Goal: Information Seeking & Learning: Find contact information

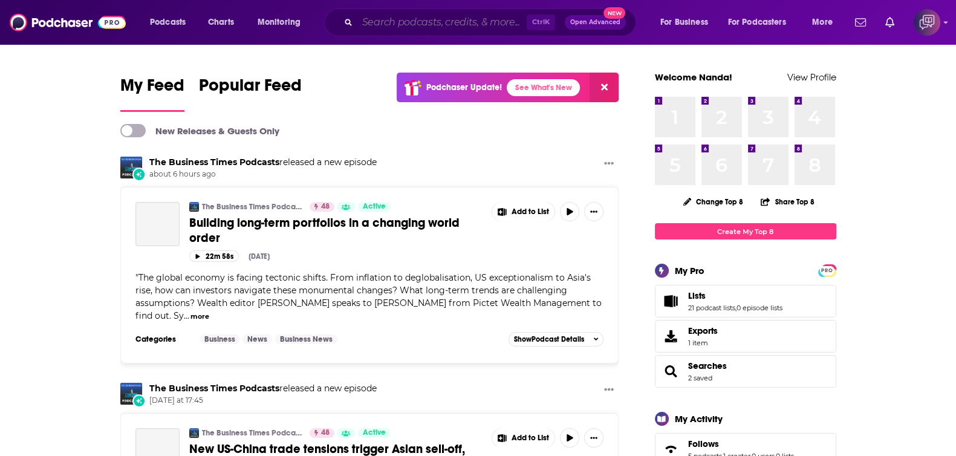
click at [458, 22] on input "Search podcasts, credits, & more..." at bounding box center [441, 22] width 169 height 19
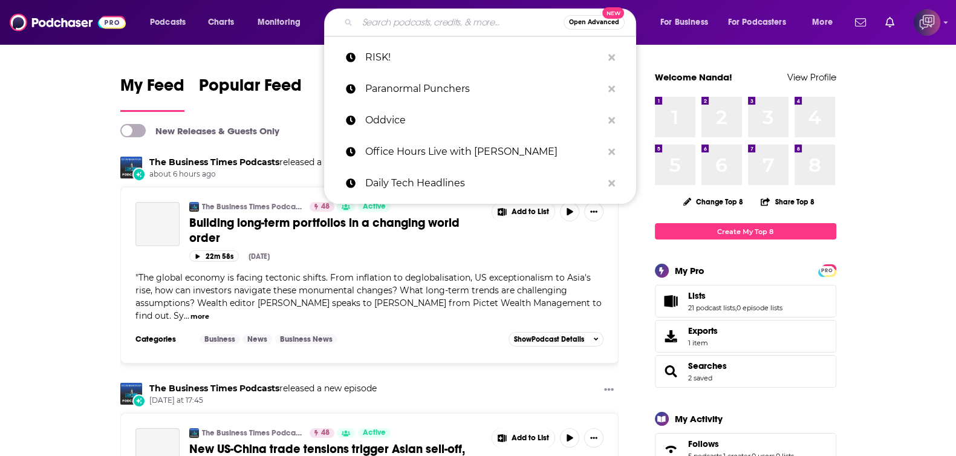
paste input "The Transform Justice Podcast"
type input "The Transform Justice Podcast"
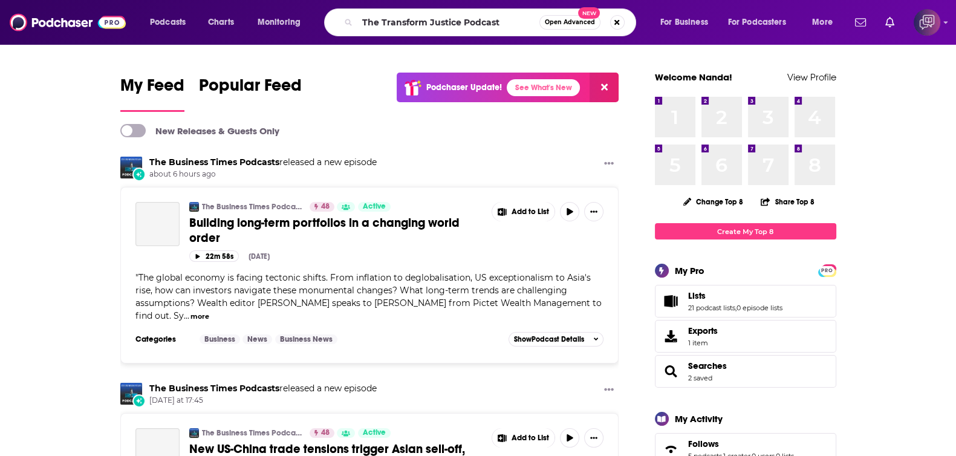
click at [574, 22] on span "Open Advanced" at bounding box center [570, 22] width 50 height 6
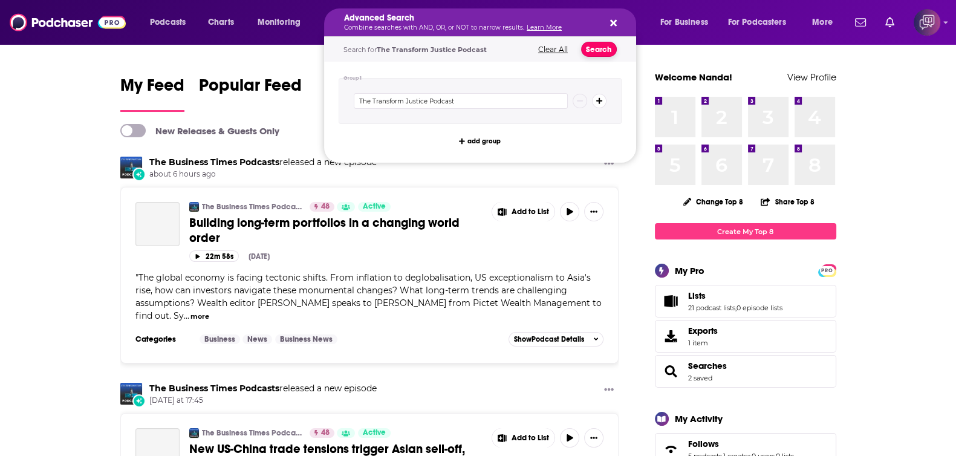
click at [597, 53] on button "Search" at bounding box center [599, 49] width 36 height 15
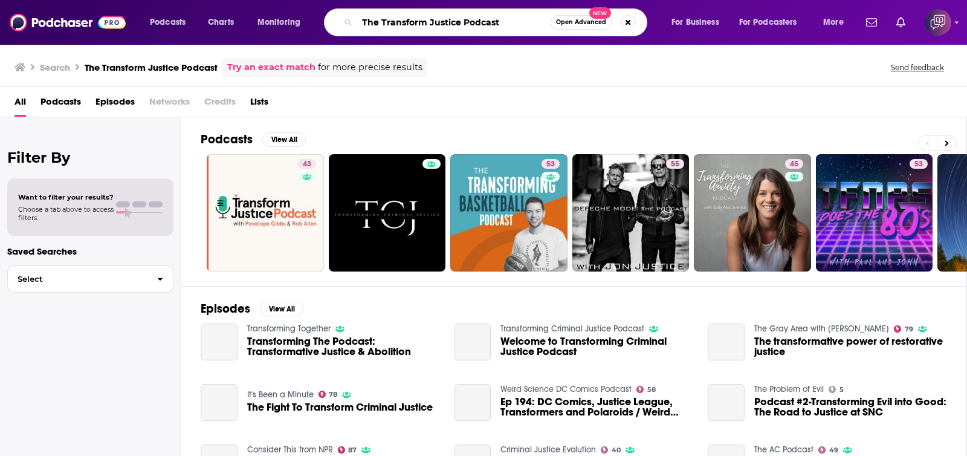
click at [408, 25] on input "The Transform Justice Podcast" at bounding box center [453, 22] width 193 height 19
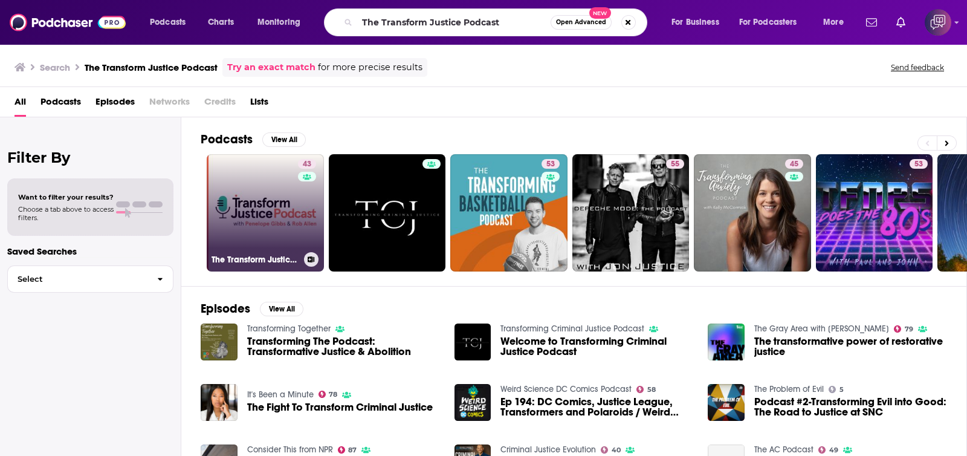
click at [260, 204] on link "43 The Transform Justice Podcast" at bounding box center [265, 212] width 117 height 117
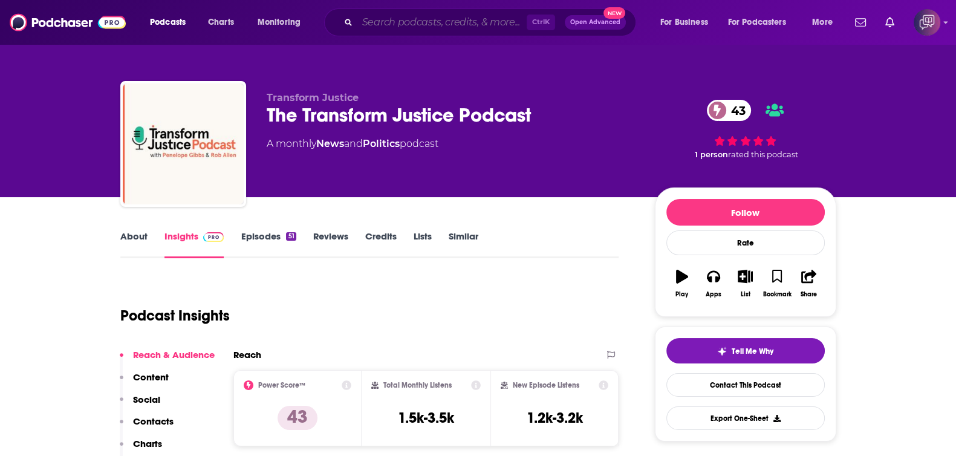
click at [456, 15] on input "Search podcasts, credits, & more..." at bounding box center [441, 22] width 169 height 19
paste input "Radio Cachimbona"
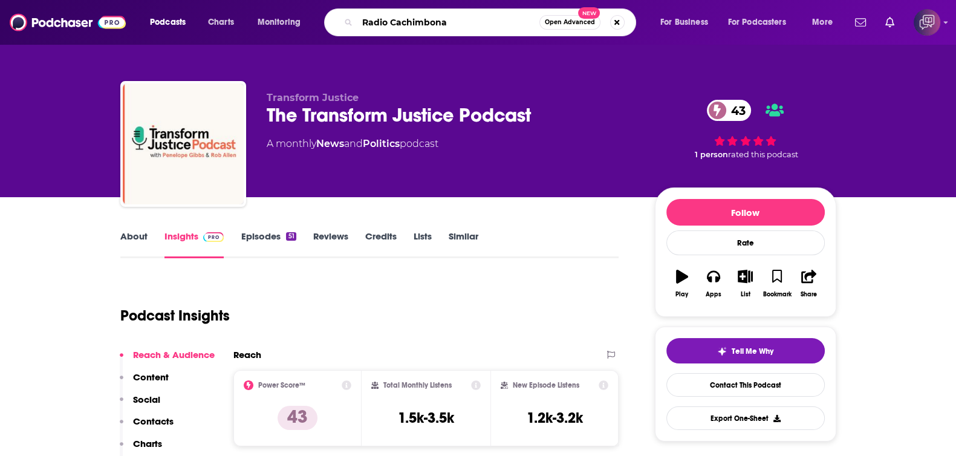
type input "Radio Cachimbona"
click at [557, 19] on span "Open Advanced" at bounding box center [570, 22] width 50 height 6
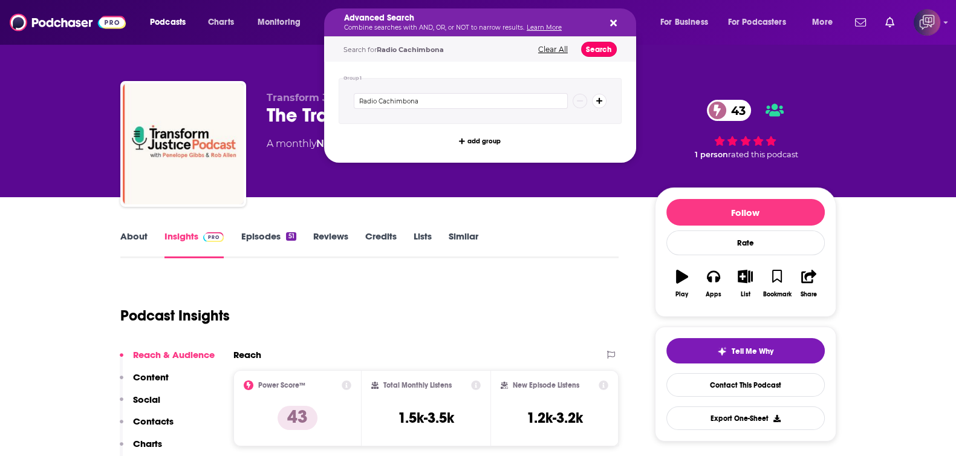
click at [602, 51] on button "Search" at bounding box center [599, 49] width 36 height 15
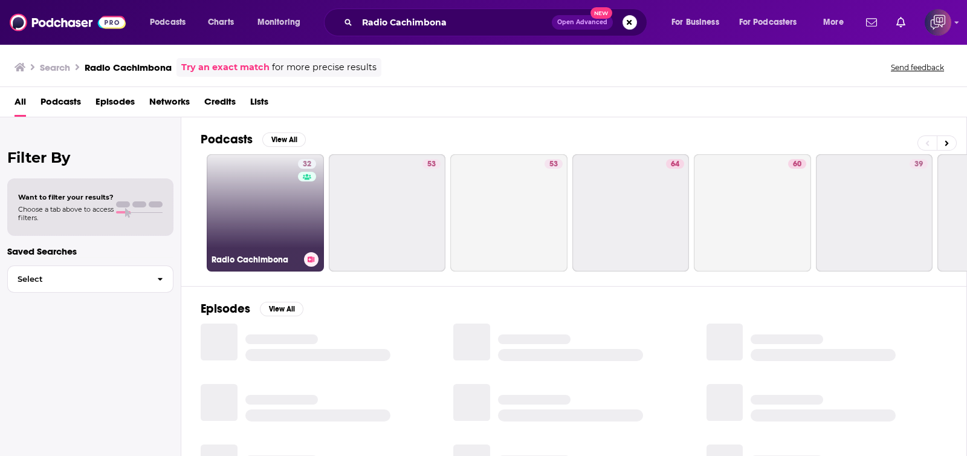
click at [255, 238] on link "32 Radio Cachimbona" at bounding box center [265, 212] width 117 height 117
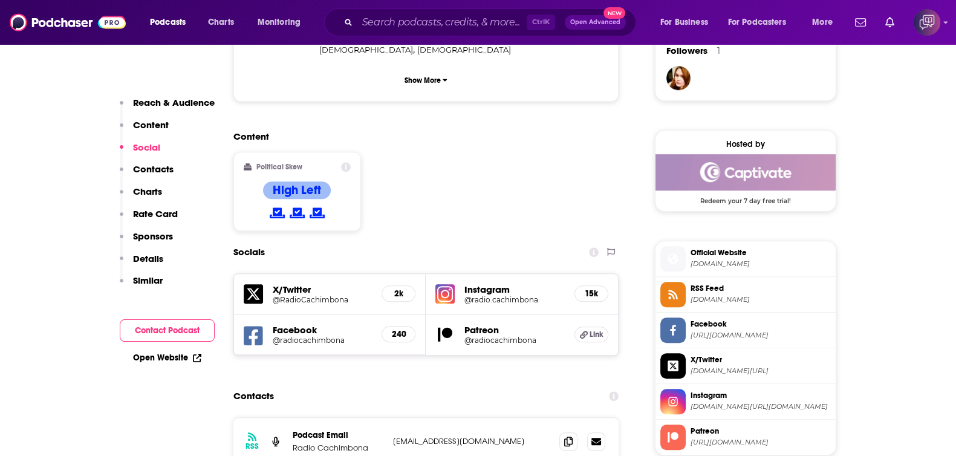
scroll to position [831, 0]
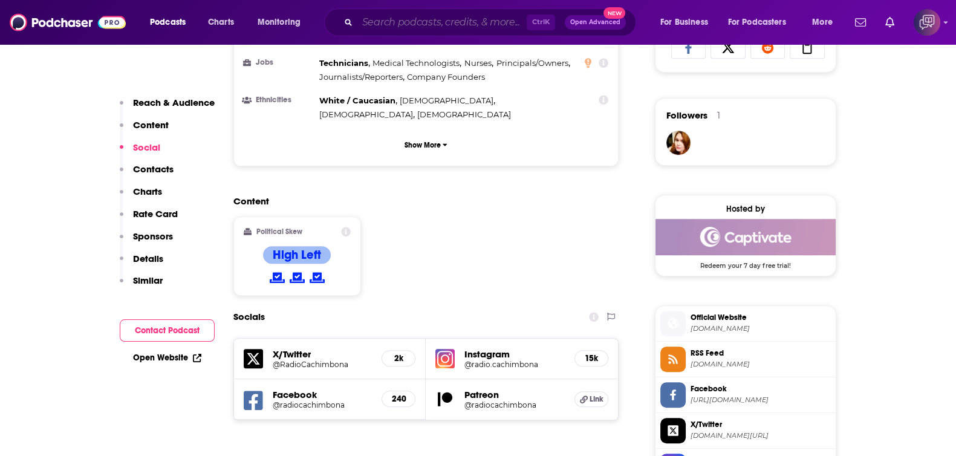
click at [393, 25] on input "Search podcasts, credits, & more..." at bounding box center [441, 22] width 169 height 19
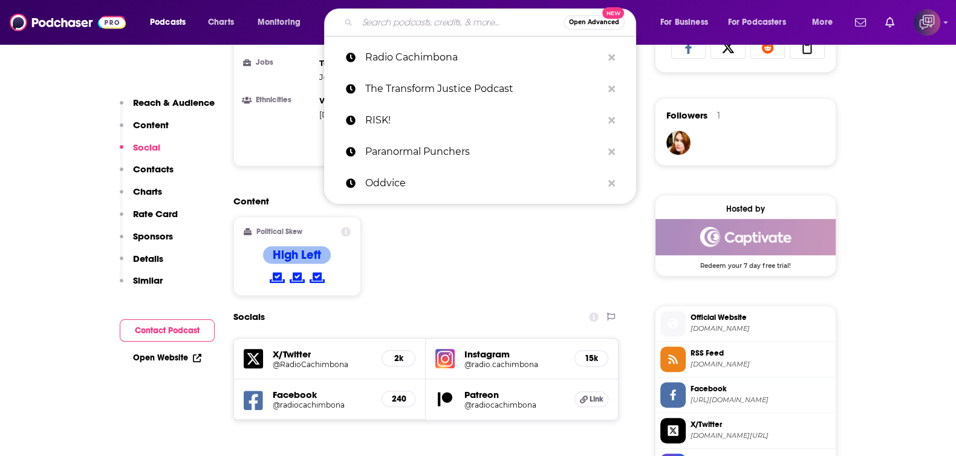
paste input "Radio Cachimbona"
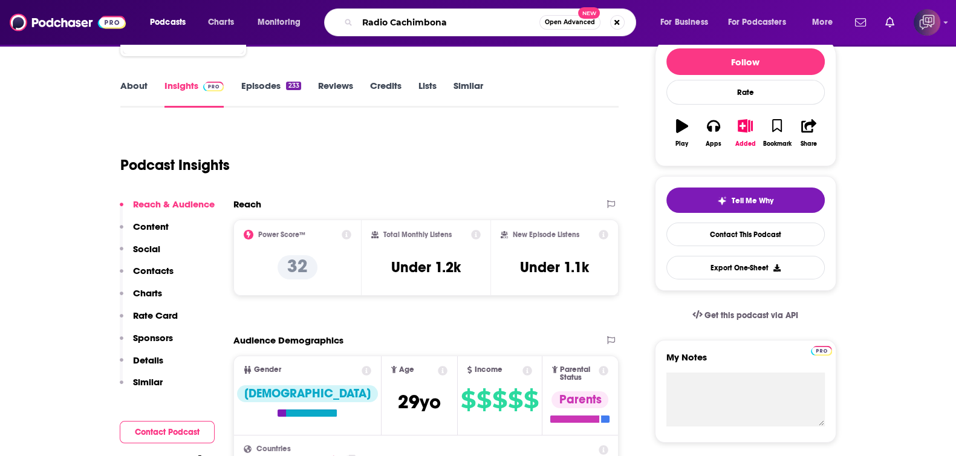
scroll to position [0, 0]
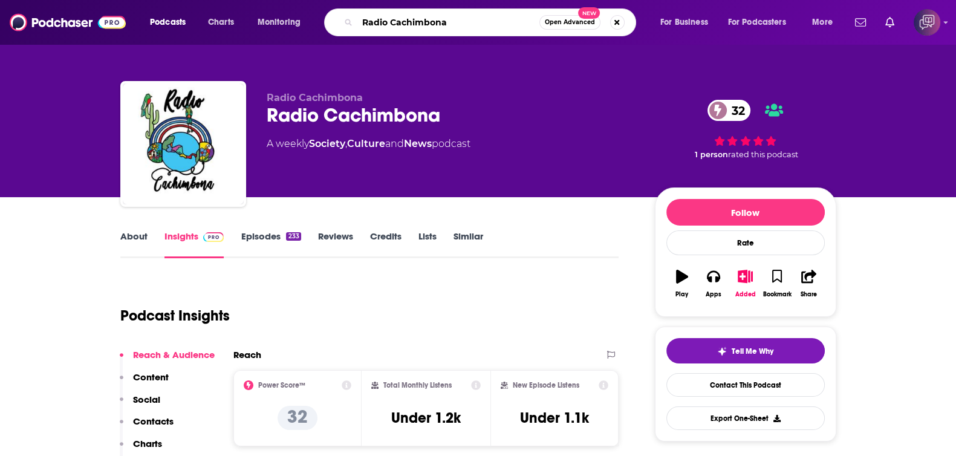
type input "Radio Cachimbona"
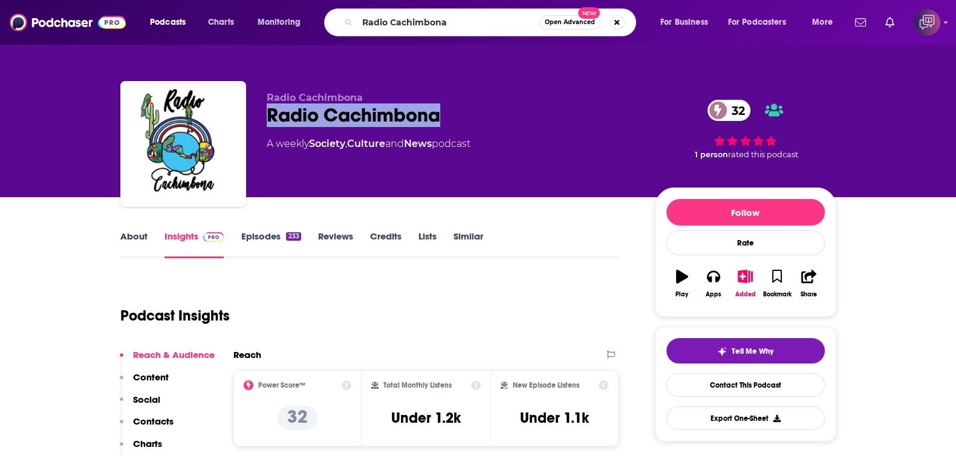
drag, startPoint x: 250, startPoint y: 112, endPoint x: 511, endPoint y: 107, distance: 261.8
click at [511, 107] on div "Radio Cachimbona Radio Cachimbona 32 A weekly Society , Culture and News podcas…" at bounding box center [478, 146] width 716 height 131
copy h2 "Radio Cachimbona"
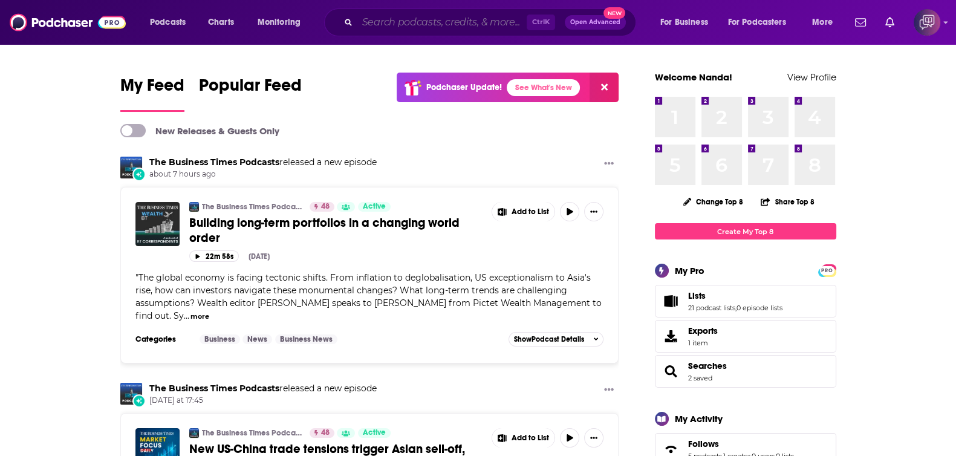
click at [452, 25] on input "Search podcasts, credits, & more..." at bounding box center [441, 22] width 169 height 19
paste input "Kaplan and Crew"
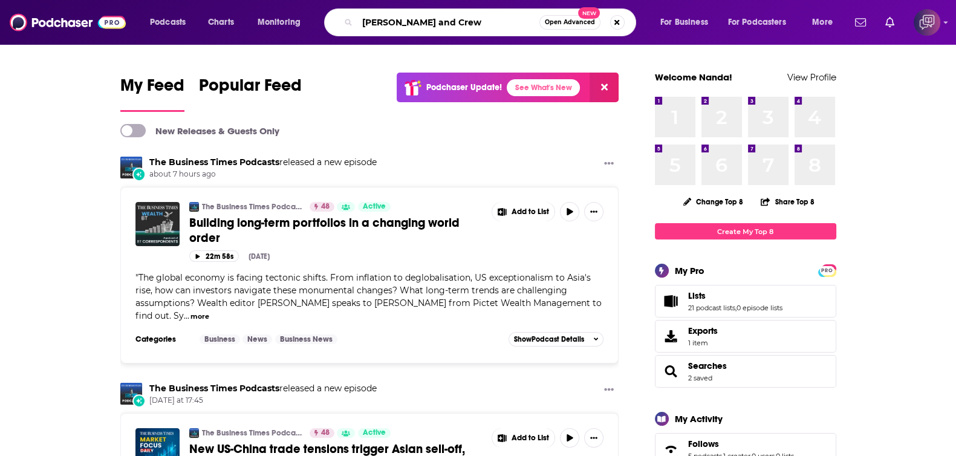
type input "Kaplan and Crew"
click at [586, 25] on span "Open Advanced" at bounding box center [570, 22] width 50 height 6
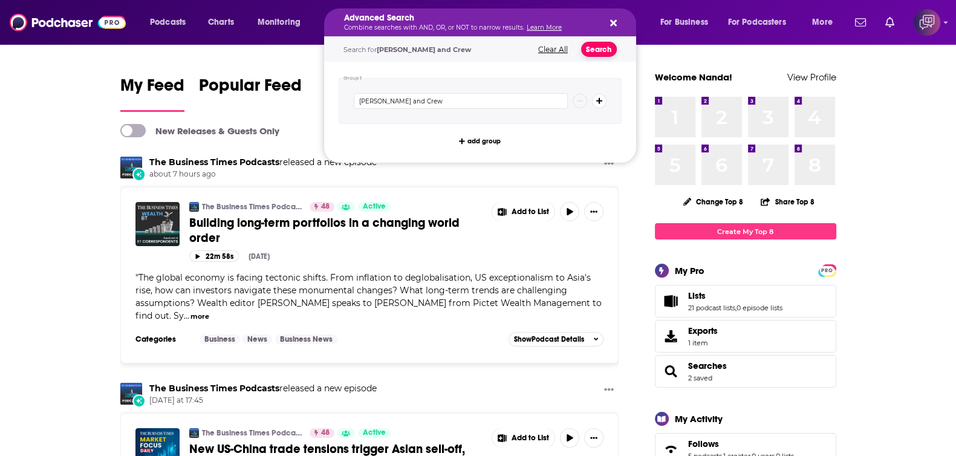
drag, startPoint x: 593, startPoint y: 49, endPoint x: 560, endPoint y: 2, distance: 57.4
click at [593, 49] on button "Search" at bounding box center [599, 49] width 36 height 15
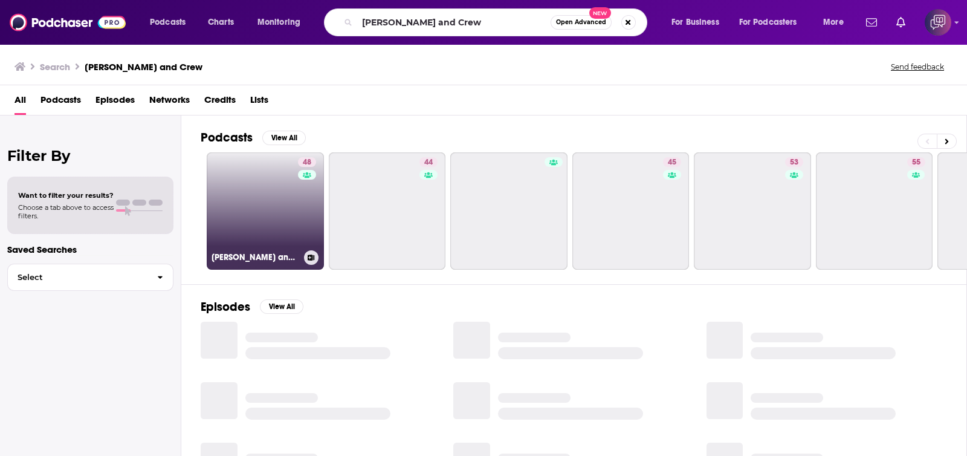
click at [254, 214] on link "48 Kaplan and Crew" at bounding box center [265, 210] width 117 height 117
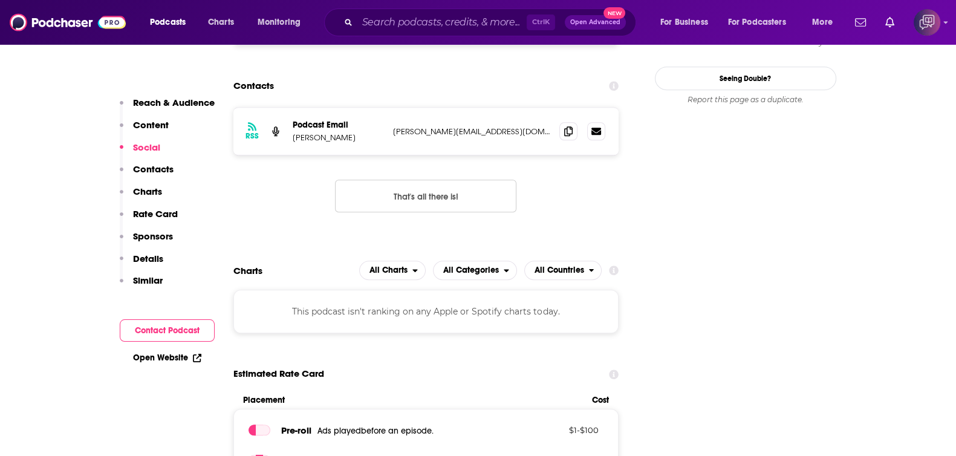
scroll to position [1209, 0]
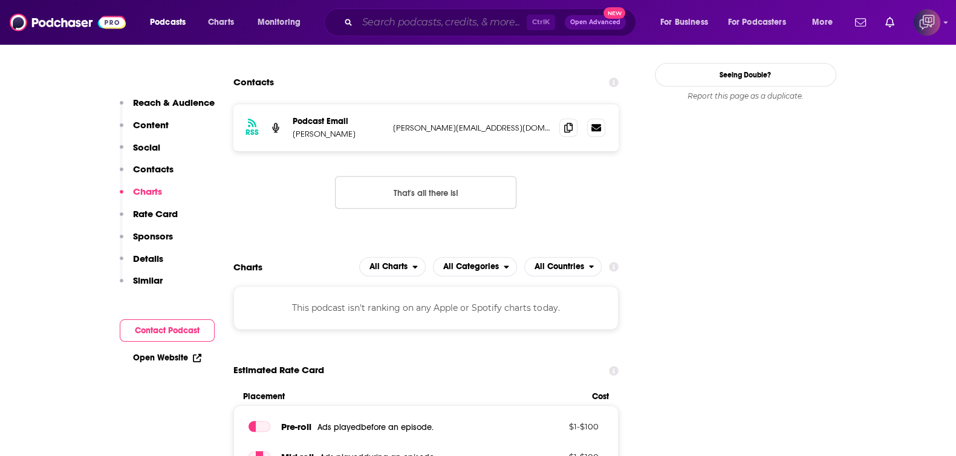
click at [469, 22] on input "Search podcasts, credits, & more..." at bounding box center [441, 22] width 169 height 19
paste input "Snack A Little, Talk A Little"
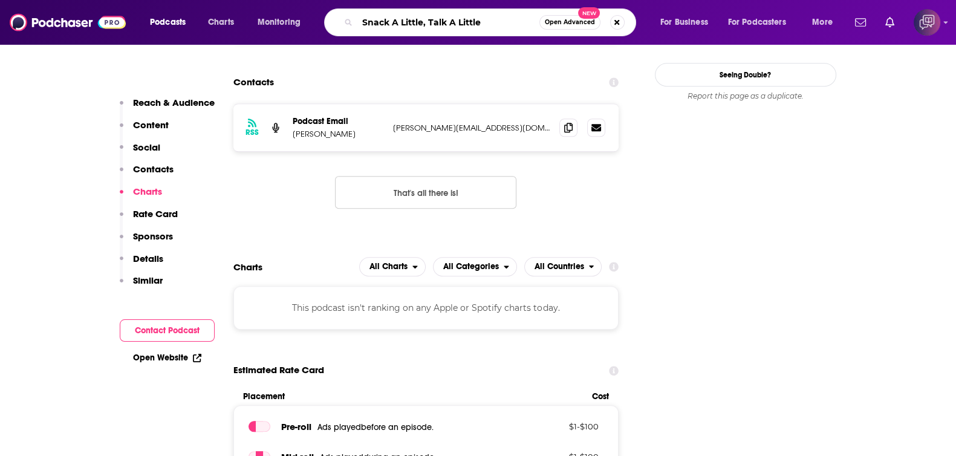
type input "Snack A Little, Talk A Little"
click at [555, 19] on span "Open Advanced" at bounding box center [570, 22] width 50 height 6
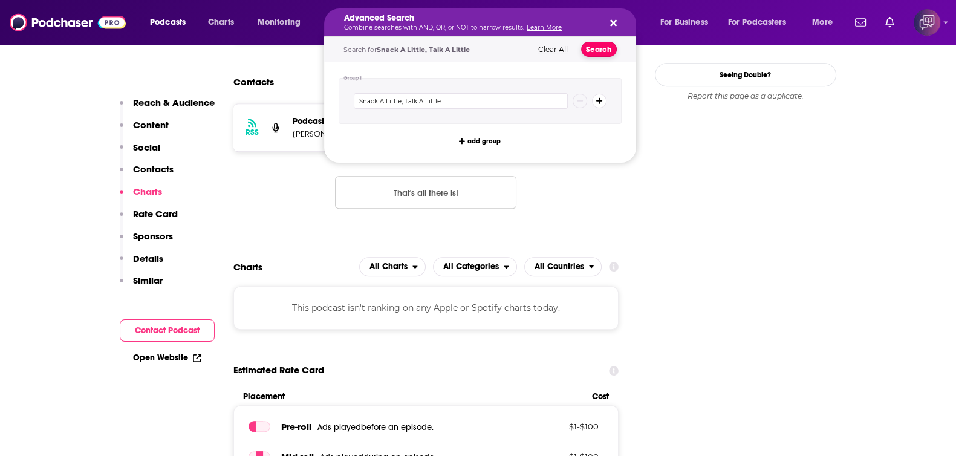
click at [597, 50] on button "Search" at bounding box center [599, 49] width 36 height 15
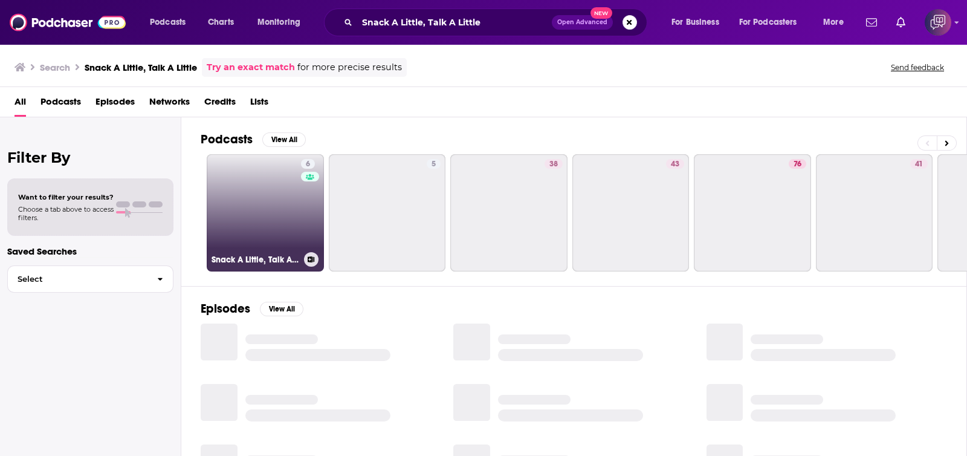
click at [284, 209] on link "6 Snack A Little, Talk A Little" at bounding box center [265, 212] width 117 height 117
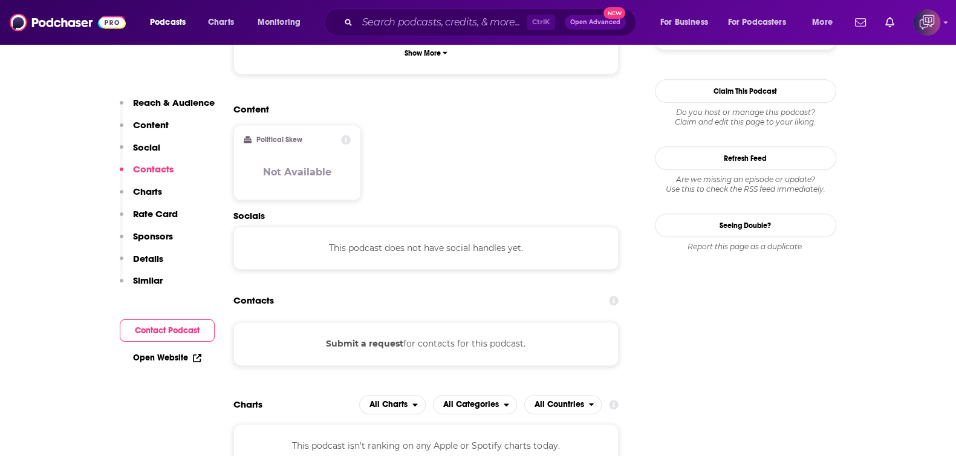
scroll to position [1057, 0]
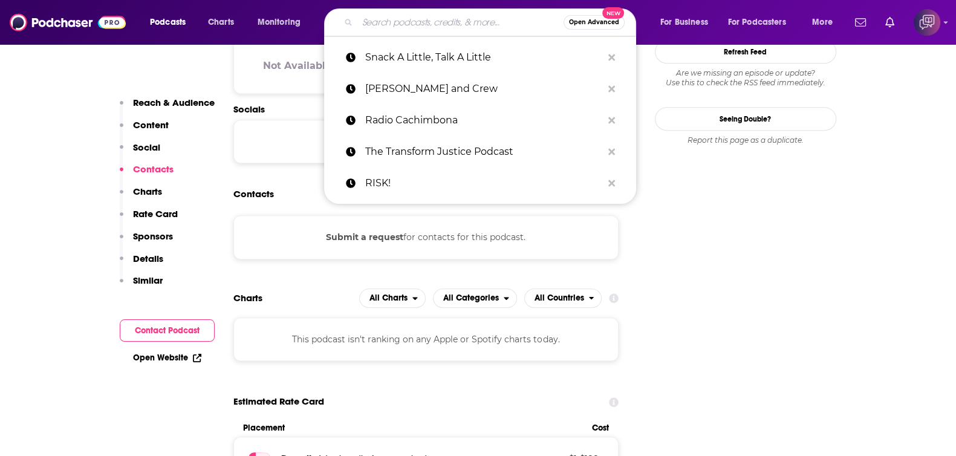
click at [433, 27] on input "Search podcasts, credits, & more..." at bounding box center [460, 22] width 206 height 19
paste input "Timeless Wisdom with Dennis Prager"
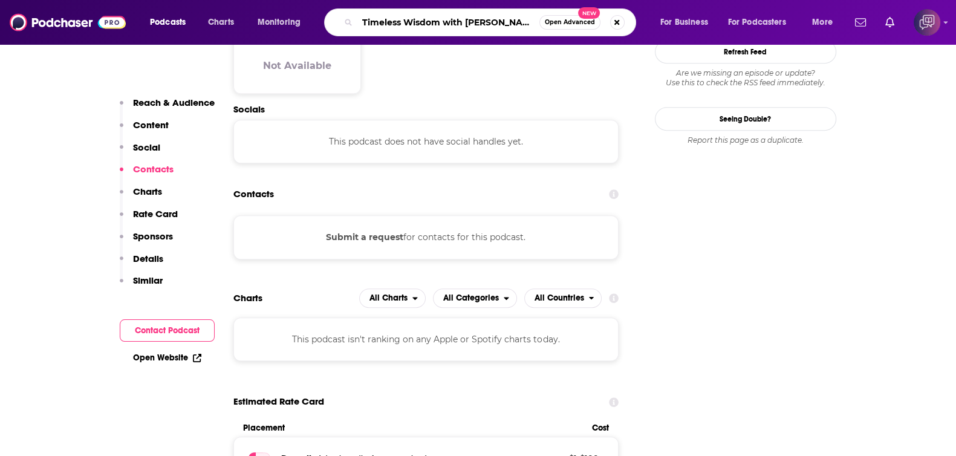
type input "Timeless Wisdom with Dennis Prager"
click at [580, 31] on div "Timeless Wisdom with Dennis Prager Open Advanced New" at bounding box center [480, 22] width 312 height 28
click at [575, 22] on span "Open Advanced" at bounding box center [570, 22] width 50 height 6
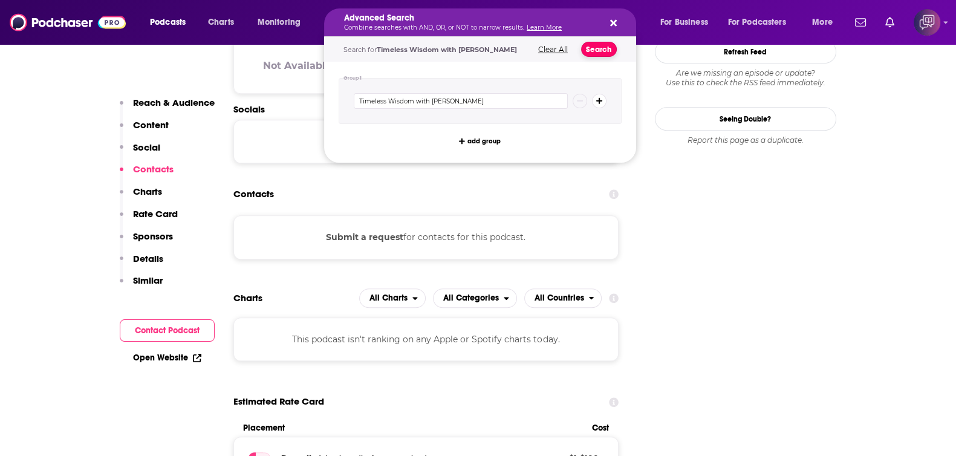
click at [602, 51] on button "Search" at bounding box center [599, 49] width 36 height 15
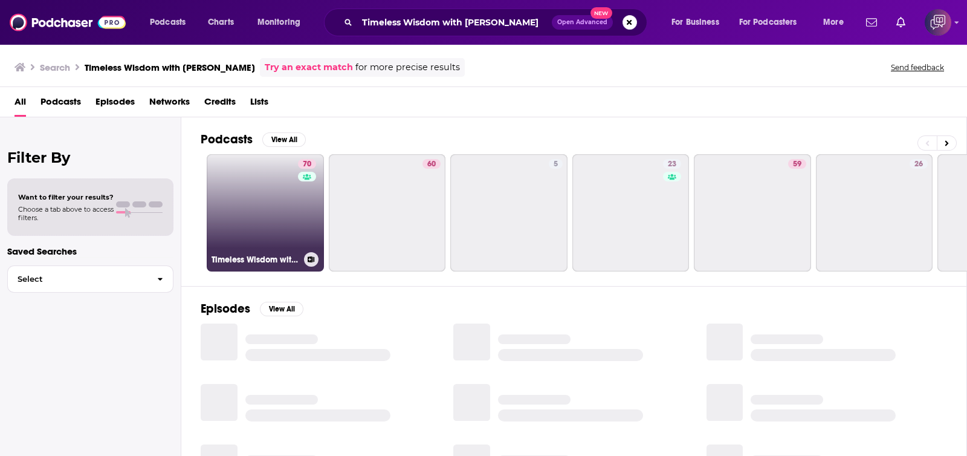
click at [225, 204] on link "70 Timeless Wisdom with Dennis Prager" at bounding box center [265, 212] width 117 height 117
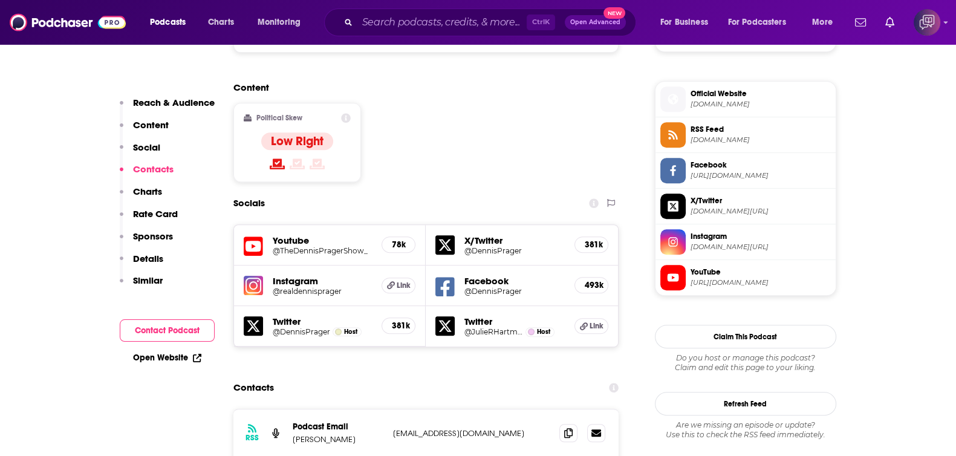
scroll to position [1057, 0]
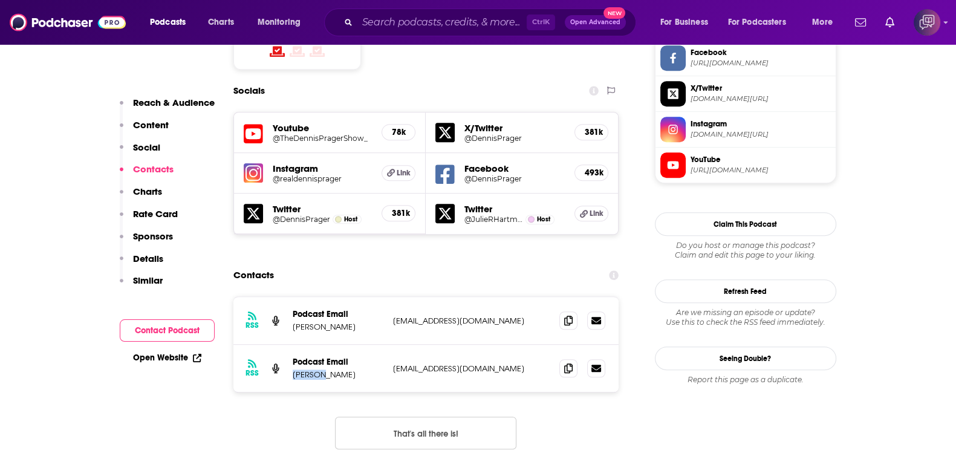
drag, startPoint x: 290, startPoint y: 273, endPoint x: 320, endPoint y: 276, distance: 31.0
click at [320, 343] on div "RSS Podcast Email Marcus Brown mbrown@salemradiochicago.com mbrown@salemradioch…" at bounding box center [426, 368] width 386 height 47
copy p "Marcus"
click at [436, 15] on input "Search podcasts, credits, & more..." at bounding box center [441, 22] width 169 height 19
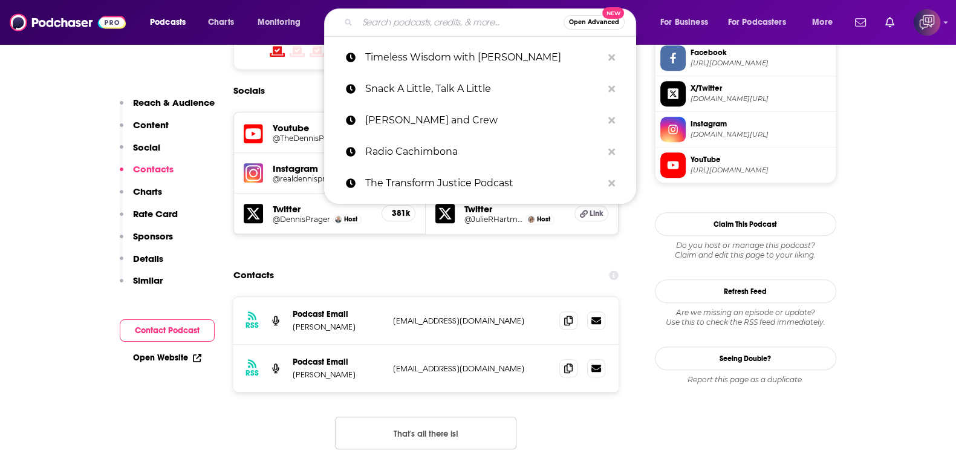
paste input "The MotherToBaby Podcast"
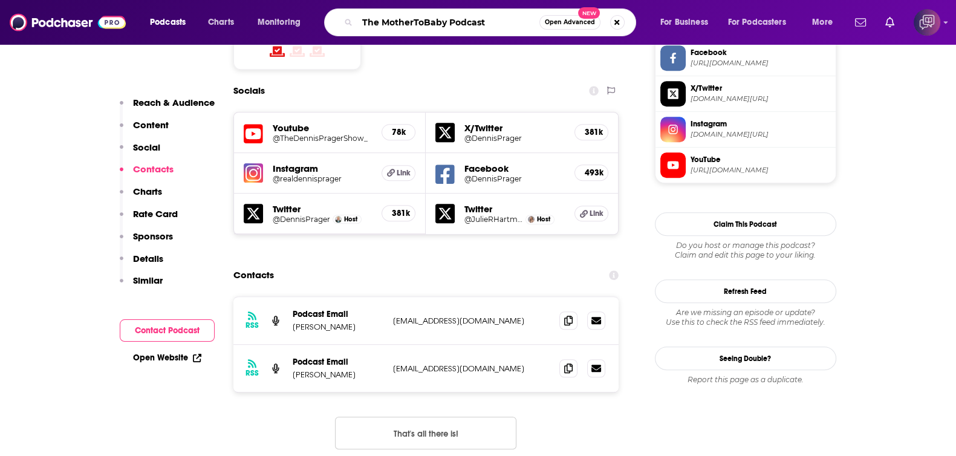
type input "The MotherToBaby Podcast"
click at [577, 25] on span "Open Advanced" at bounding box center [570, 22] width 50 height 6
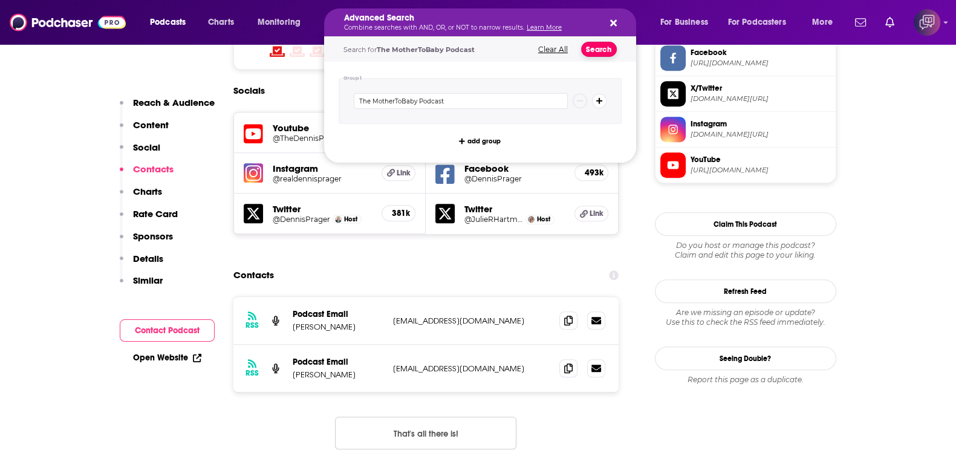
click at [600, 43] on button "Search" at bounding box center [599, 49] width 36 height 15
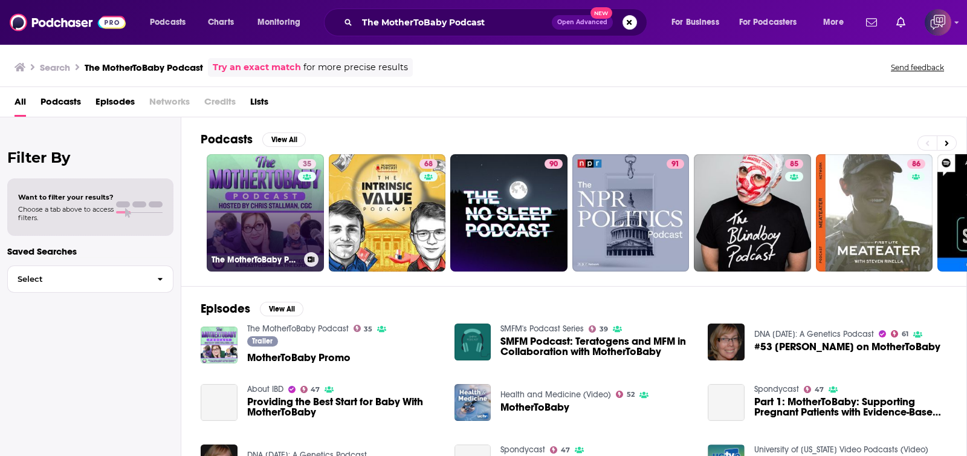
click at [258, 204] on link "35 The MotherToBaby Podcast" at bounding box center [265, 212] width 117 height 117
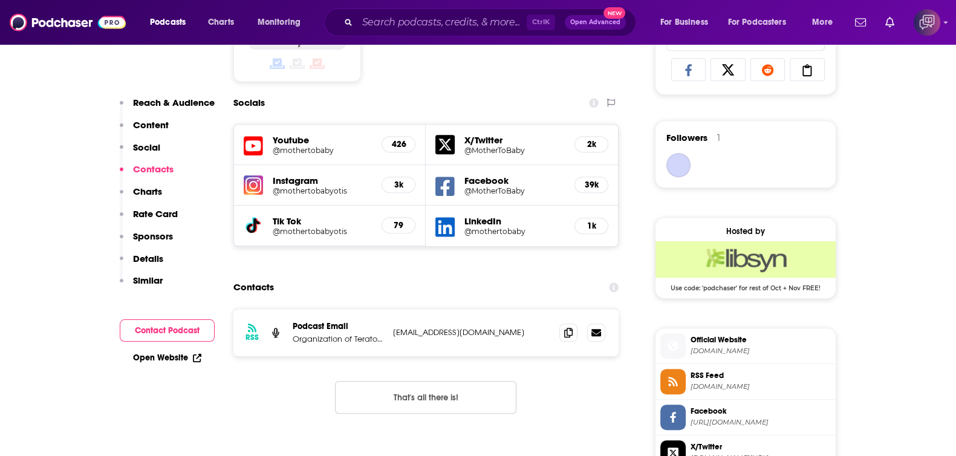
scroll to position [907, 0]
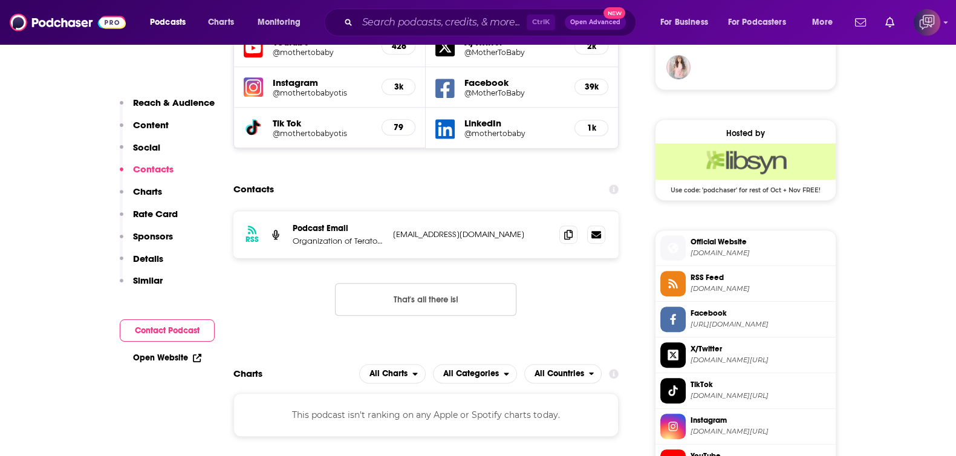
click at [352, 16] on div "Ctrl K Open Advanced New" at bounding box center [480, 22] width 312 height 28
click at [389, 16] on input "Search podcasts, credits, & more..." at bounding box center [441, 22] width 169 height 19
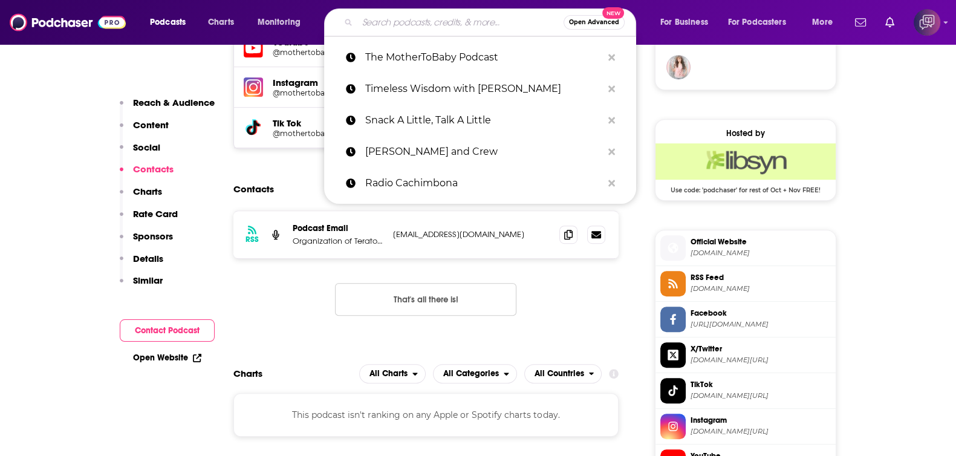
paste input "San Diego Weather Daily"
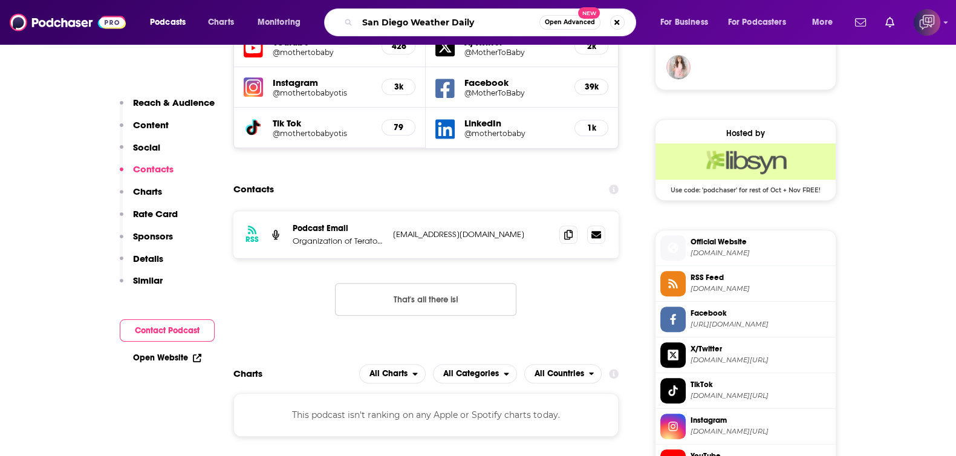
type input "San Diego Weather Daily"
click at [562, 25] on span "Open Advanced" at bounding box center [570, 22] width 50 height 6
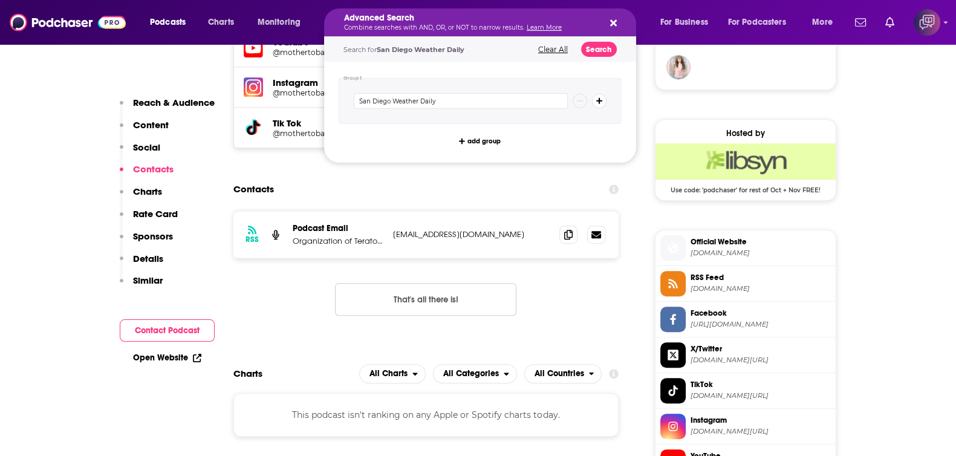
click at [603, 57] on div "Search for San Diego Weather Daily Clear All Search" at bounding box center [480, 49] width 312 height 25
click at [605, 43] on button "Search" at bounding box center [599, 49] width 36 height 15
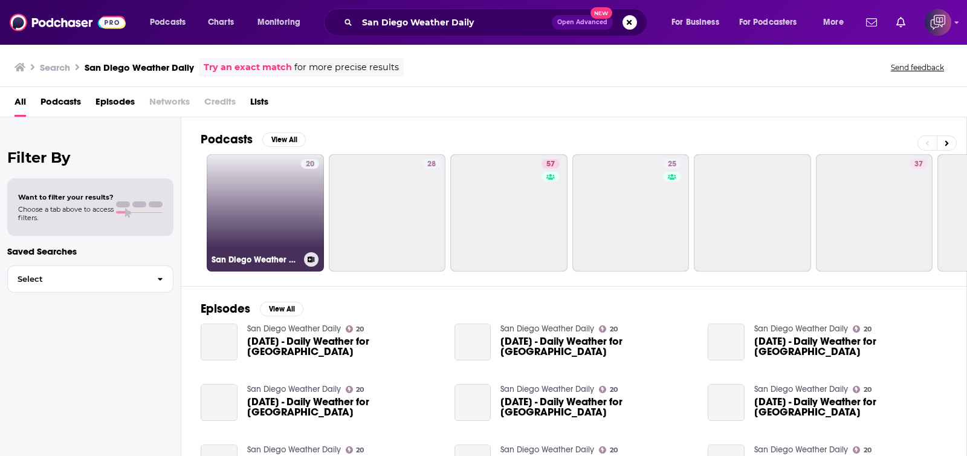
click at [275, 207] on link "20 San Diego Weather Daily" at bounding box center [265, 212] width 117 height 117
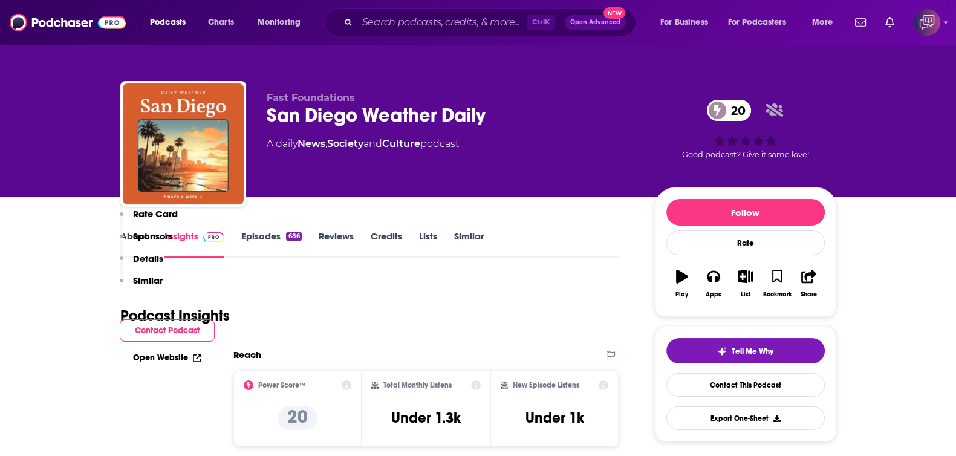
scroll to position [831, 0]
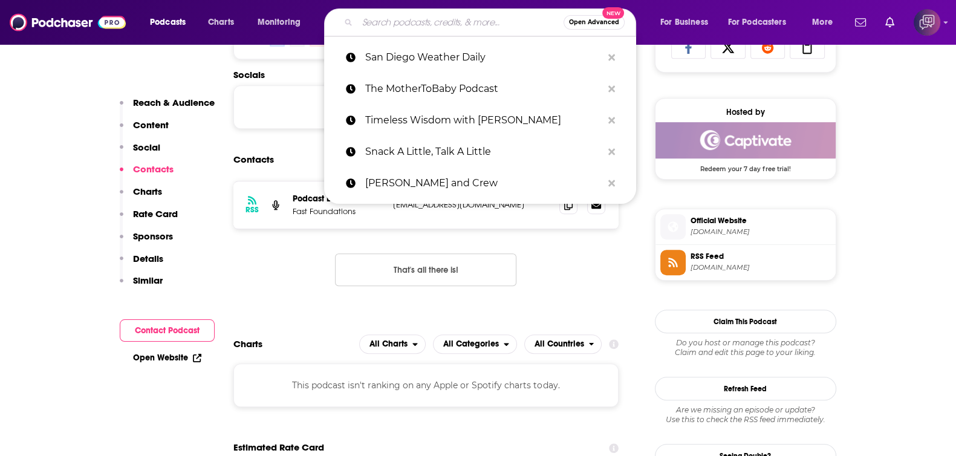
click at [385, 13] on input "Search podcasts, credits, & more..." at bounding box center [460, 22] width 206 height 19
paste input "True Crime California"
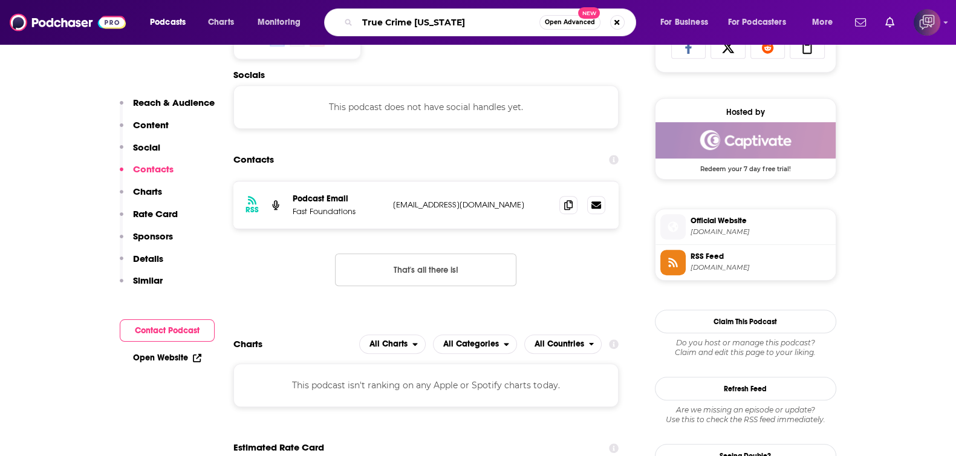
type input "True Crime California"
click at [568, 23] on span "Open Advanced" at bounding box center [570, 22] width 50 height 6
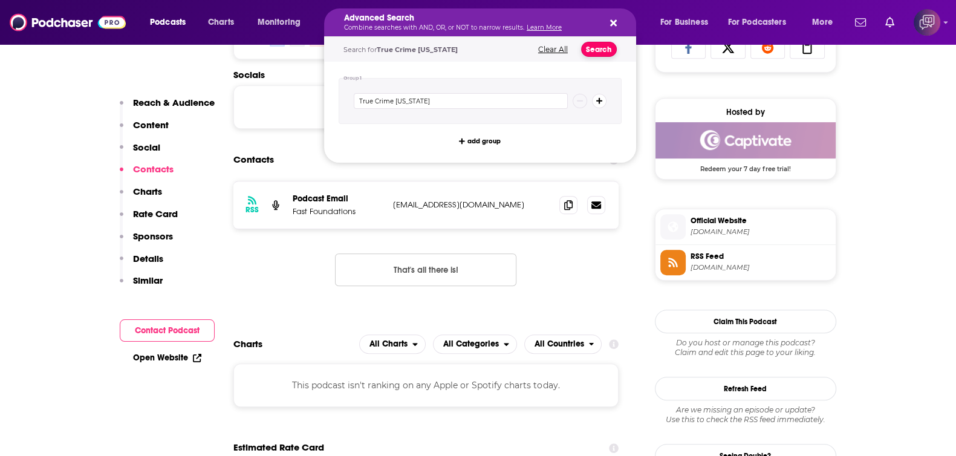
click at [590, 42] on button "Search" at bounding box center [599, 49] width 36 height 15
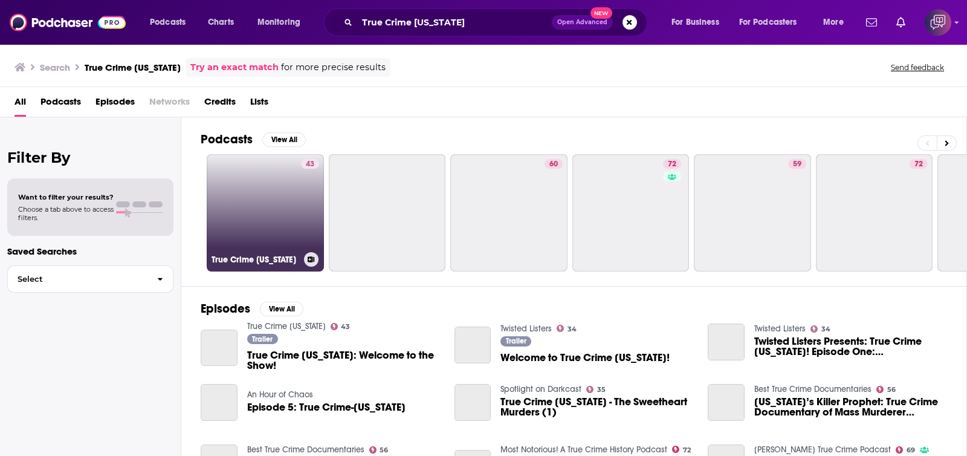
click at [287, 221] on link "43 True Crime California" at bounding box center [265, 212] width 117 height 117
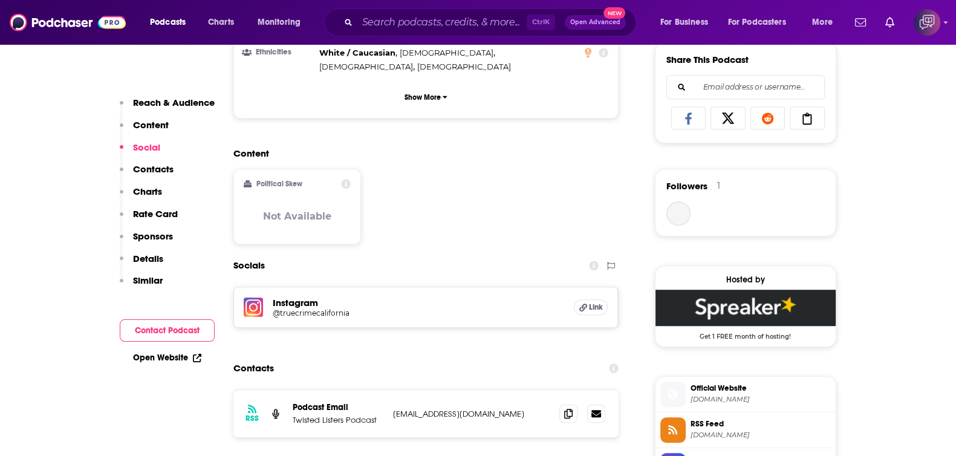
scroll to position [907, 0]
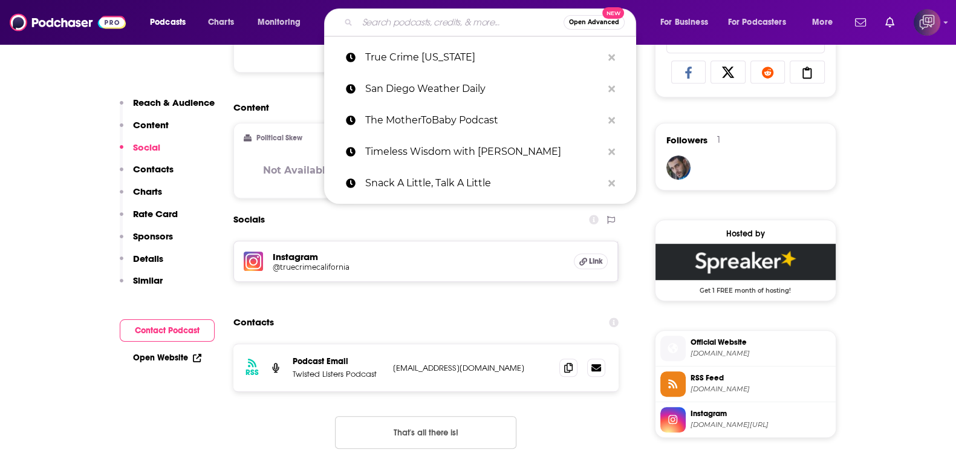
click at [402, 22] on input "Search podcasts, credits, & more..." at bounding box center [460, 22] width 206 height 19
paste input "golf SMARTER"
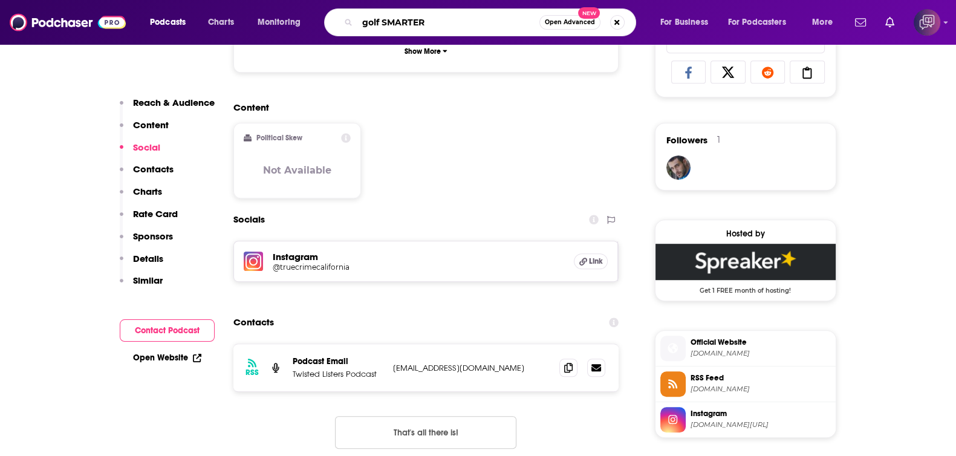
type input "golf SMARTER"
click at [574, 19] on span "Open Advanced" at bounding box center [570, 22] width 50 height 6
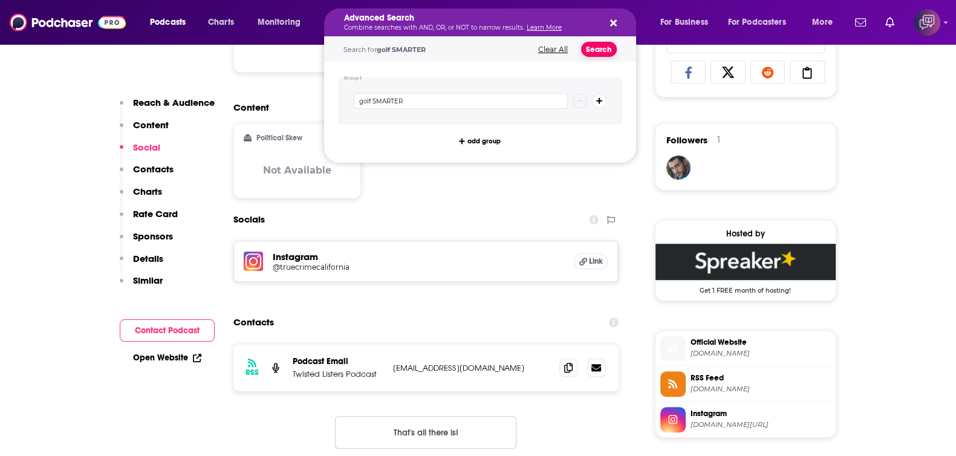
click at [586, 45] on button "Search" at bounding box center [599, 49] width 36 height 15
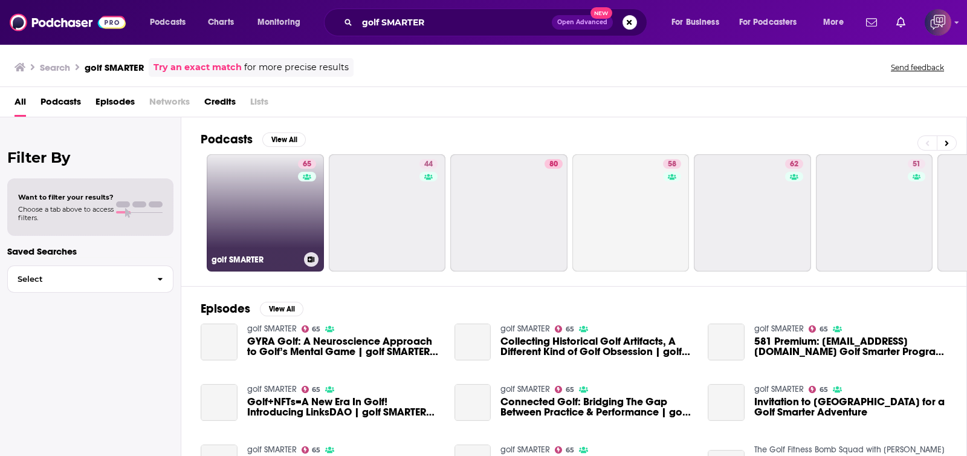
click at [289, 213] on link "65 golf SMARTER" at bounding box center [265, 212] width 117 height 117
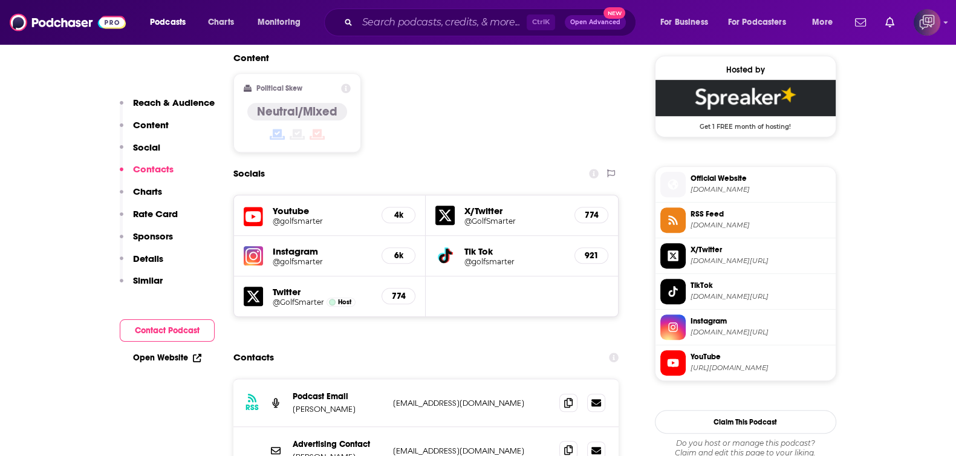
scroll to position [1057, 0]
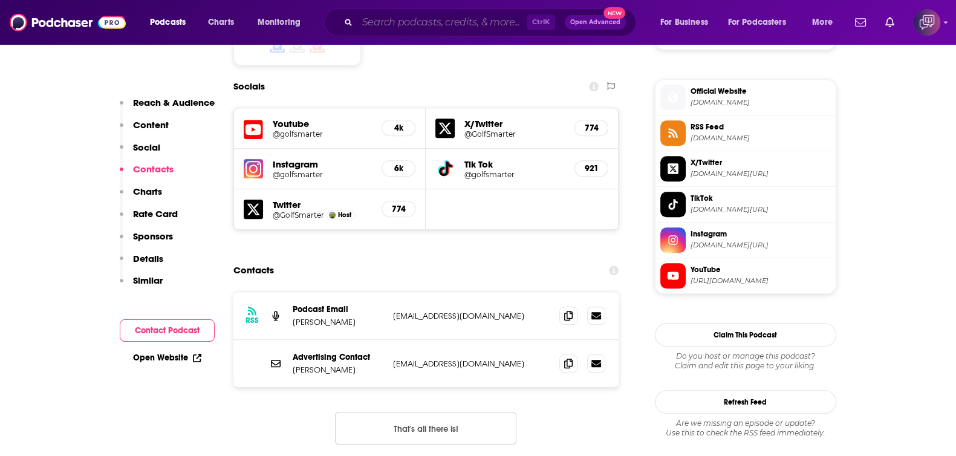
click at [446, 21] on input "Search podcasts, credits, & more..." at bounding box center [441, 22] width 169 height 19
paste input "On The Pass"
type input "On The Pass"
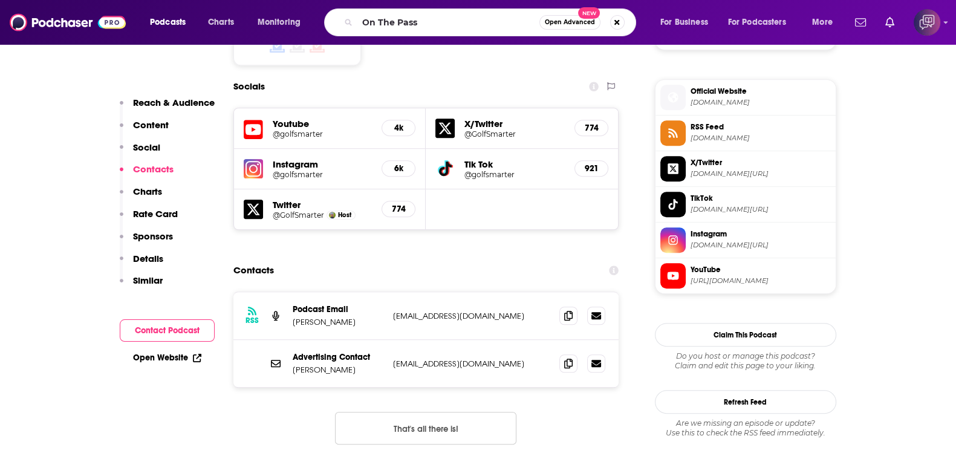
click at [576, 21] on span "Open Advanced" at bounding box center [570, 22] width 50 height 6
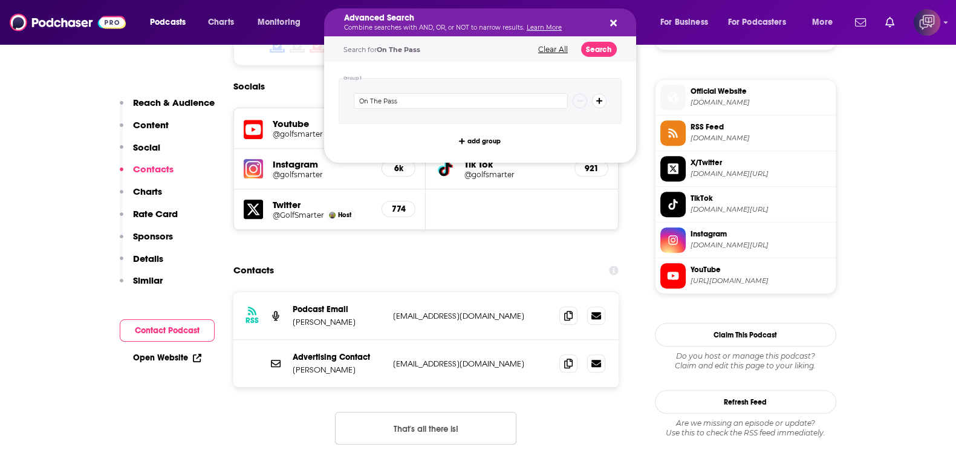
click at [577, 36] on div "Advanced Search Combine searches with AND, OR, or NOT to narrow results. Learn …" at bounding box center [480, 22] width 312 height 28
click at [593, 46] on button "Search" at bounding box center [599, 49] width 36 height 15
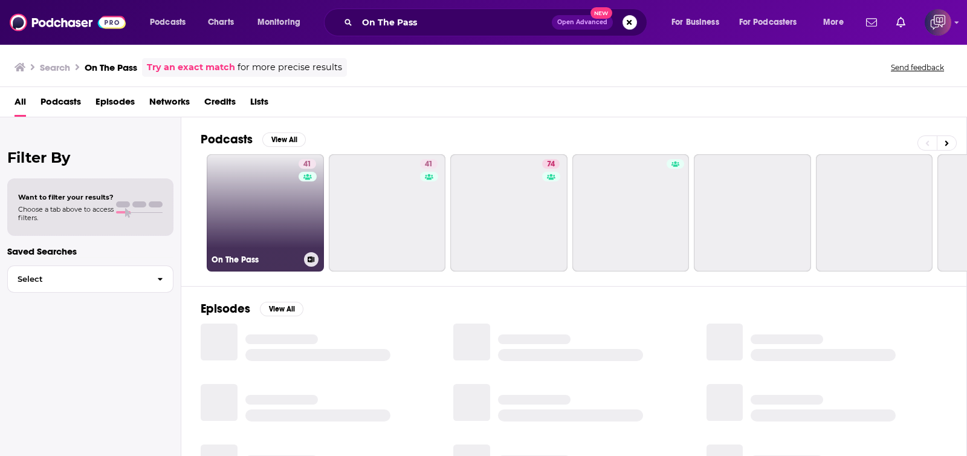
click at [263, 238] on link "41 On The Pass" at bounding box center [265, 212] width 117 height 117
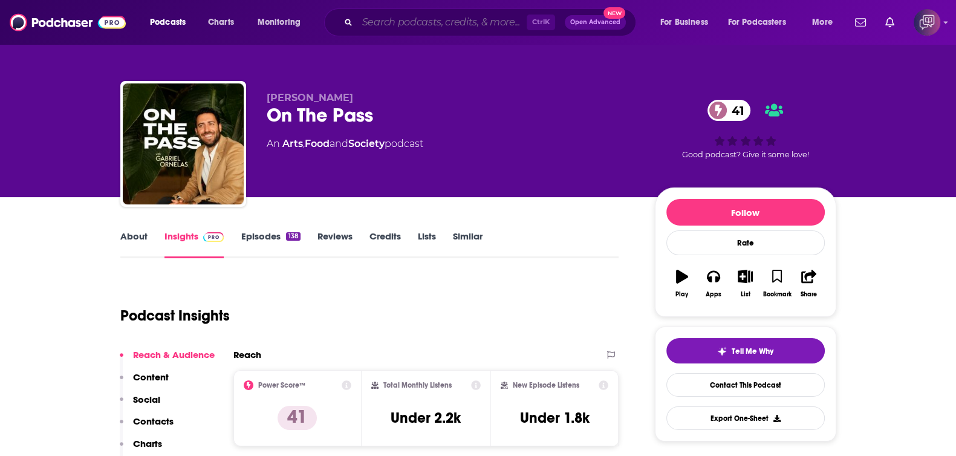
click at [423, 24] on input "Search podcasts, credits, & more..." at bounding box center [441, 22] width 169 height 19
paste input "BMX Weekly"
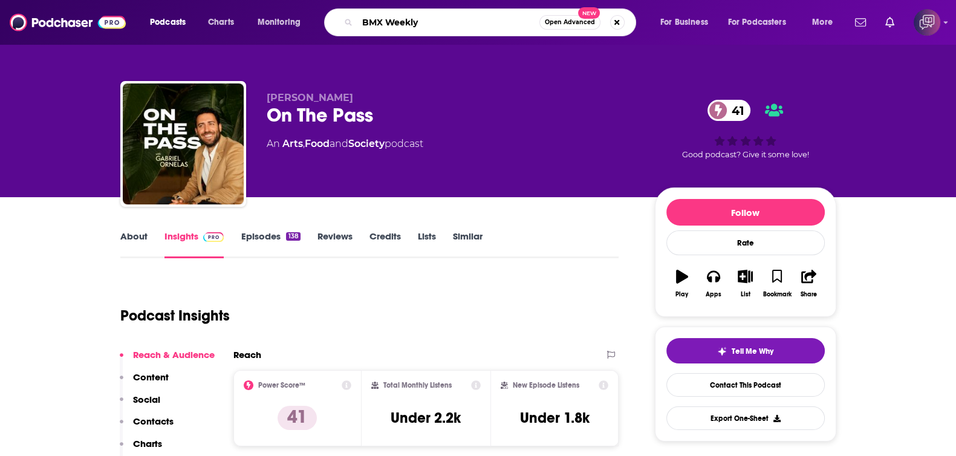
type input "BMX Weekly"
click at [585, 22] on span "Open Advanced" at bounding box center [570, 22] width 50 height 6
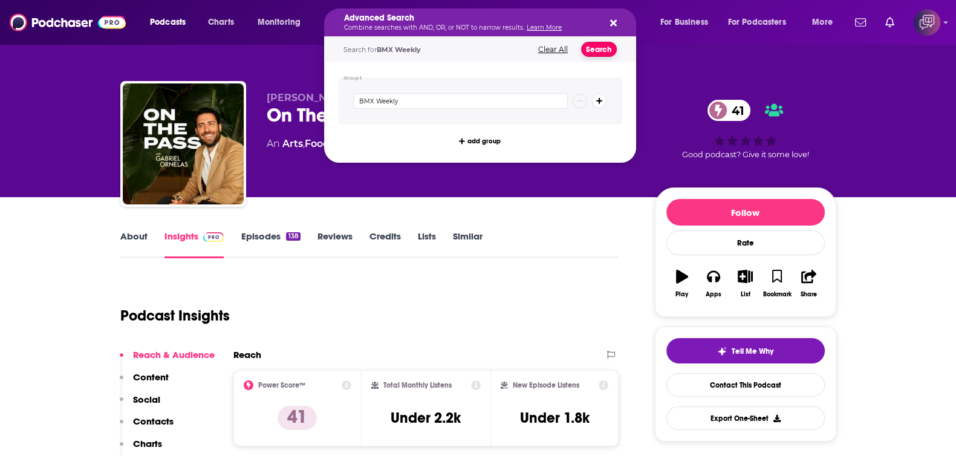
click at [599, 55] on button "Search" at bounding box center [599, 49] width 36 height 15
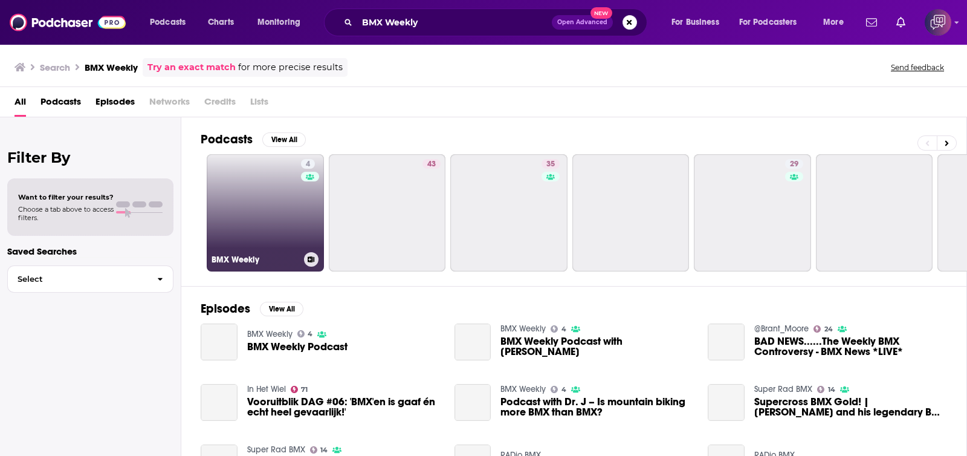
click at [244, 216] on link "4 BMX Weekly" at bounding box center [265, 212] width 117 height 117
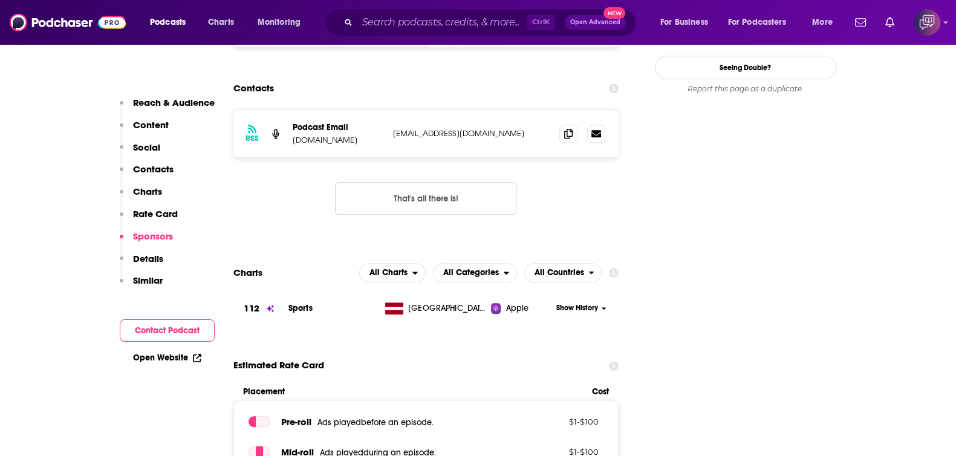
scroll to position [1133, 0]
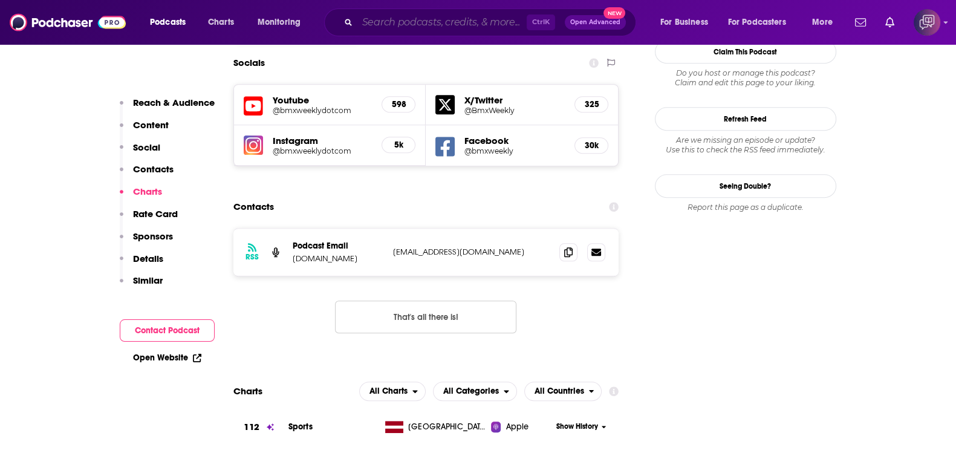
click at [451, 21] on input "Search podcasts, credits, & more..." at bounding box center [441, 22] width 169 height 19
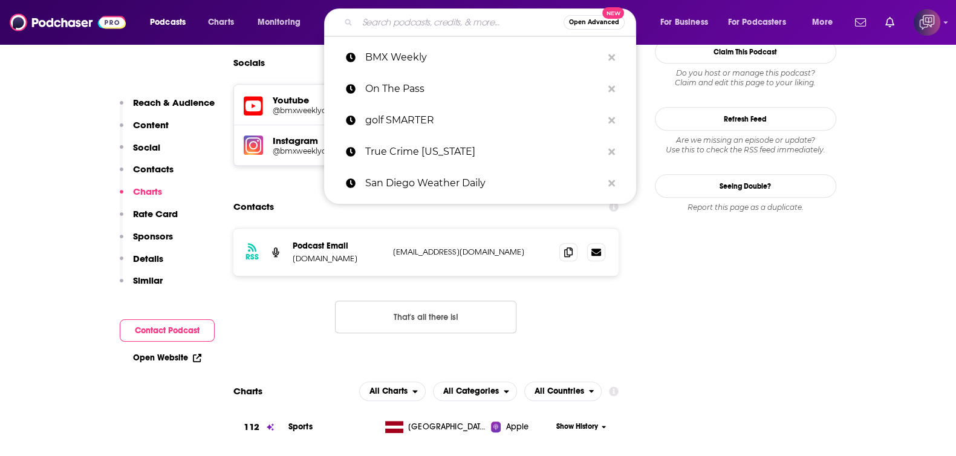
paste input "Vacation Station"
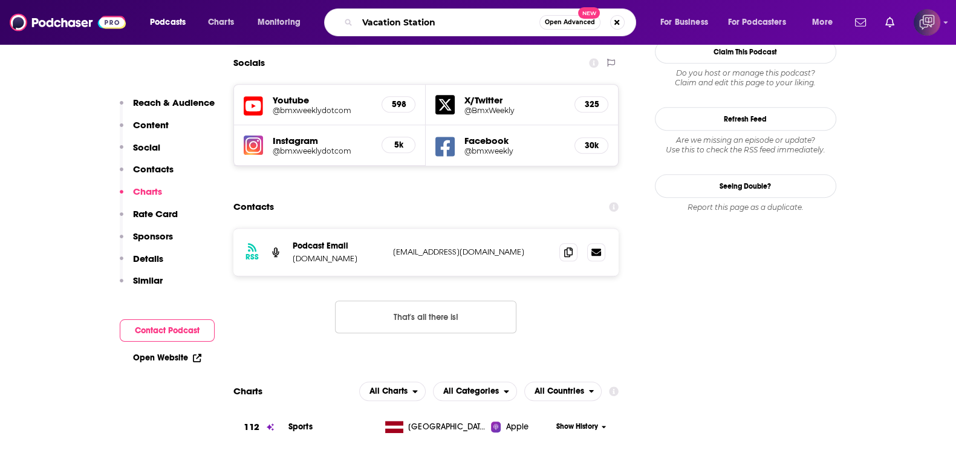
type input "Vacation Station"
click at [560, 22] on span "Open Advanced" at bounding box center [570, 22] width 50 height 6
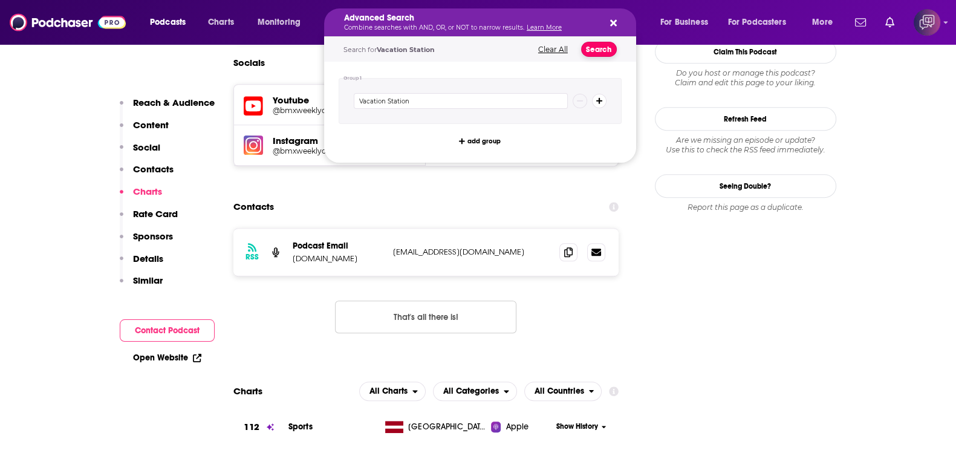
click at [596, 48] on button "Search" at bounding box center [599, 49] width 36 height 15
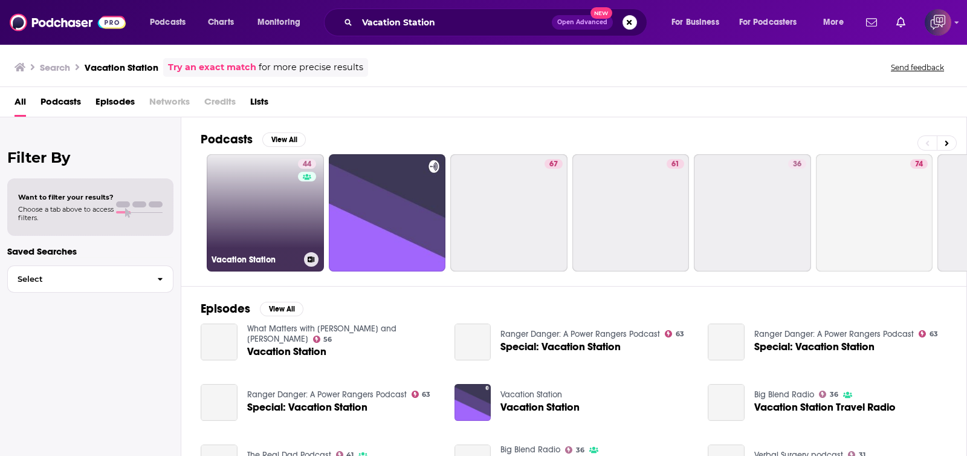
click at [281, 213] on link "44 Vacation Station" at bounding box center [265, 212] width 117 height 117
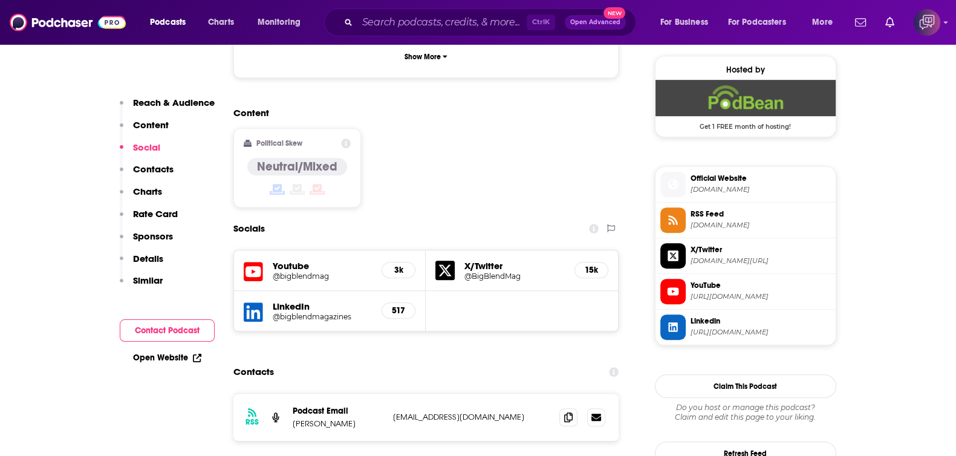
scroll to position [907, 0]
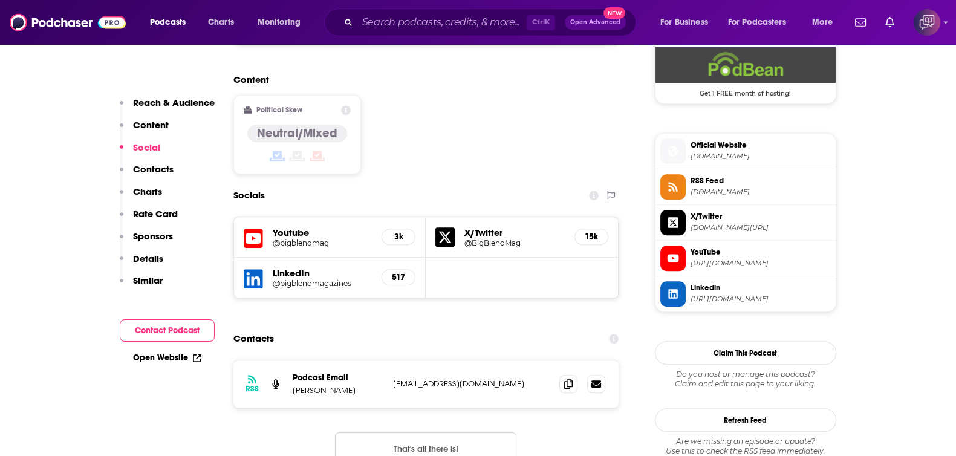
click at [310, 238] on h5 "@bigblendmag" at bounding box center [323, 242] width 100 height 9
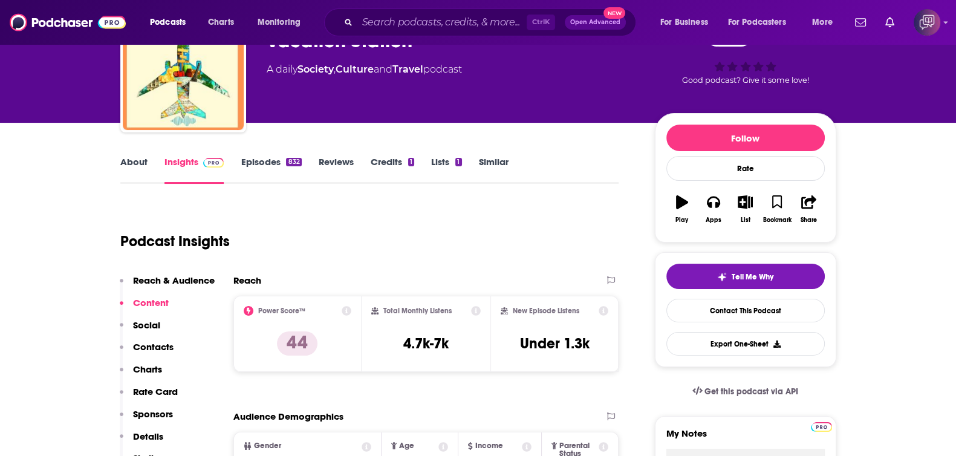
scroll to position [0, 0]
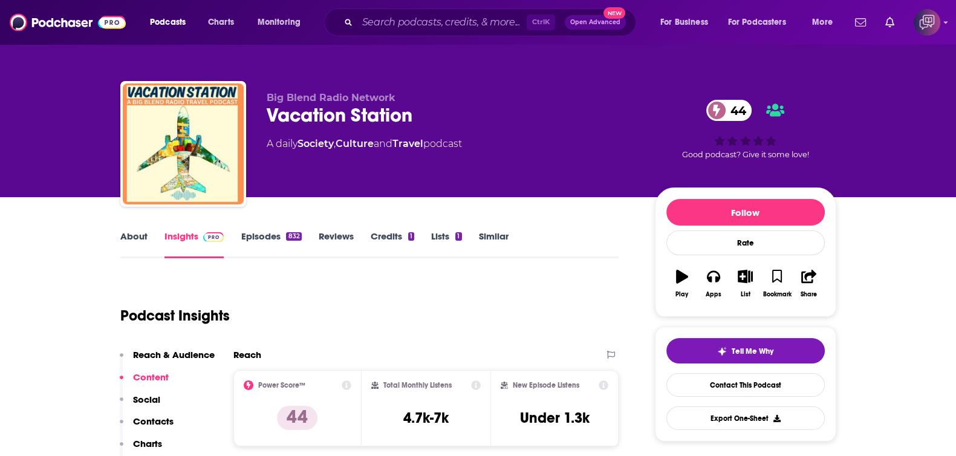
click at [442, 33] on div "Ctrl K Open Advanced New" at bounding box center [480, 22] width 312 height 28
click at [446, 21] on input "Search podcasts, credits, & more..." at bounding box center [441, 22] width 169 height 19
paste input "And The Writer Is...with Ross Golan"
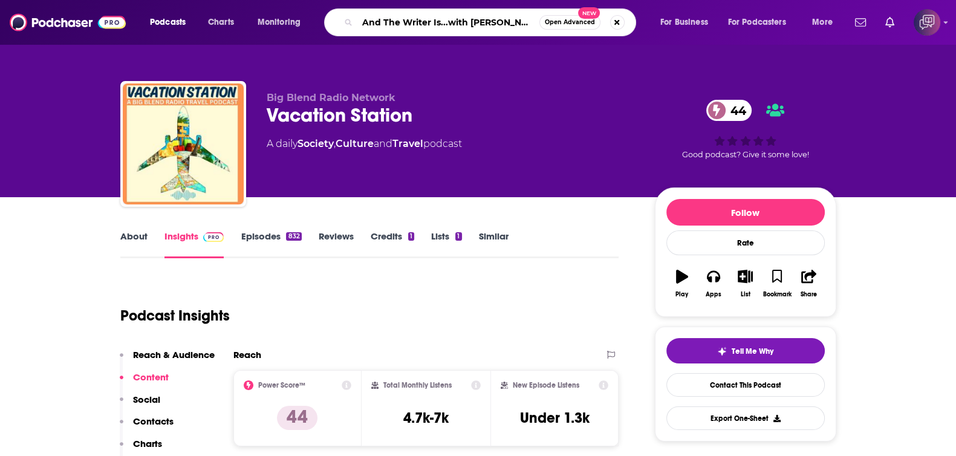
type input "And The Writer Is...with Ross Golan"
click at [567, 13] on div "And The Writer Is...with Ross Golan Open Advanced New" at bounding box center [480, 22] width 312 height 28
click at [575, 28] on button "Open Advanced New" at bounding box center [569, 22] width 61 height 15
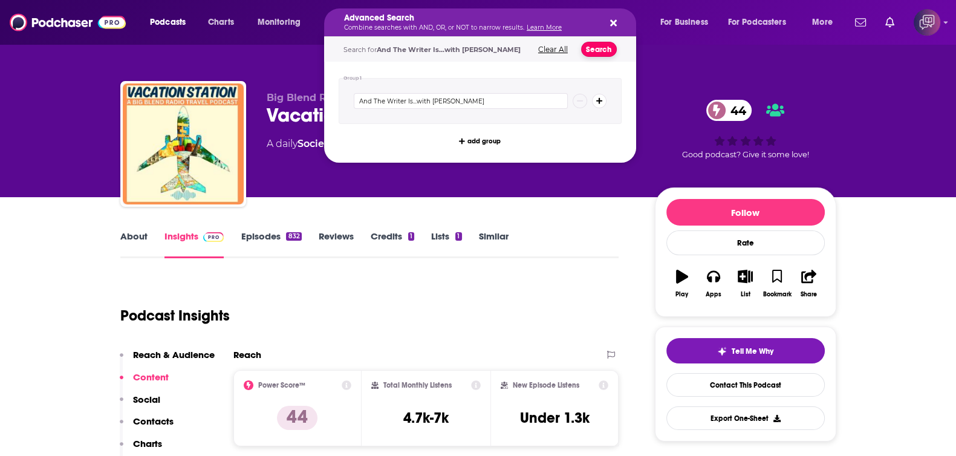
click at [587, 46] on button "Search" at bounding box center [599, 49] width 36 height 15
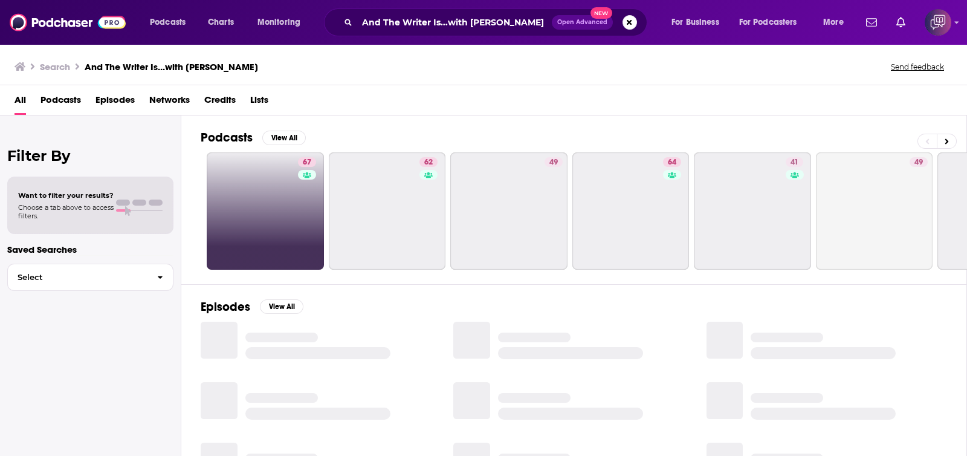
click at [279, 213] on link "67" at bounding box center [265, 210] width 117 height 117
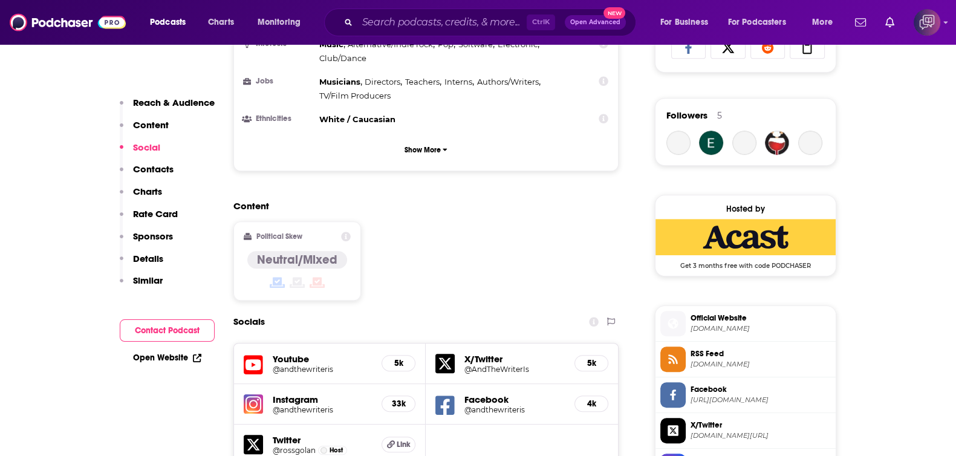
scroll to position [1057, 0]
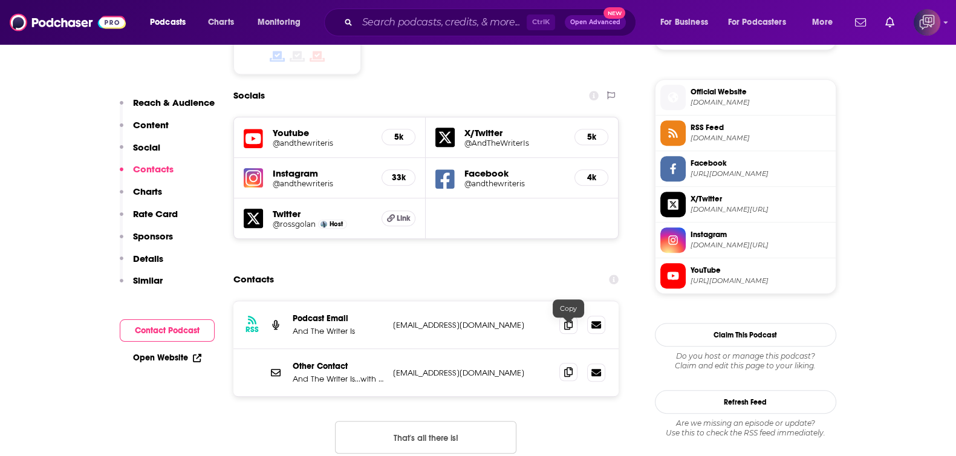
click at [573, 343] on span at bounding box center [568, 372] width 18 height 18
click at [417, 28] on input "Search podcasts, credits, & more..." at bounding box center [441, 22] width 169 height 19
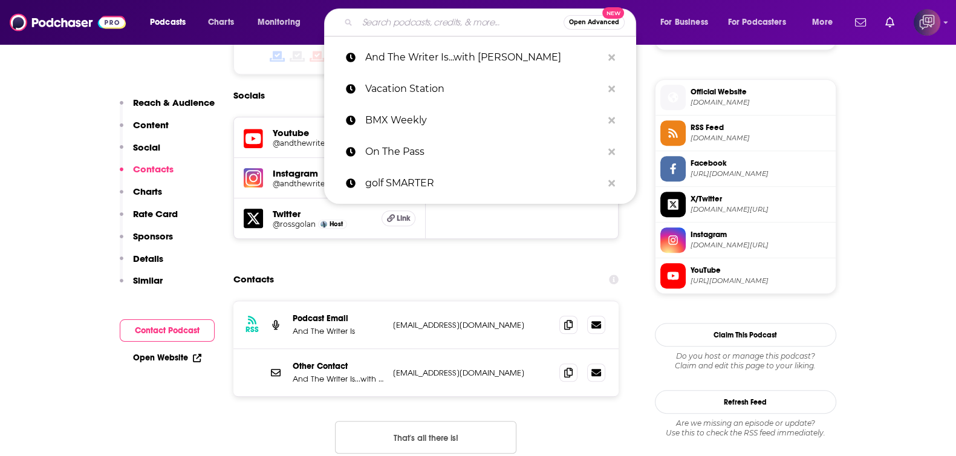
paste input "Think Well"
type input "Think Well"
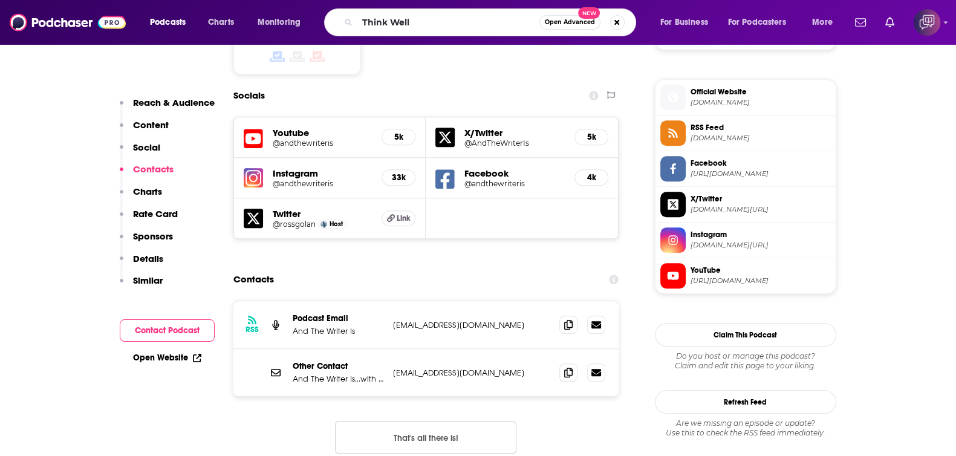
click at [565, 24] on span "Open Advanced" at bounding box center [570, 22] width 50 height 6
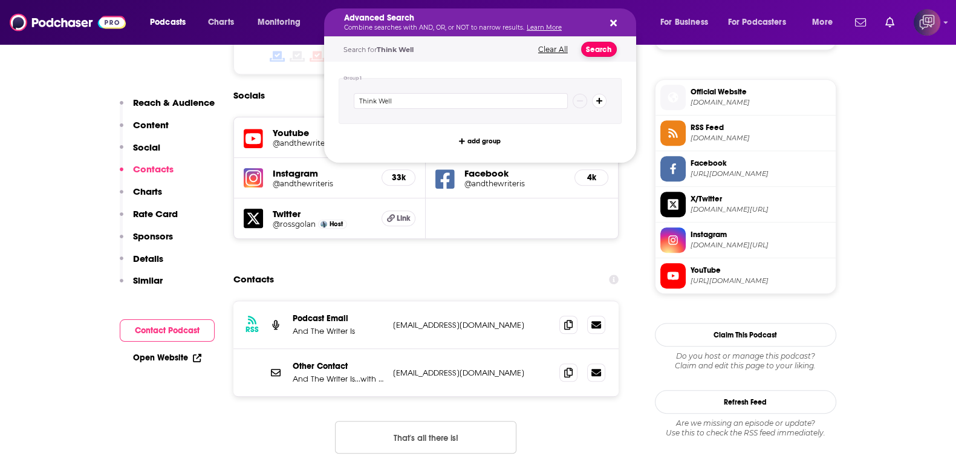
click at [603, 50] on button "Search" at bounding box center [599, 49] width 36 height 15
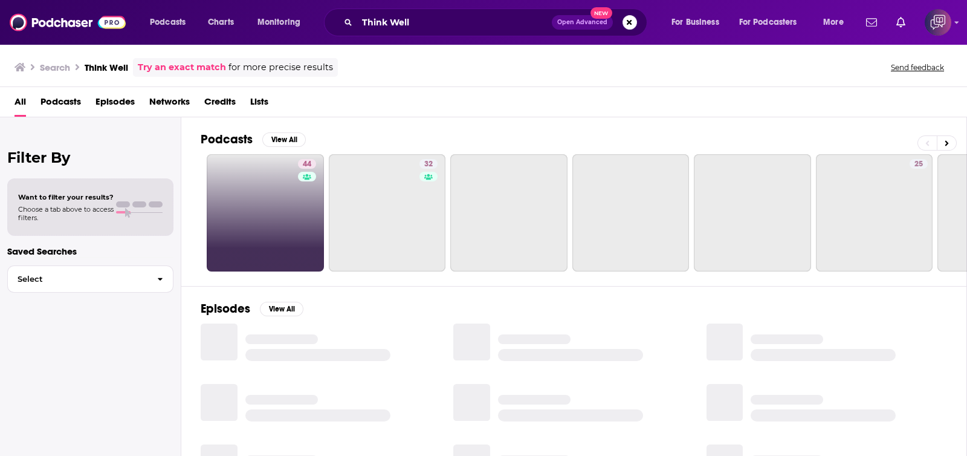
click at [251, 218] on link "44" at bounding box center [265, 212] width 117 height 117
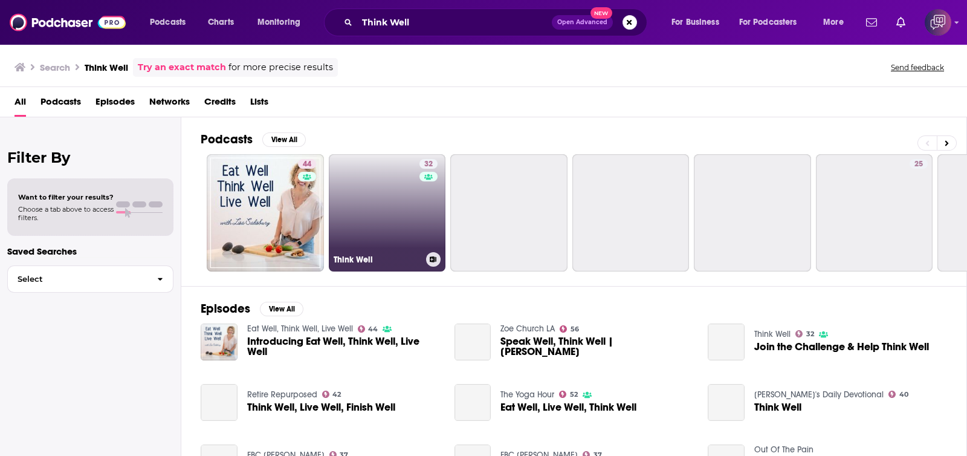
click at [395, 206] on link "32 Think Well" at bounding box center [387, 212] width 117 height 117
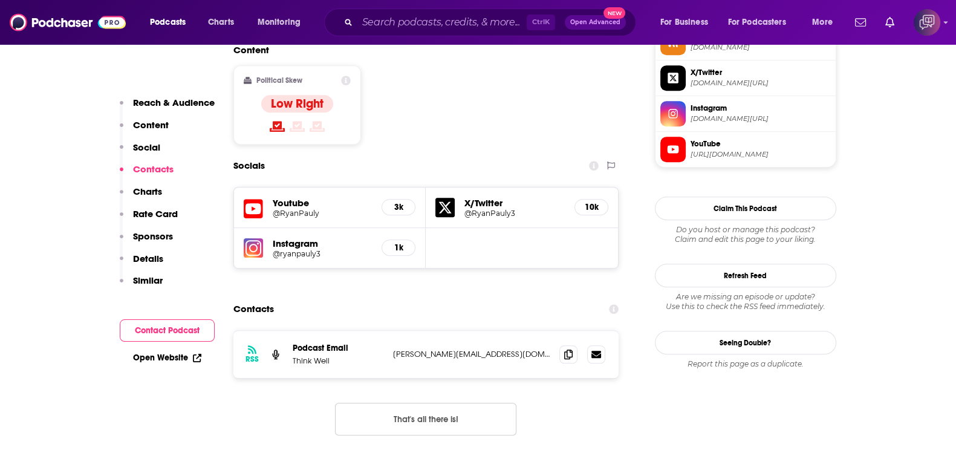
scroll to position [982, 0]
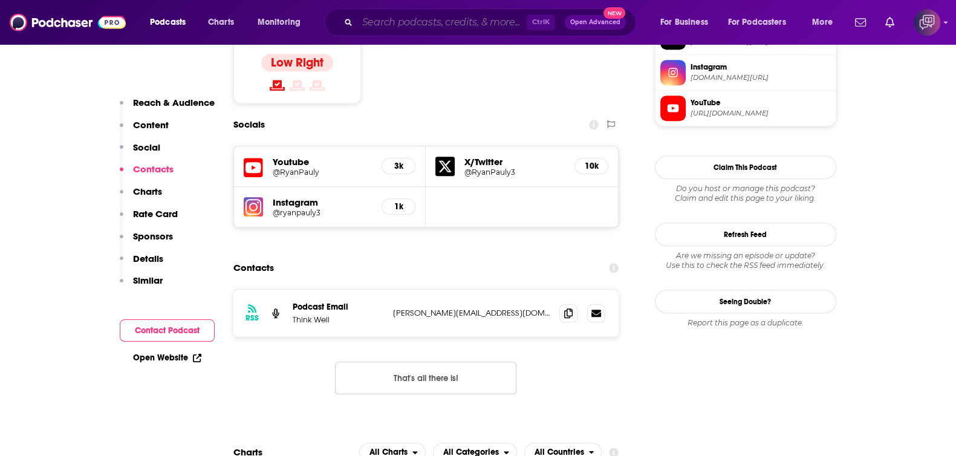
click at [411, 15] on input "Search podcasts, credits, & more..." at bounding box center [441, 22] width 169 height 19
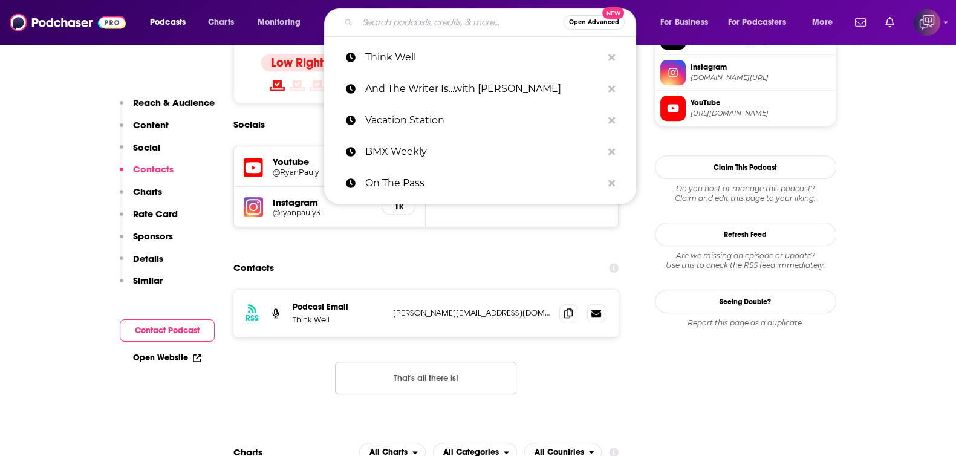
paste input "The MadHouse"
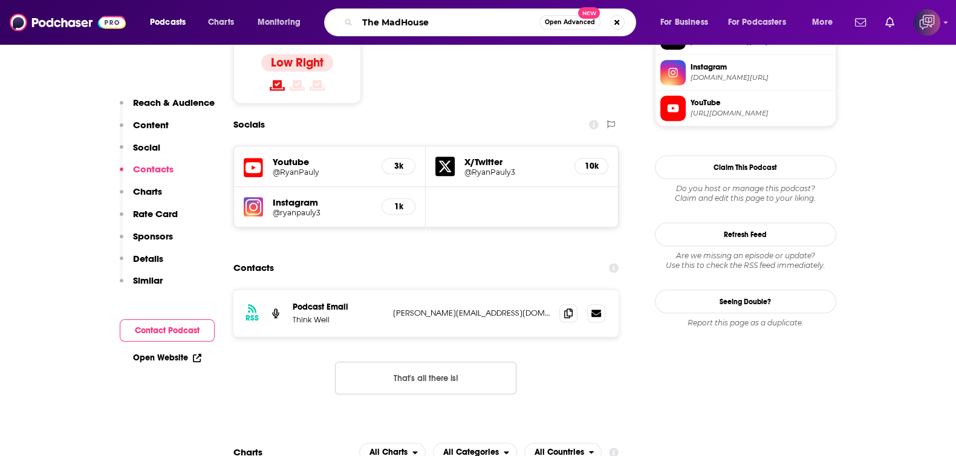
type input "The MadHouse"
click at [582, 27] on button "Open Advanced New" at bounding box center [569, 22] width 61 height 15
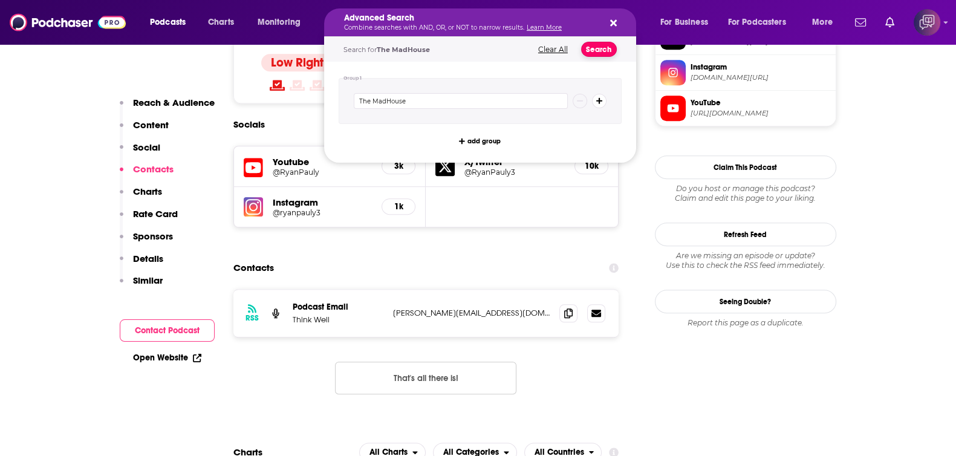
click at [595, 50] on button "Search" at bounding box center [599, 49] width 36 height 15
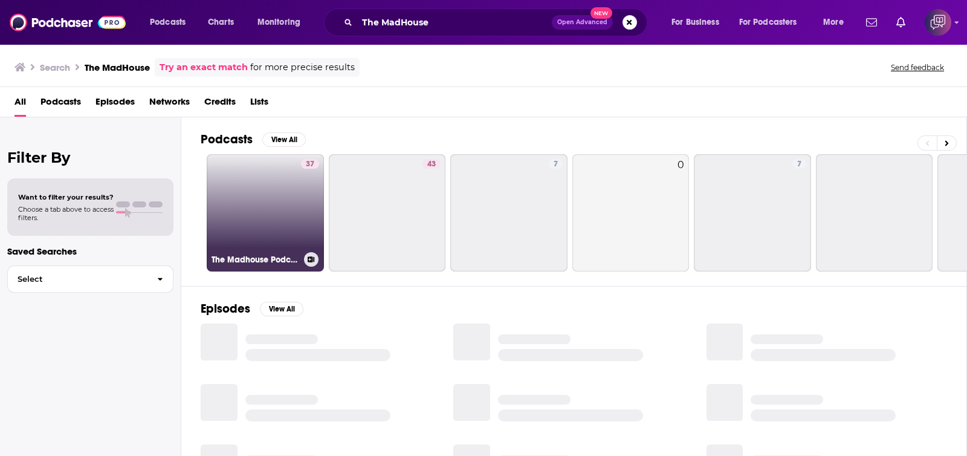
click at [253, 198] on link "37 The Madhouse Podcast" at bounding box center [265, 212] width 117 height 117
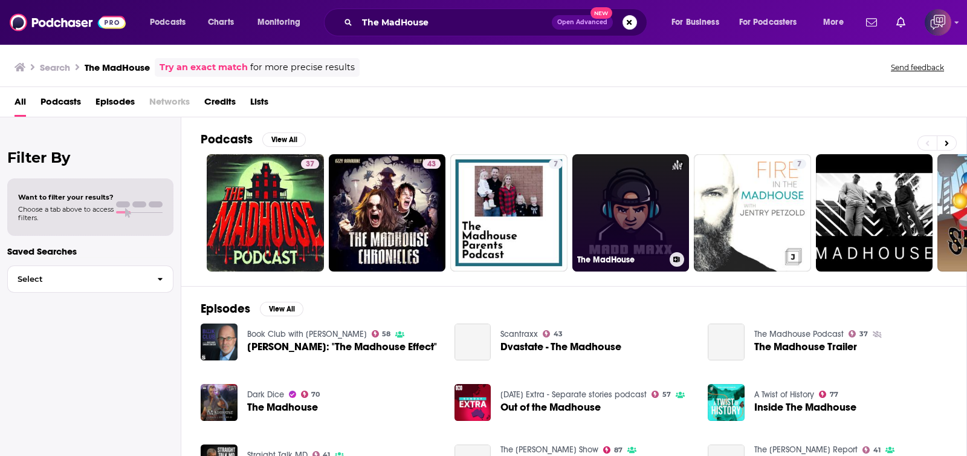
click at [631, 240] on link "0 The MadHouse" at bounding box center [631, 212] width 117 height 117
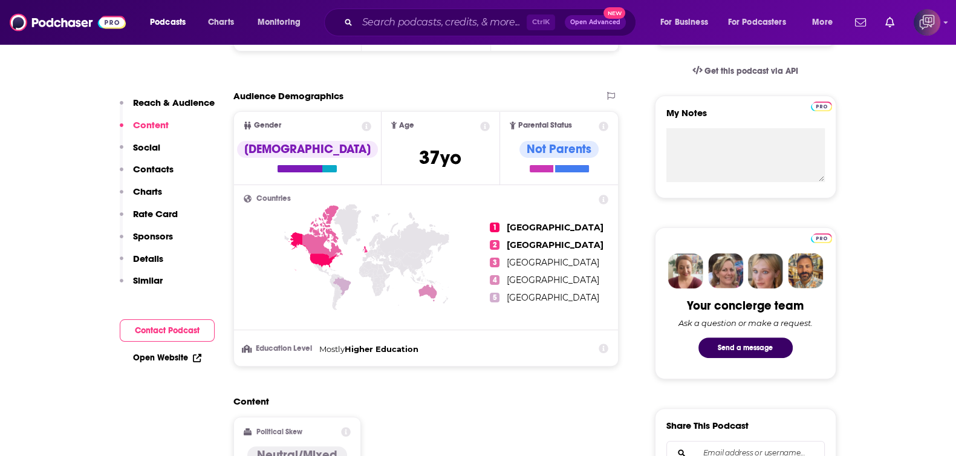
scroll to position [907, 0]
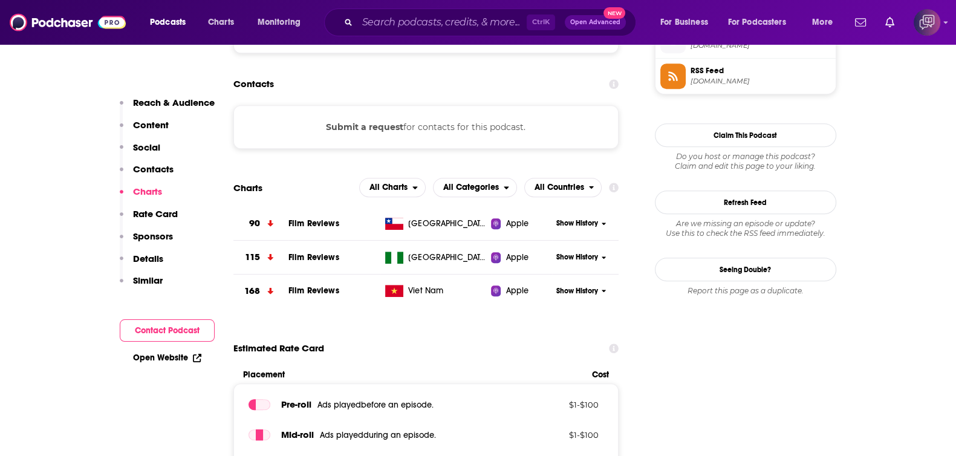
click at [431, 37] on div "Podcasts Charts Monitoring Ctrl K Open Advanced New For Business For Podcasters…" at bounding box center [478, 22] width 956 height 45
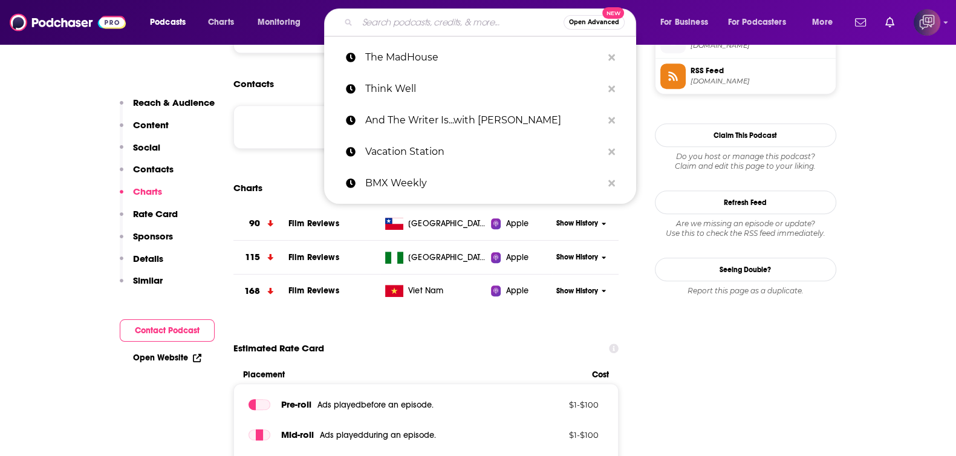
click at [438, 26] on input "Search podcasts, credits, & more..." at bounding box center [460, 22] width 206 height 19
paste input "Disneyland 4-Ever"
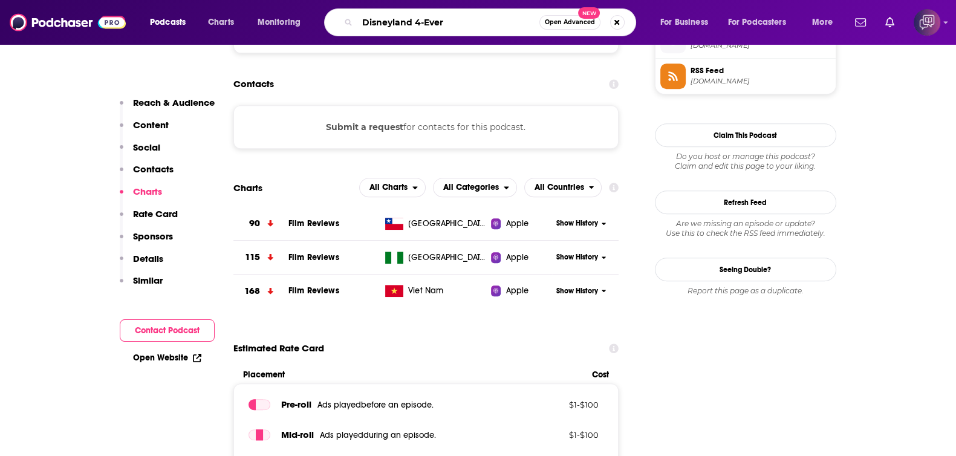
type input "Disneyland 4-Ever"
click at [573, 24] on span "Open Advanced" at bounding box center [570, 22] width 50 height 6
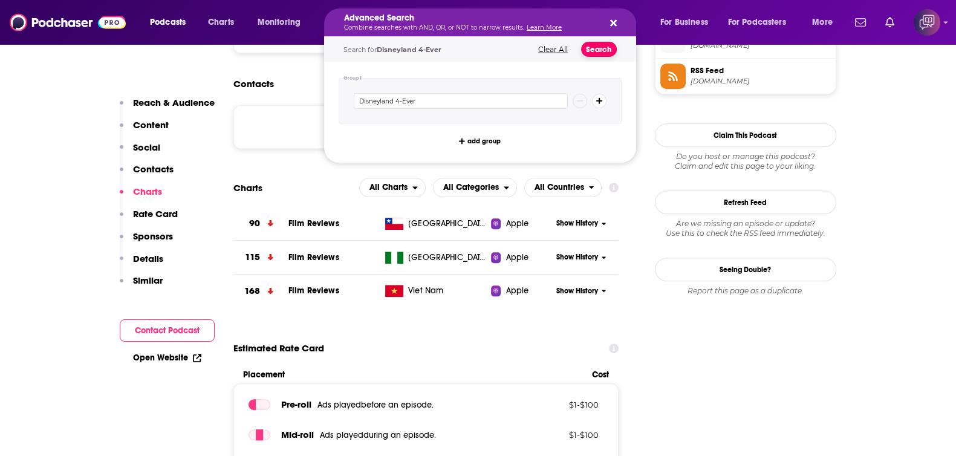
click at [600, 51] on button "Search" at bounding box center [599, 49] width 36 height 15
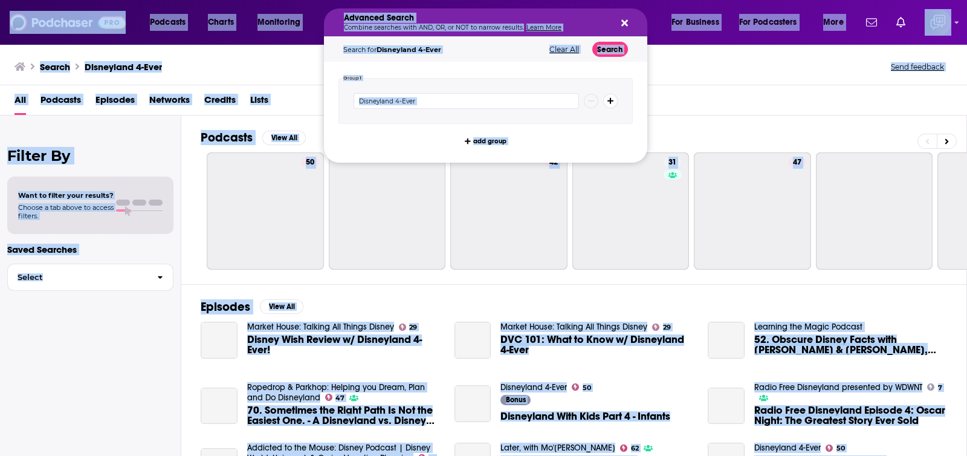
click at [483, 91] on div "Disneyland 4-Ever" at bounding box center [486, 101] width 294 height 46
click at [484, 100] on input "Disneyland 4-Ever" at bounding box center [467, 101] width 226 height 16
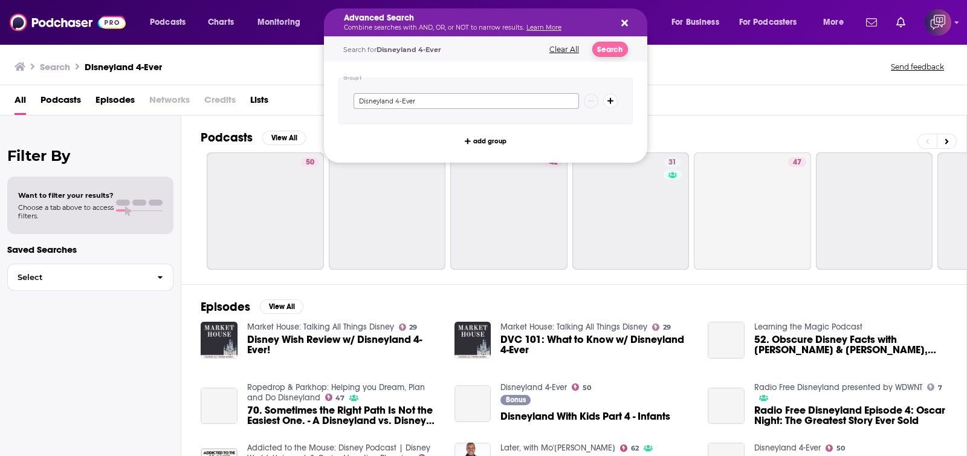
paste input "Rambling Business Podcast"
type input "Rambling Business Podcast"
click at [603, 47] on button "Search" at bounding box center [611, 49] width 36 height 15
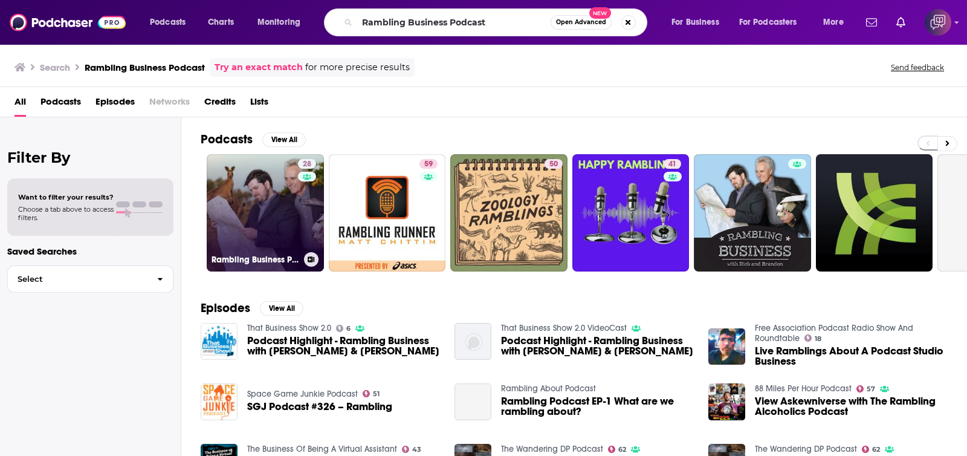
click at [290, 200] on link "28 Rambling Business Podcast" at bounding box center [265, 212] width 117 height 117
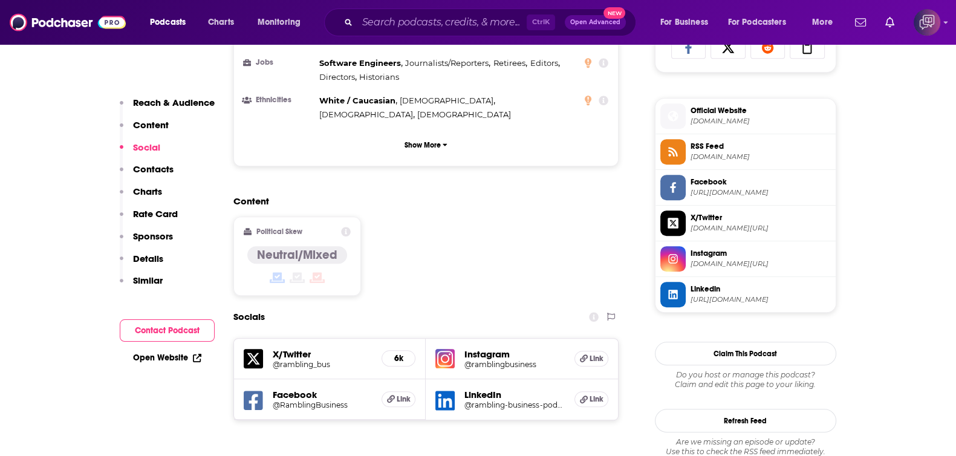
scroll to position [982, 0]
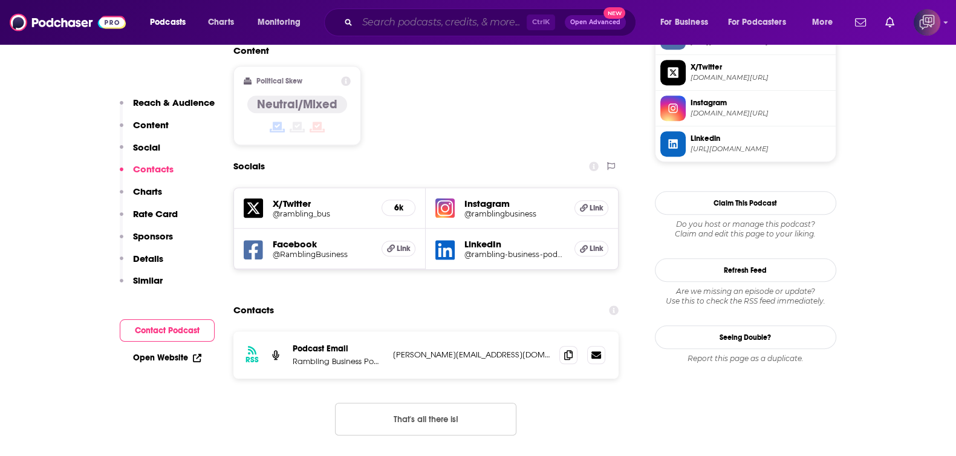
click at [397, 18] on input "Search podcasts, credits, & more..." at bounding box center [441, 22] width 169 height 19
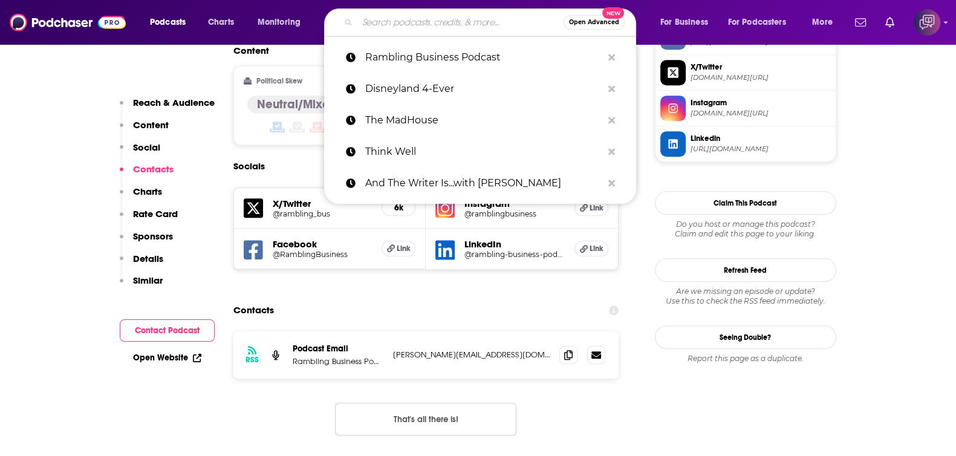
paste input "Historias Unknown"
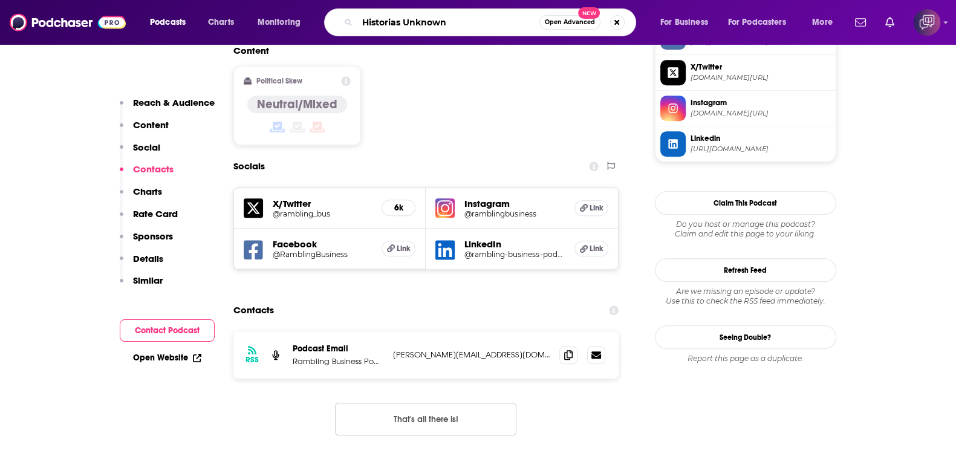
type input "Historias Unknown"
click at [557, 28] on button "Open Advanced New" at bounding box center [569, 22] width 61 height 15
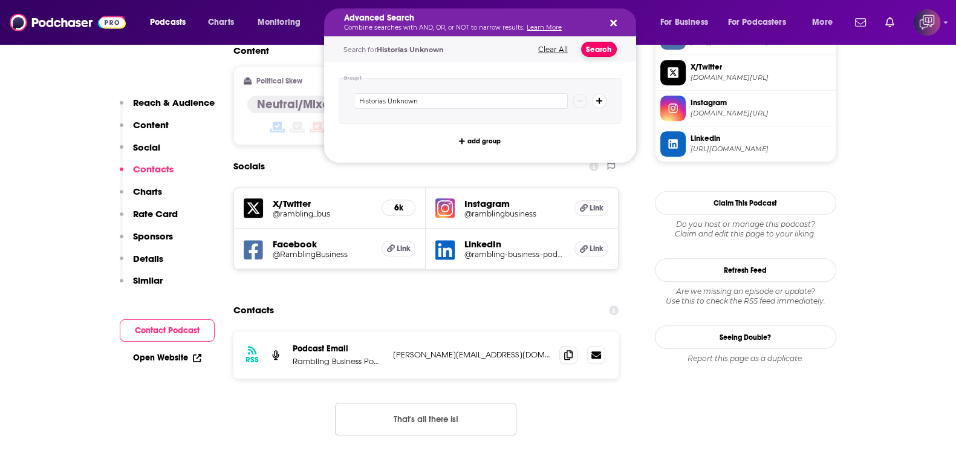
click at [586, 50] on button "Search" at bounding box center [599, 49] width 36 height 15
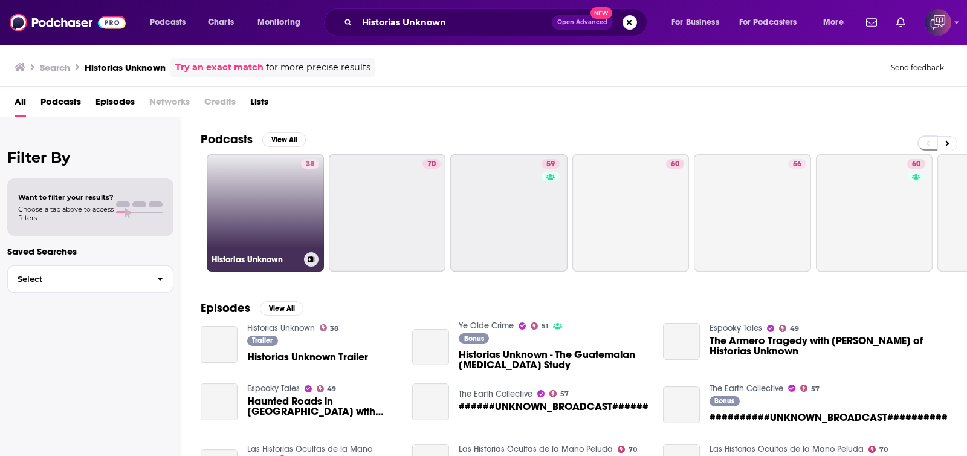
click at [232, 207] on link "38 Historias Unknown" at bounding box center [265, 212] width 117 height 117
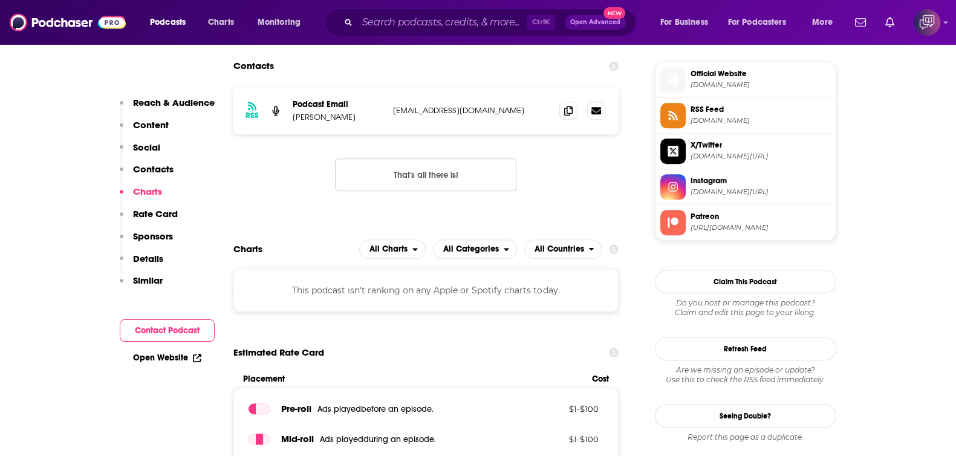
scroll to position [1057, 0]
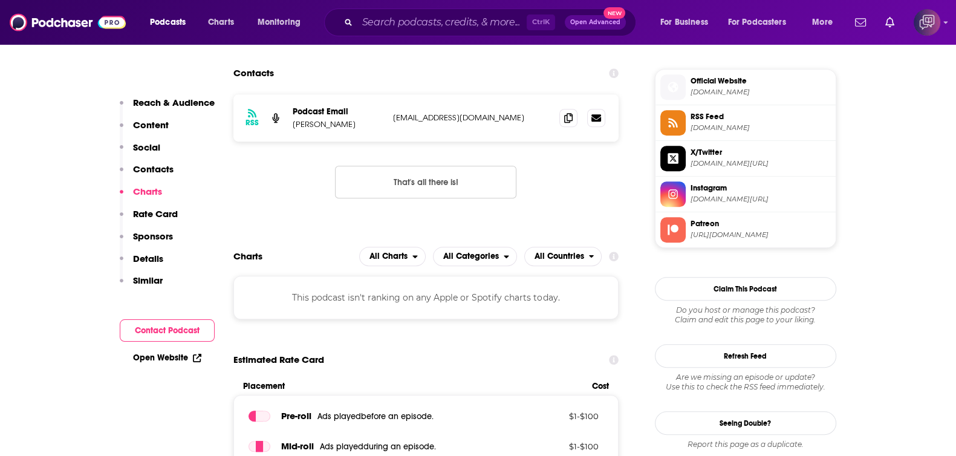
click at [426, 8] on div "Ctrl K Open Advanced New" at bounding box center [480, 22] width 312 height 28
click at [427, 18] on input "Search podcasts, credits, & more..." at bounding box center [441, 22] width 169 height 19
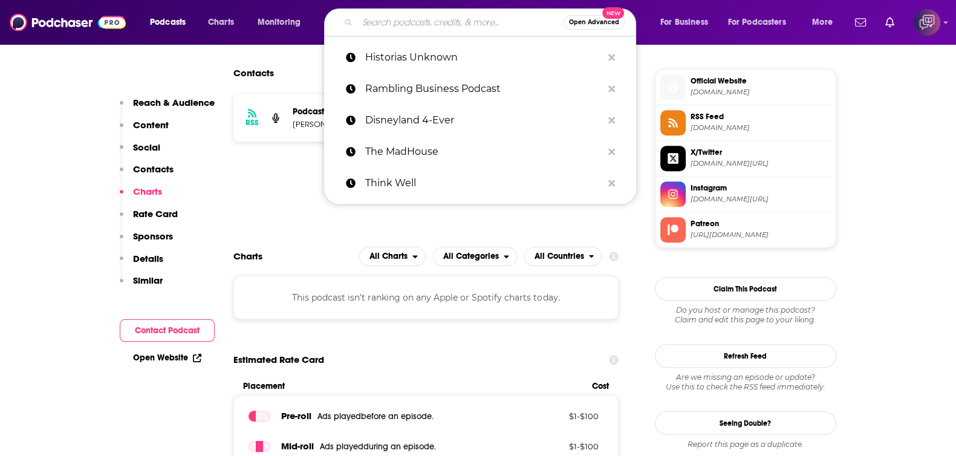
paste input "Once Upon A Crime"
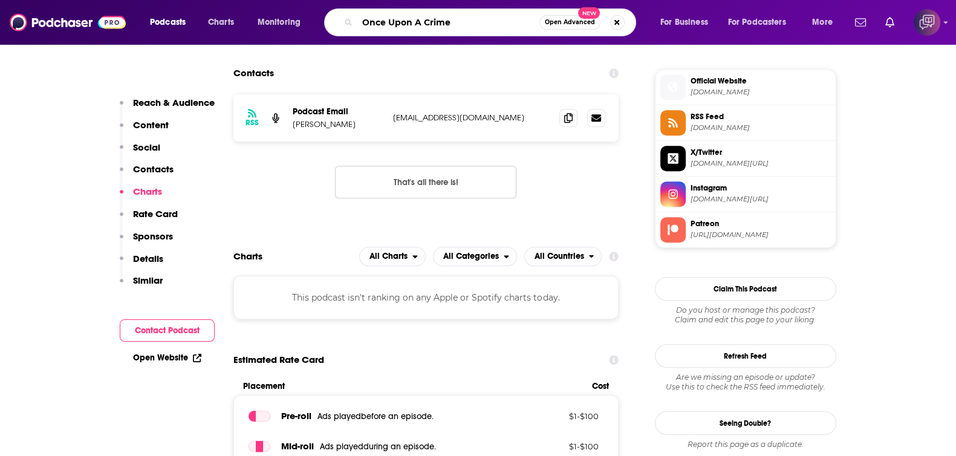
type input "Once Upon A Crime"
click at [559, 22] on span "Open Advanced" at bounding box center [570, 22] width 50 height 6
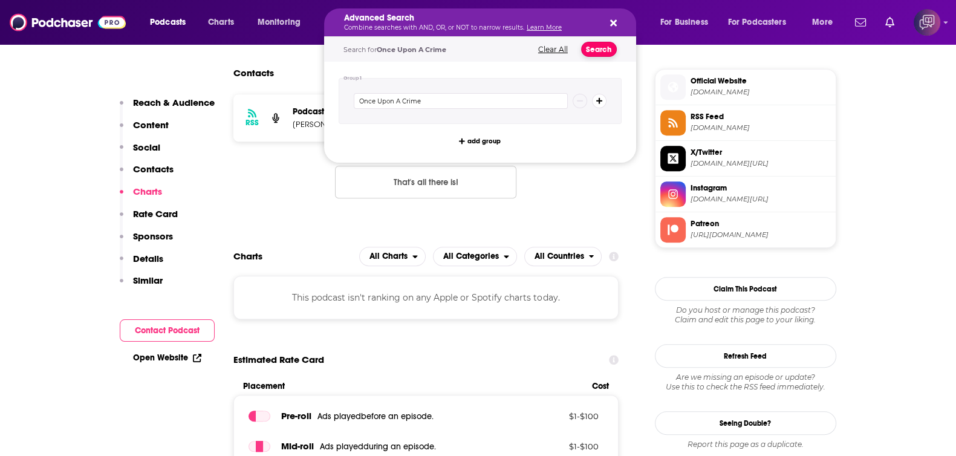
click at [600, 48] on button "Search" at bounding box center [599, 49] width 36 height 15
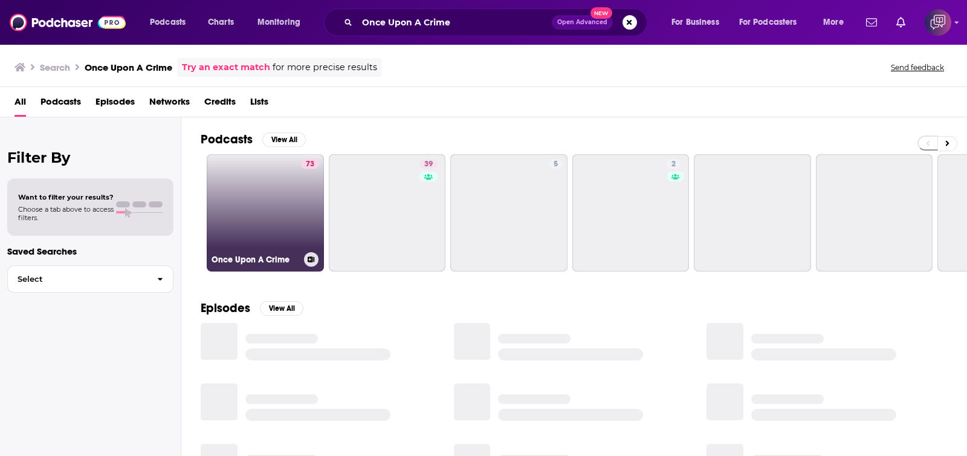
click at [267, 222] on link "73 Once Upon A Crime" at bounding box center [265, 212] width 117 height 117
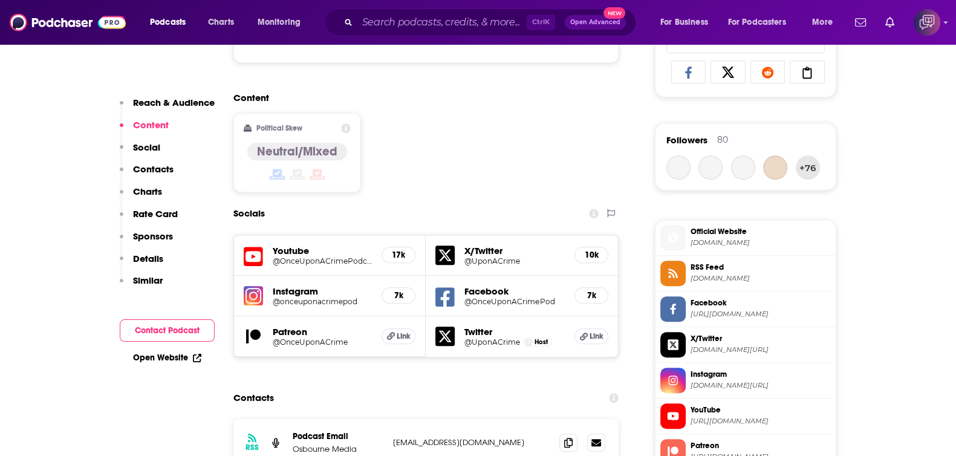
scroll to position [982, 0]
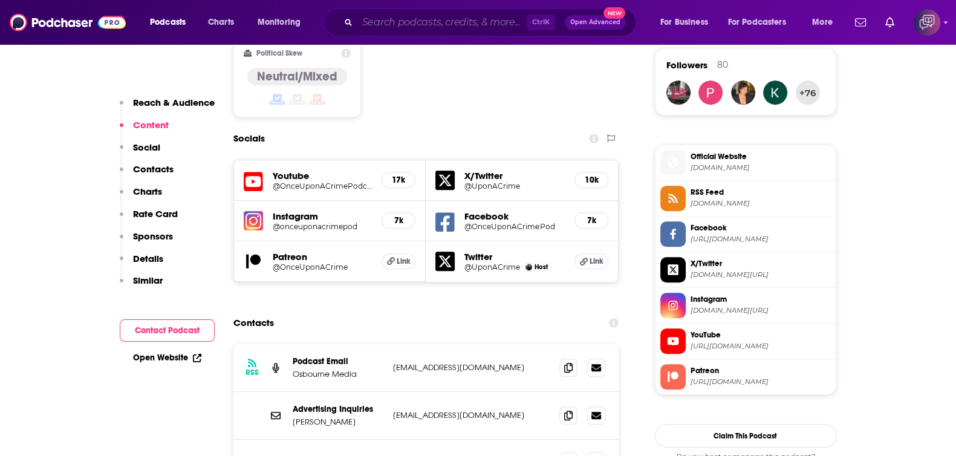
click at [375, 13] on input "Search podcasts, credits, & more..." at bounding box center [441, 22] width 169 height 19
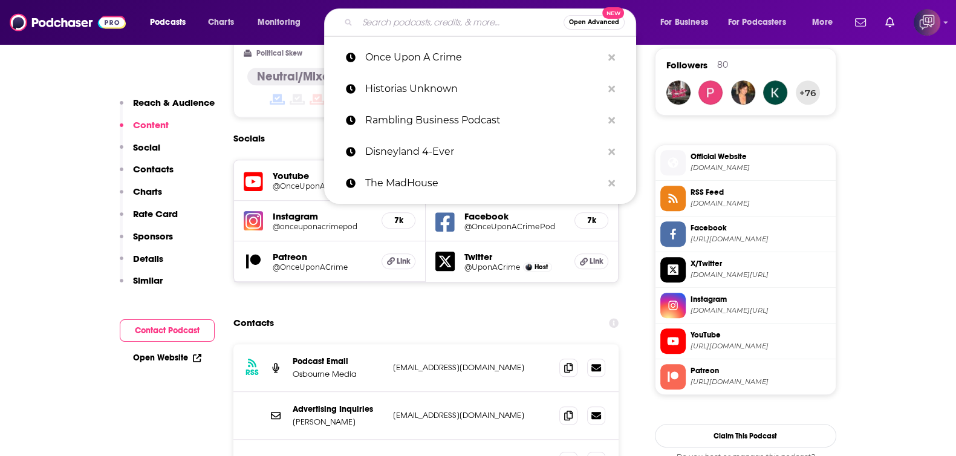
paste input "Stories and Cocktails"
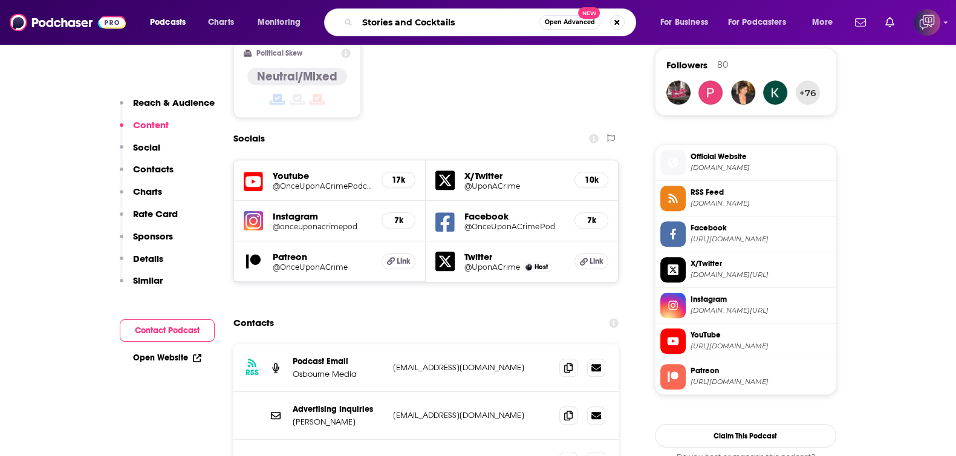
type input "Stories and Cocktails"
click at [543, 23] on button "Open Advanced New" at bounding box center [569, 22] width 61 height 15
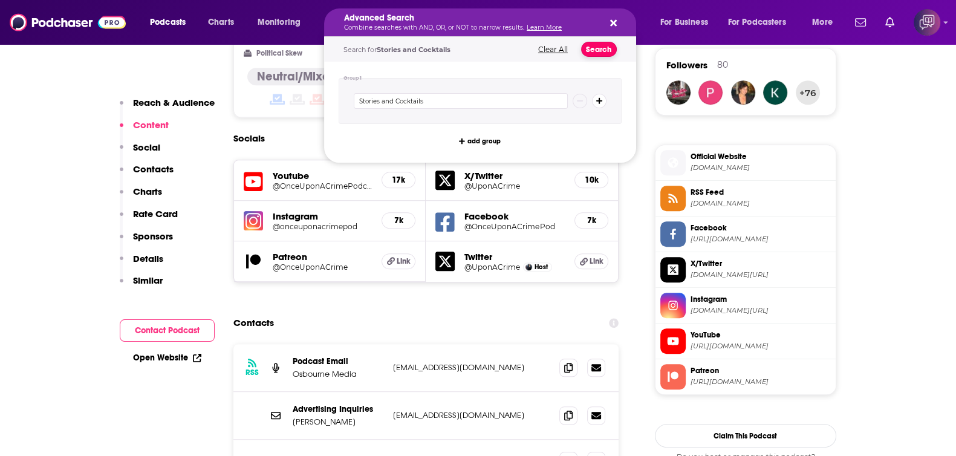
click at [597, 42] on button "Search" at bounding box center [599, 49] width 36 height 15
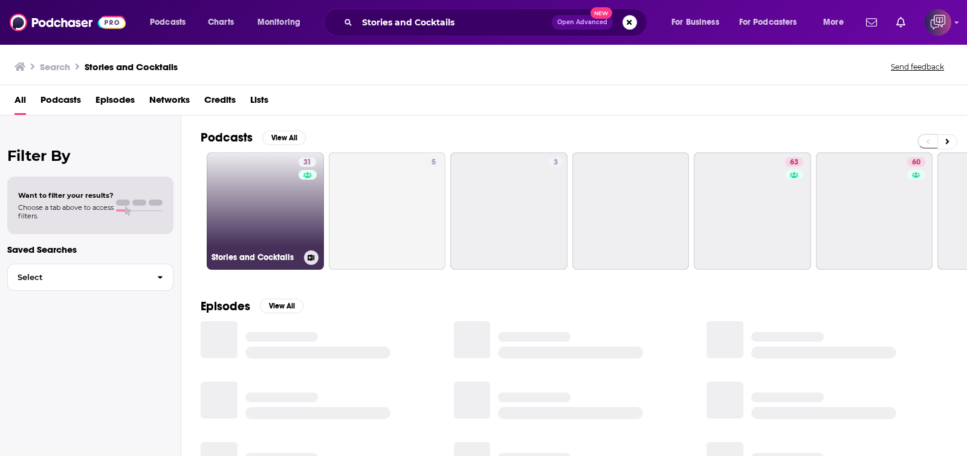
click at [277, 206] on link "31 Stories and Cocktails" at bounding box center [265, 210] width 117 height 117
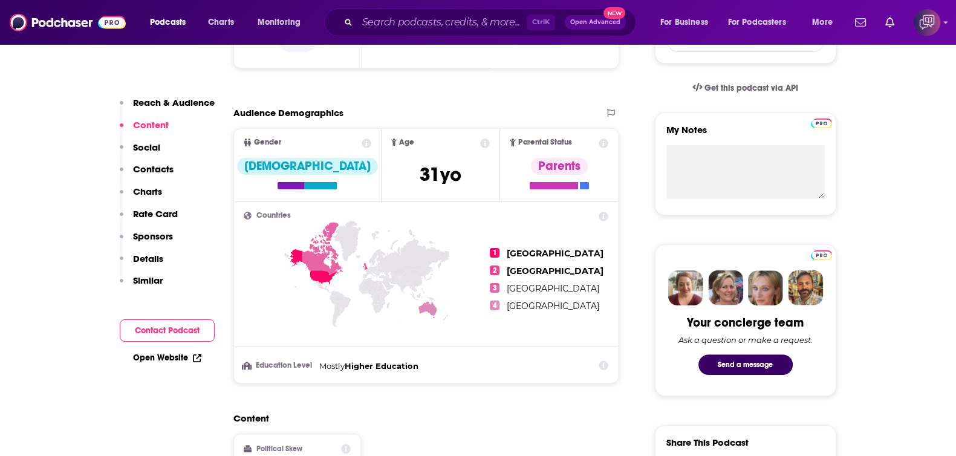
scroll to position [831, 0]
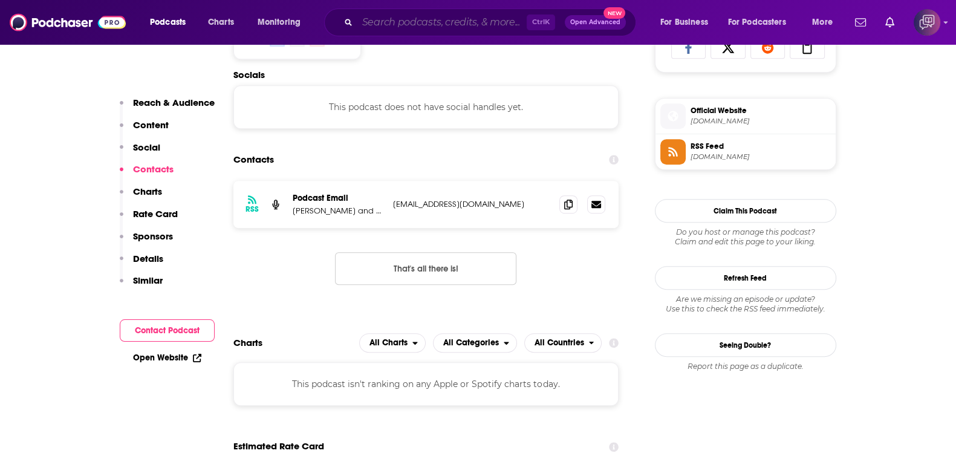
click at [505, 28] on input "Search podcasts, credits, & more..." at bounding box center [441, 22] width 169 height 19
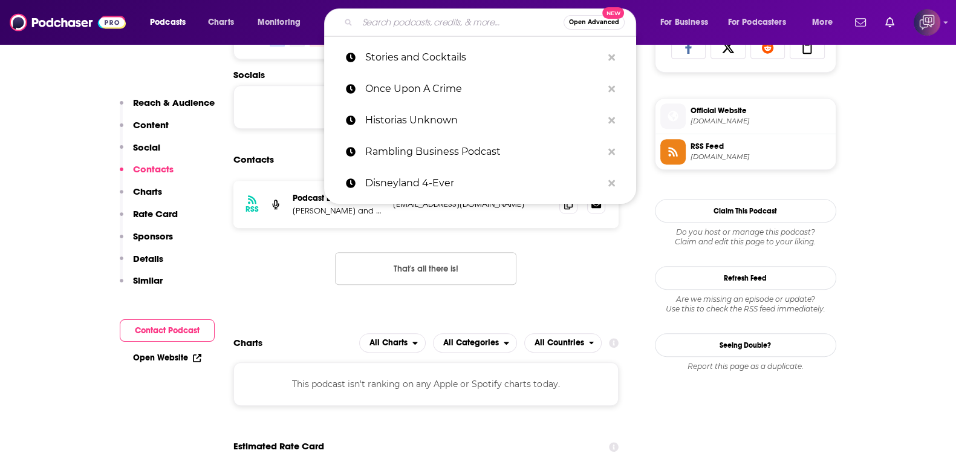
paste input "Indie Wine Podcast"
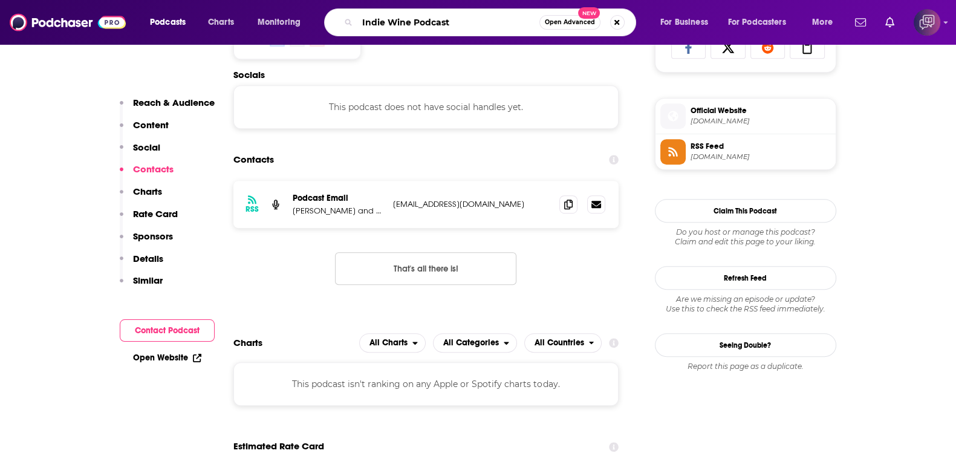
type input "Indie Wine Podcast"
click at [584, 22] on span "Open Advanced" at bounding box center [570, 22] width 50 height 6
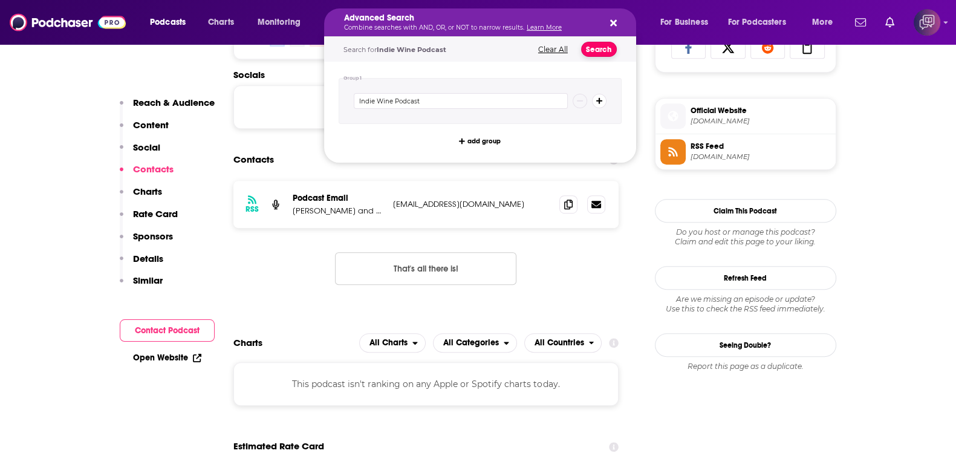
click at [600, 50] on button "Search" at bounding box center [599, 49] width 36 height 15
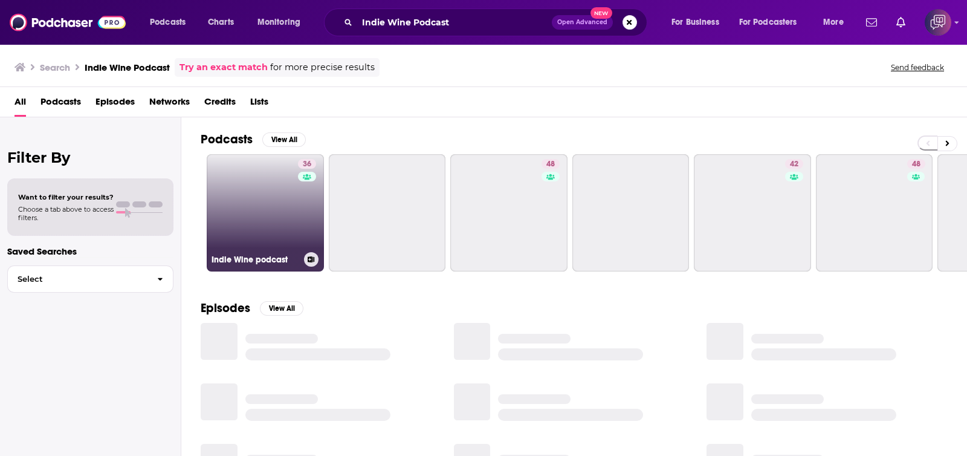
click at [261, 204] on link "36 Indie Wine podcast" at bounding box center [265, 212] width 117 height 117
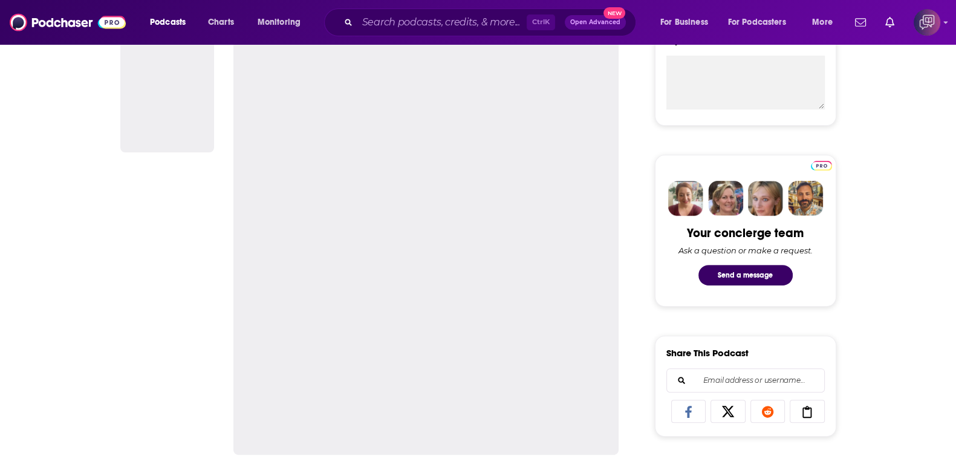
scroll to position [453, 0]
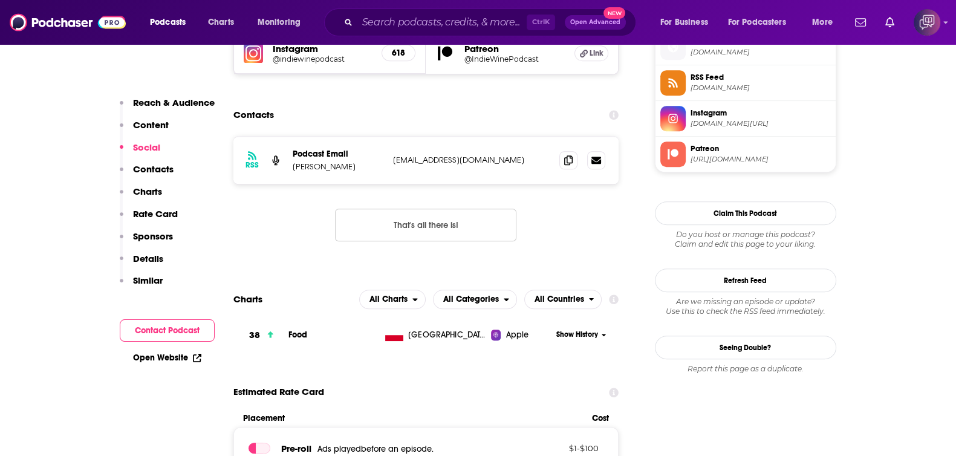
scroll to position [907, 0]
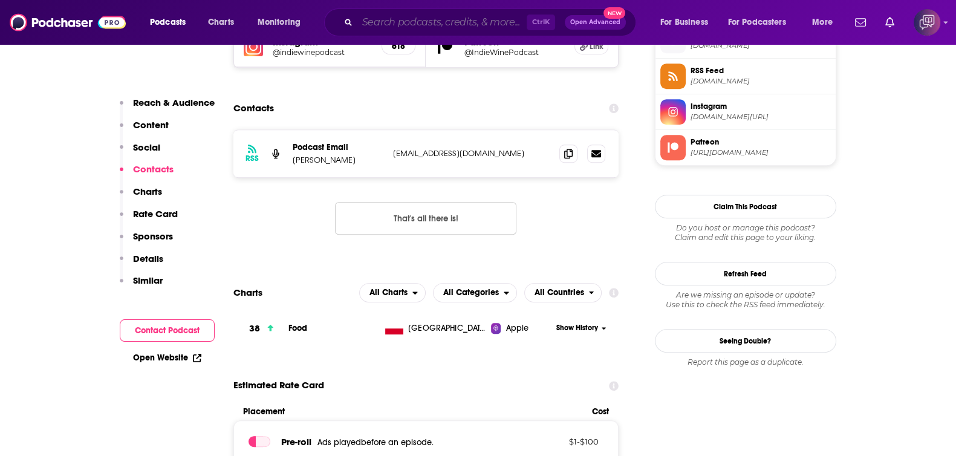
click at [437, 17] on input "Search podcasts, credits, & more..." at bounding box center [441, 22] width 169 height 19
paste input "Policy Chats"
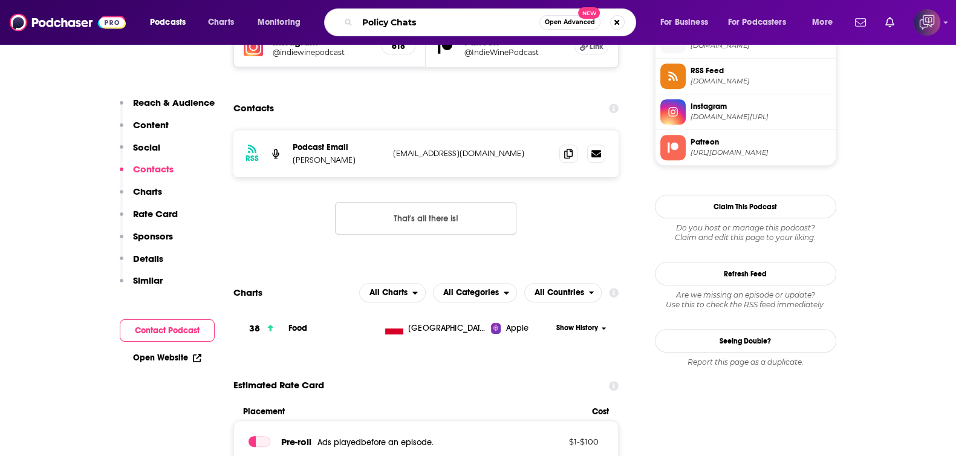
type input "Policy Chats"
click at [578, 19] on span "Open Advanced" at bounding box center [570, 22] width 50 height 6
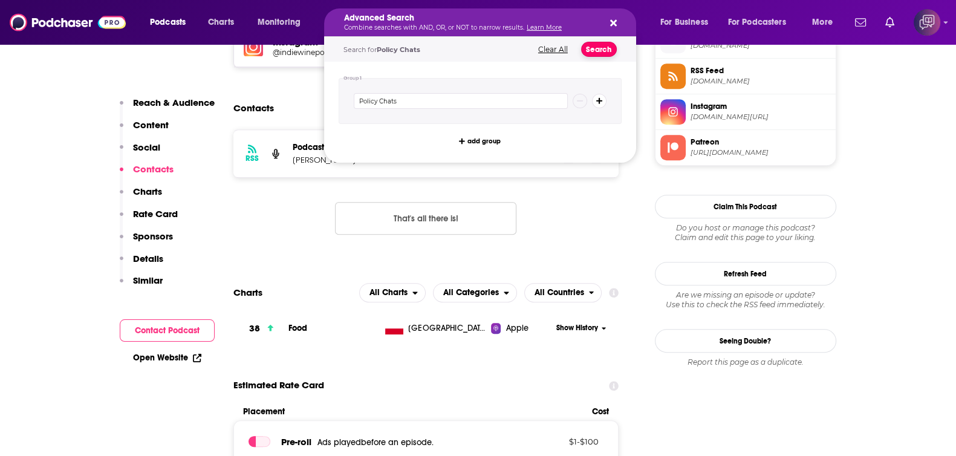
click at [600, 54] on button "Search" at bounding box center [599, 49] width 36 height 15
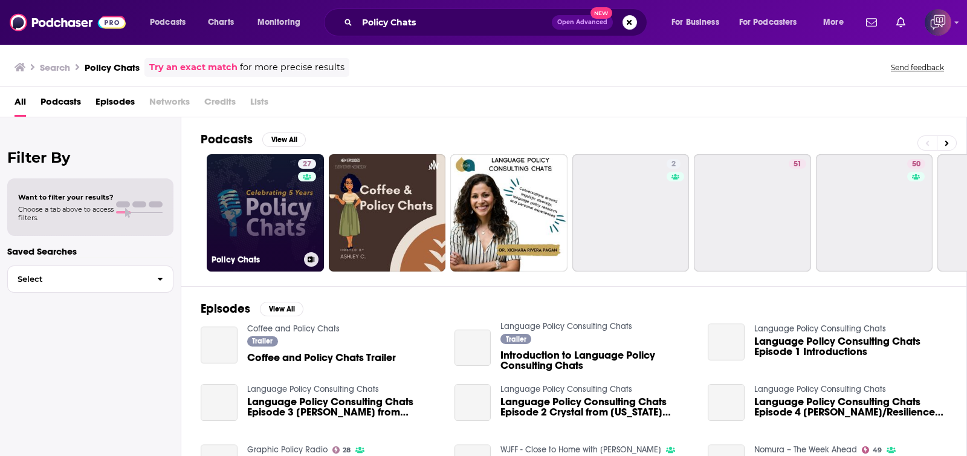
click at [261, 233] on link "27 Policy Chats" at bounding box center [265, 212] width 117 height 117
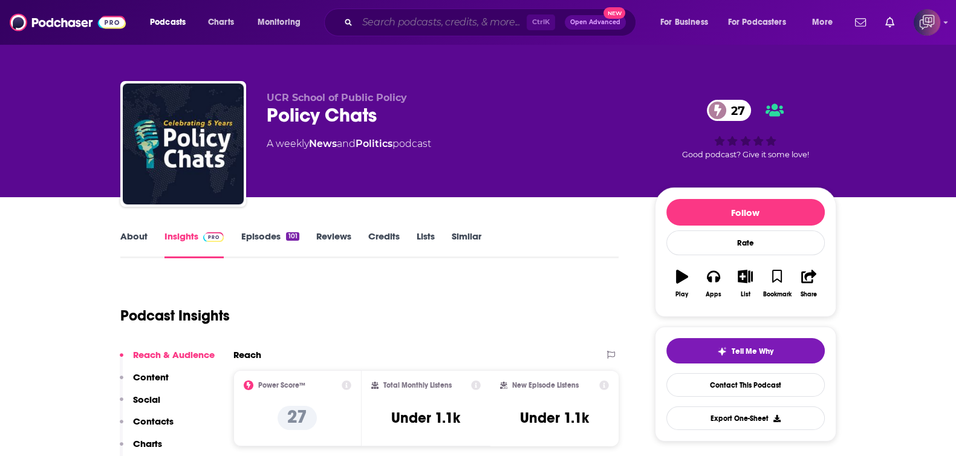
click at [481, 26] on input "Search podcasts, credits, & more..." at bounding box center [441, 22] width 169 height 19
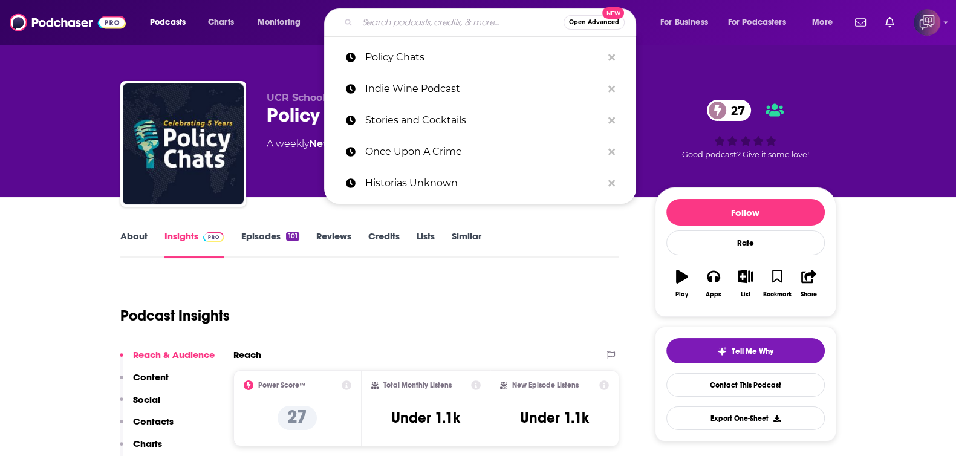
paste input "The Creative Influencer"
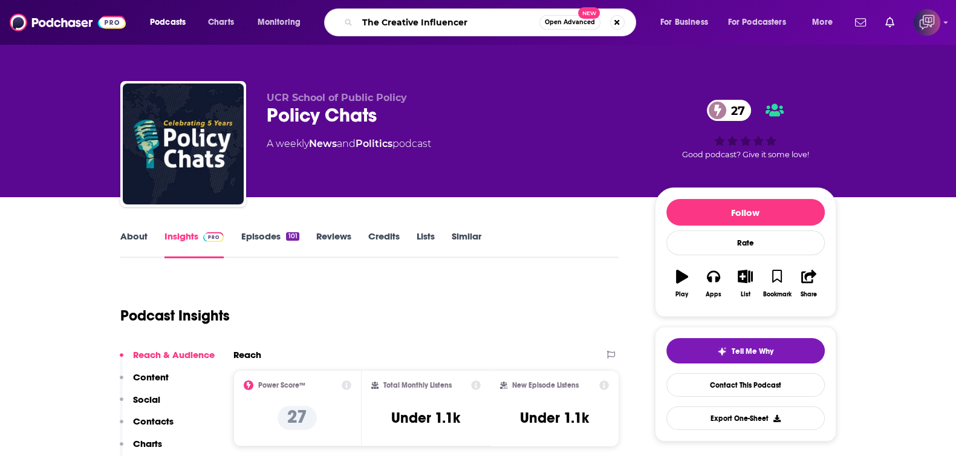
type input "The Creative Influencer"
click at [579, 24] on span "Open Advanced" at bounding box center [570, 22] width 50 height 6
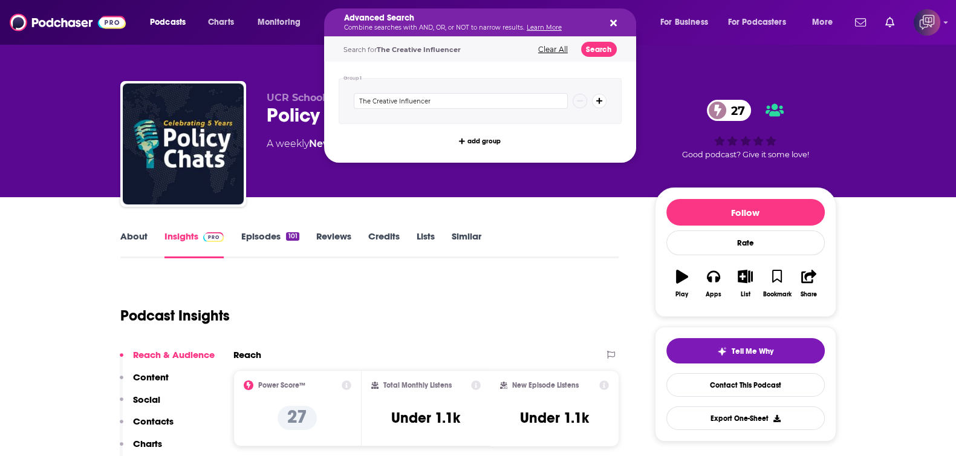
click at [616, 56] on div "Search for The Creative Influencer Clear All Search" at bounding box center [480, 49] width 312 height 25
click at [610, 52] on button "Search" at bounding box center [599, 49] width 36 height 15
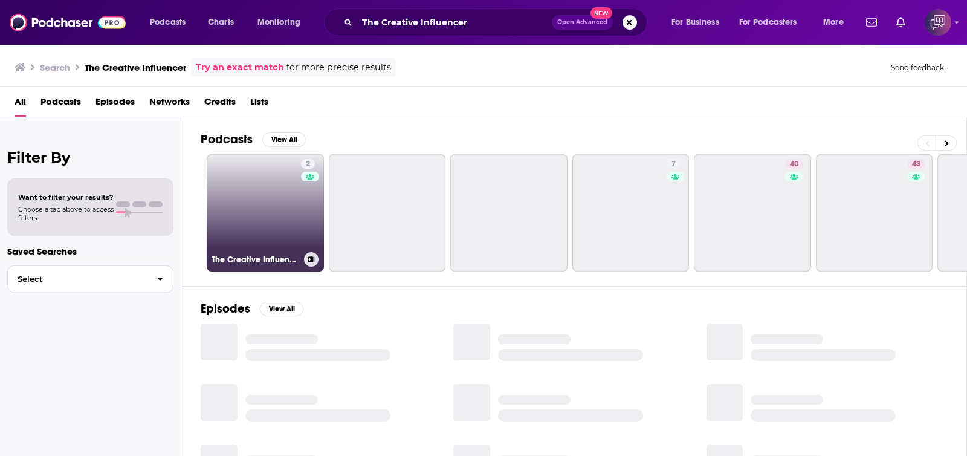
click at [281, 242] on link "2 The Creative Influencer" at bounding box center [265, 212] width 117 height 117
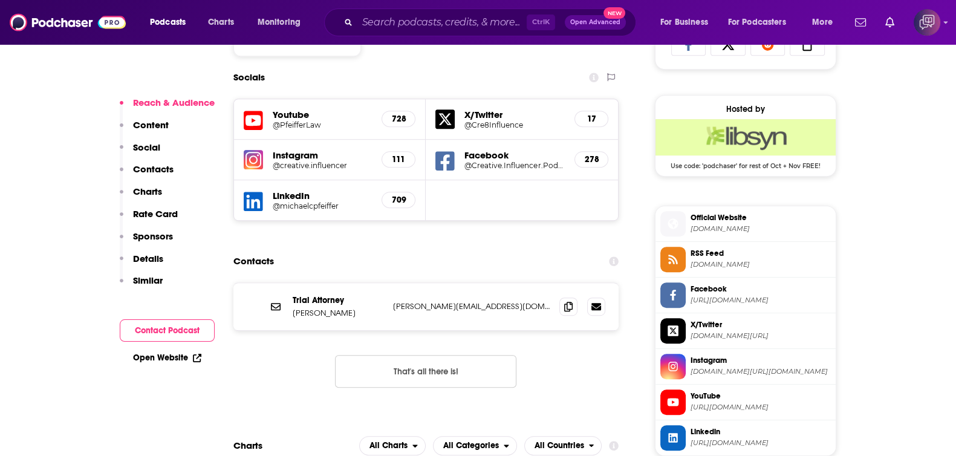
scroll to position [907, 0]
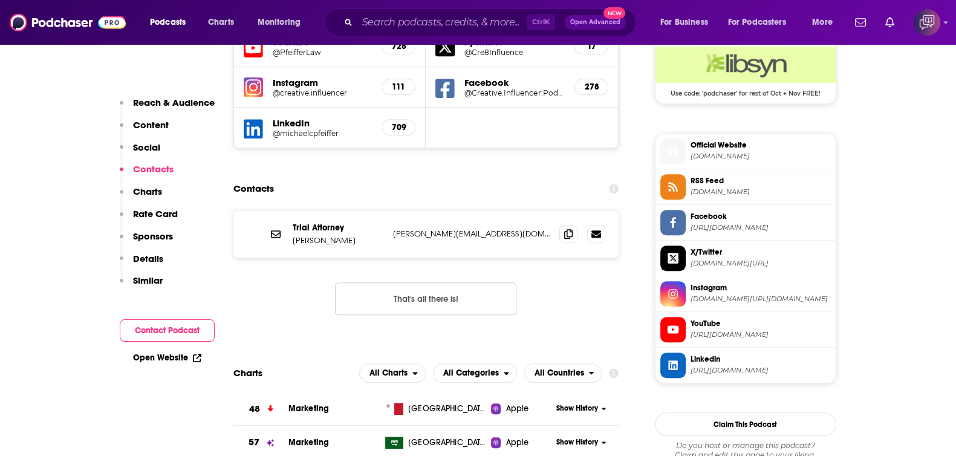
click at [464, 10] on div "Ctrl K Open Advanced New" at bounding box center [480, 22] width 312 height 28
click at [481, 24] on input "Search podcasts, credits, & more..." at bounding box center [441, 22] width 169 height 19
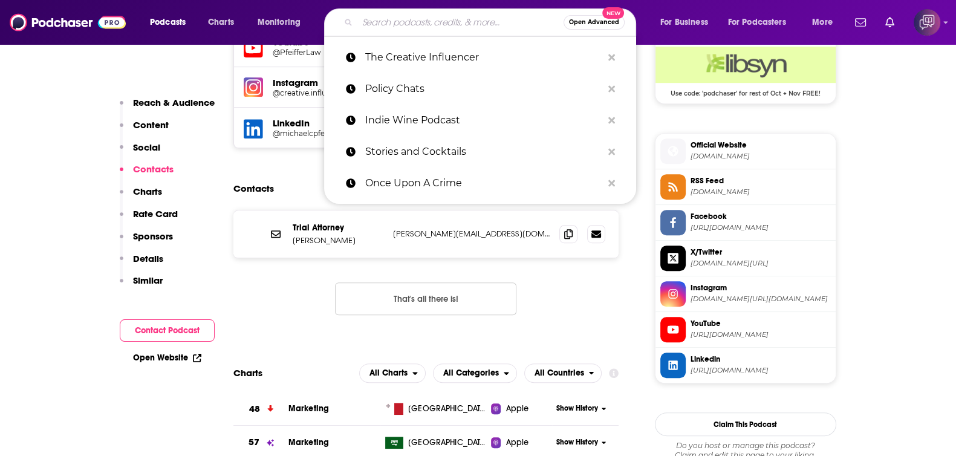
paste input "AT THE YARD PODCAST"
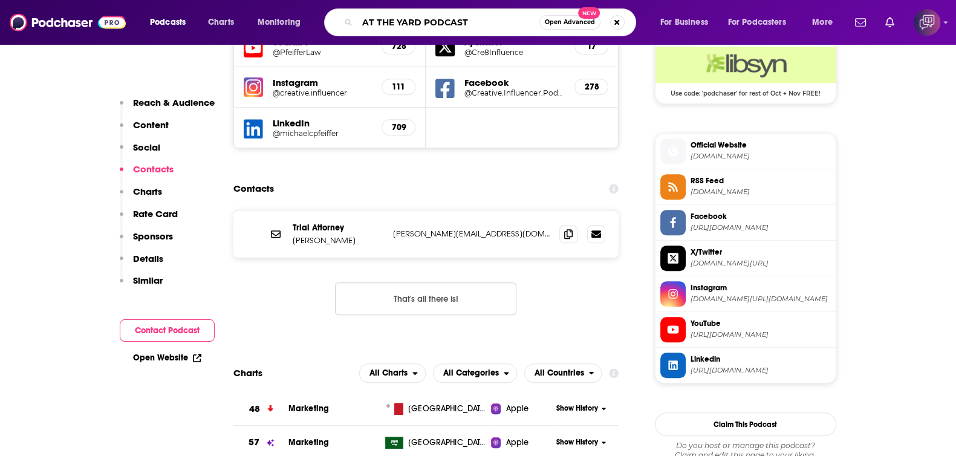
type input "AT THE YARD PODCAST"
click at [535, 32] on div "AT THE YARD PODCAST Open Advanced New" at bounding box center [480, 22] width 312 height 28
click at [551, 26] on button "Open Advanced New" at bounding box center [569, 22] width 61 height 15
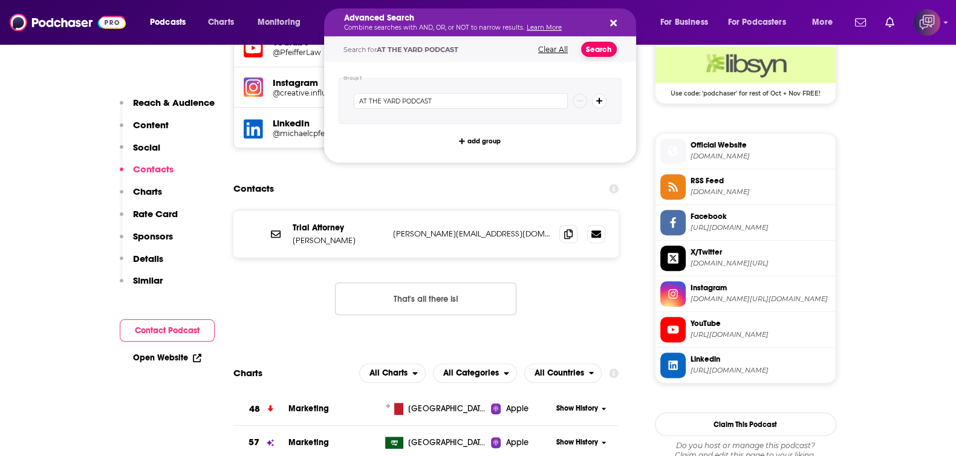
click at [613, 51] on button "Search" at bounding box center [599, 49] width 36 height 15
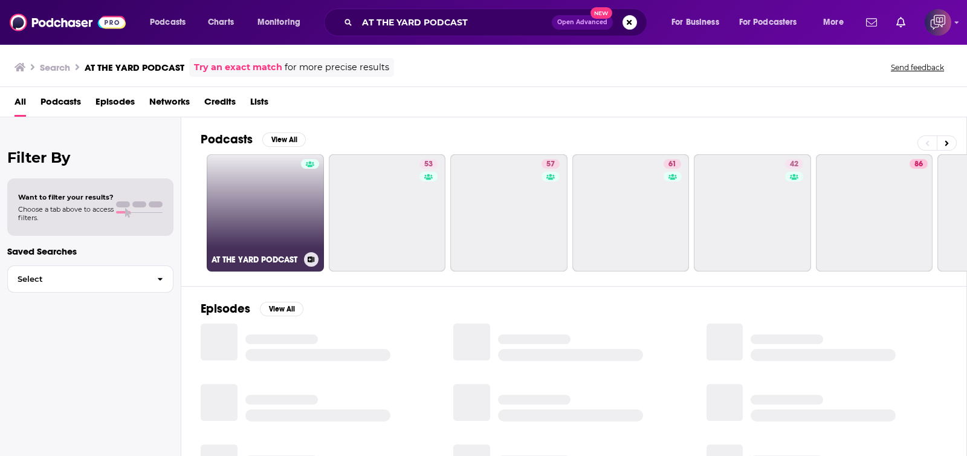
click at [262, 228] on link "AT THE YARD PODCAST" at bounding box center [265, 212] width 117 height 117
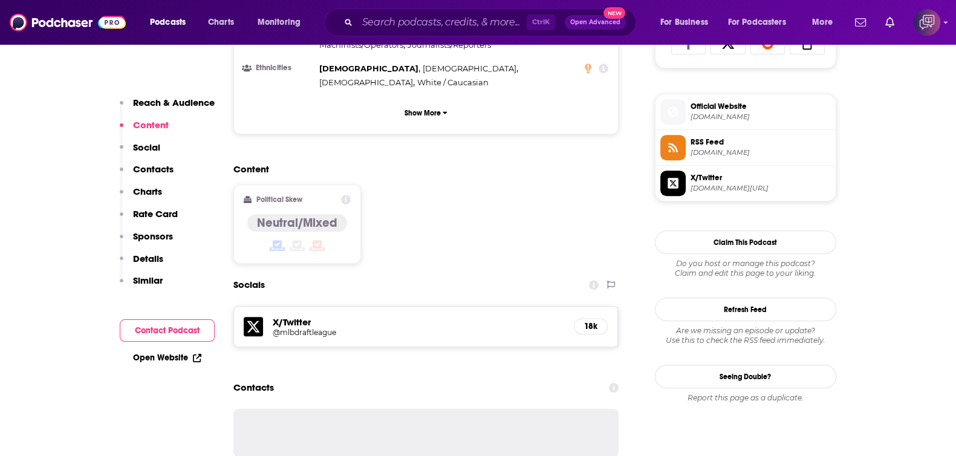
scroll to position [907, 0]
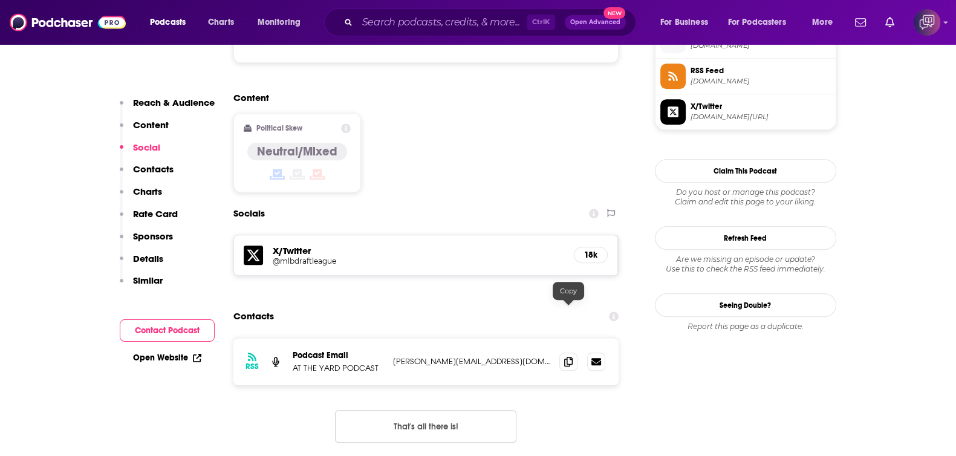
click at [560, 352] on span at bounding box center [568, 361] width 18 height 18
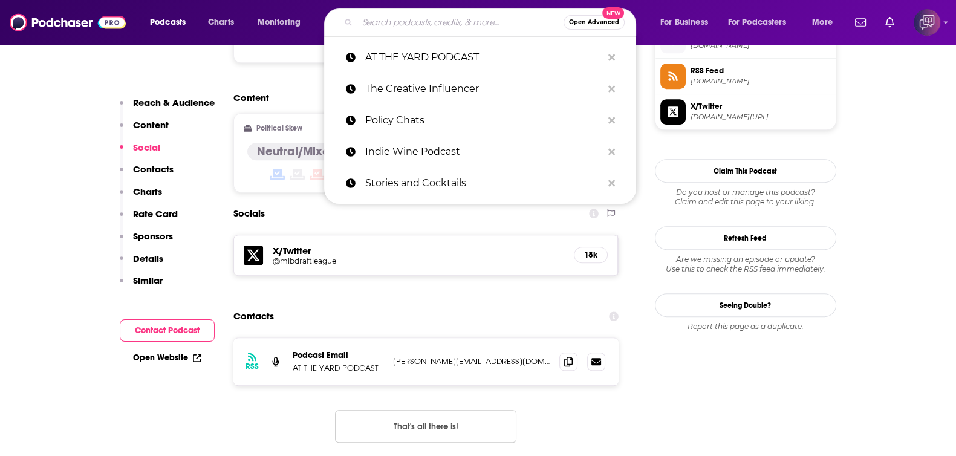
click at [440, 21] on input "Search podcasts, credits, & more..." at bounding box center [460, 22] width 206 height 19
paste input "Parkflyer Podcast"
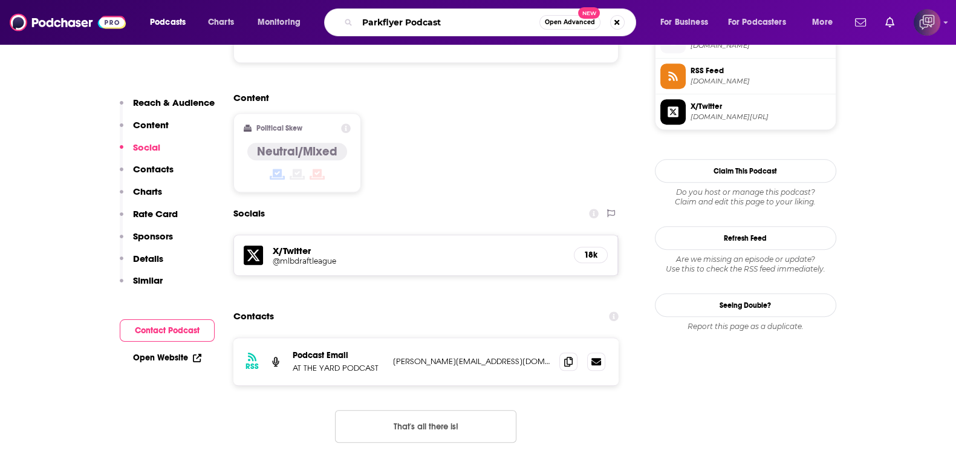
type input "Parkflyer Podcast"
click at [576, 27] on button "Open Advanced New" at bounding box center [569, 22] width 61 height 15
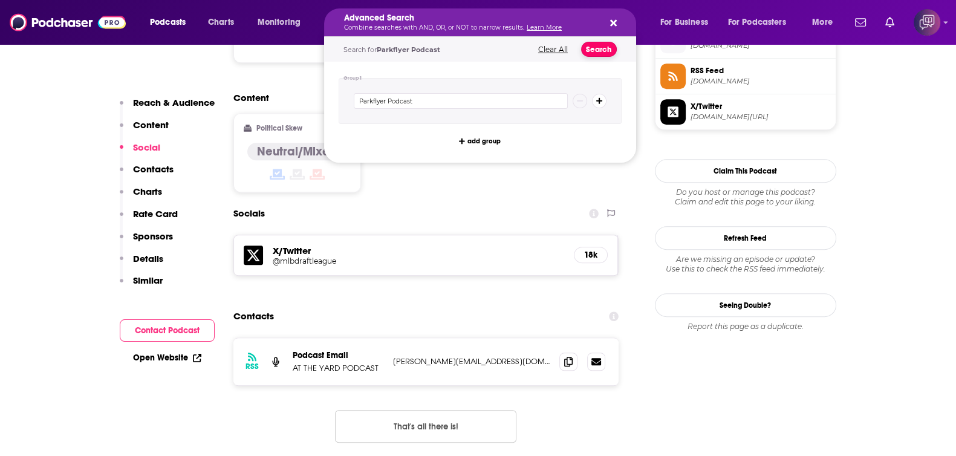
click at [594, 50] on button "Search" at bounding box center [599, 49] width 36 height 15
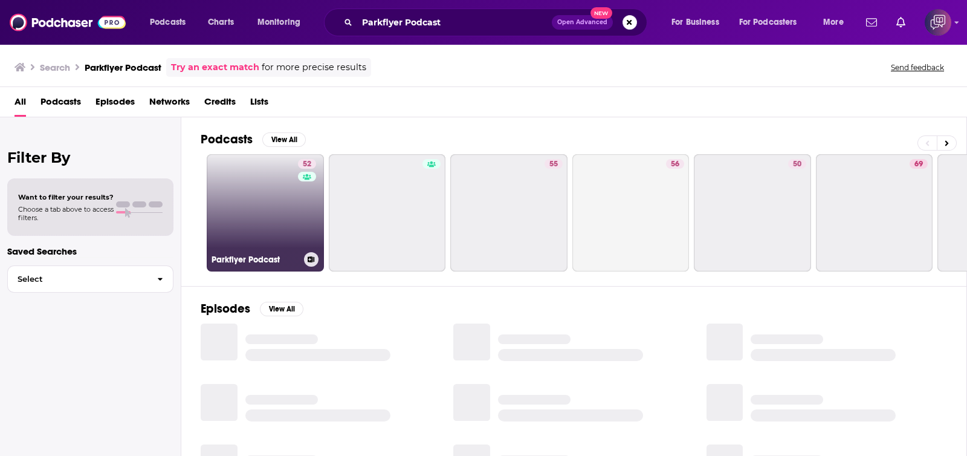
click at [268, 183] on link "52 Parkflyer Podcast" at bounding box center [265, 212] width 117 height 117
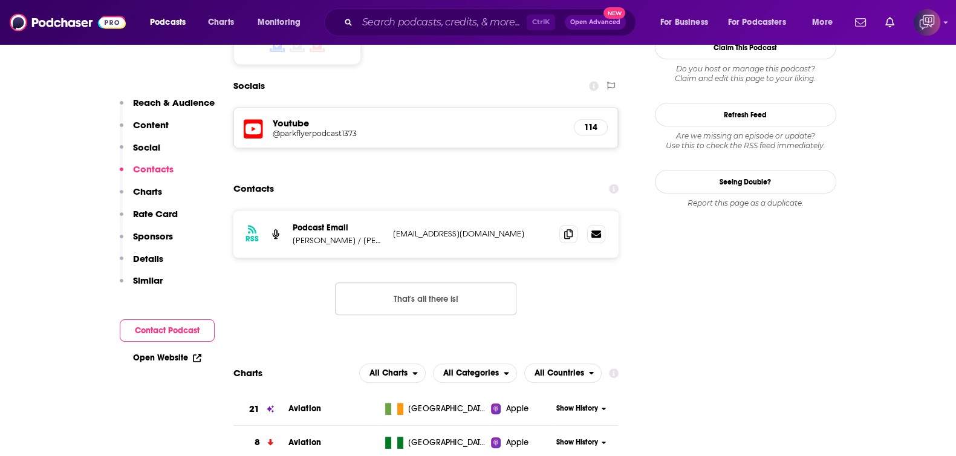
scroll to position [1057, 0]
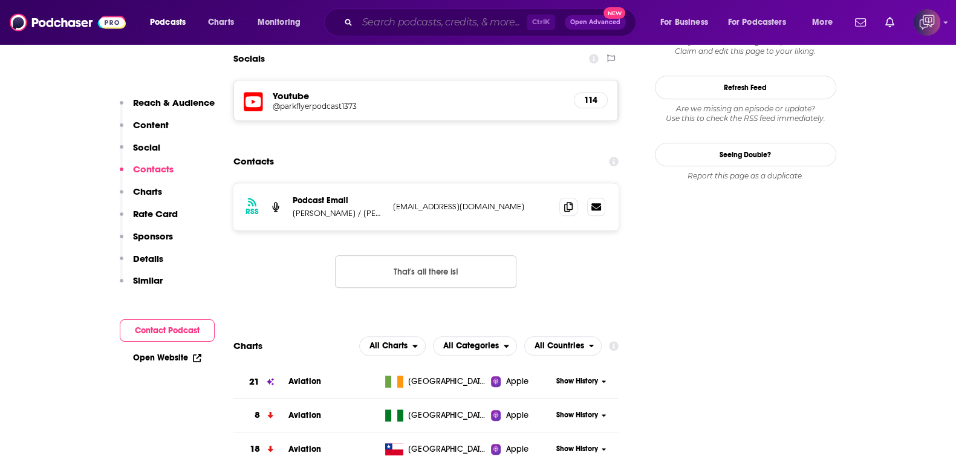
click at [412, 21] on input "Search podcasts, credits, & more..." at bounding box center [441, 22] width 169 height 19
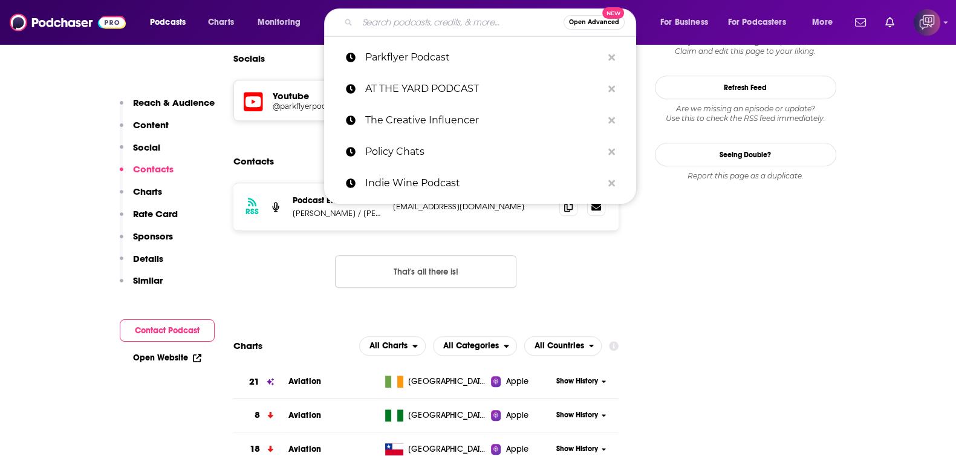
paste input "Healthy California"
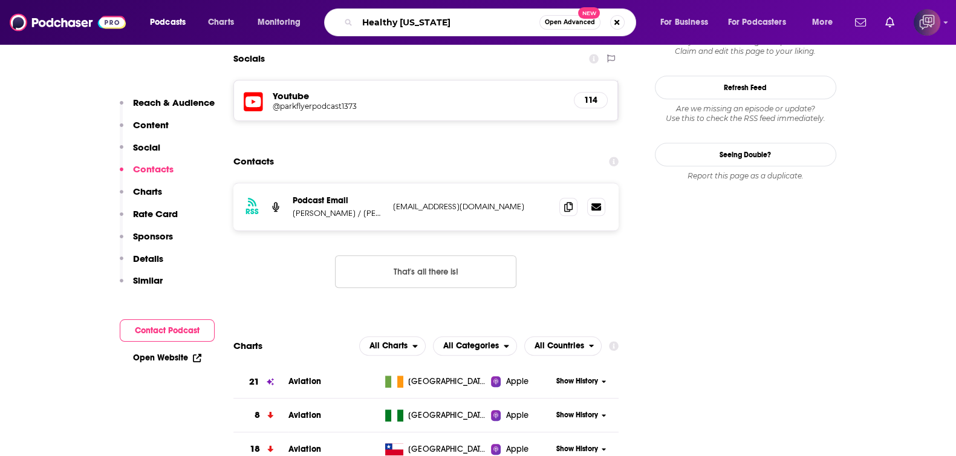
type input "Healthy California"
click at [575, 21] on span "Open Advanced" at bounding box center [570, 22] width 50 height 6
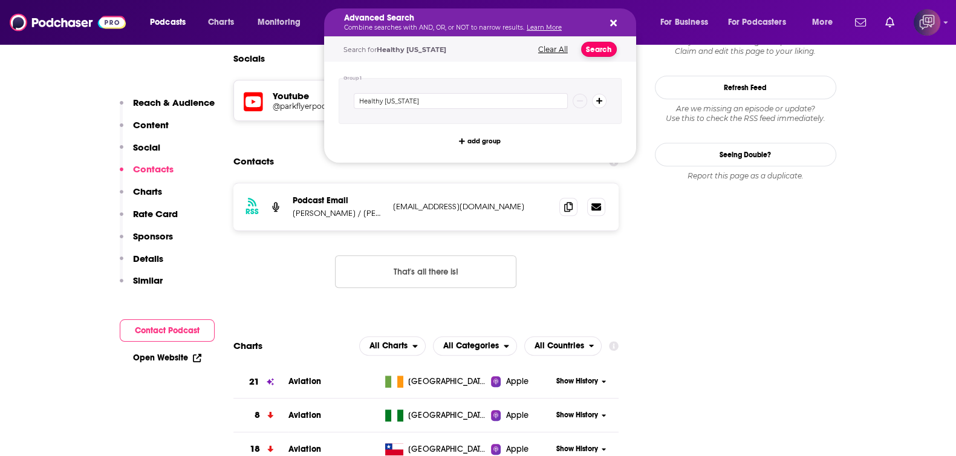
click at [595, 49] on button "Search" at bounding box center [599, 49] width 36 height 15
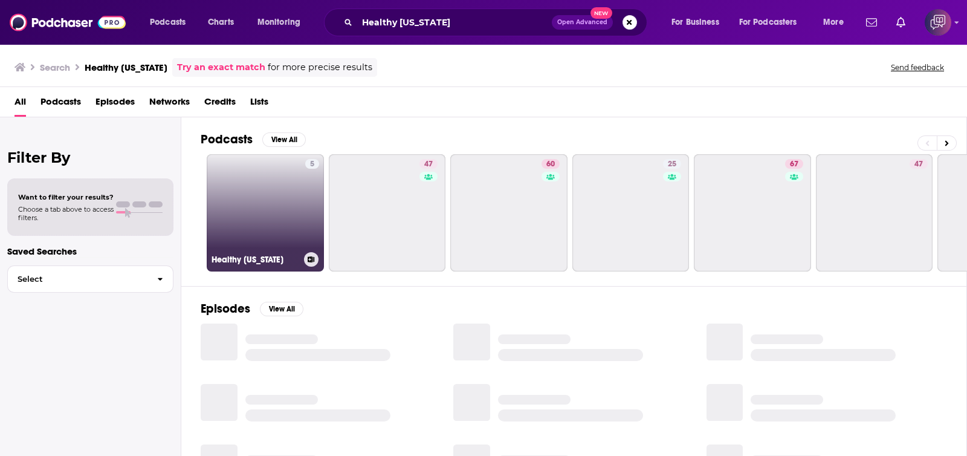
click at [277, 222] on link "5 Healthy California" at bounding box center [265, 212] width 117 height 117
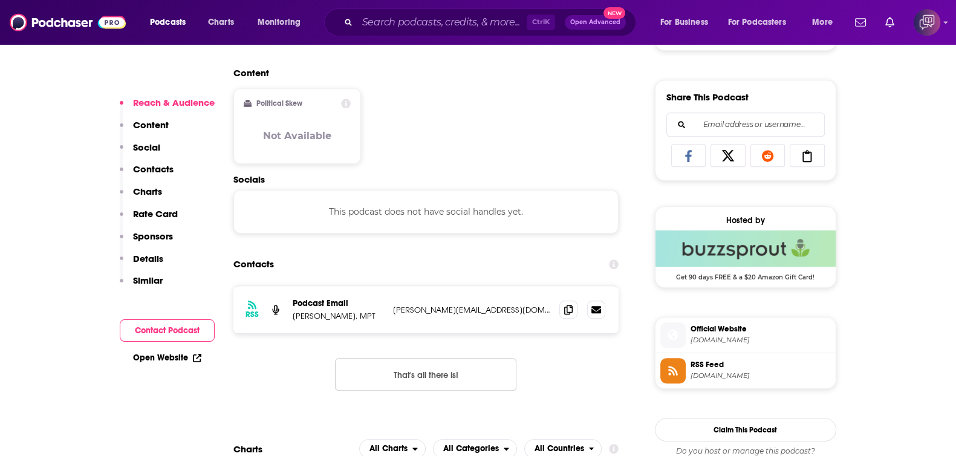
scroll to position [756, 0]
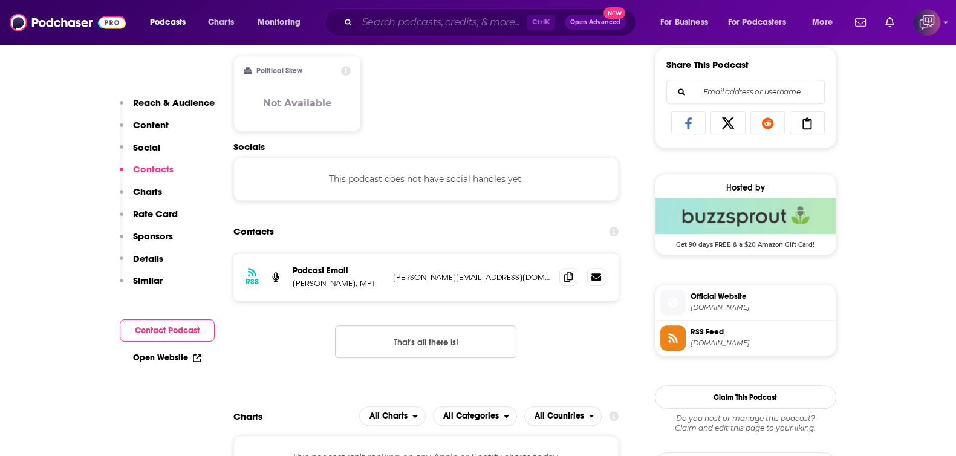
click at [408, 18] on input "Search podcasts, credits, & more..." at bounding box center [441, 22] width 169 height 19
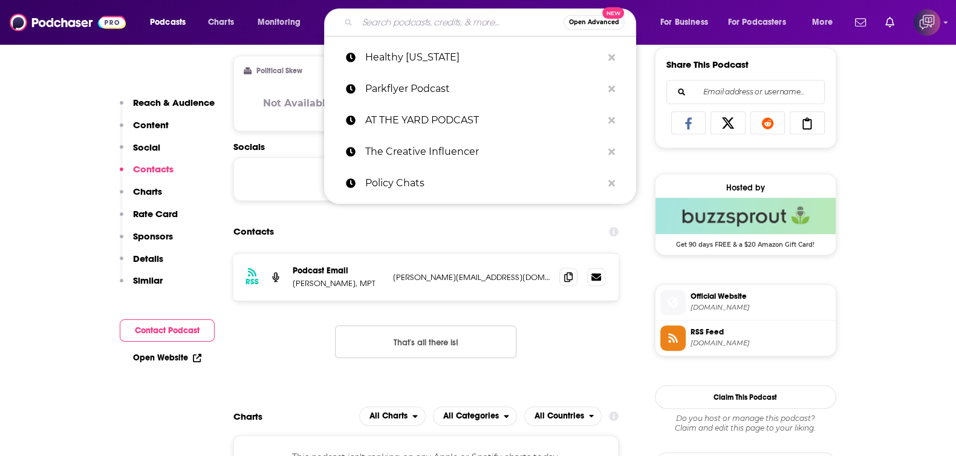
paste input "Up + Adam with Adam Montiel"
type input "Up + Adam with Adam Montiel"
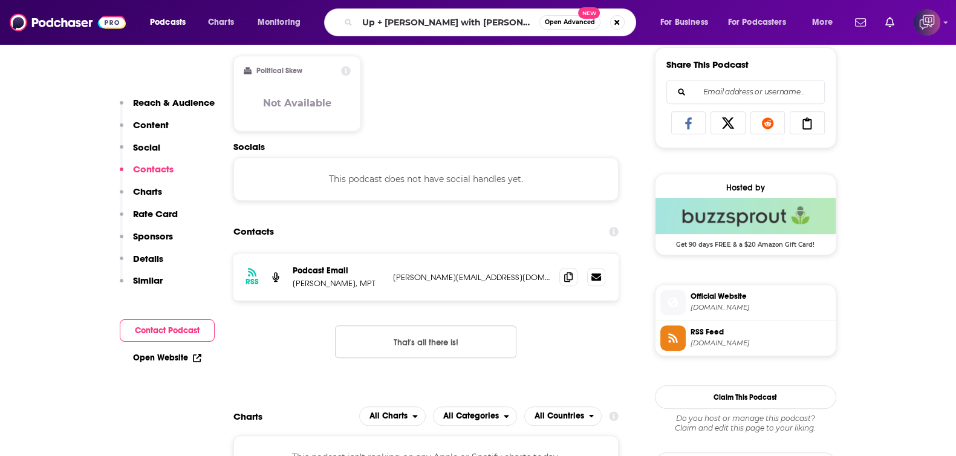
click at [576, 24] on span "Open Advanced" at bounding box center [570, 22] width 50 height 6
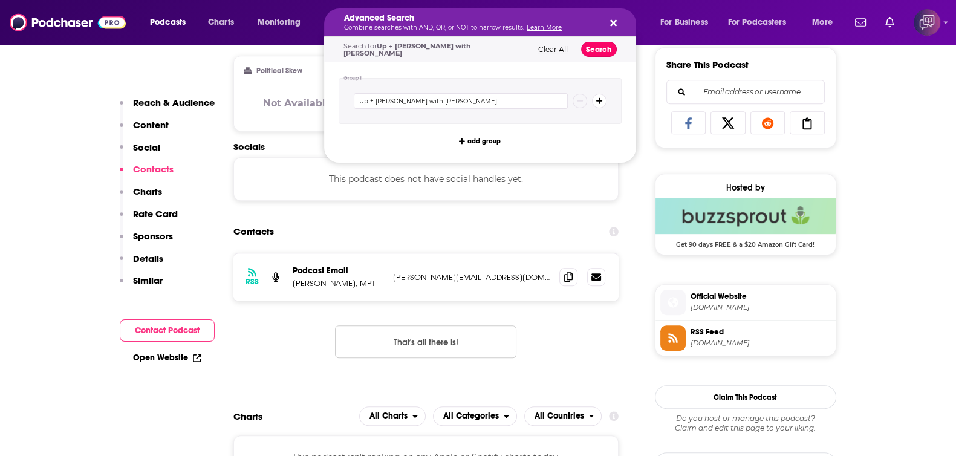
click at [604, 48] on button "Search" at bounding box center [599, 49] width 36 height 15
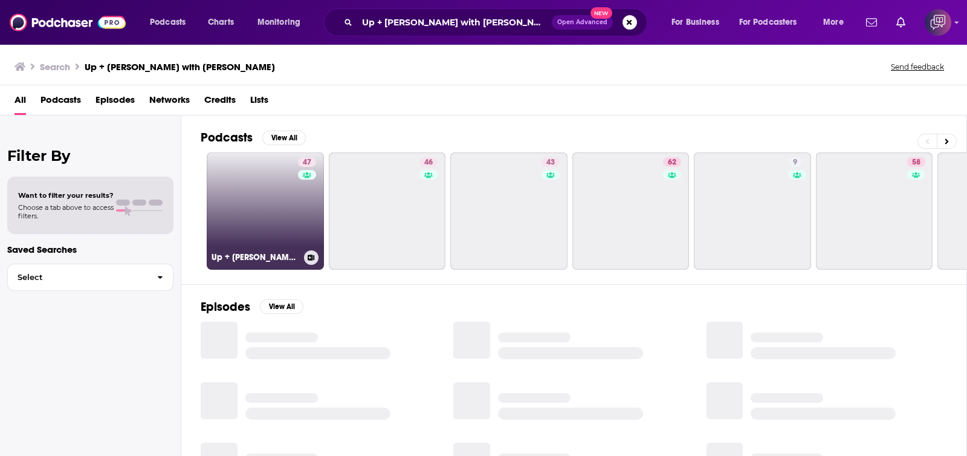
click at [259, 226] on link "47 Up + Adam with Adam Montiel" at bounding box center [265, 210] width 117 height 117
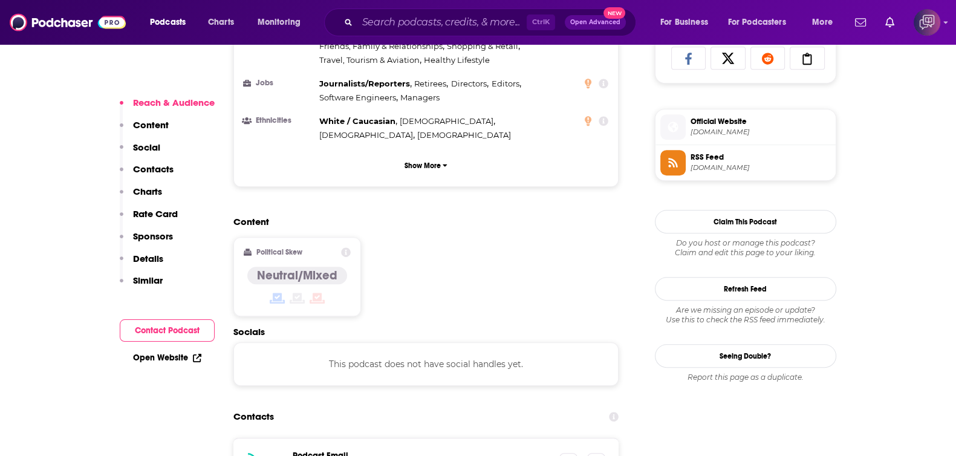
scroll to position [831, 0]
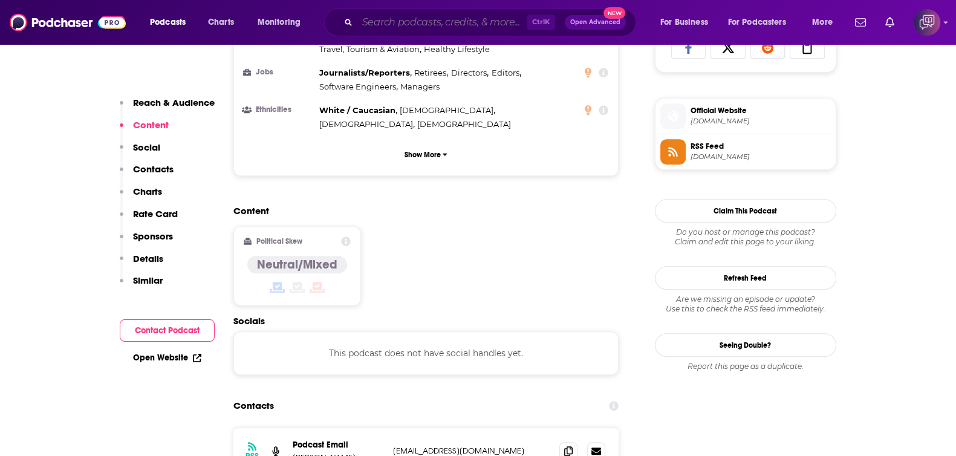
click at [458, 27] on input "Search podcasts, credits, & more..." at bounding box center [441, 22] width 169 height 19
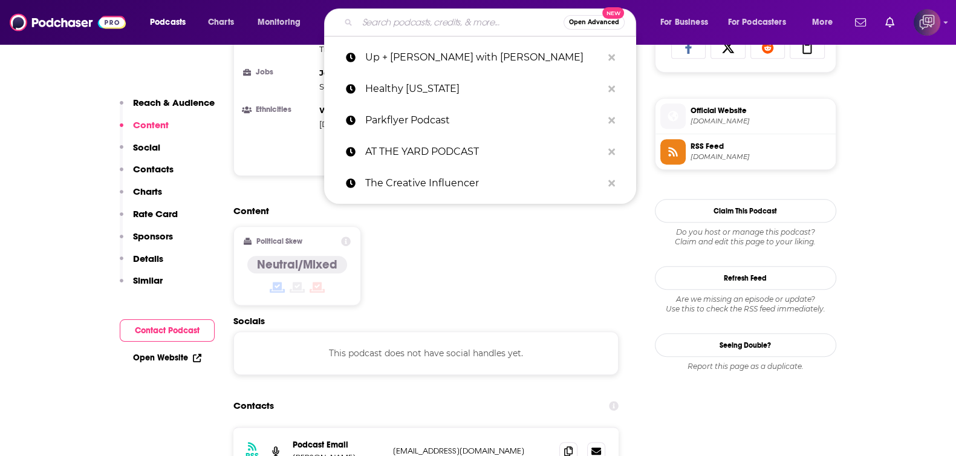
paste input "faithchapelsd"
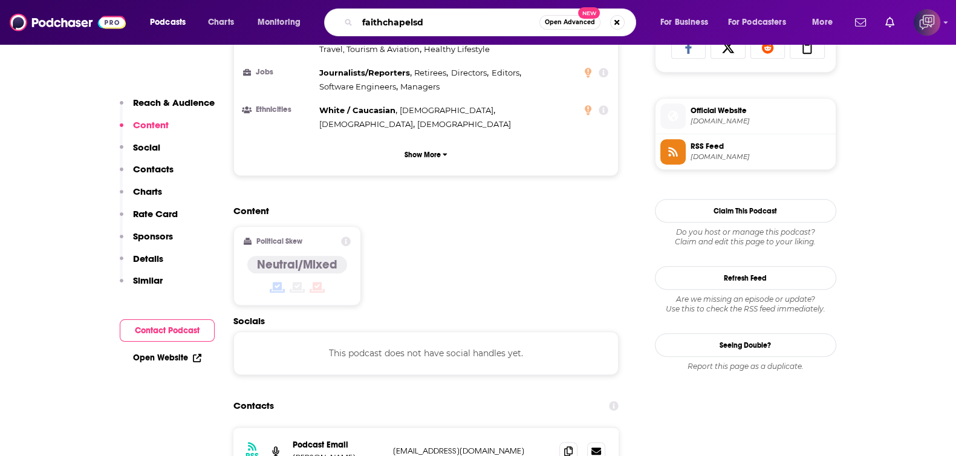
type input "faithchapelsd"
click at [583, 19] on span "Open Advanced" at bounding box center [570, 22] width 50 height 6
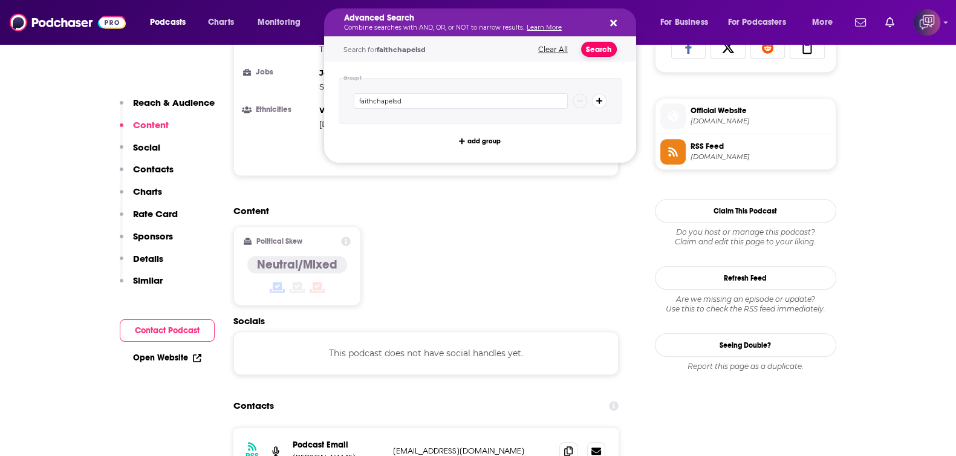
click at [605, 56] on button "Search" at bounding box center [599, 49] width 36 height 15
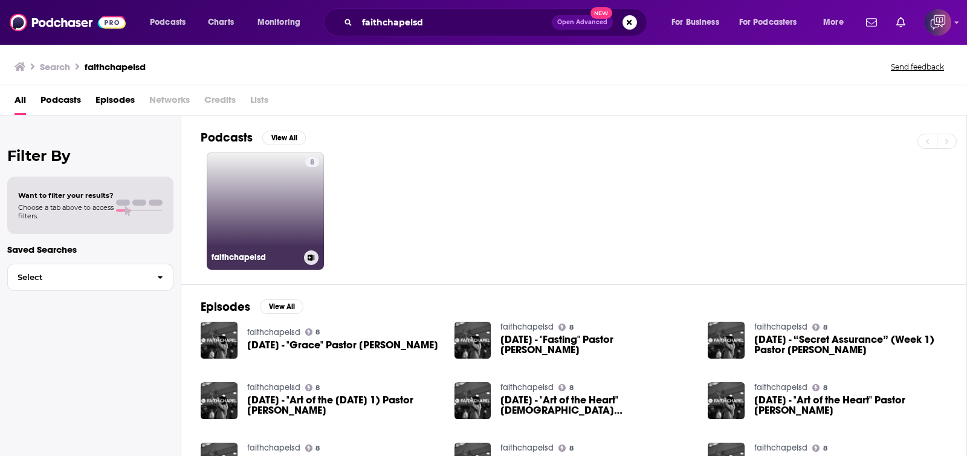
click at [251, 209] on link "8 faithchapelsd" at bounding box center [265, 210] width 117 height 117
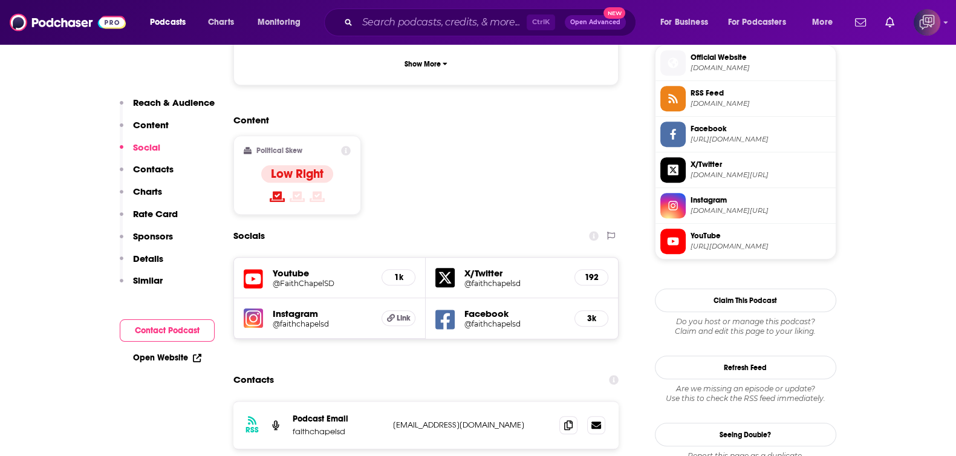
scroll to position [907, 0]
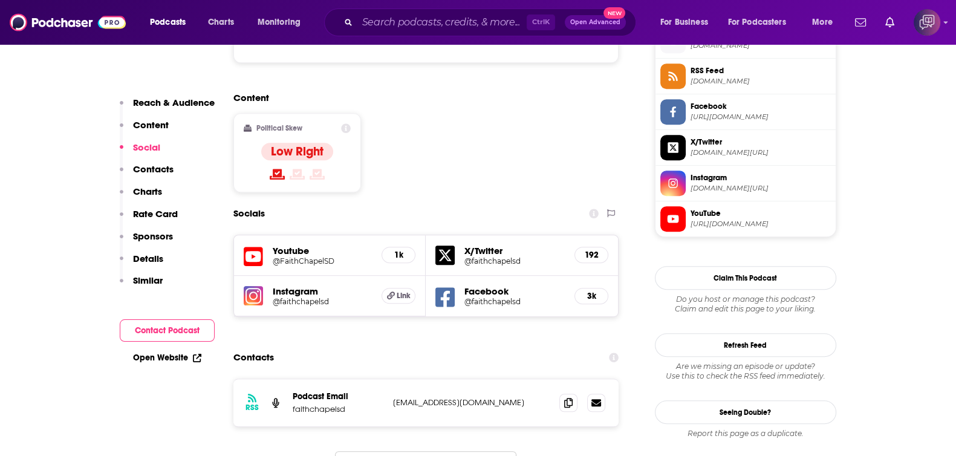
click at [406, 1] on div "Podcasts Charts Monitoring Ctrl K Open Advanced New For Business For Podcasters…" at bounding box center [478, 22] width 956 height 45
click at [411, 25] on input "Search podcasts, credits, & more..." at bounding box center [441, 22] width 169 height 19
paste input "The WeAreSC Show"
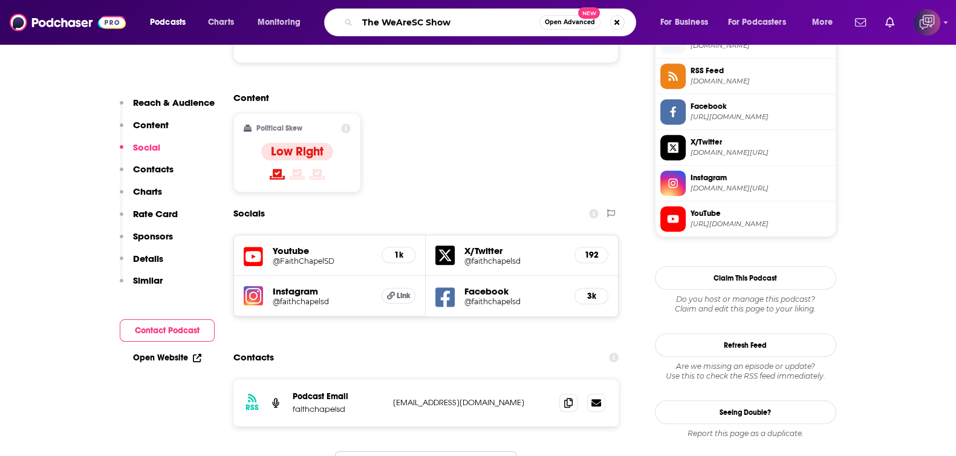
type input "The WeAreSC Show"
click at [563, 27] on button "Open Advanced New" at bounding box center [569, 22] width 61 height 15
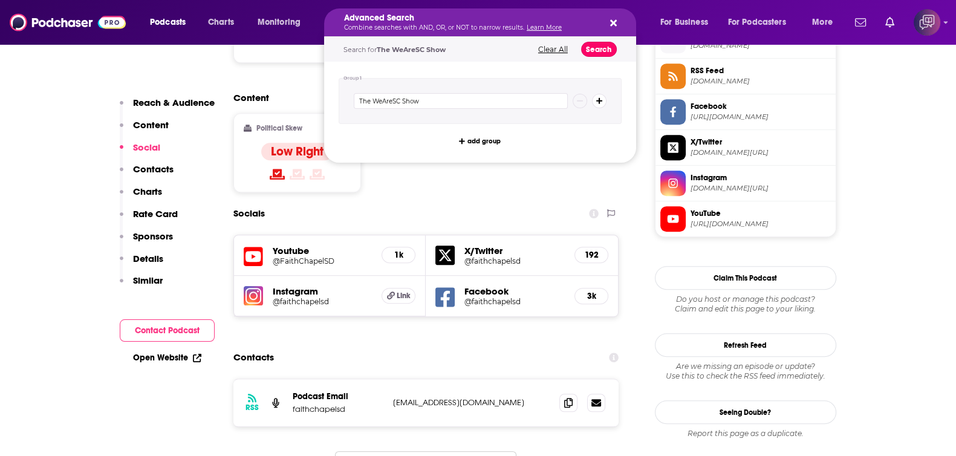
click at [596, 45] on button "Search" at bounding box center [599, 49] width 36 height 15
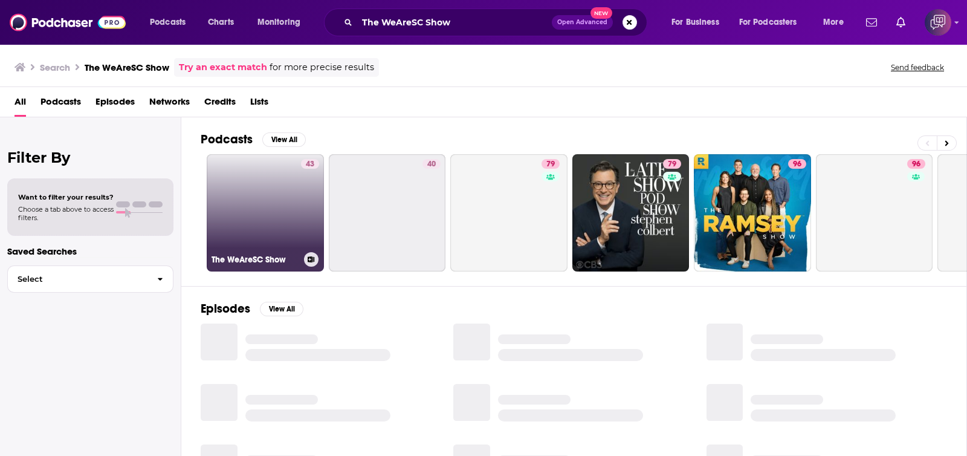
click at [278, 191] on link "43 The WeAreSC Show" at bounding box center [265, 212] width 117 height 117
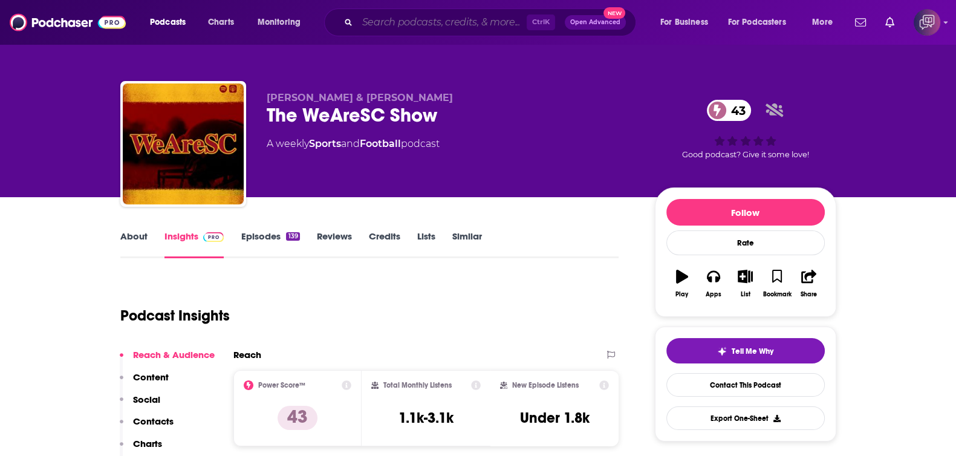
click at [466, 13] on input "Search podcasts, credits, & more..." at bounding box center [441, 22] width 169 height 19
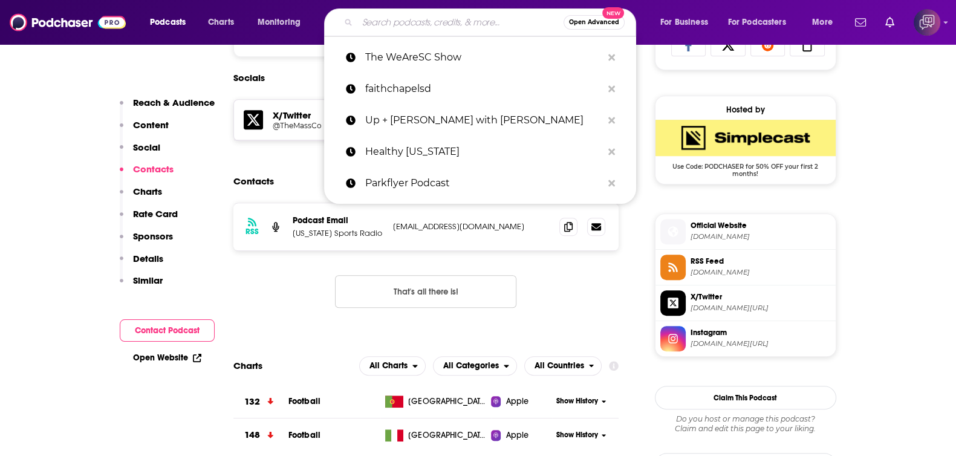
scroll to position [831, 0]
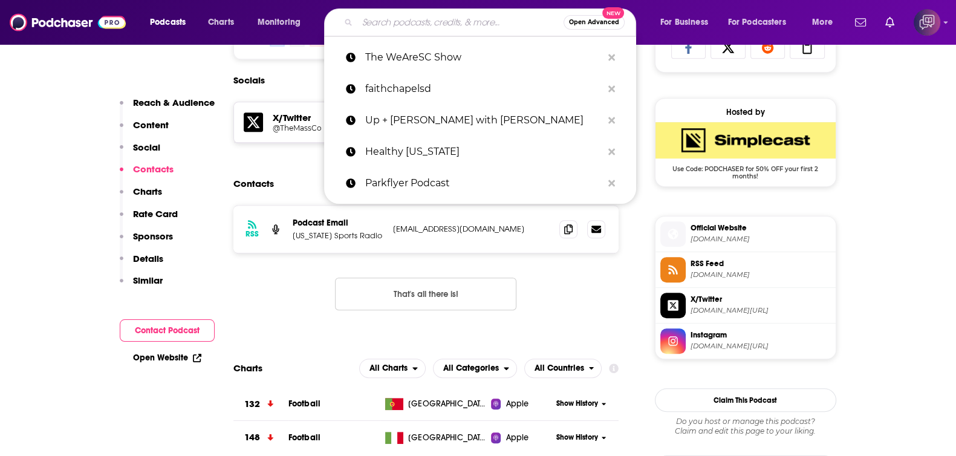
paste input "Art of Dental Finance and Management"
type input "Art of Dental Finance and Management"
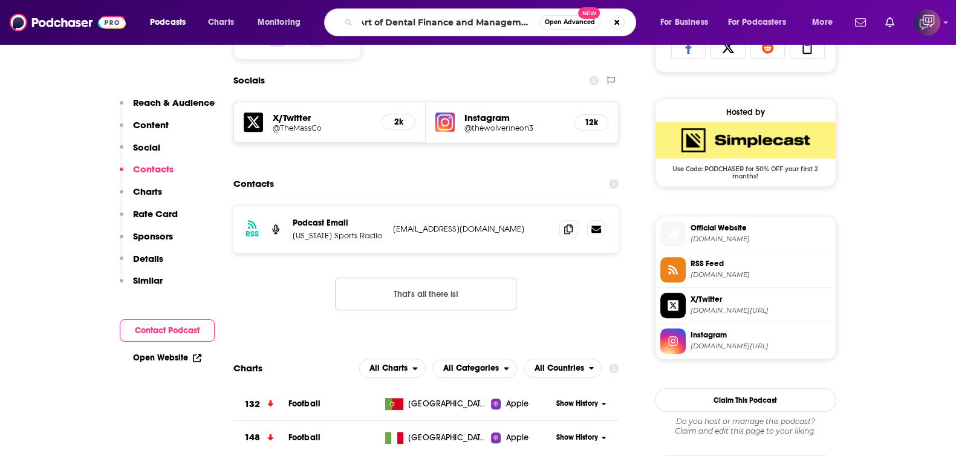
click at [589, 19] on span "Open Advanced" at bounding box center [570, 22] width 50 height 6
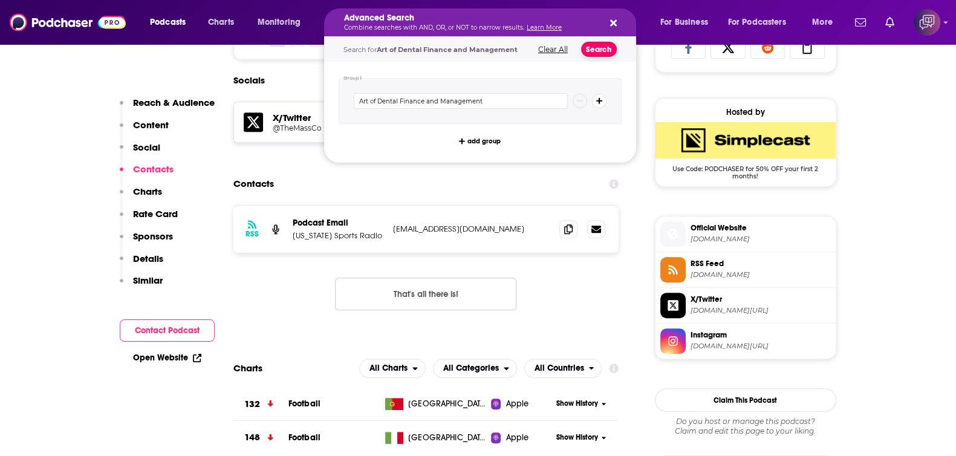
click at [602, 47] on button "Search" at bounding box center [599, 49] width 36 height 15
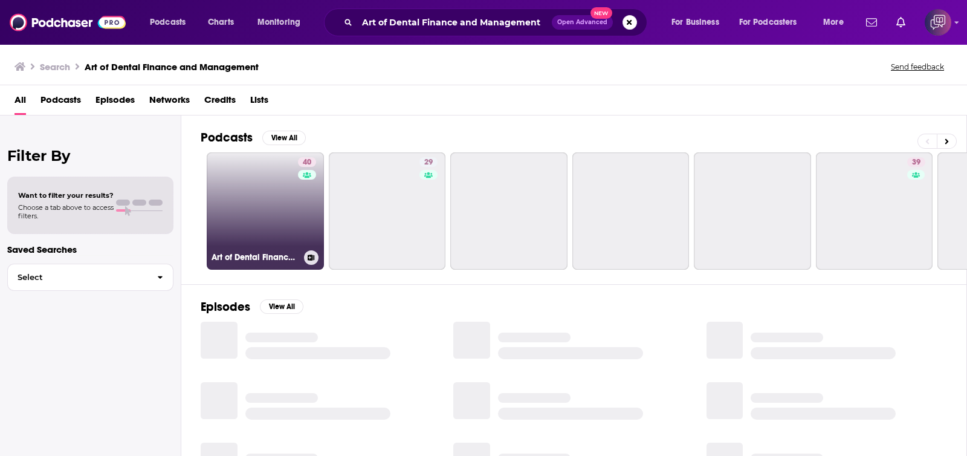
click at [252, 206] on link "40 Art of Dental Finance and Management" at bounding box center [265, 210] width 117 height 117
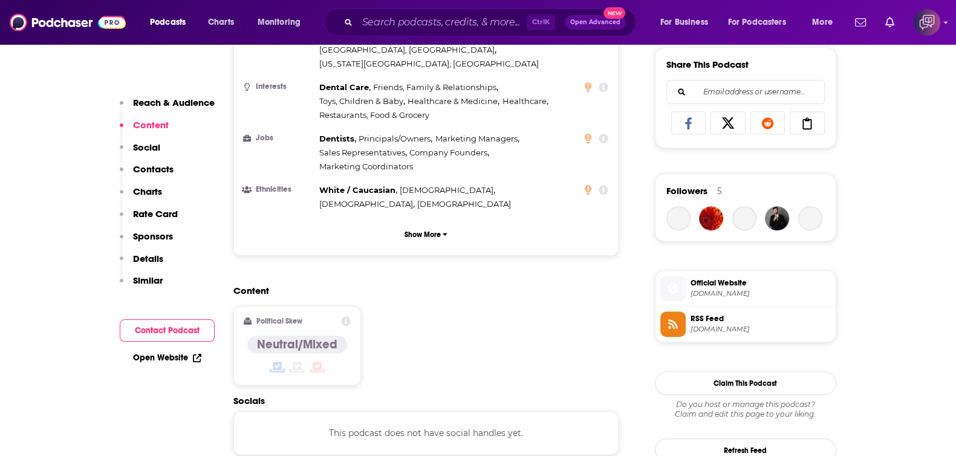
scroll to position [1057, 0]
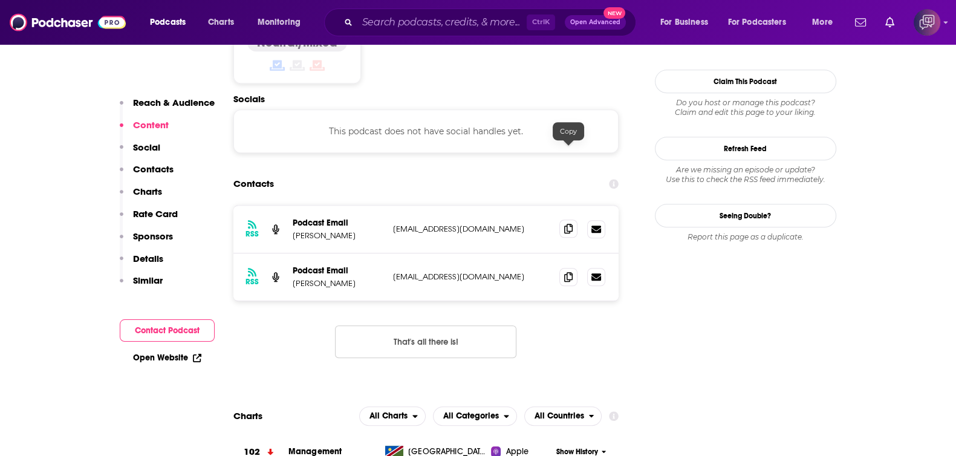
click at [568, 219] on span at bounding box center [568, 228] width 18 height 18
drag, startPoint x: 300, startPoint y: 160, endPoint x: 311, endPoint y: 160, distance: 10.9
click at [311, 230] on p "Noah Ford-Dunker" at bounding box center [338, 235] width 91 height 10
copy p "Noah"
click at [434, 10] on div "Ctrl K Open Advanced New" at bounding box center [480, 22] width 312 height 28
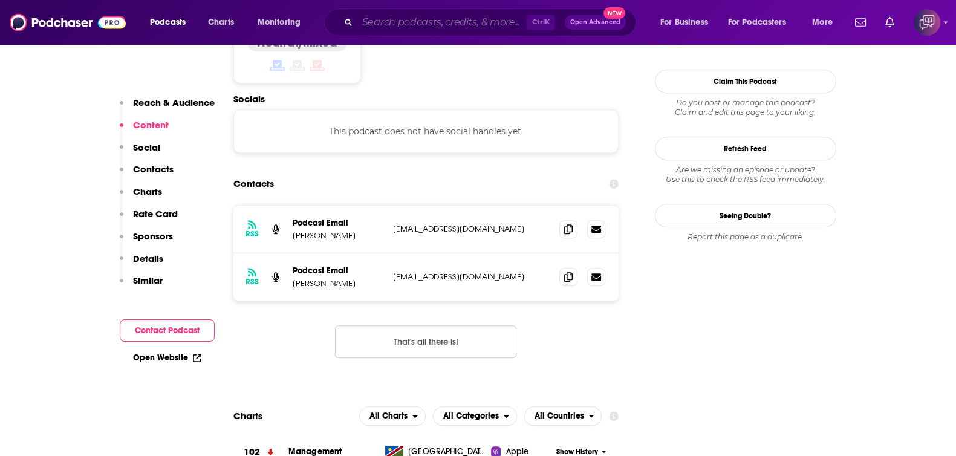
click at [432, 22] on input "Search podcasts, credits, & more..." at bounding box center [441, 22] width 169 height 19
paste input "Education Beat"
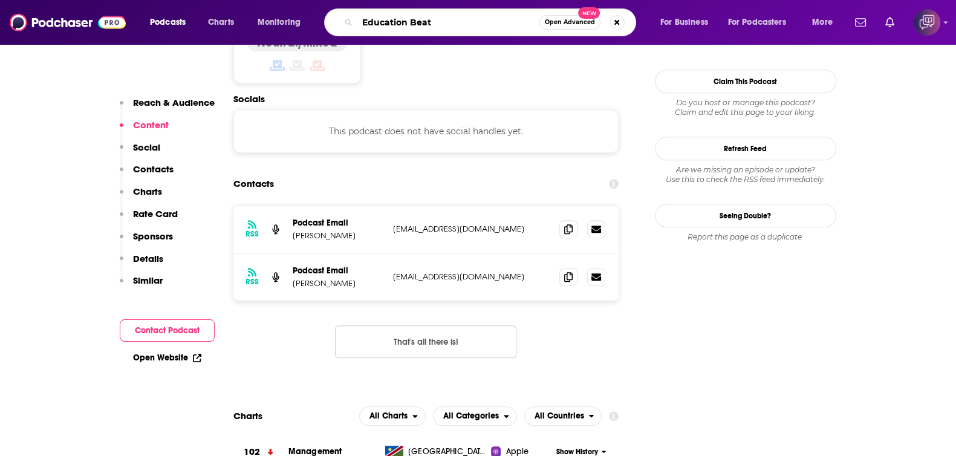
type input "Education Beat"
click at [553, 22] on span "Open Advanced" at bounding box center [570, 22] width 50 height 6
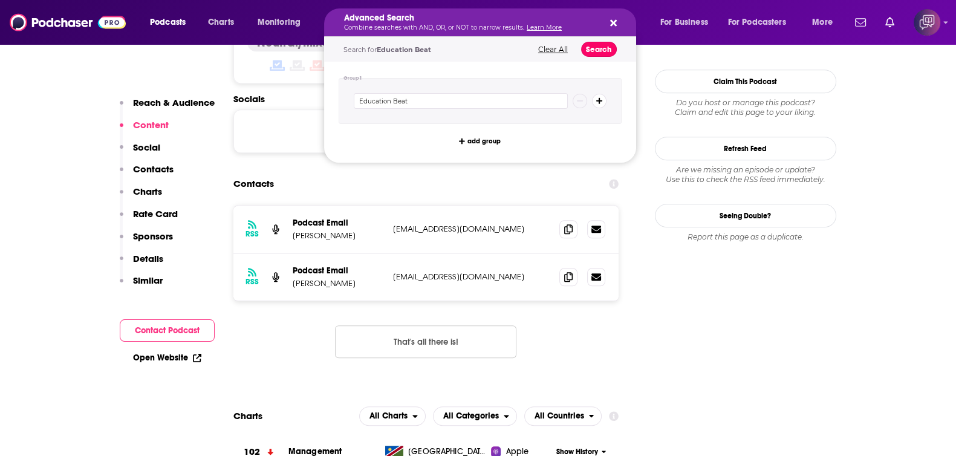
click at [590, 50] on button "Search" at bounding box center [599, 49] width 36 height 15
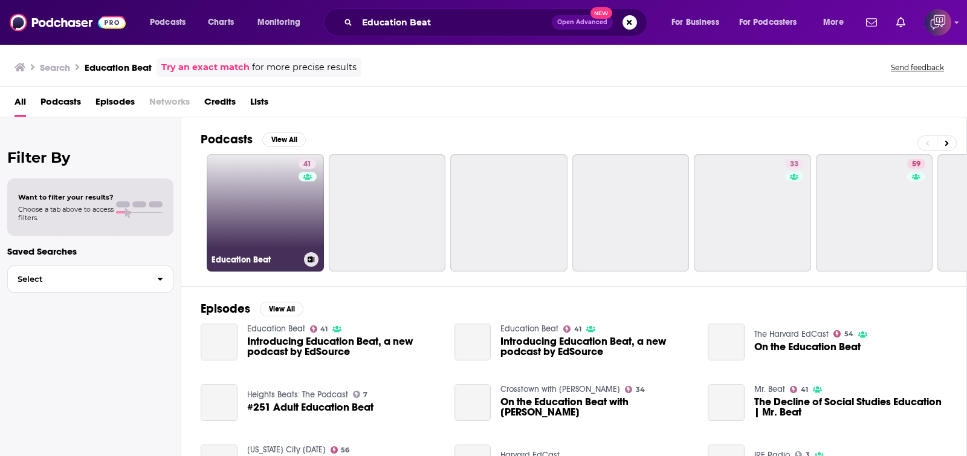
click at [245, 242] on link "41 Education Beat" at bounding box center [265, 212] width 117 height 117
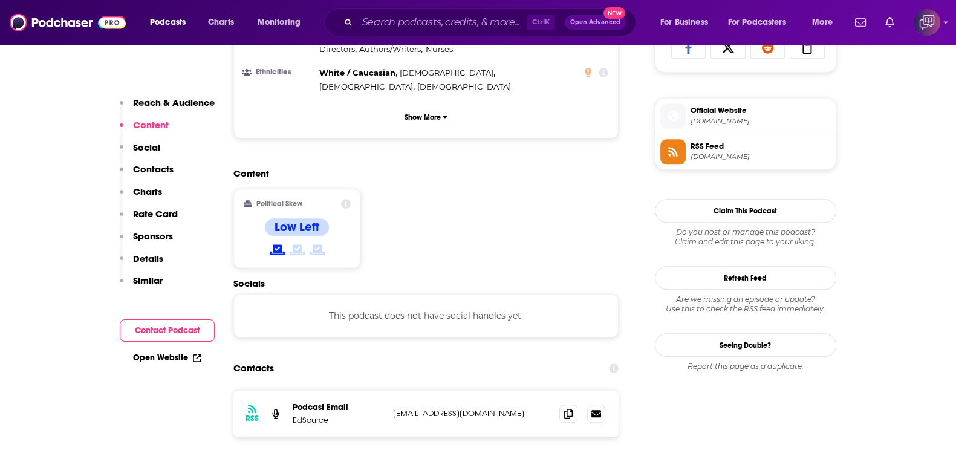
scroll to position [907, 0]
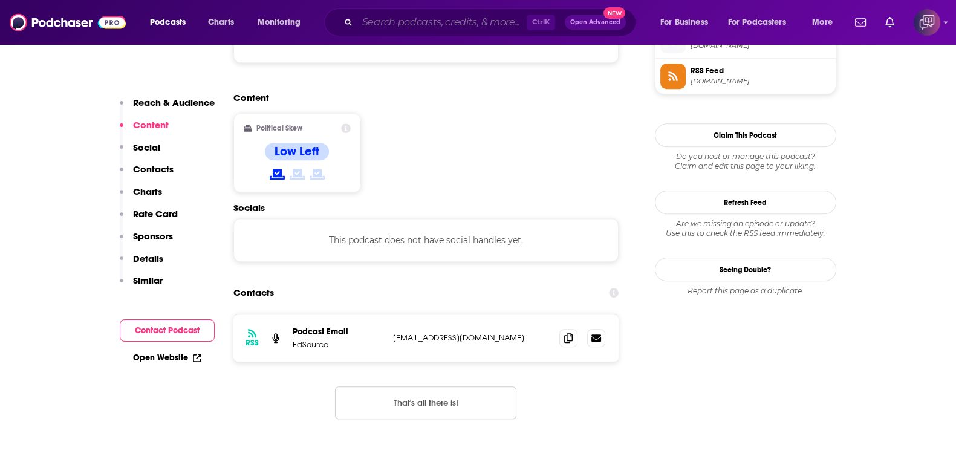
click at [385, 13] on input "Search podcasts, credits, & more..." at bounding box center [441, 22] width 169 height 19
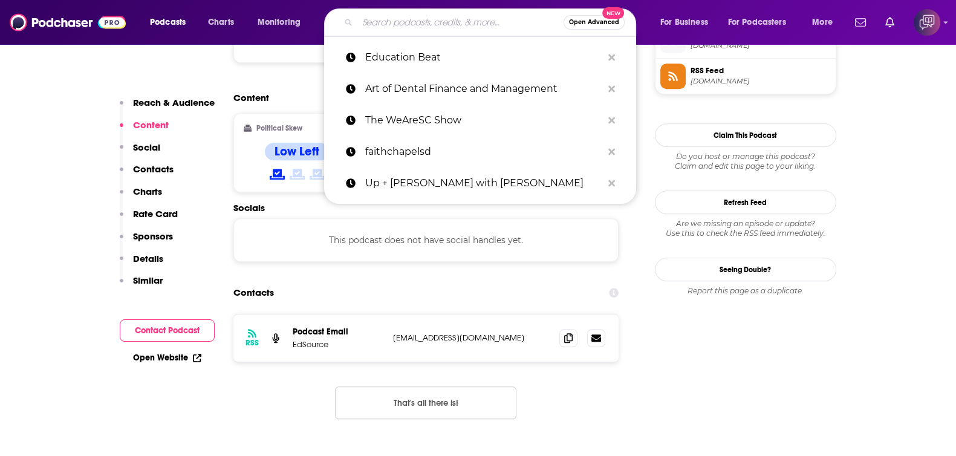
paste input "Travel Connections"
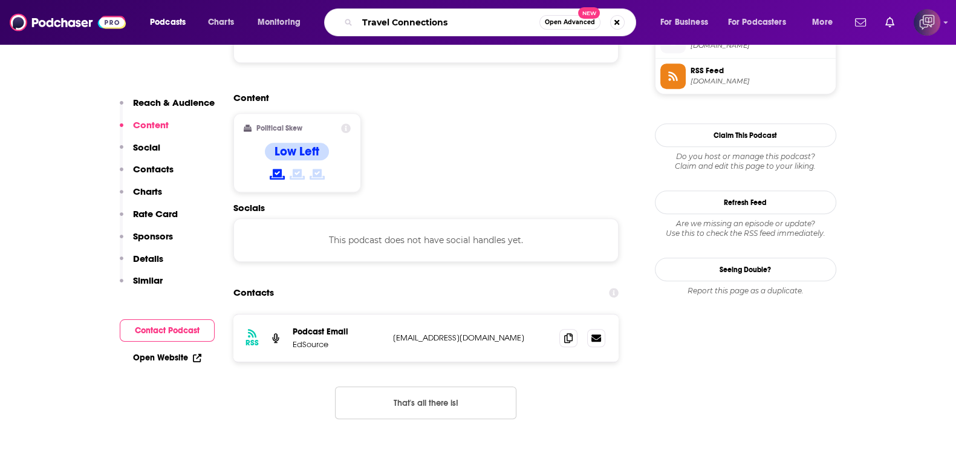
type input "Travel Connections"
click at [550, 19] on span "Open Advanced" at bounding box center [570, 22] width 50 height 6
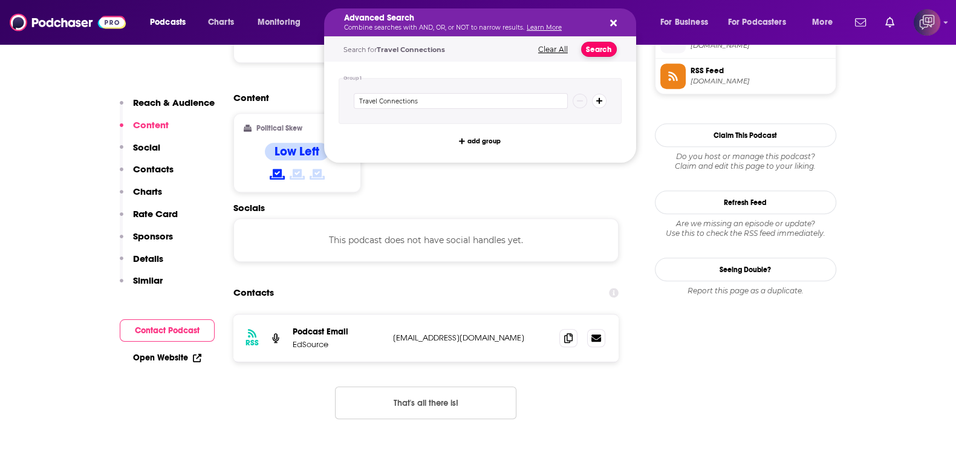
click at [593, 48] on button "Search" at bounding box center [599, 49] width 36 height 15
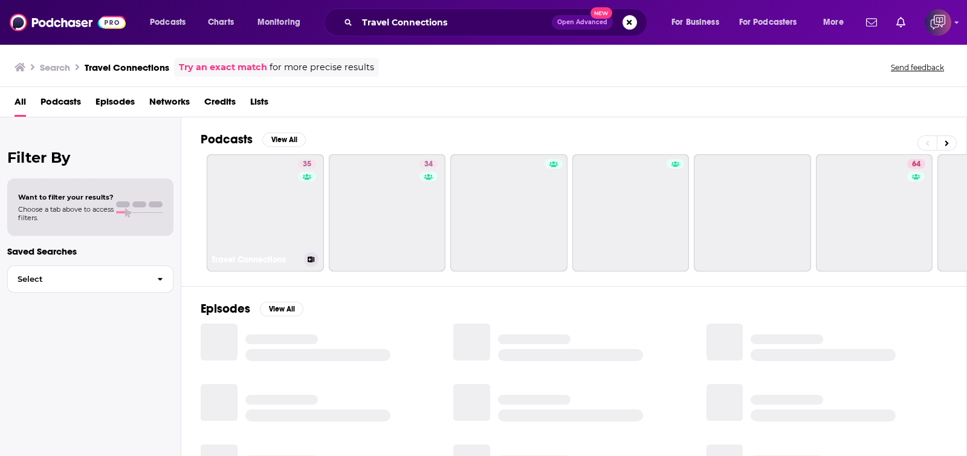
click at [269, 246] on link "35 Travel Connections" at bounding box center [265, 212] width 117 height 117
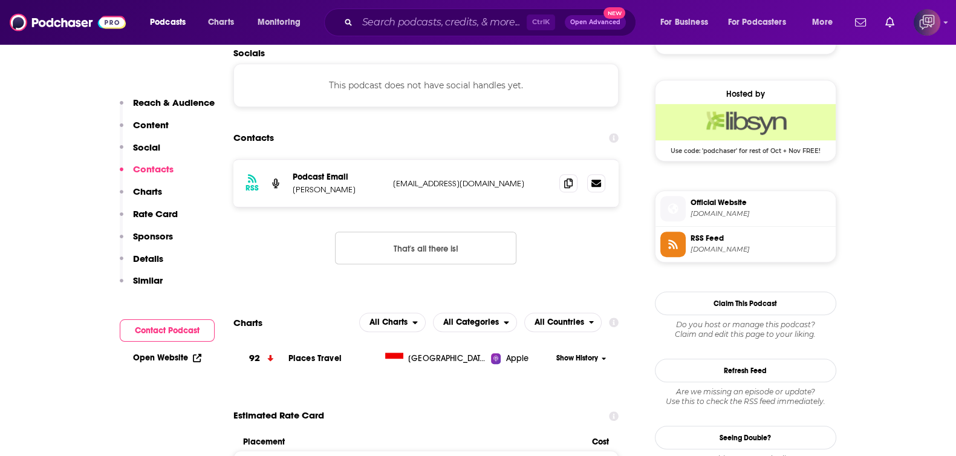
scroll to position [907, 0]
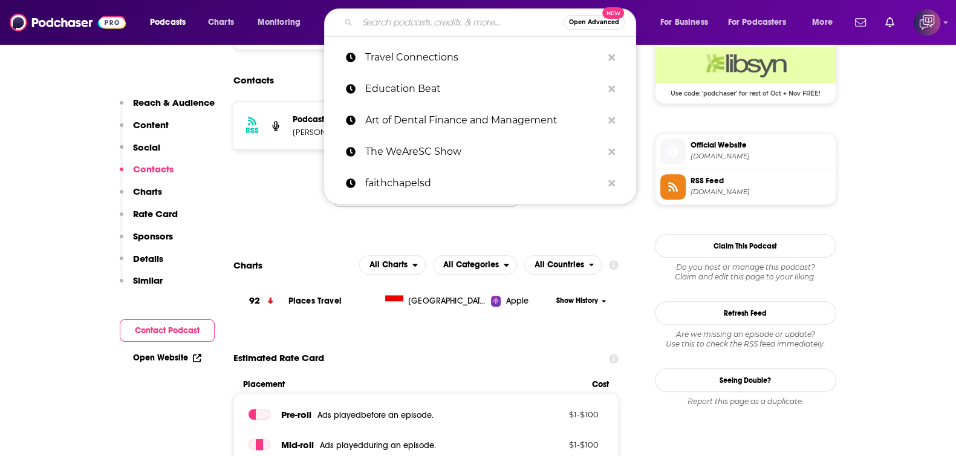
click at [438, 26] on input "Search podcasts, credits, & more..." at bounding box center [460, 22] width 206 height 19
paste input "EBC Fallbrook Sermons"
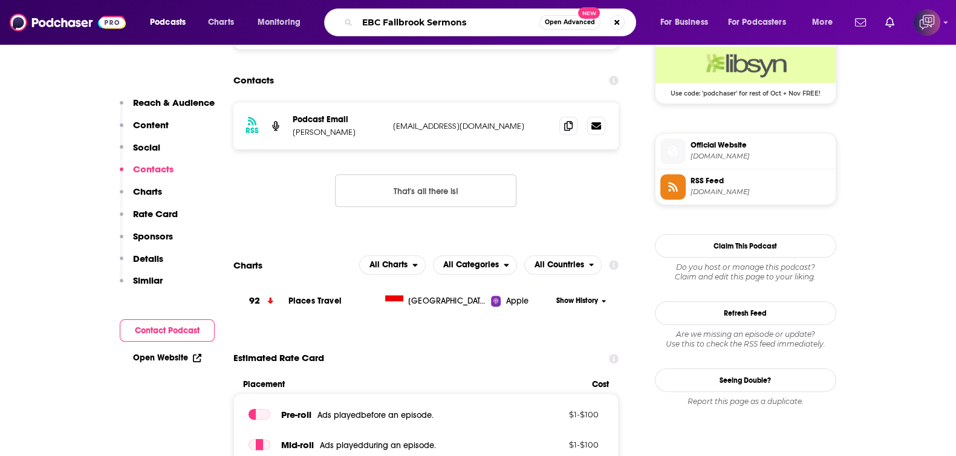
type input "EBC Fallbrook Sermons"
click at [559, 25] on span "Open Advanced" at bounding box center [570, 22] width 50 height 6
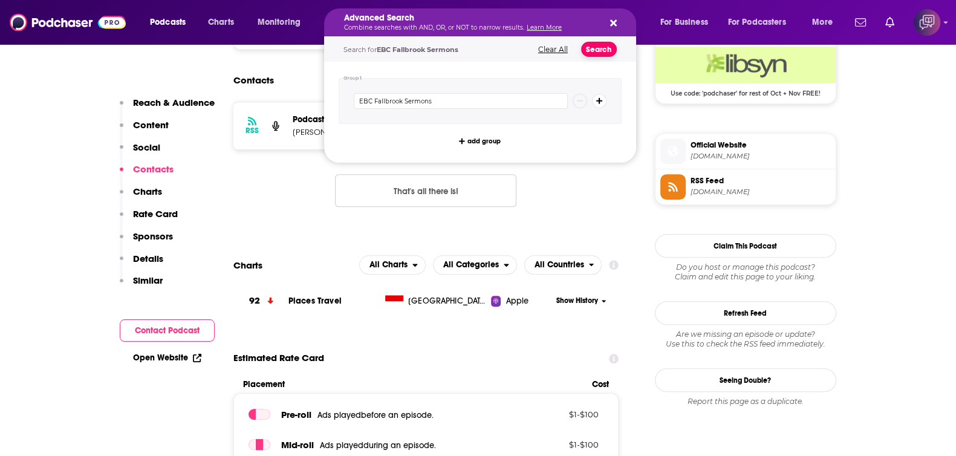
click at [599, 44] on button "Search" at bounding box center [599, 49] width 36 height 15
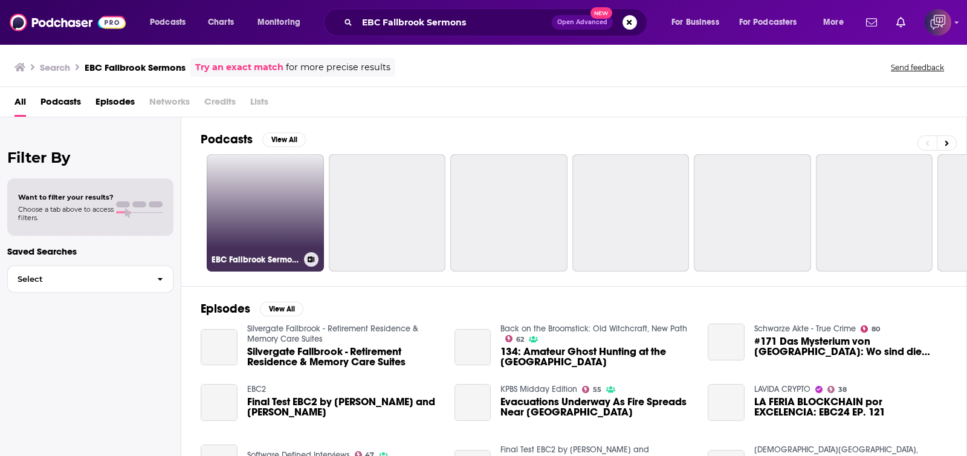
click at [290, 201] on link "EBC Fallbrook Sermons" at bounding box center [265, 212] width 117 height 117
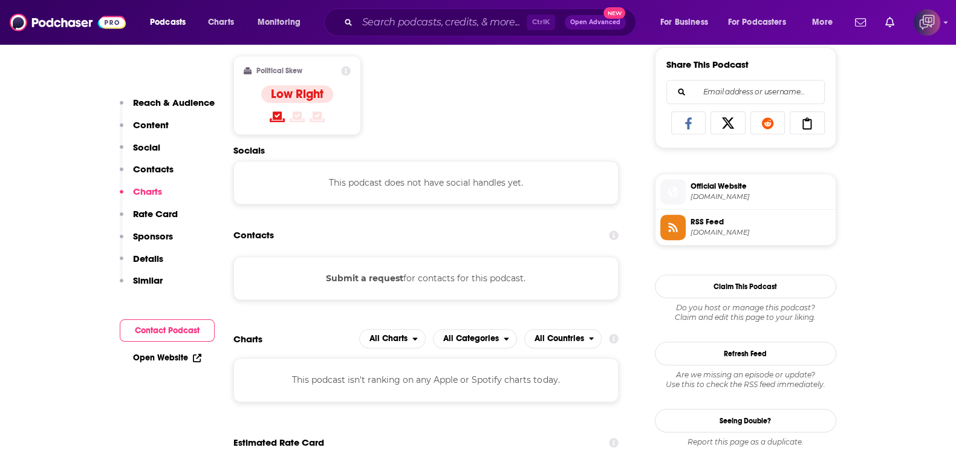
scroll to position [982, 0]
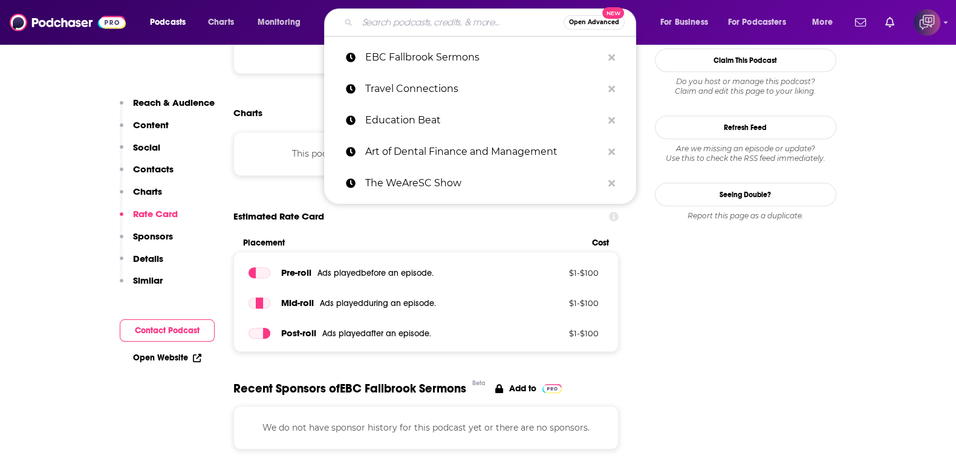
click at [422, 28] on input "Search podcasts, credits, & more..." at bounding box center [460, 22] width 206 height 19
paste input "Murder With My Husband"
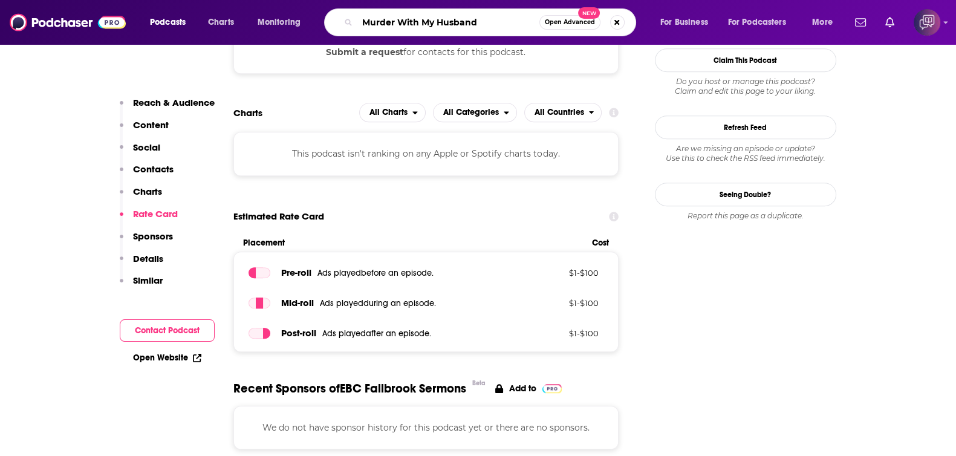
type input "Murder With My Husband"
click at [563, 23] on span "Open Advanced" at bounding box center [570, 22] width 50 height 6
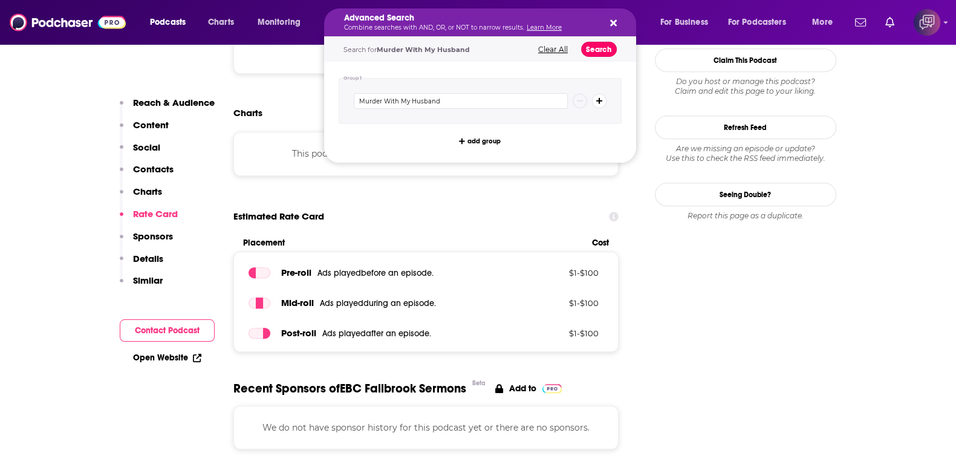
click at [605, 42] on button "Search" at bounding box center [599, 49] width 36 height 15
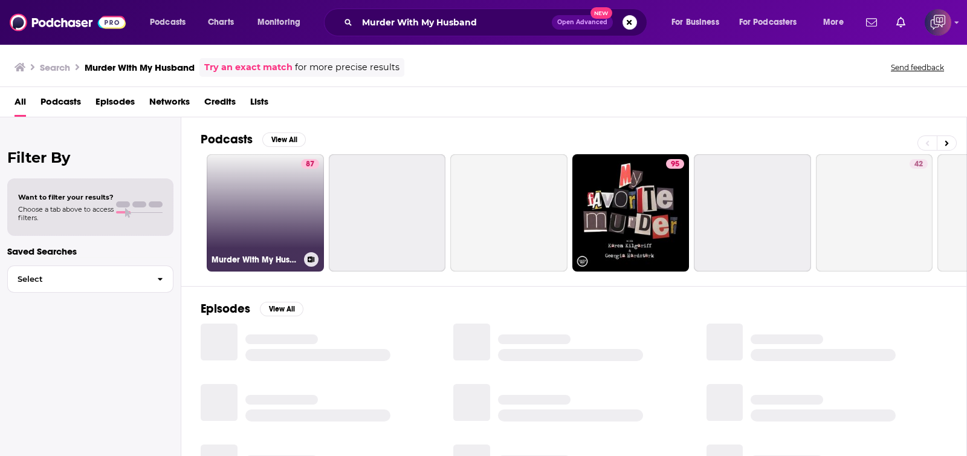
click at [256, 213] on link "87 Murder With My Husband" at bounding box center [265, 212] width 117 height 117
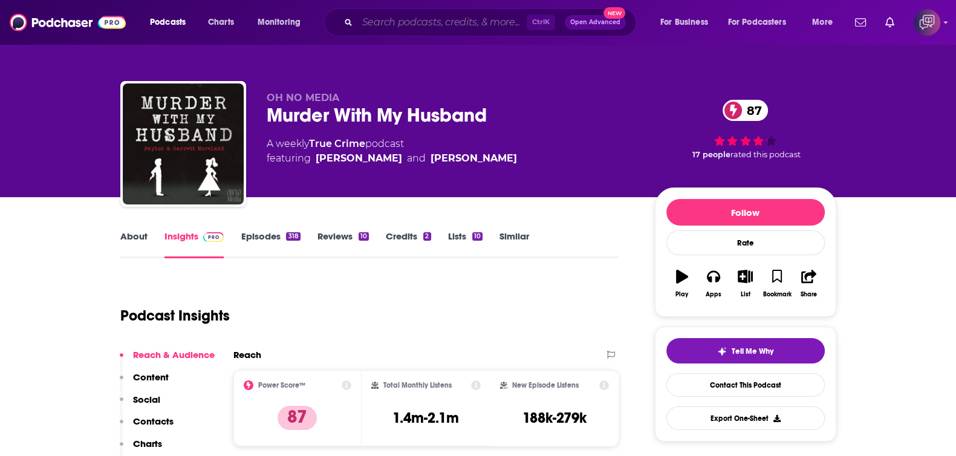
click at [461, 13] on input "Search podcasts, credits, & more..." at bounding box center [441, 22] width 169 height 19
paste input "Buddha at the Gas Pump"
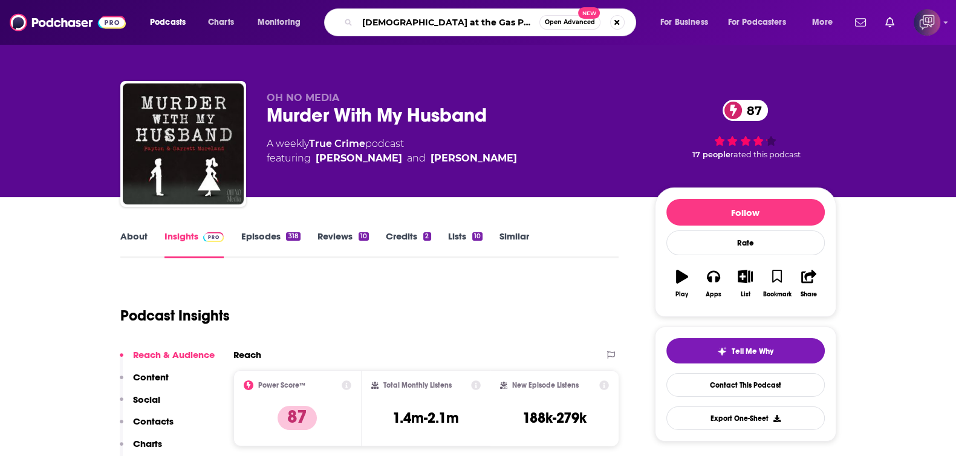
type input "Buddha at the Gas Pump"
click at [568, 19] on span "Open Advanced" at bounding box center [570, 22] width 50 height 6
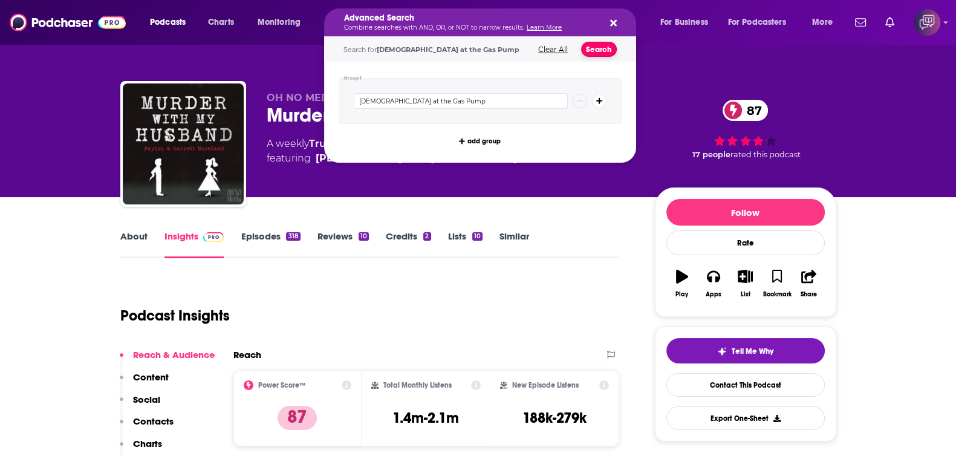
click at [594, 45] on button "Search" at bounding box center [599, 49] width 36 height 15
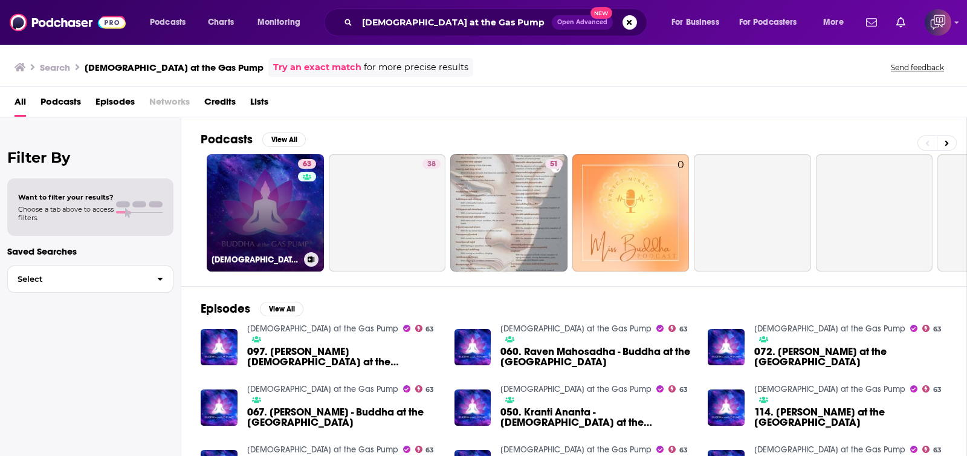
click at [246, 222] on link "63 Buddha at the Gas Pump" at bounding box center [265, 212] width 117 height 117
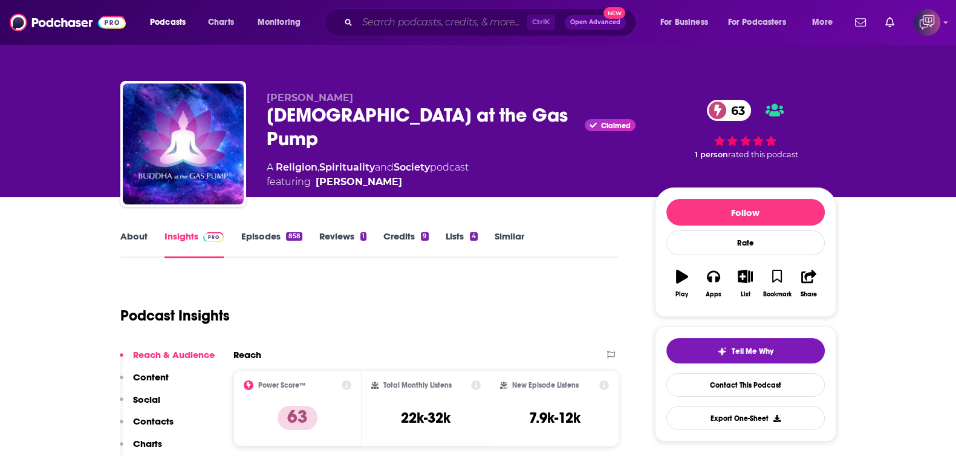
click at [423, 28] on input "Search podcasts, credits, & more..." at bounding box center [441, 22] width 169 height 19
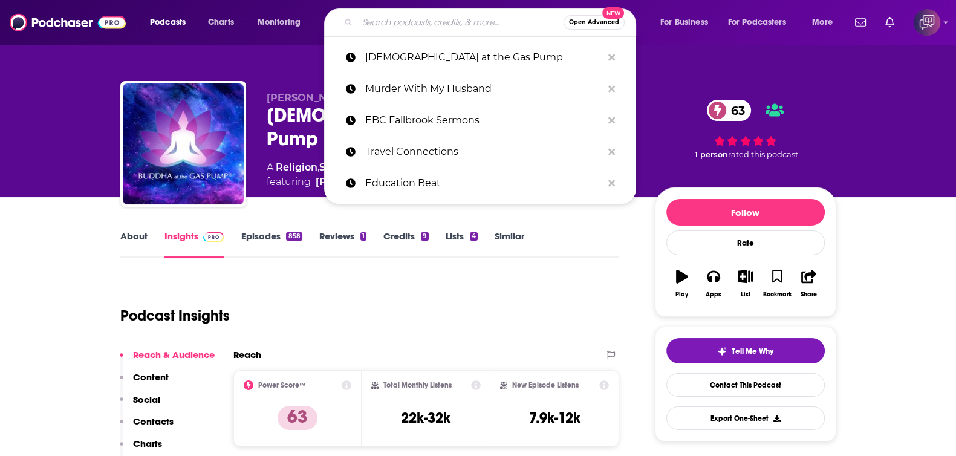
paste input "The Longboardarian Podcast"
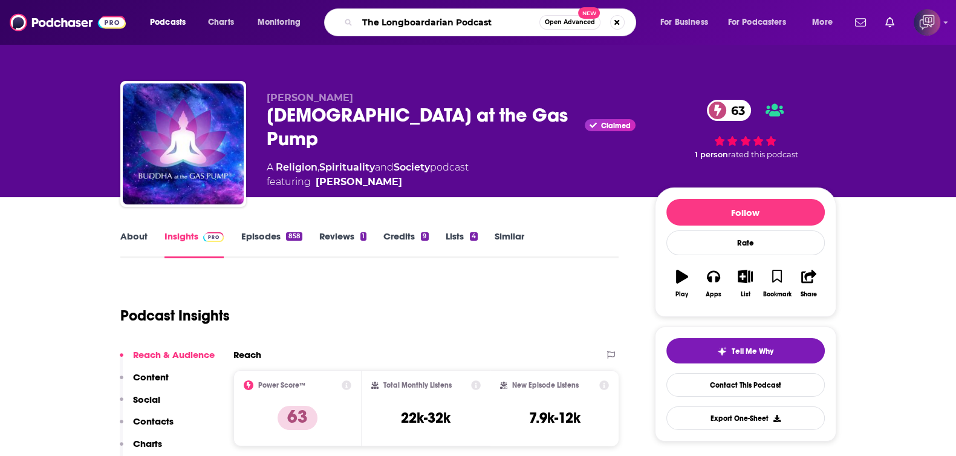
type input "The Longboardarian Podcast"
click at [542, 28] on span "Open Advanced New" at bounding box center [581, 22] width 85 height 15
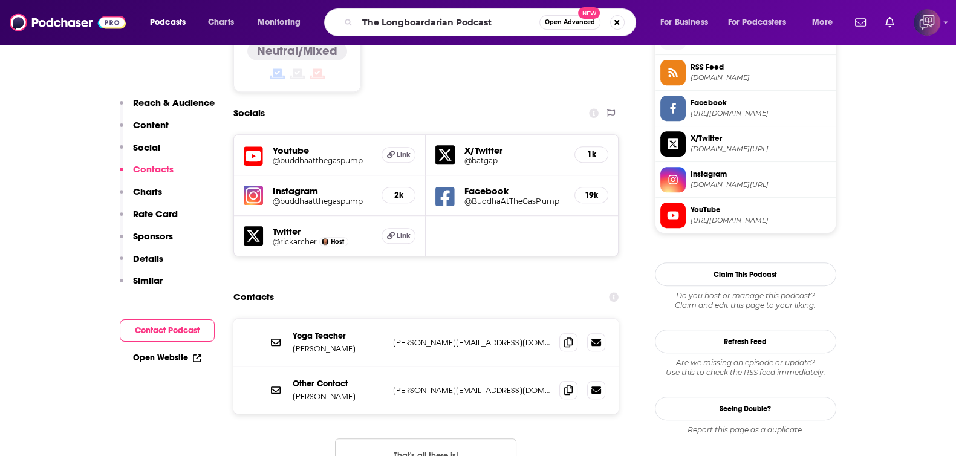
scroll to position [1057, 0]
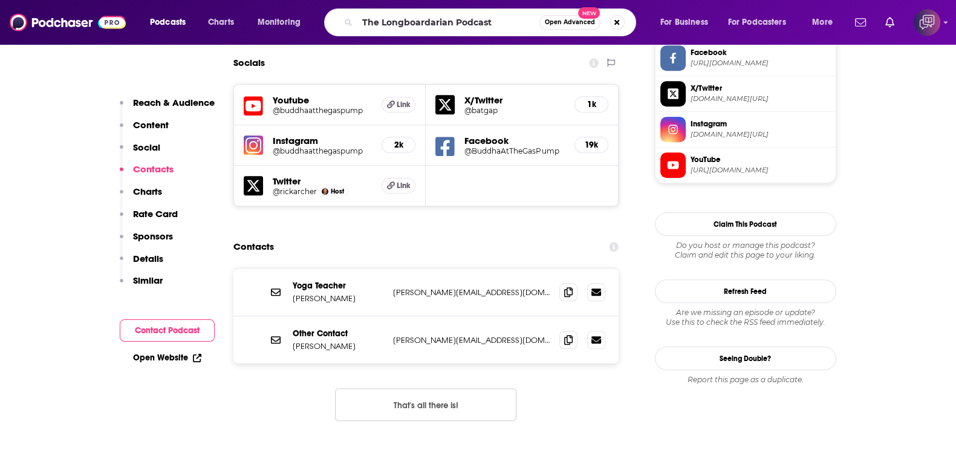
click at [544, 22] on button "Open Advanced New" at bounding box center [569, 22] width 61 height 15
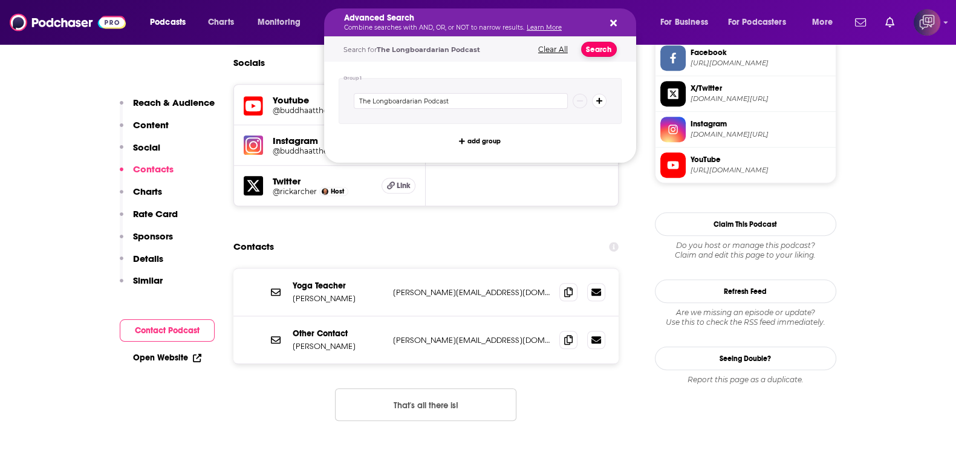
click at [592, 45] on button "Search" at bounding box center [599, 49] width 36 height 15
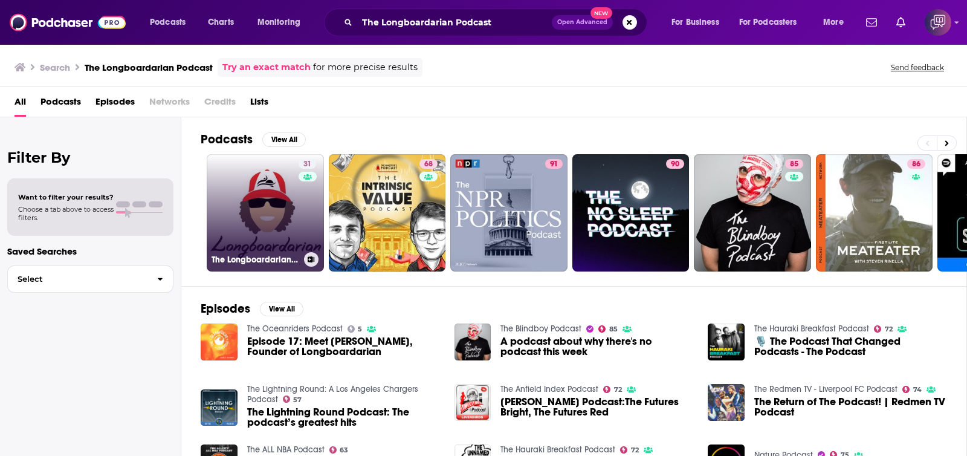
click at [300, 205] on div "31" at bounding box center [309, 205] width 21 height 93
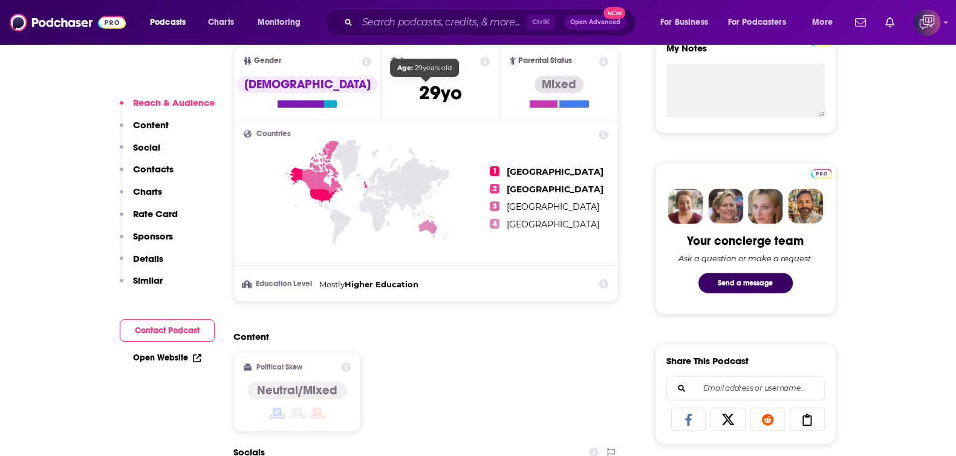
scroll to position [907, 0]
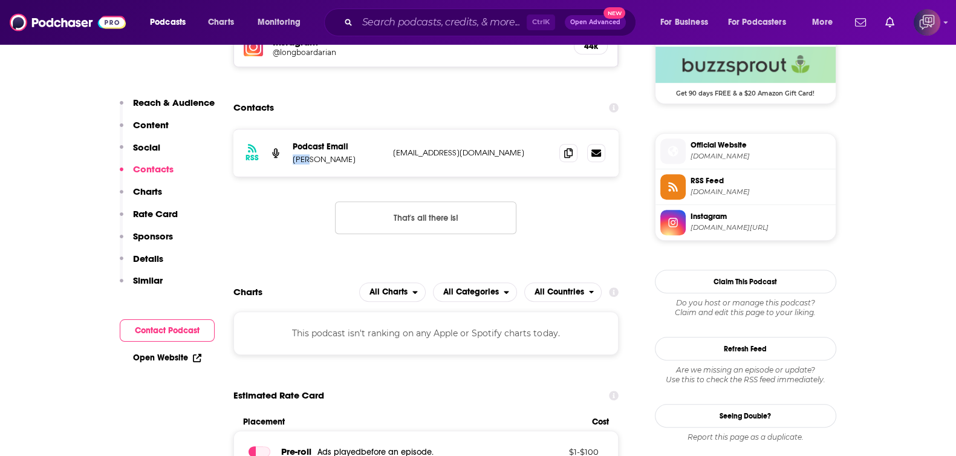
drag, startPoint x: 291, startPoint y: 156, endPoint x: 308, endPoint y: 159, distance: 17.2
click at [308, 159] on div "RSS Podcast Email Tupi Cabrera longboardarian@gmail.com longboardarian@gmail.com" at bounding box center [426, 152] width 386 height 47
copy p "Tupi"
click at [459, 17] on input "Search podcasts, credits, & more..." at bounding box center [441, 22] width 169 height 19
paste input "The Chito Vera Podcast"
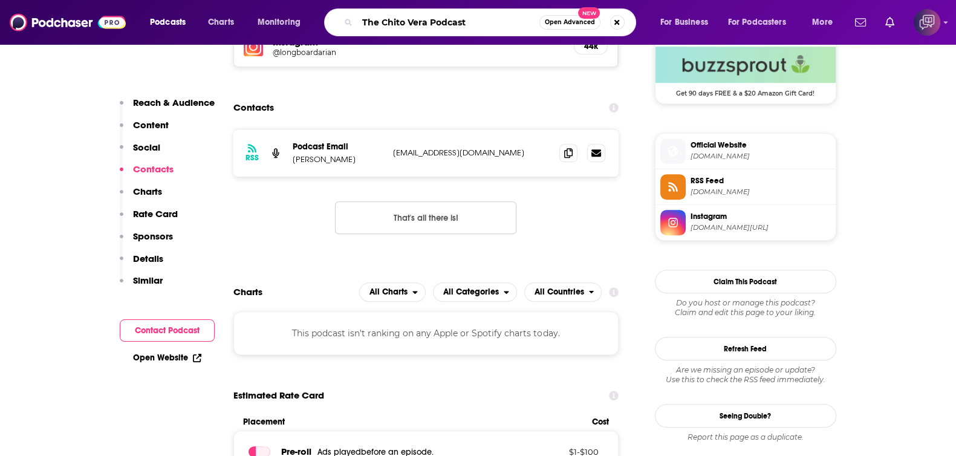
type input "The Chito Vera Podcast"
click at [579, 26] on button "Open Advanced New" at bounding box center [569, 22] width 61 height 15
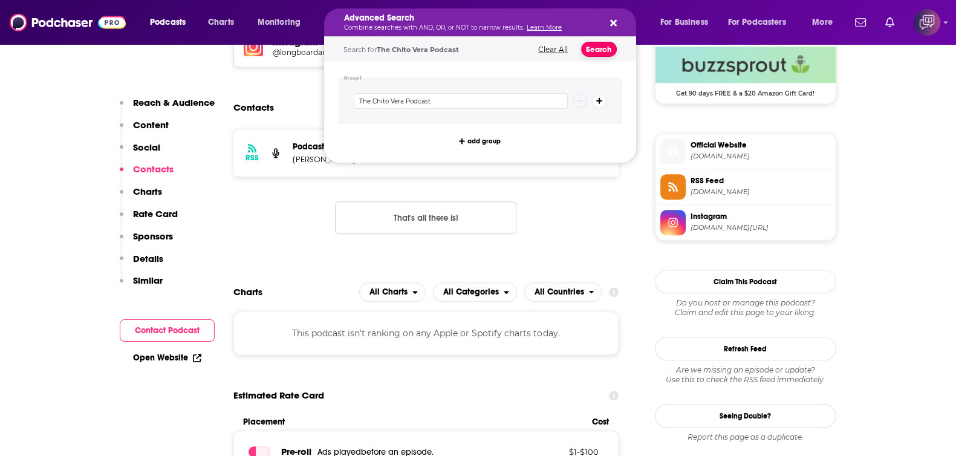
click at [599, 47] on button "Search" at bounding box center [599, 49] width 36 height 15
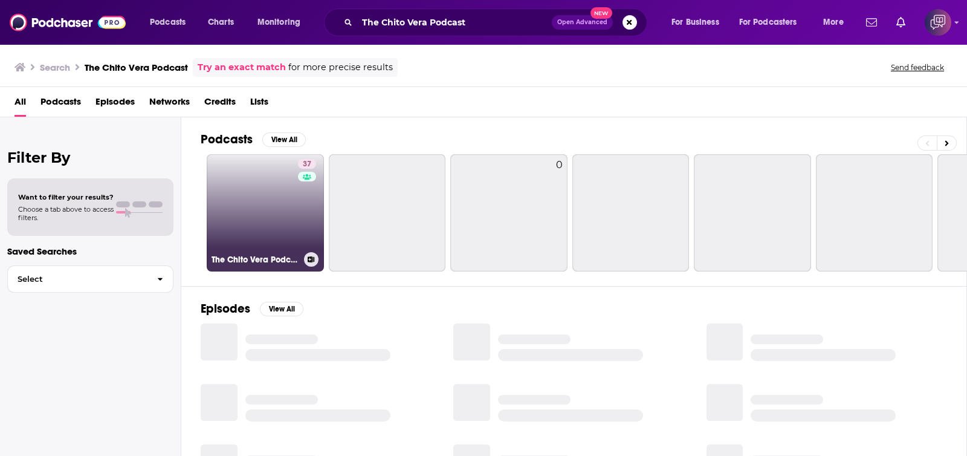
click at [281, 212] on link "37 The Chito Vera Podcast" at bounding box center [265, 212] width 117 height 117
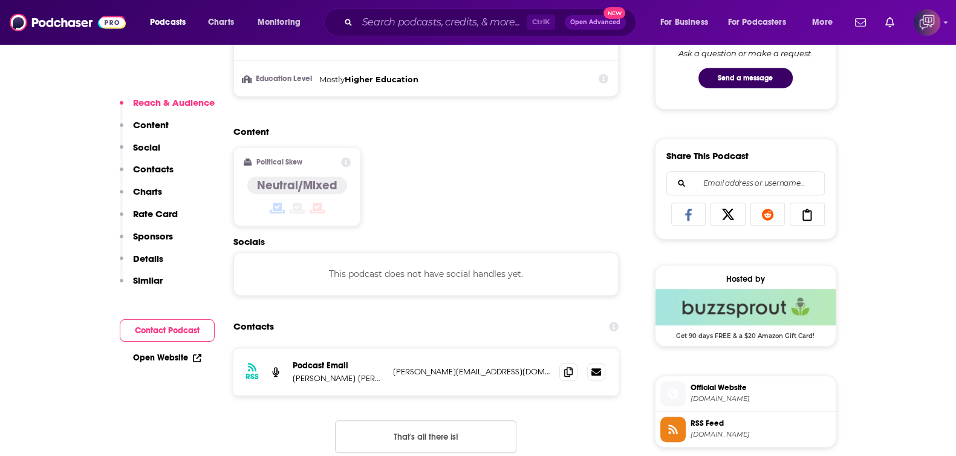
scroll to position [756, 0]
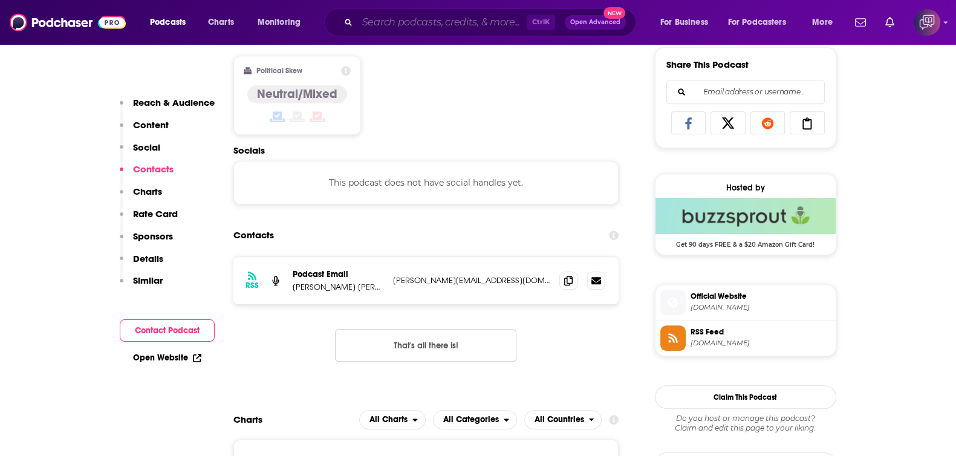
click at [484, 26] on input "Search podcasts, credits, & more..." at bounding box center [441, 22] width 169 height 19
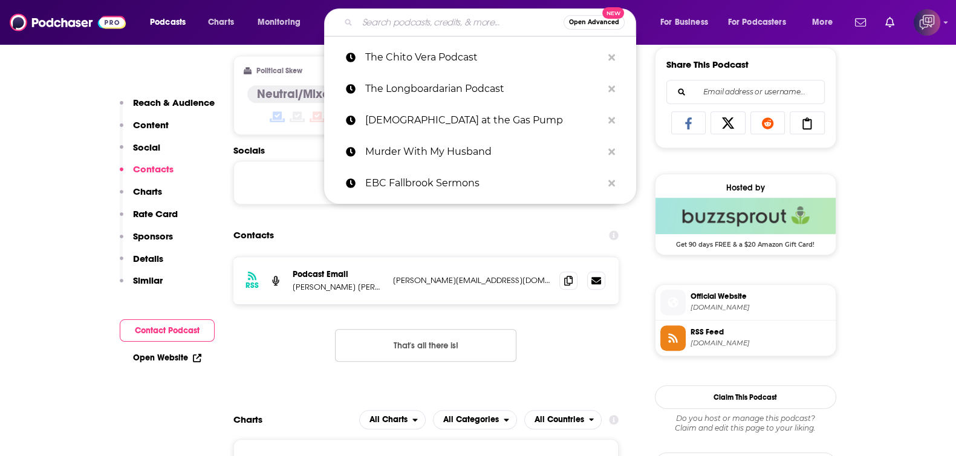
paste input "I Think You're Overthinking It"
type input "I Think You're Overthinking It"
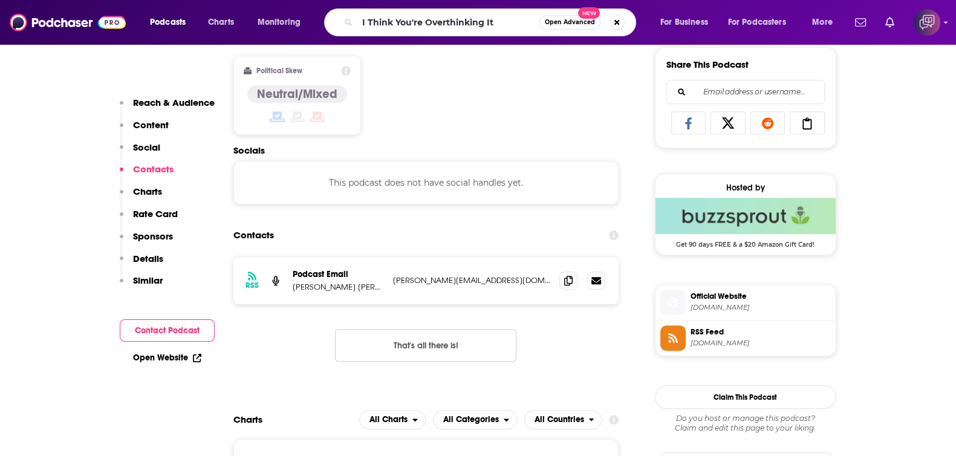
click at [579, 28] on button "Open Advanced New" at bounding box center [569, 22] width 61 height 15
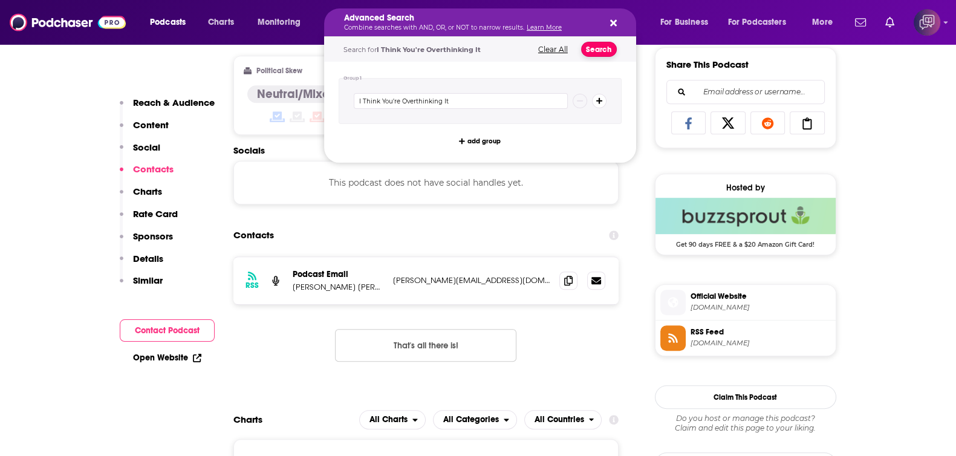
click at [599, 53] on button "Search" at bounding box center [599, 49] width 36 height 15
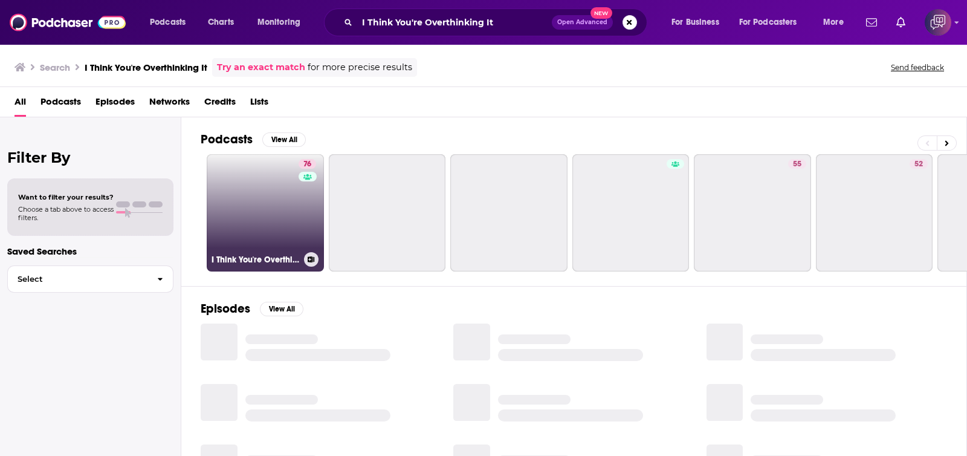
click at [262, 212] on link "76 I Think You're Overthinking It" at bounding box center [265, 212] width 117 height 117
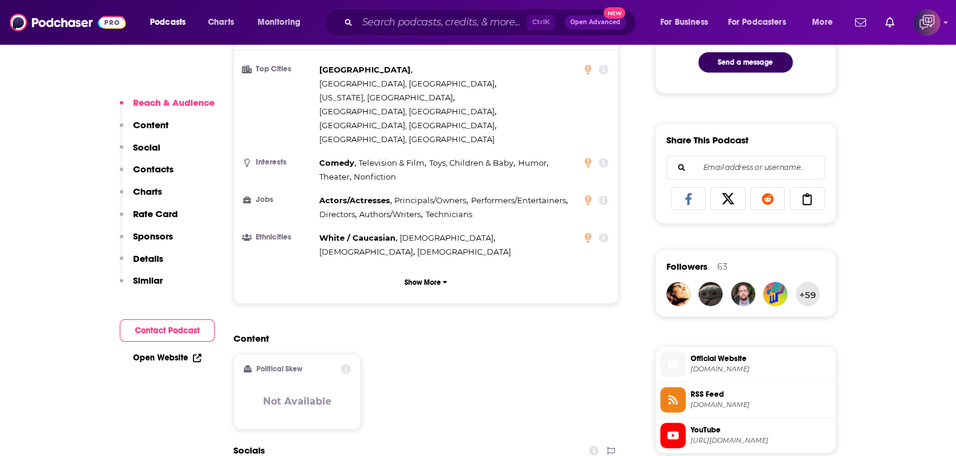
scroll to position [907, 0]
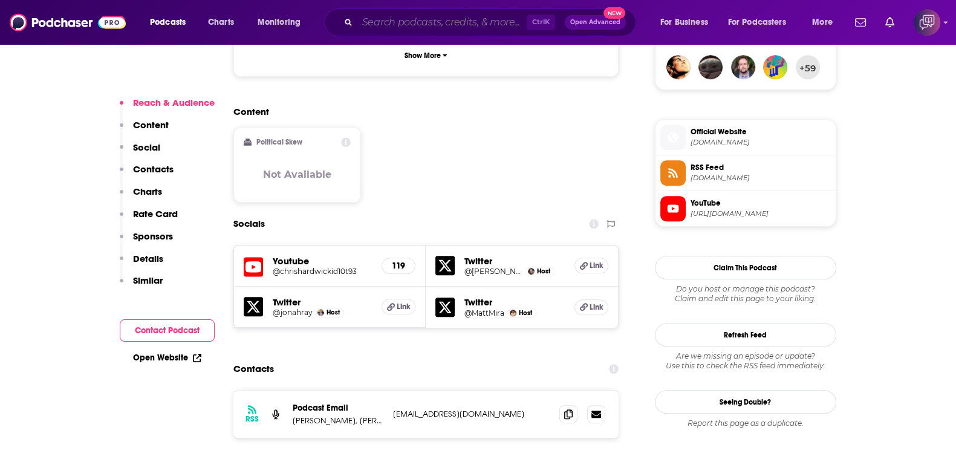
click at [429, 23] on input "Search podcasts, credits, & more..." at bounding box center [441, 22] width 169 height 19
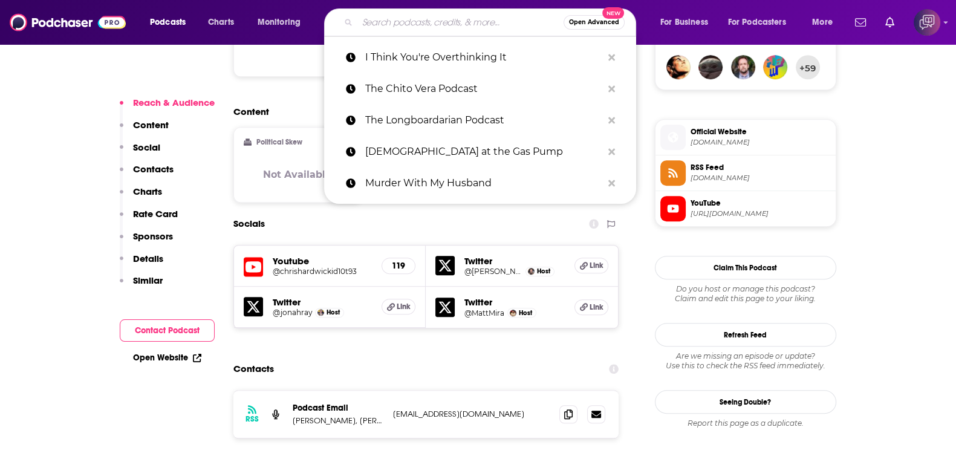
paste input "WomensLIFE"
type input "WomensLIFE"
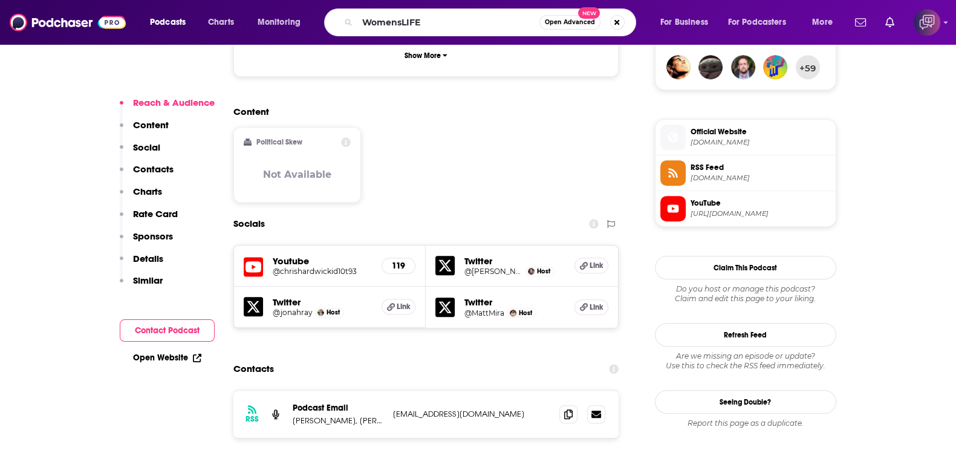
click at [568, 25] on span "Open Advanced" at bounding box center [570, 22] width 50 height 6
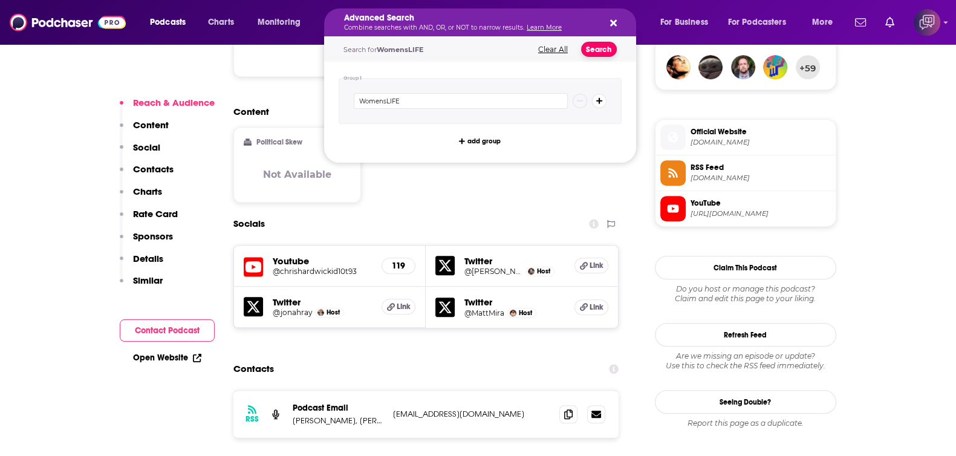
click at [609, 50] on button "Search" at bounding box center [599, 49] width 36 height 15
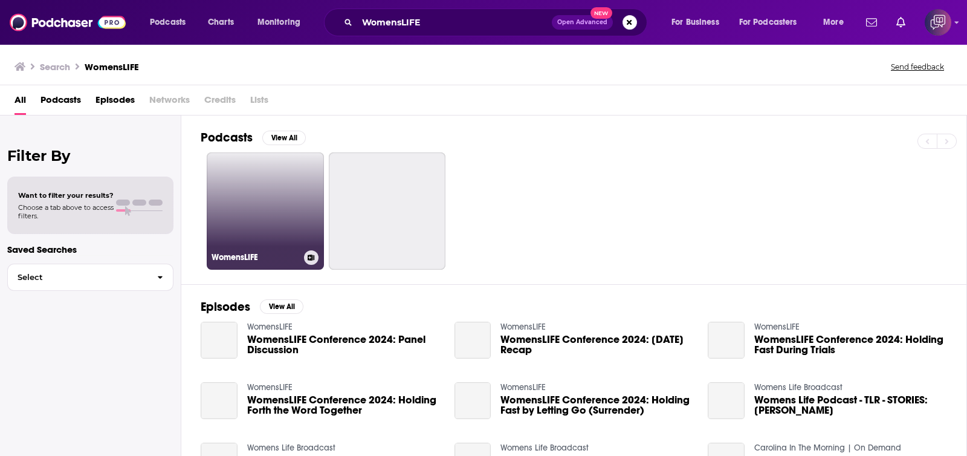
click at [260, 213] on link "WomensLIFE" at bounding box center [265, 210] width 117 height 117
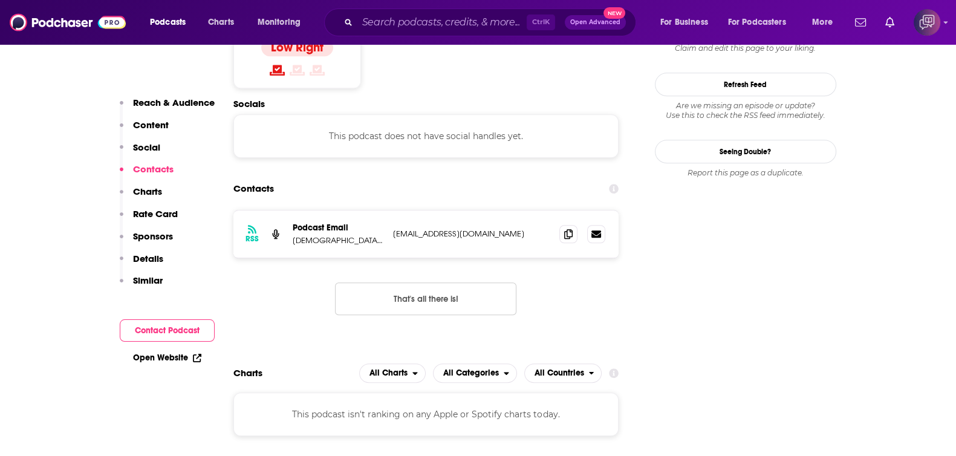
scroll to position [1057, 0]
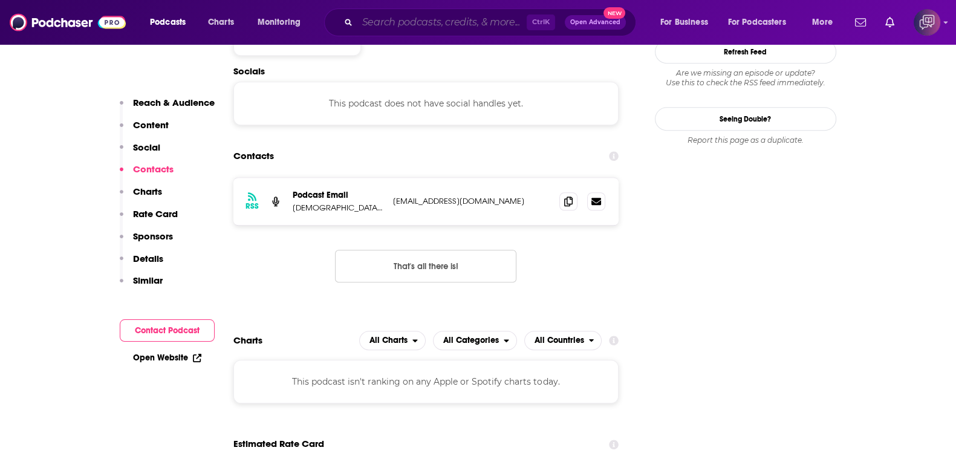
click at [370, 15] on input "Search podcasts, credits, & more..." at bounding box center [441, 22] width 169 height 19
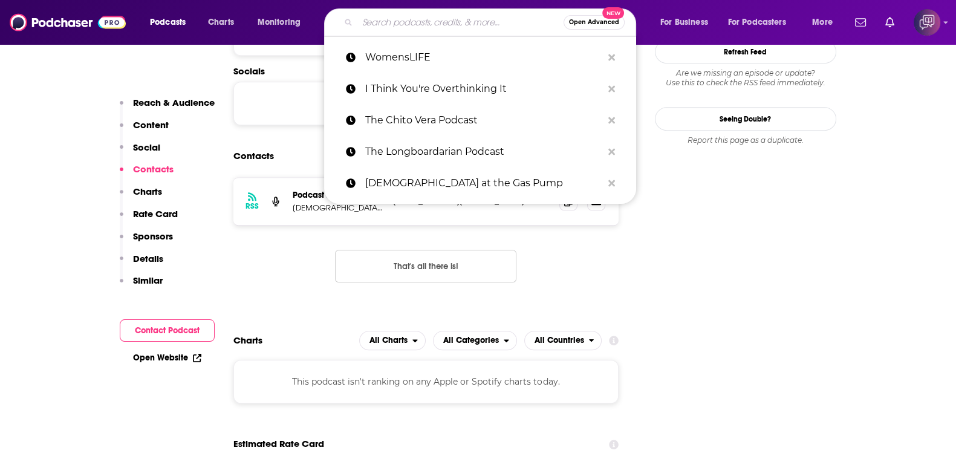
paste input "Green and Growing in Southern California"
type input "Green and Growing in Southern California"
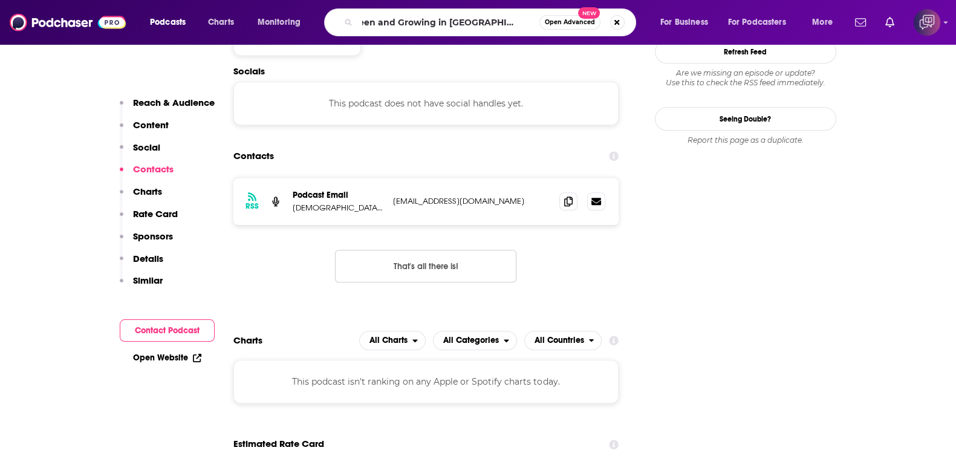
click at [567, 27] on button "Open Advanced New" at bounding box center [569, 22] width 61 height 15
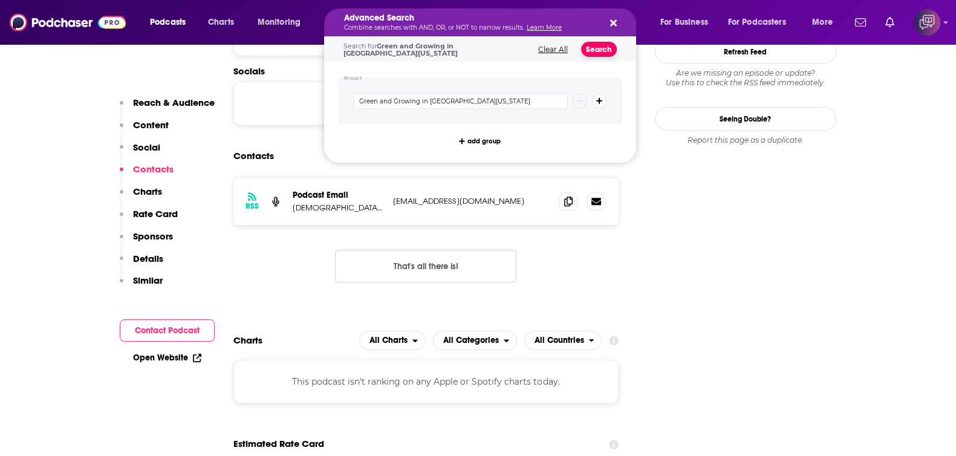
click at [587, 47] on button "Search" at bounding box center [599, 49] width 36 height 15
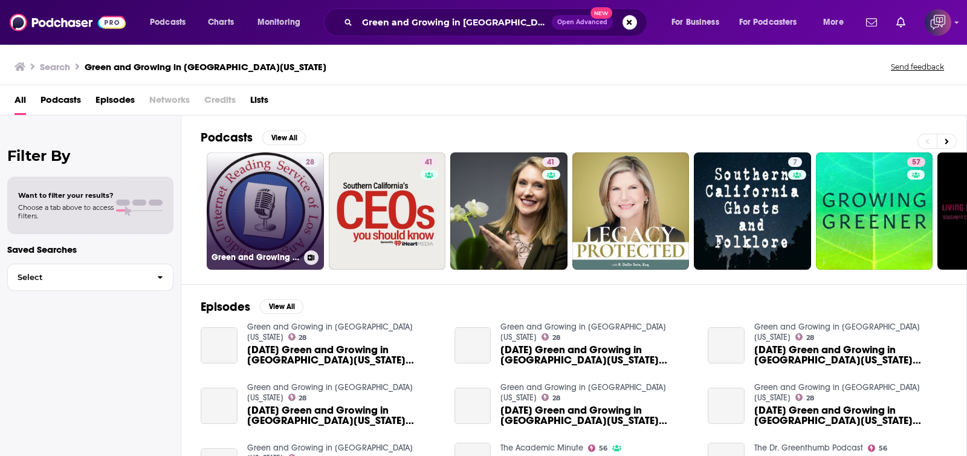
click at [302, 220] on div "28" at bounding box center [310, 203] width 18 height 93
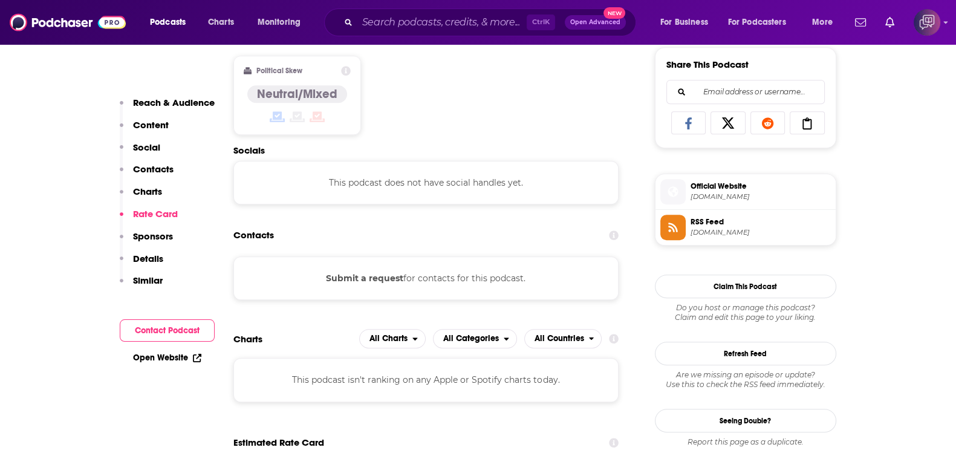
scroll to position [982, 0]
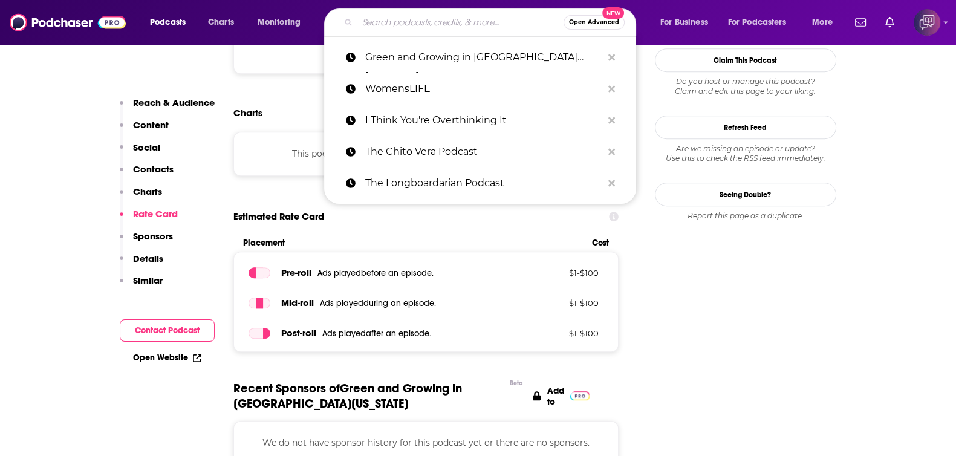
click at [409, 21] on input "Search podcasts, credits, & more..." at bounding box center [460, 22] width 206 height 19
paste input "The Portrait System Podcast"
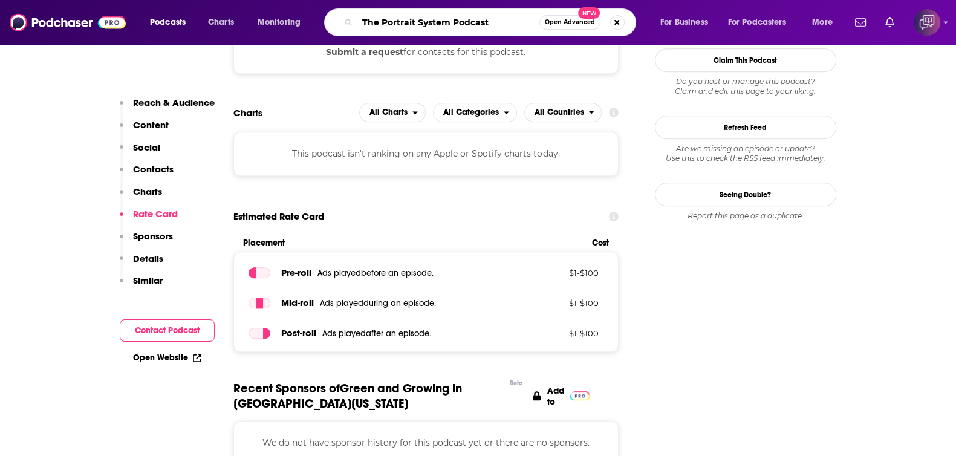
type input "The Portrait System Podcast"
click at [574, 20] on span "Open Advanced" at bounding box center [570, 22] width 50 height 6
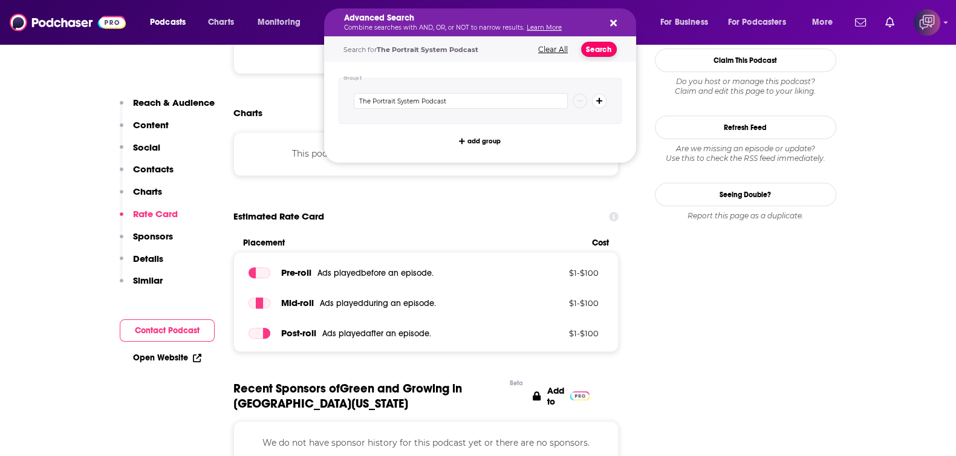
click at [596, 47] on button "Search" at bounding box center [599, 49] width 36 height 15
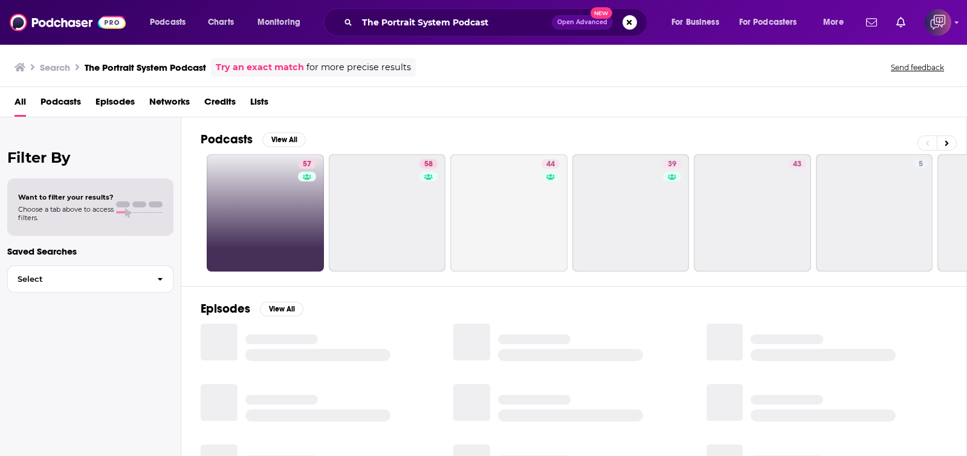
click at [249, 217] on link "57" at bounding box center [265, 212] width 117 height 117
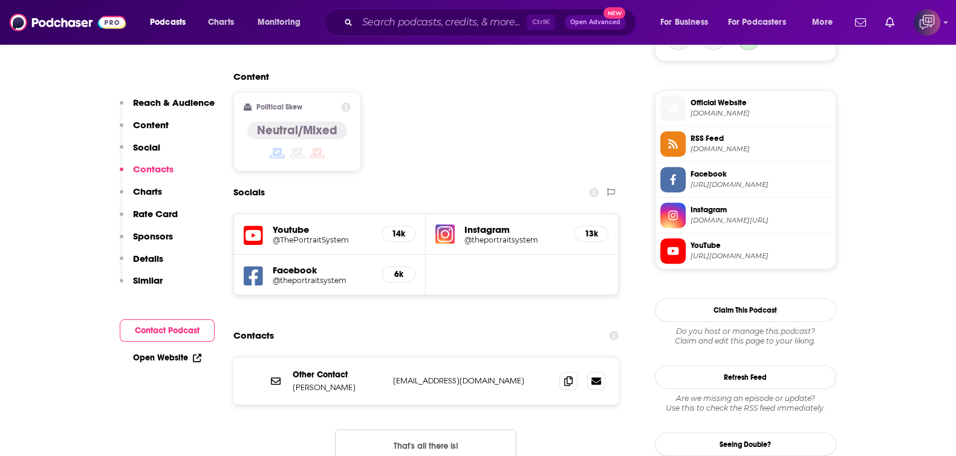
scroll to position [1133, 0]
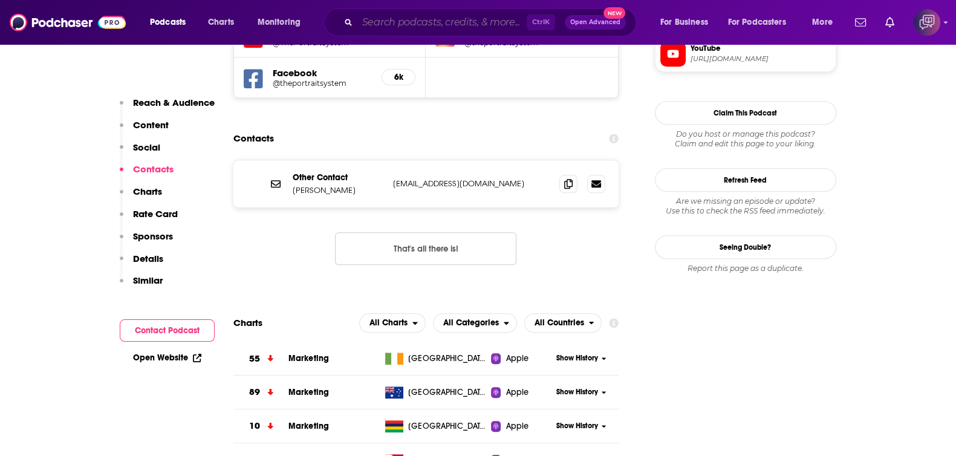
click at [478, 24] on input "Search podcasts, credits, & more..." at bounding box center [441, 22] width 169 height 19
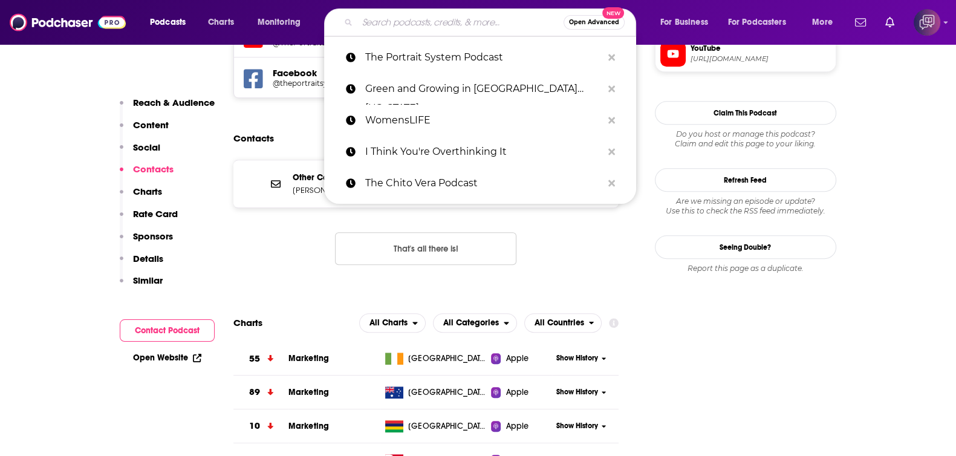
paste input "These Unprecedented Gays"
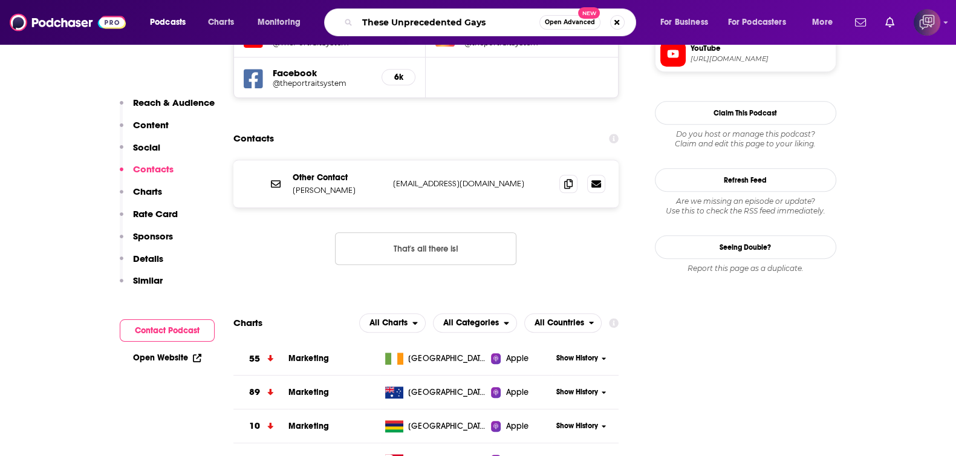
type input "These Unprecedented Gays"
click at [570, 22] on span "Open Advanced" at bounding box center [570, 22] width 50 height 6
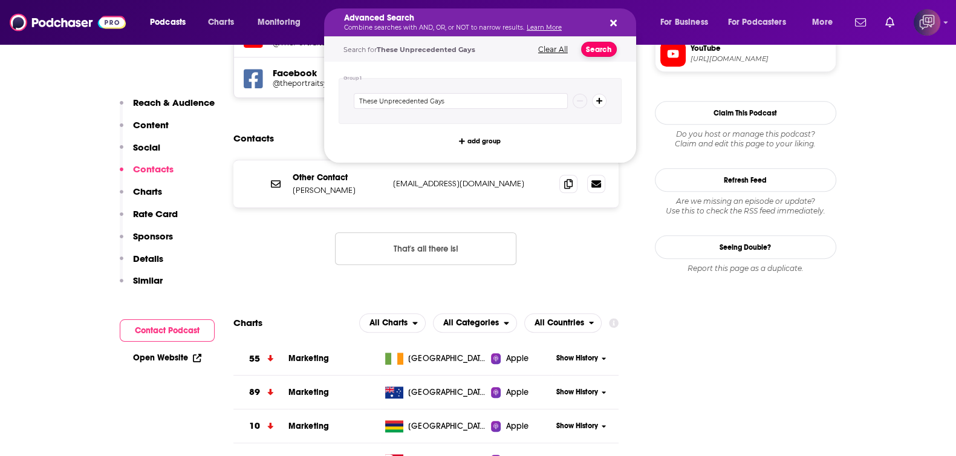
click at [602, 50] on button "Search" at bounding box center [599, 49] width 36 height 15
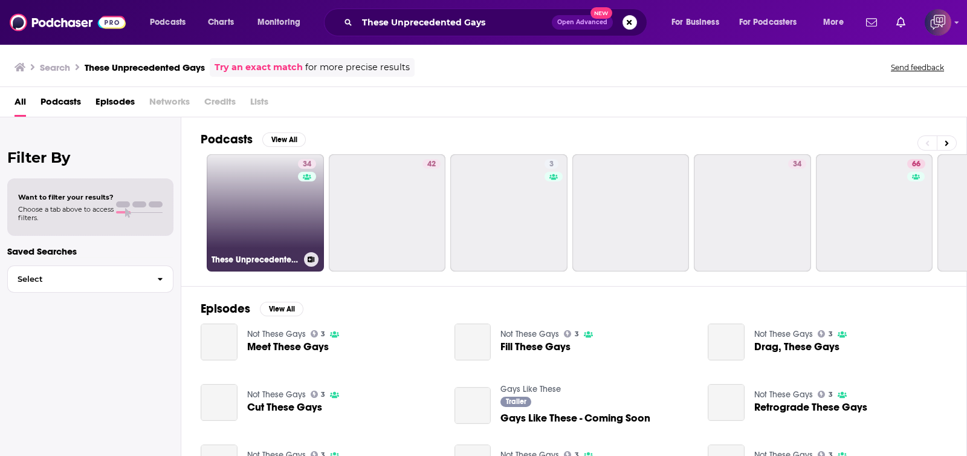
click at [267, 234] on link "34 These Unprecedented Gays" at bounding box center [265, 212] width 117 height 117
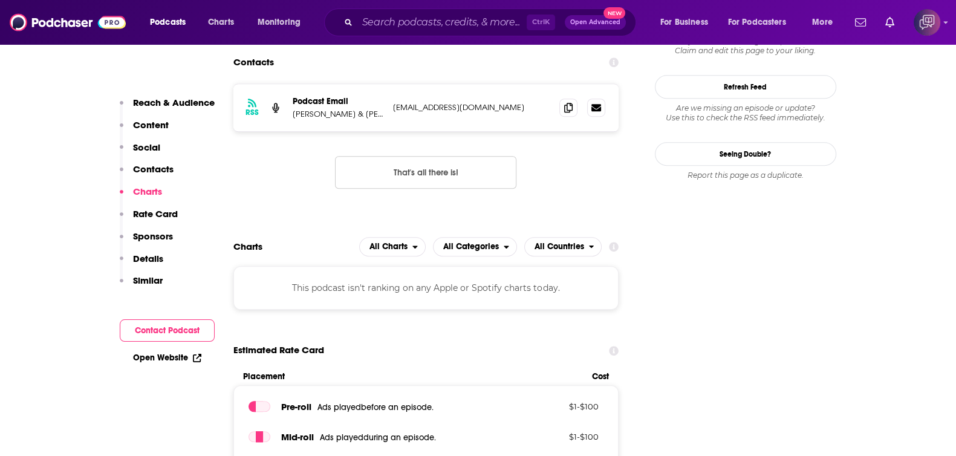
scroll to position [1057, 0]
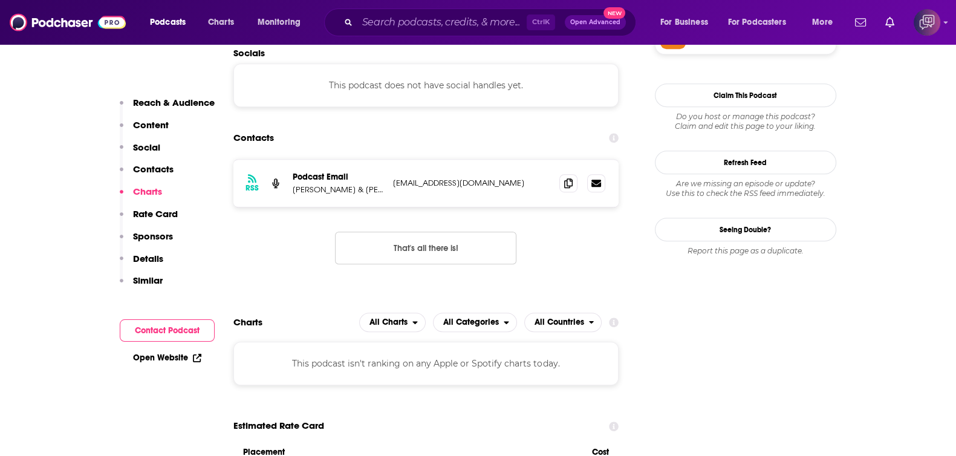
click at [464, 32] on div "Ctrl K Open Advanced New" at bounding box center [480, 22] width 312 height 28
click at [474, 24] on input "Search podcasts, credits, & more..." at bounding box center [441, 22] width 169 height 19
paste input "The Manuel Fontes Show"
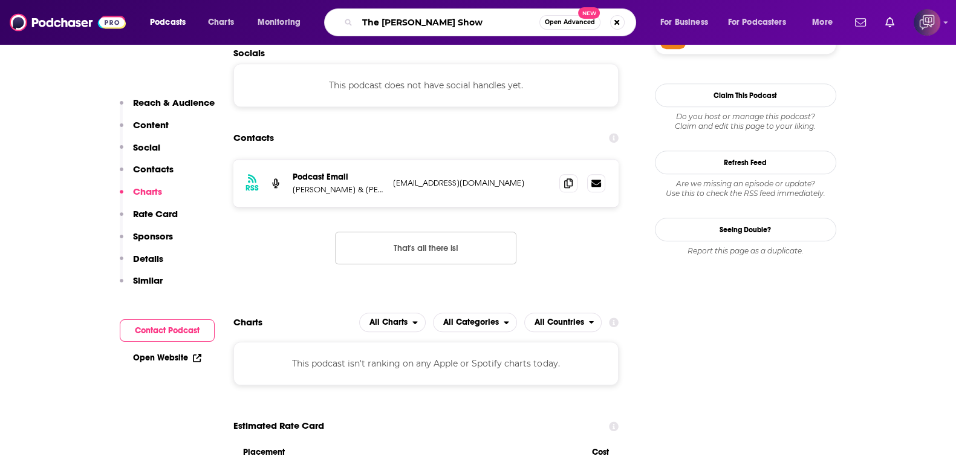
type input "The Manuel Fontes Show"
click at [565, 22] on span "Open Advanced" at bounding box center [570, 22] width 50 height 6
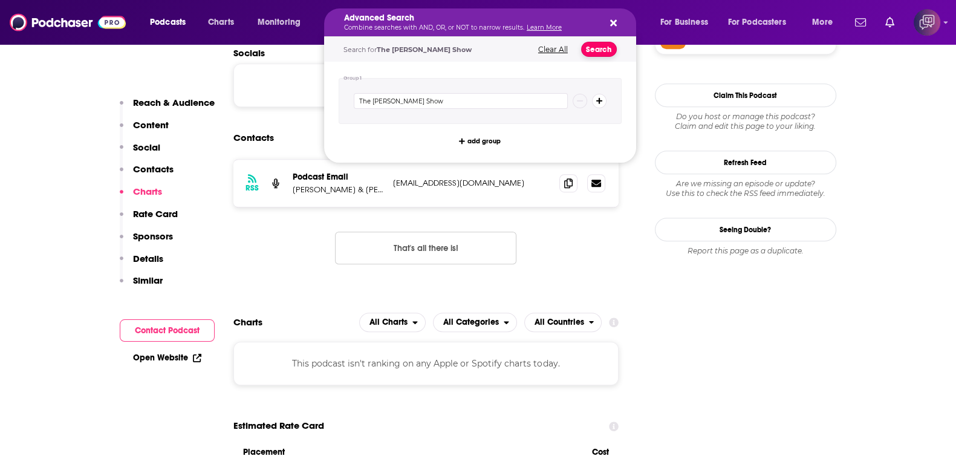
click at [593, 45] on button "Search" at bounding box center [599, 49] width 36 height 15
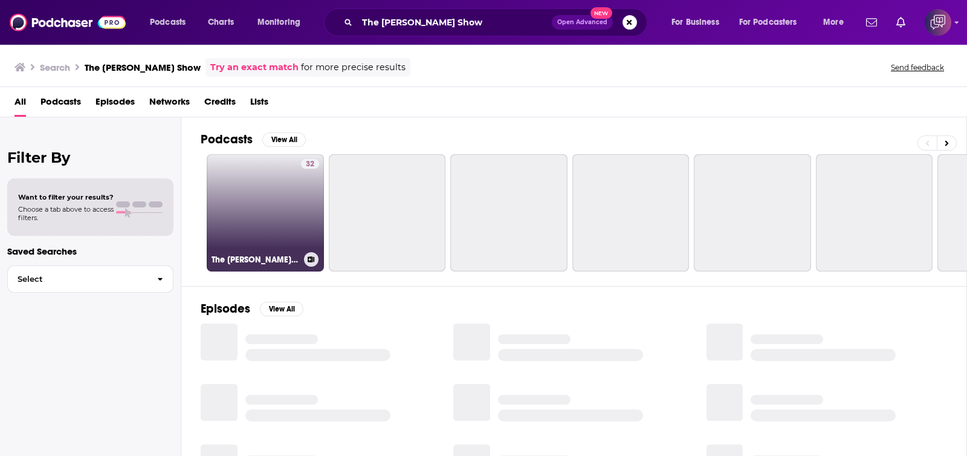
click at [265, 230] on link "32 The Manuel Fontes Show" at bounding box center [265, 212] width 117 height 117
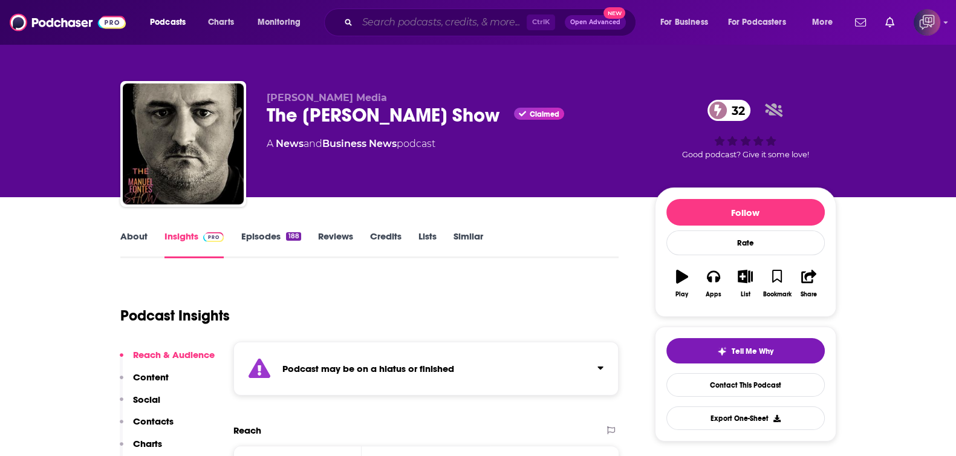
click at [424, 15] on input "Search podcasts, credits, & more..." at bounding box center [441, 22] width 169 height 19
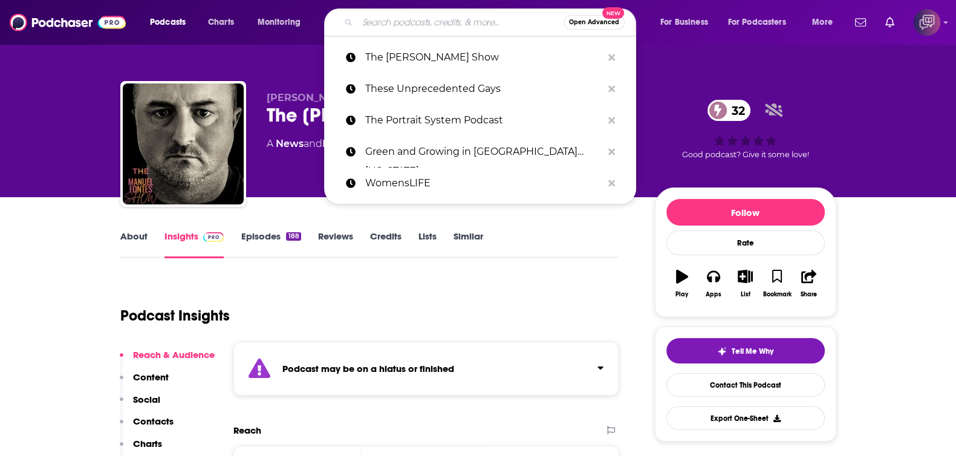
paste input "Spotlight on the Community"
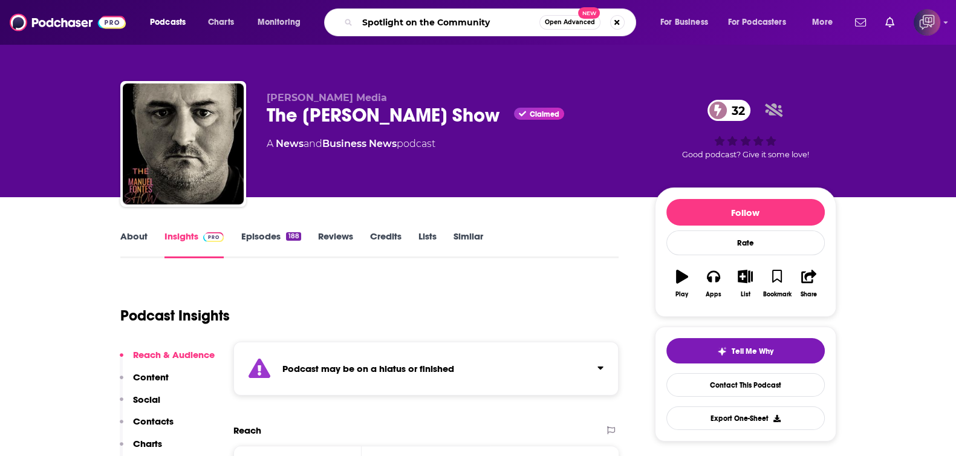
type input "Spotlight on the Community"
click at [570, 22] on span "Open Advanced" at bounding box center [570, 22] width 50 height 6
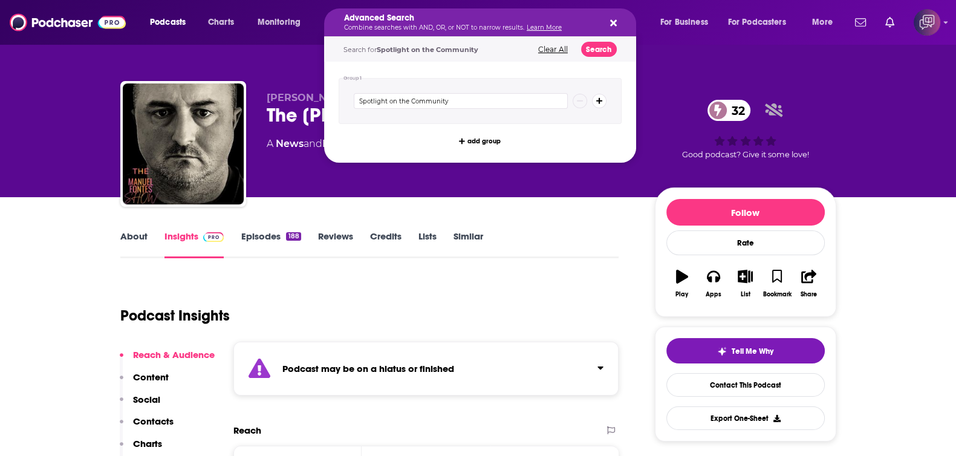
click at [614, 53] on div "Search for Spotlight on the Community Clear All Search" at bounding box center [480, 49] width 312 height 25
click at [600, 50] on button "Search" at bounding box center [599, 49] width 36 height 15
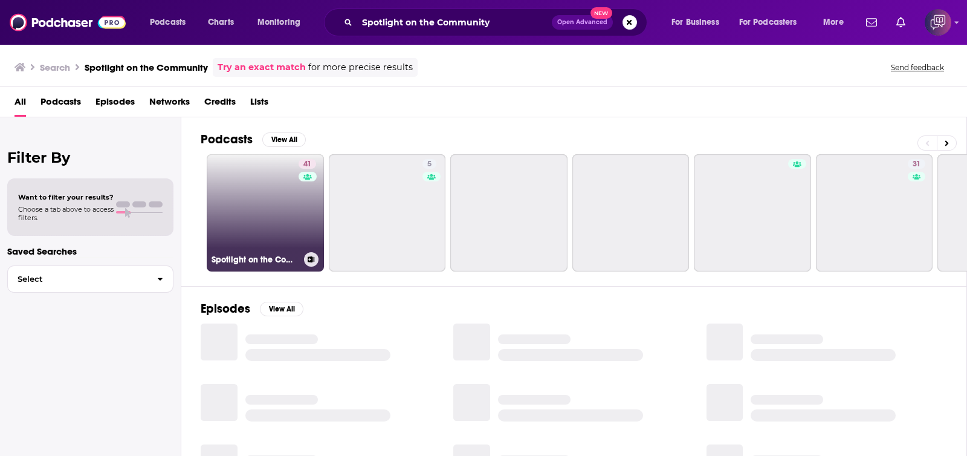
click at [299, 193] on div "41" at bounding box center [309, 205] width 21 height 93
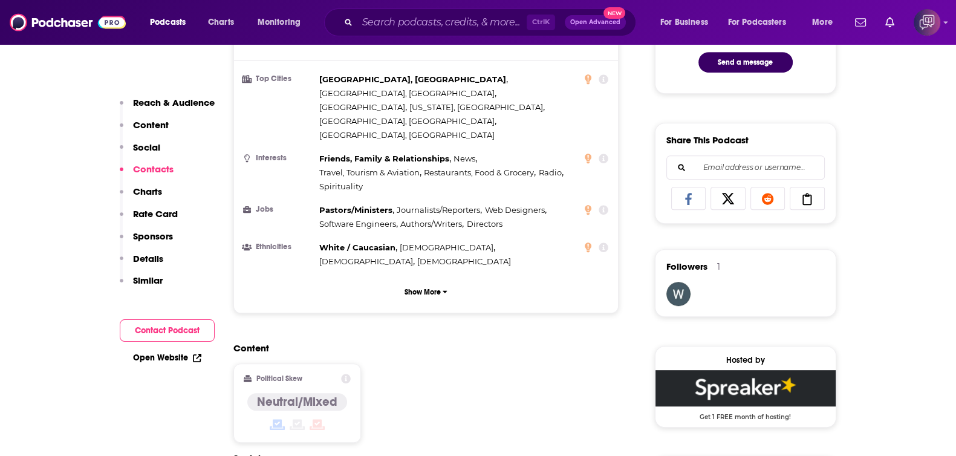
scroll to position [982, 0]
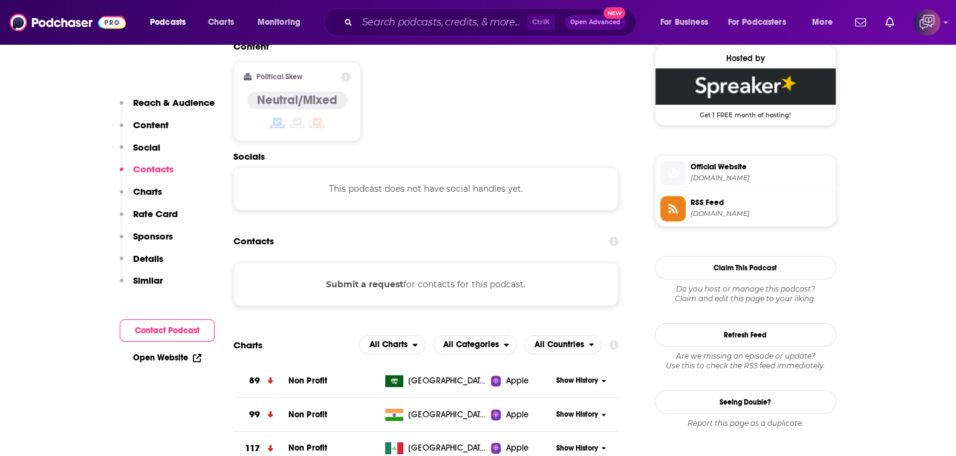
click at [478, 12] on div "Ctrl K Open Advanced New" at bounding box center [480, 22] width 312 height 28
click at [493, 27] on input "Search podcasts, credits, & more..." at bounding box center [441, 22] width 169 height 19
paste input "Swapmoto Live Podcast"
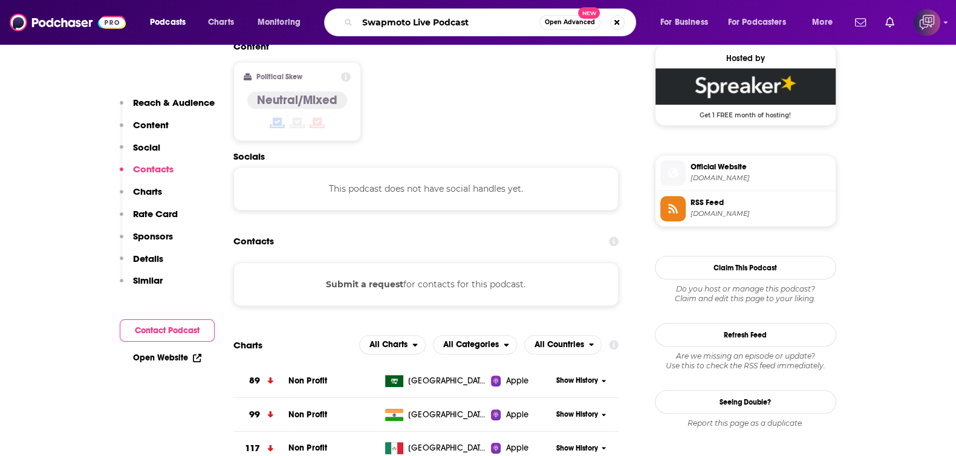
type input "Swapmoto Live Podcast"
click at [558, 21] on span "Open Advanced" at bounding box center [570, 22] width 50 height 6
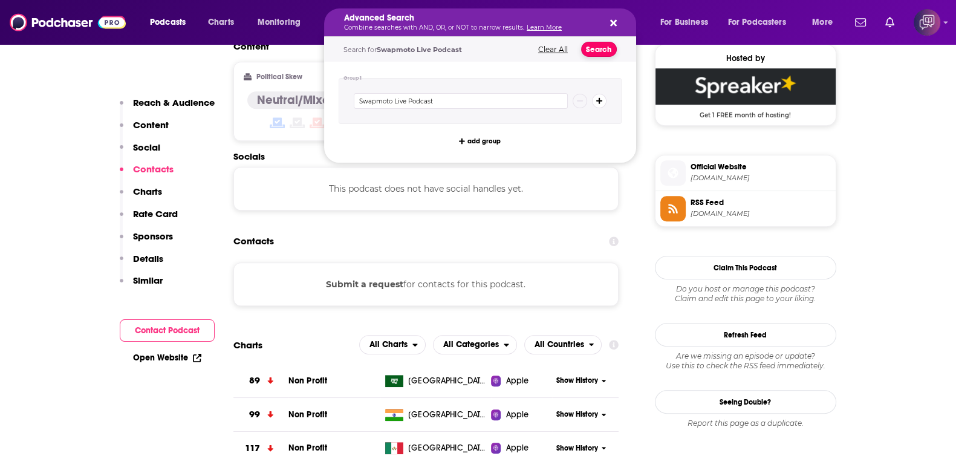
click at [597, 47] on button "Search" at bounding box center [599, 49] width 36 height 15
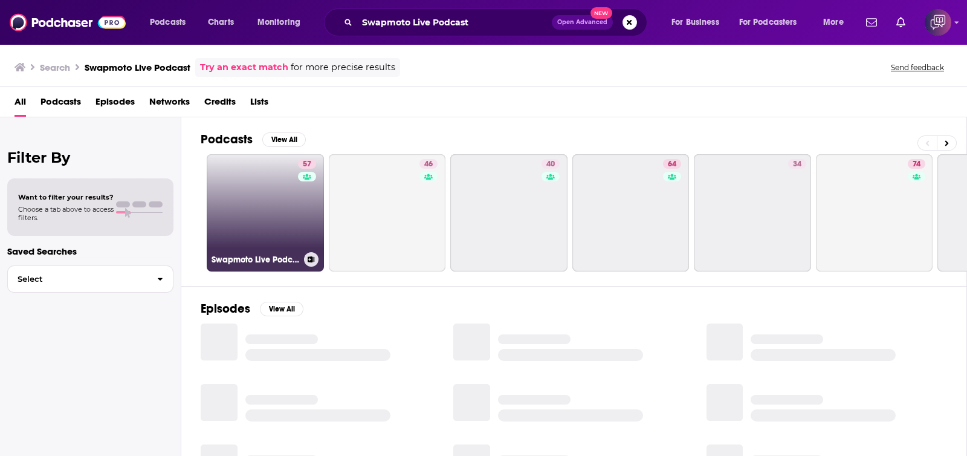
click at [211, 229] on link "57 Swapmoto Live Podcast" at bounding box center [265, 212] width 117 height 117
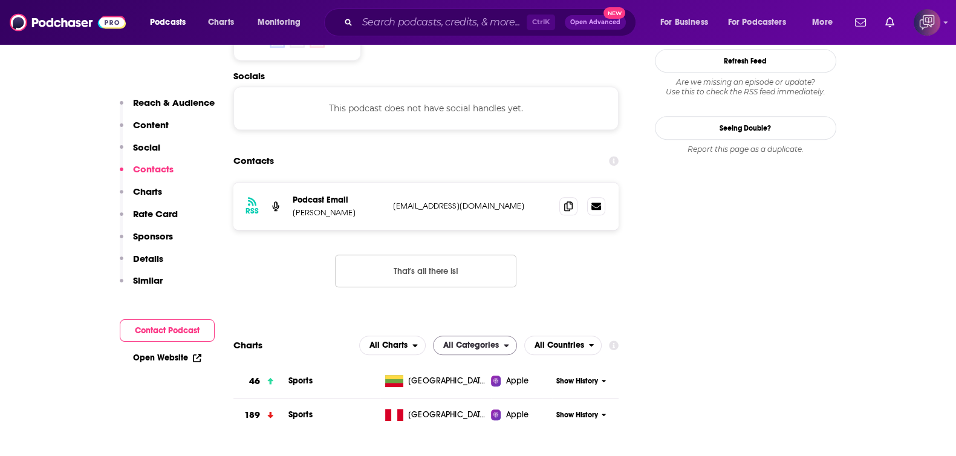
scroll to position [1057, 0]
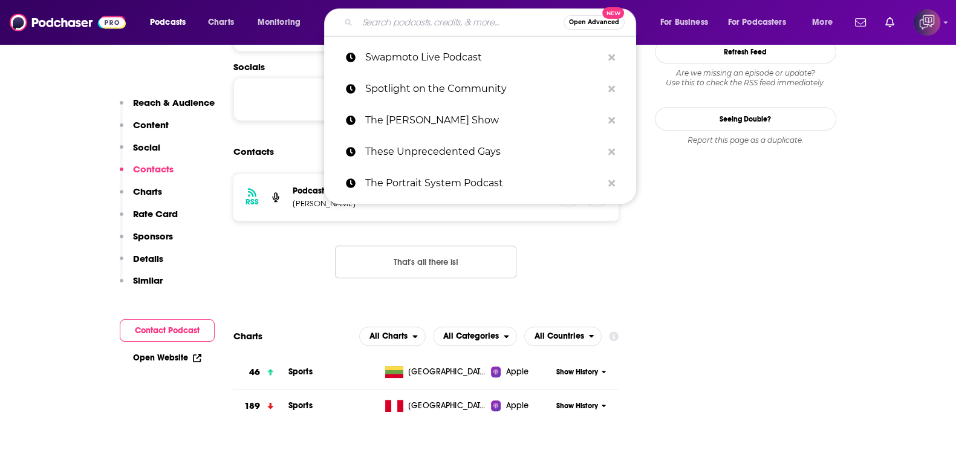
click at [430, 28] on input "Search podcasts, credits, & more..." at bounding box center [460, 22] width 206 height 19
paste input "Lee Hacksaw Hamilton"
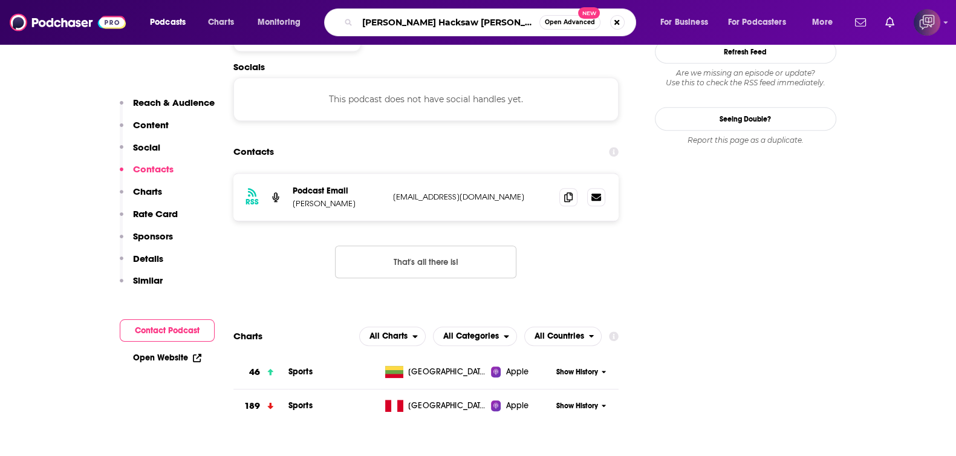
type input "Lee Hacksaw Hamilton"
click at [566, 14] on div "Lee Hacksaw Hamilton Open Advanced New" at bounding box center [480, 22] width 312 height 28
click at [569, 31] on div "Lee Hacksaw Hamilton Open Advanced New" at bounding box center [480, 22] width 312 height 28
click at [589, 22] on span "Open Advanced" at bounding box center [570, 22] width 50 height 6
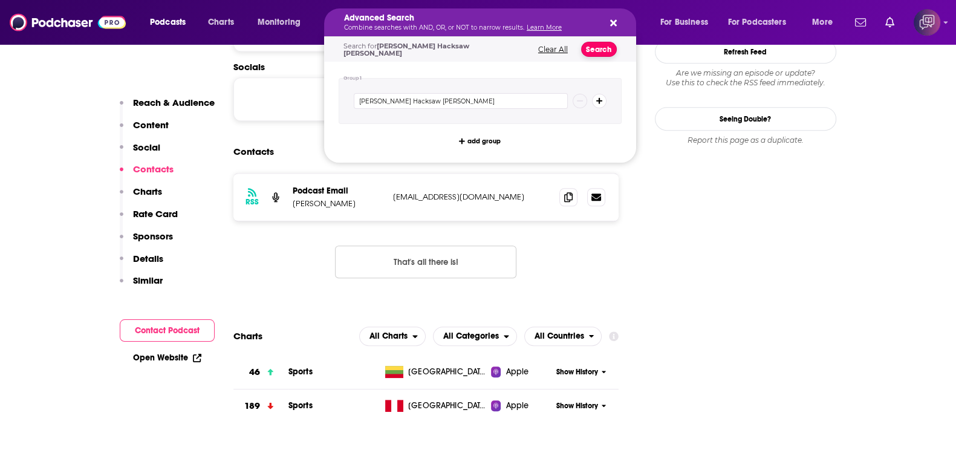
click at [605, 53] on button "Search" at bounding box center [599, 49] width 36 height 15
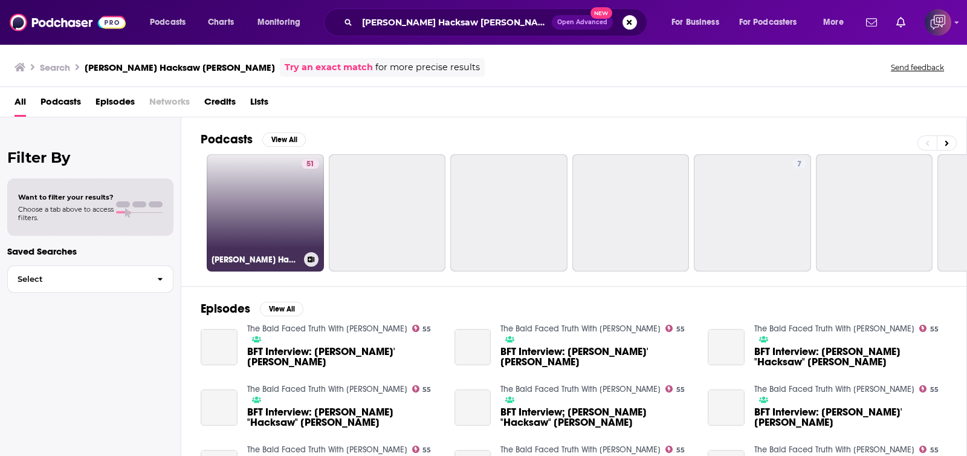
click at [286, 170] on link "51 Lee Hacksaw Hamilton" at bounding box center [265, 212] width 117 height 117
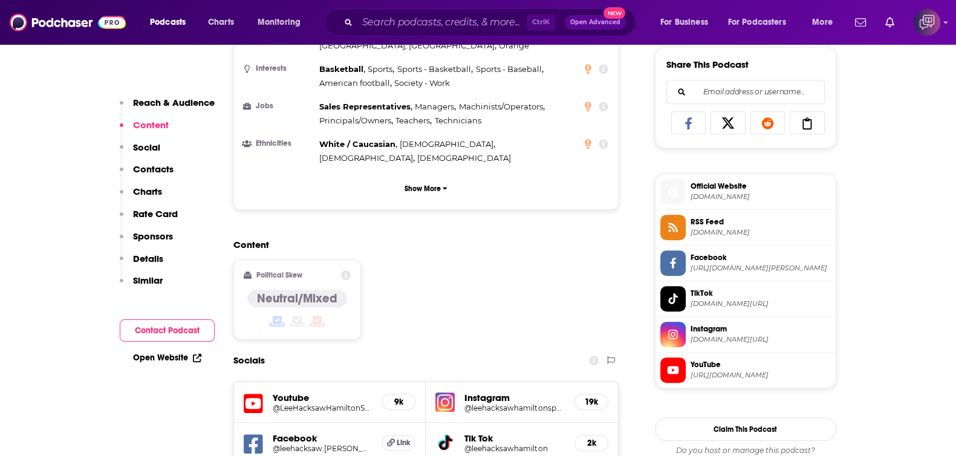
scroll to position [1133, 0]
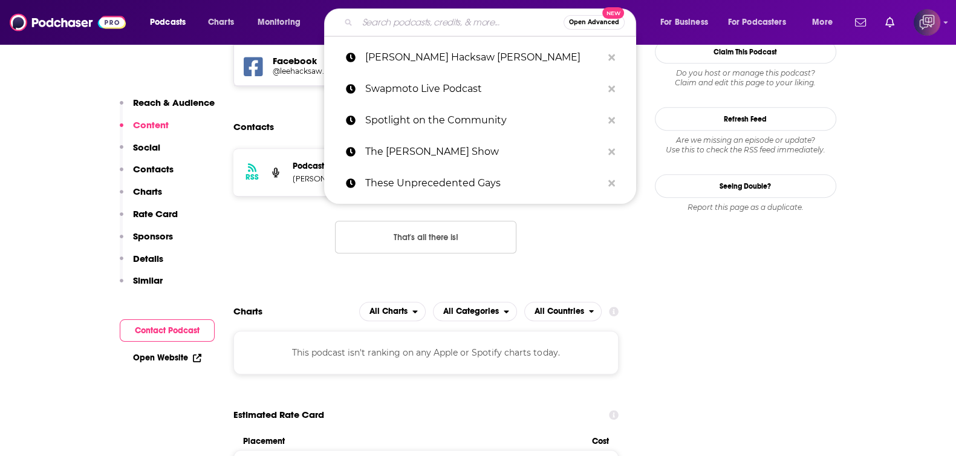
click at [429, 30] on input "Search podcasts, credits, & more..." at bounding box center [460, 22] width 206 height 19
paste input "California’s Sequoia Country"
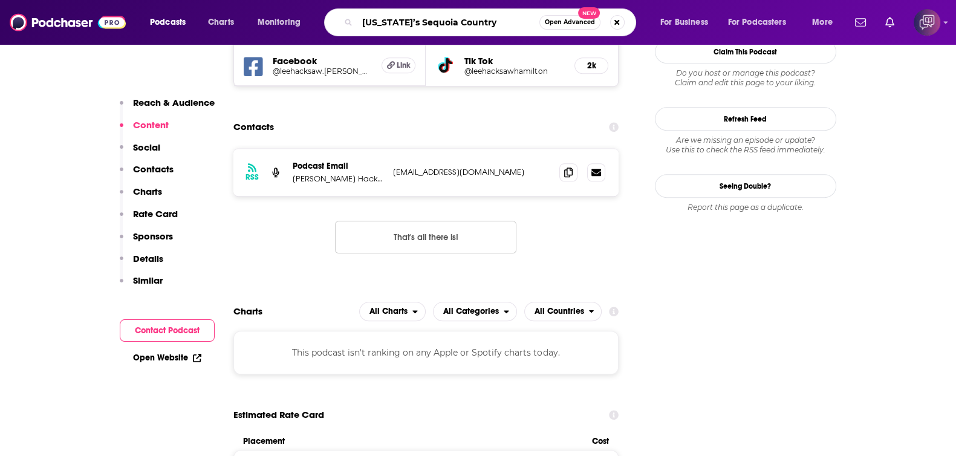
type input "California’s Sequoia Country"
click at [546, 24] on span "Open Advanced" at bounding box center [570, 22] width 50 height 6
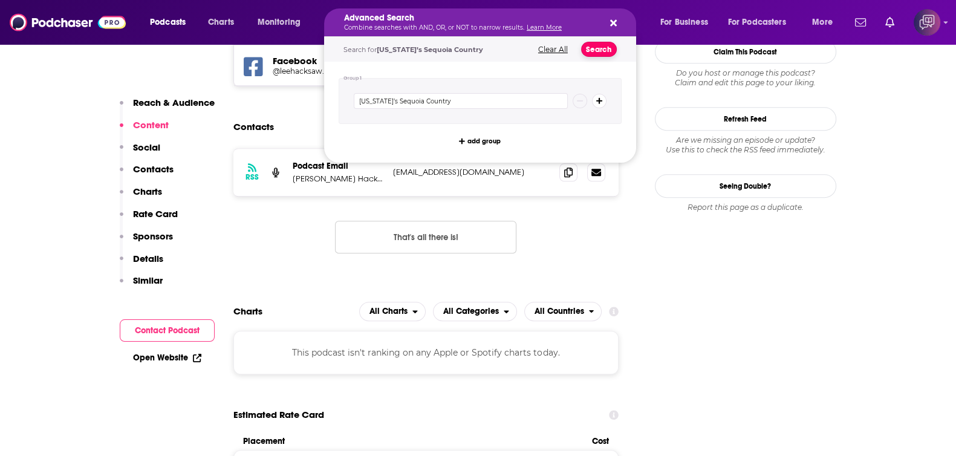
click at [592, 46] on button "Search" at bounding box center [599, 49] width 36 height 15
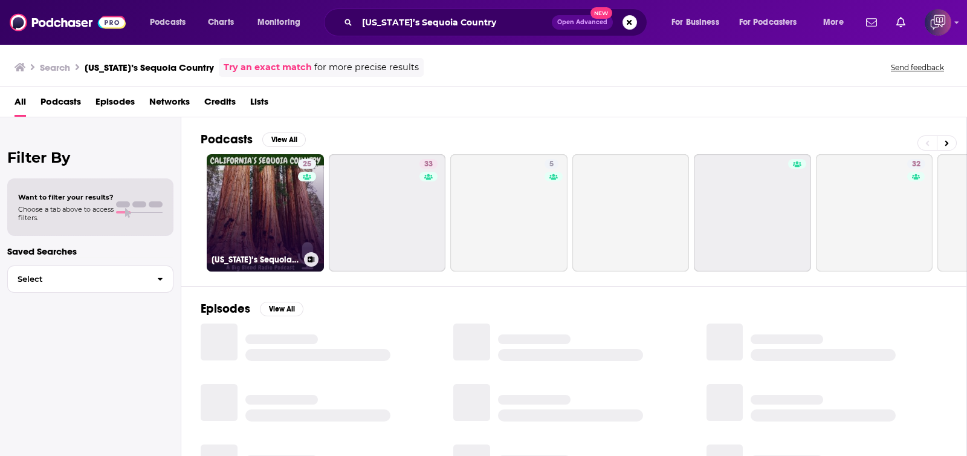
click at [287, 236] on link "25 California’s Sequoia Country" at bounding box center [265, 212] width 117 height 117
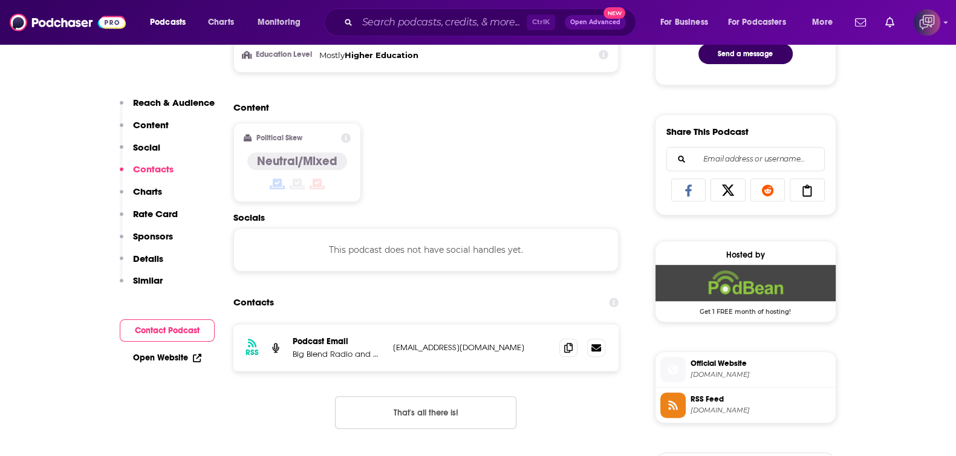
scroll to position [756, 0]
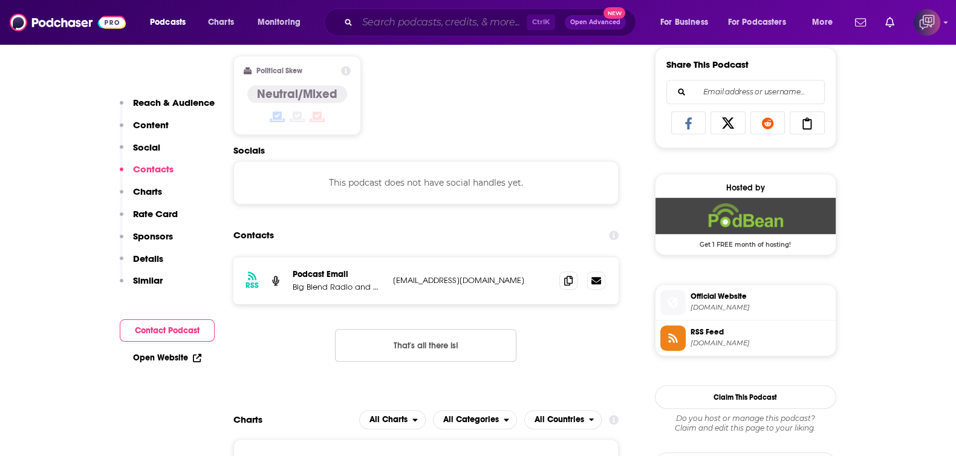
click at [411, 19] on input "Search podcasts, credits, & more..." at bounding box center [441, 22] width 169 height 19
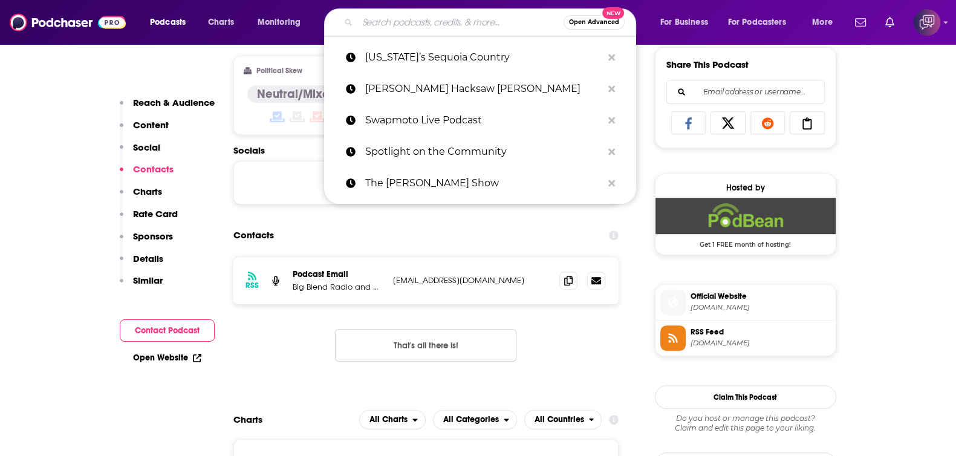
paste input "United States of Dramerica"
type input "United States of Dramerica"
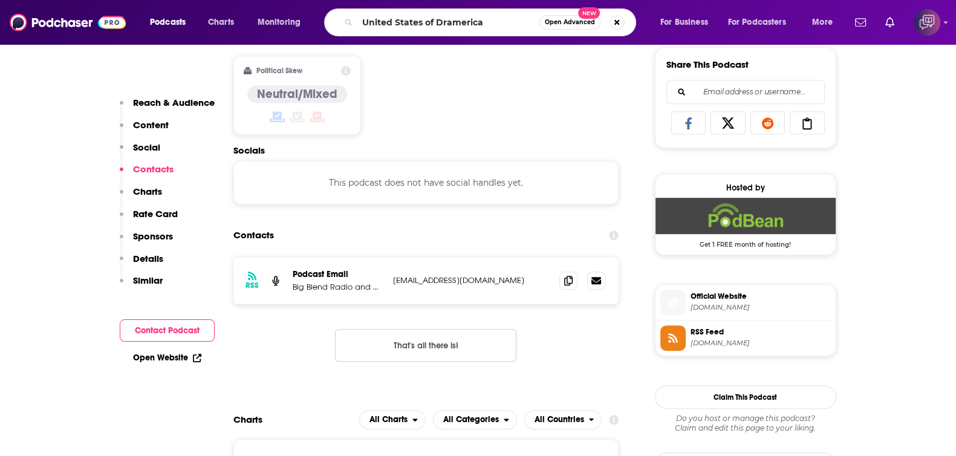
click at [577, 24] on span "Open Advanced" at bounding box center [570, 22] width 50 height 6
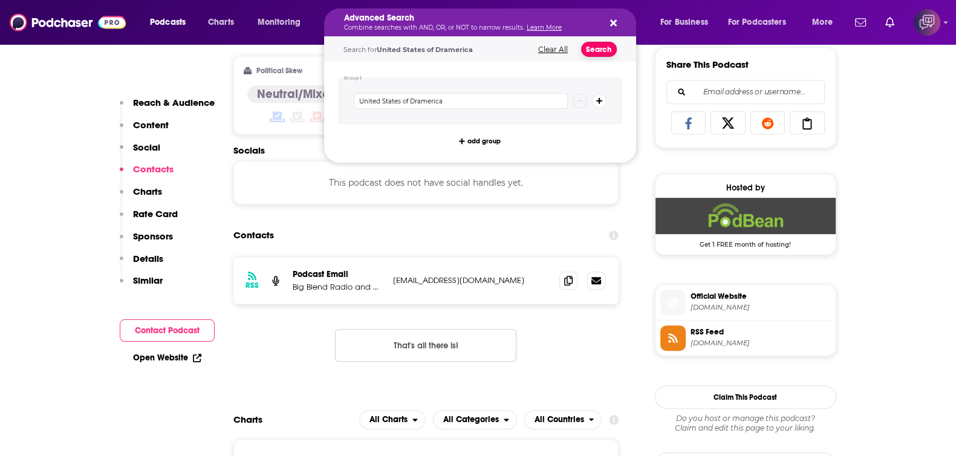
click at [606, 47] on button "Search" at bounding box center [599, 49] width 36 height 15
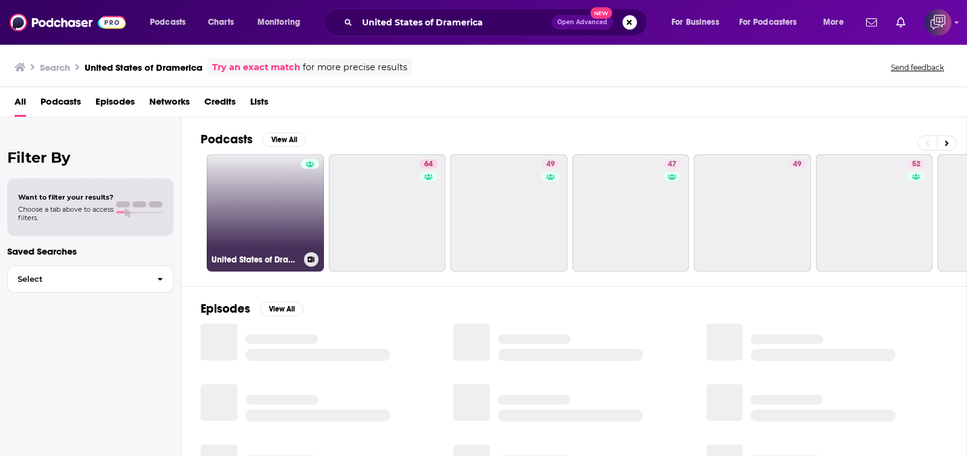
click at [281, 206] on link "United States of Dramerica" at bounding box center [265, 212] width 117 height 117
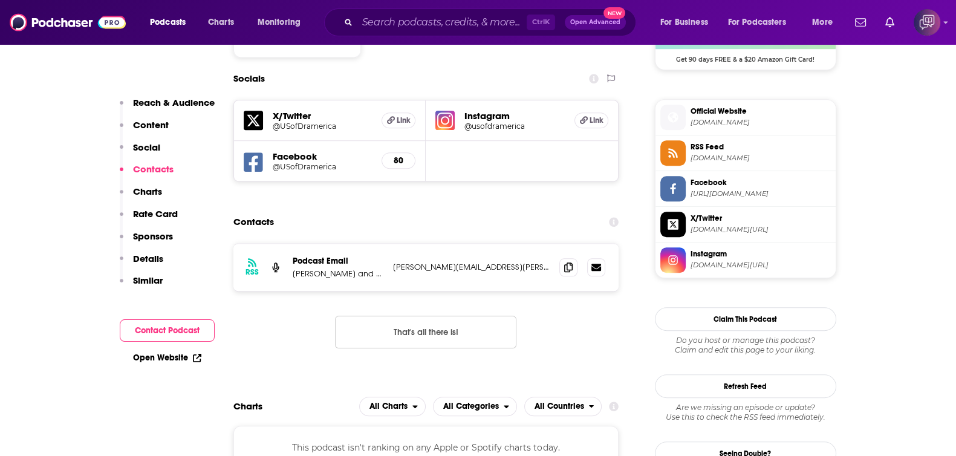
scroll to position [1057, 0]
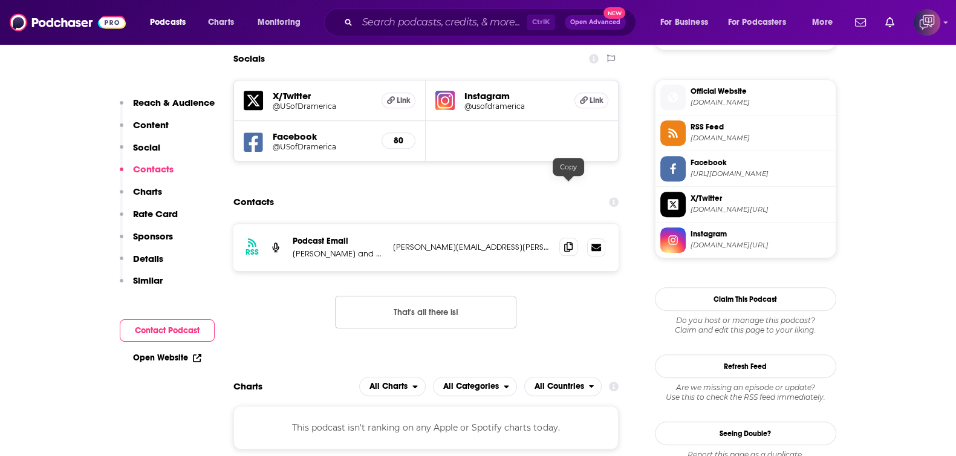
click at [571, 242] on icon at bounding box center [568, 247] width 8 height 10
click at [448, 24] on input "Search podcasts, credits, & more..." at bounding box center [441, 22] width 169 height 19
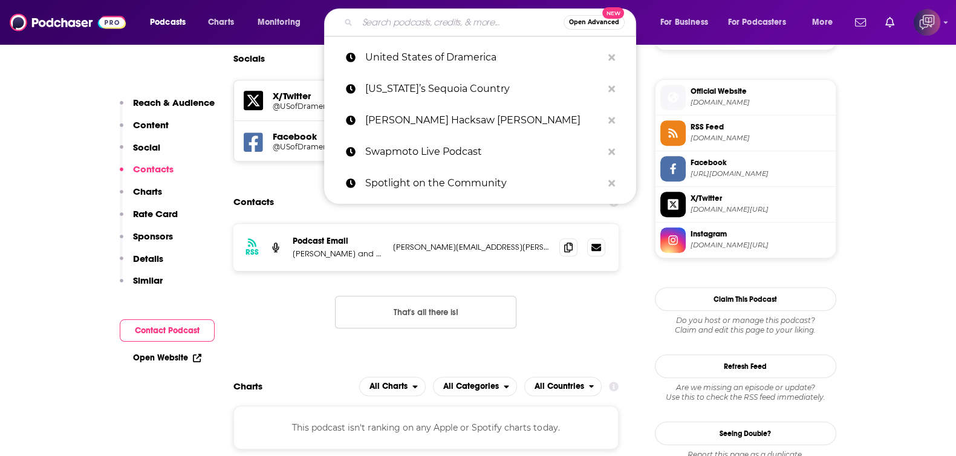
paste input "Deep Dive with Shawn"
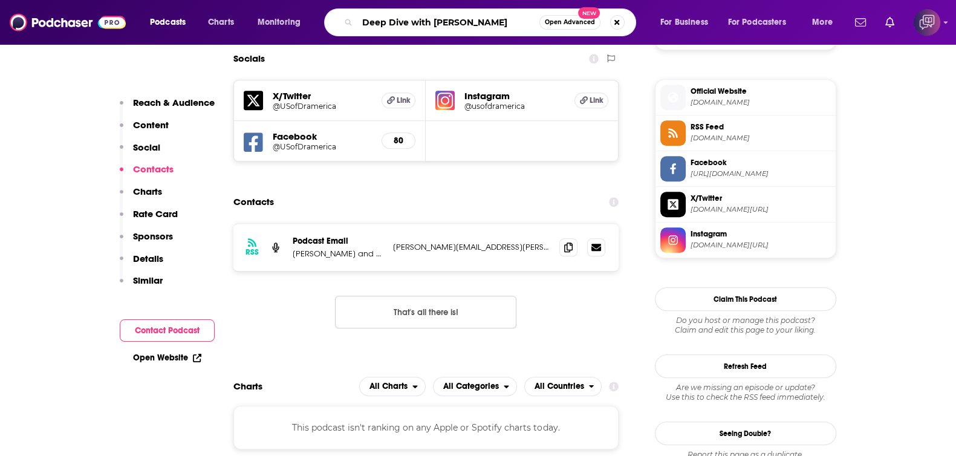
type input "Deep Dive with Shawn"
click at [560, 18] on button "Open Advanced New" at bounding box center [569, 22] width 61 height 15
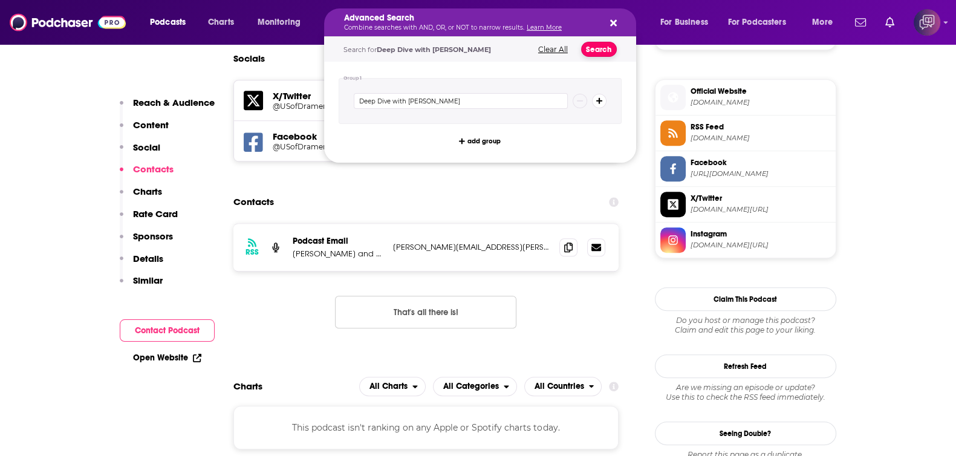
click at [595, 50] on button "Search" at bounding box center [599, 49] width 36 height 15
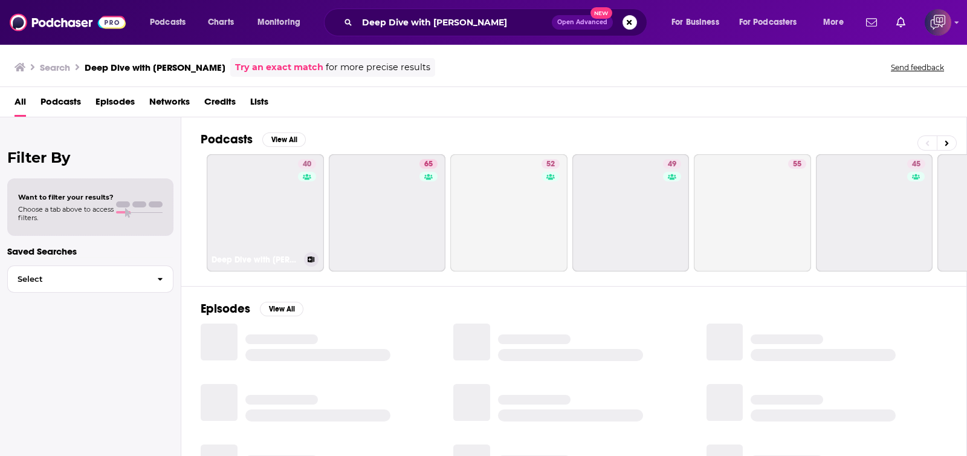
click at [261, 222] on link "40 Deep Dive with Shawn" at bounding box center [265, 212] width 117 height 117
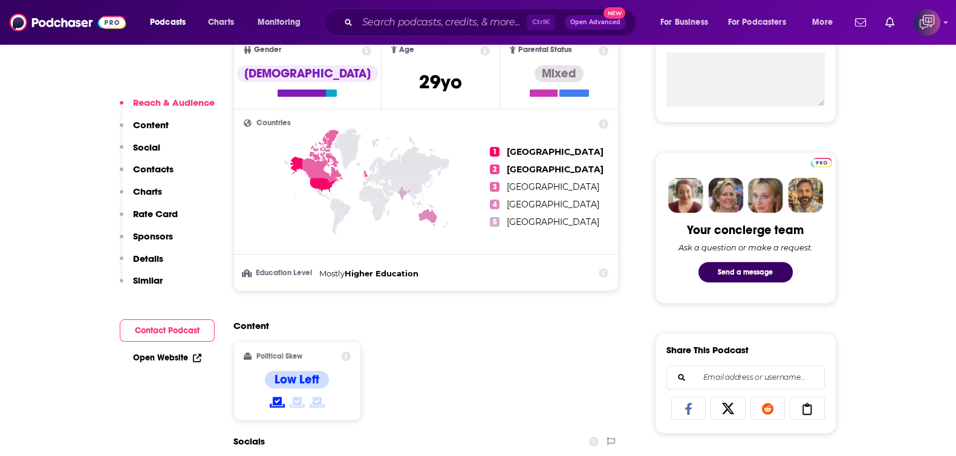
scroll to position [756, 0]
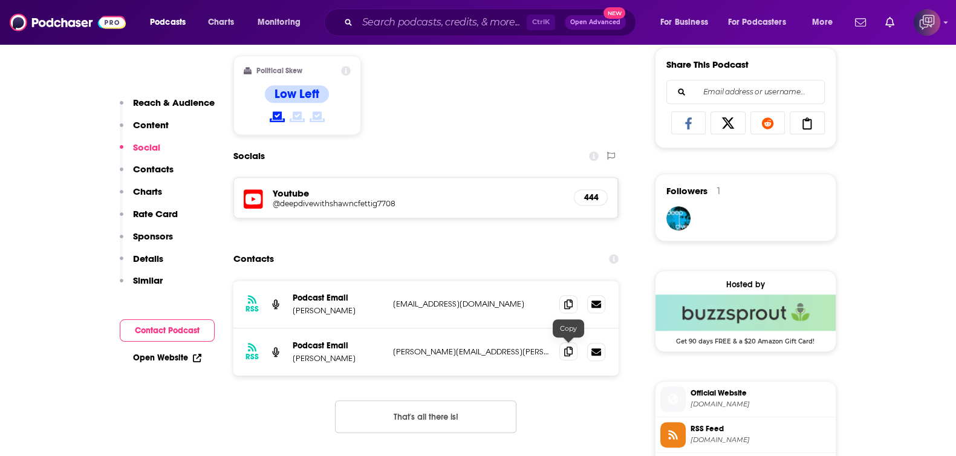
click at [564, 348] on icon at bounding box center [568, 351] width 8 height 10
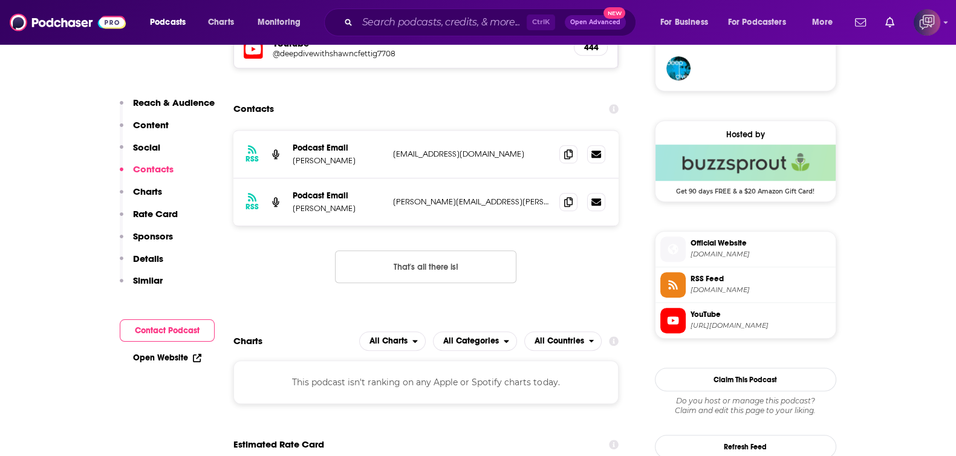
scroll to position [907, 0]
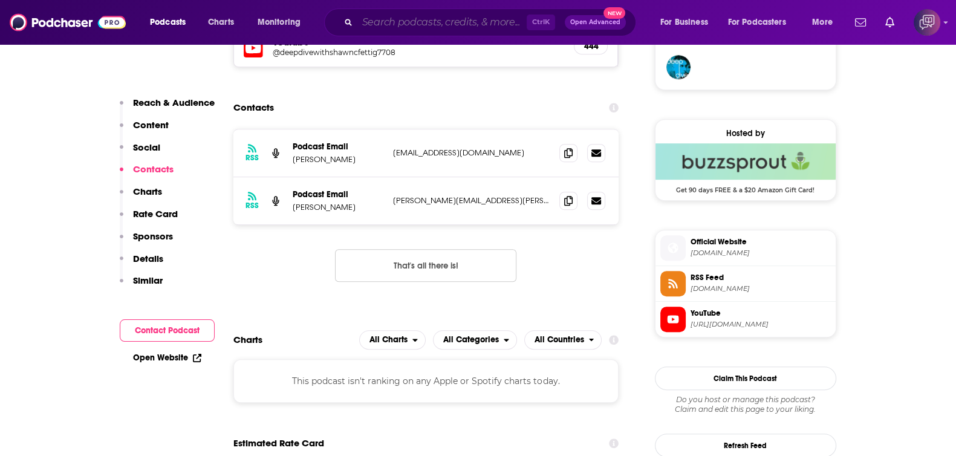
click at [390, 28] on input "Search podcasts, credits, & more..." at bounding box center [441, 22] width 169 height 19
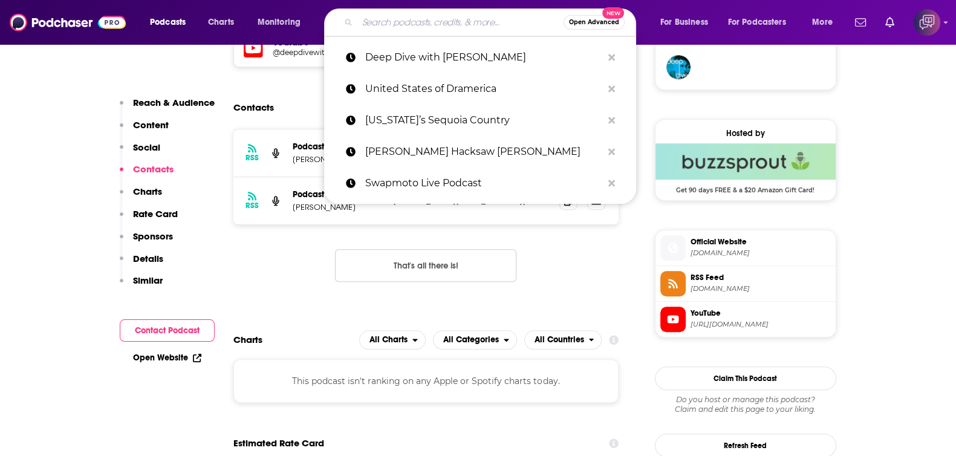
paste input "The Truth About Vintage Amps"
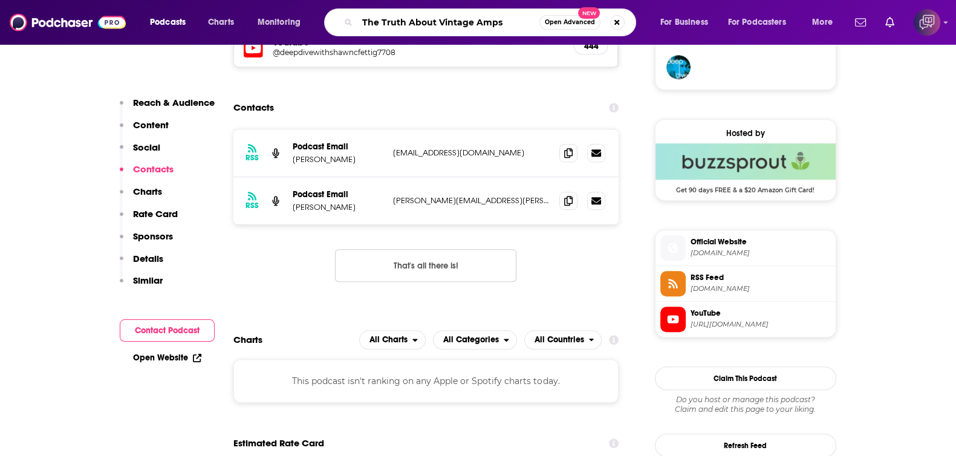
type input "The Truth About Vintage Amps"
click at [553, 25] on span "Open Advanced" at bounding box center [570, 22] width 50 height 6
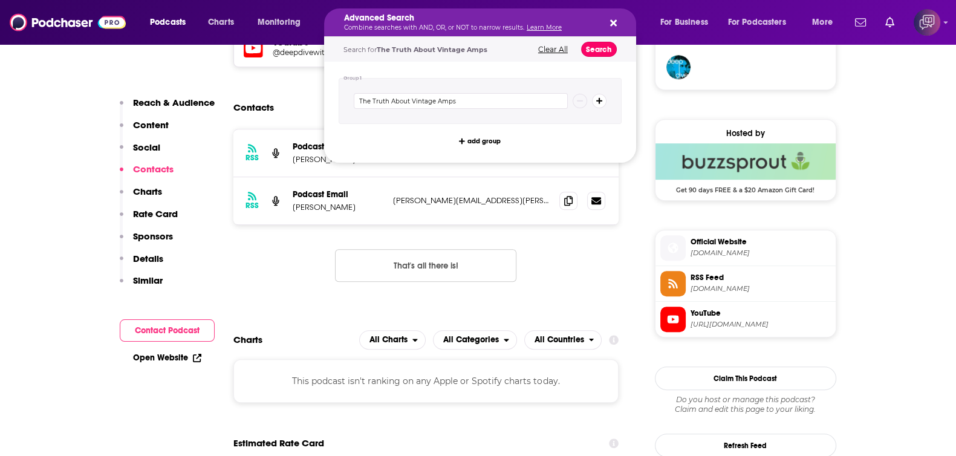
click at [589, 53] on button "Search" at bounding box center [599, 49] width 36 height 15
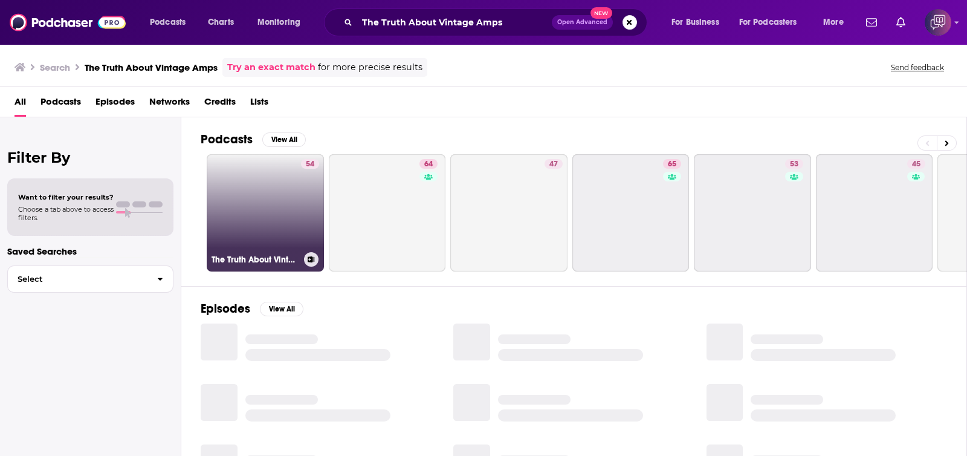
click at [299, 230] on link "54 The Truth About Vintage Amps with Skip Simmons" at bounding box center [265, 212] width 117 height 117
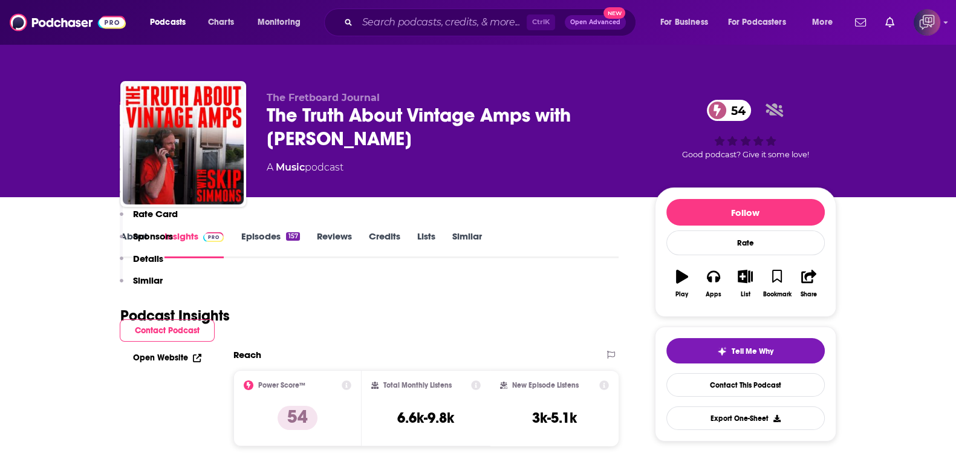
scroll to position [378, 0]
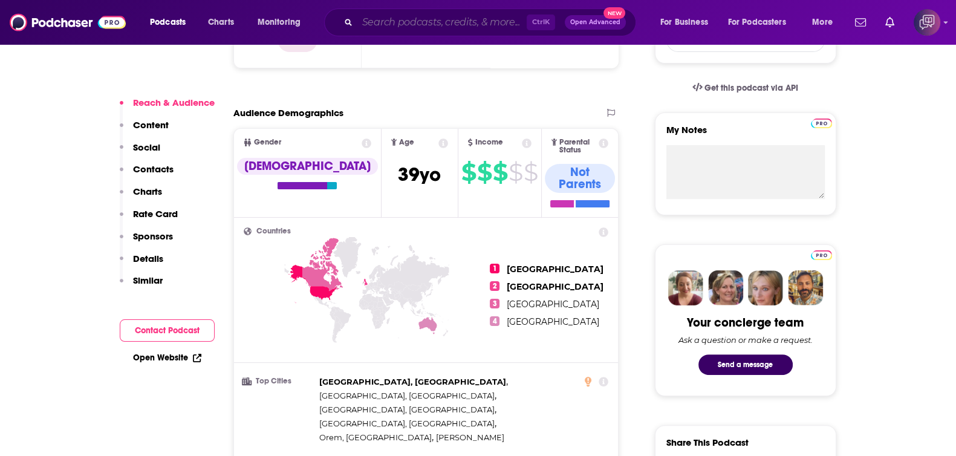
click at [396, 29] on input "Search podcasts, credits, & more..." at bounding box center [441, 22] width 169 height 19
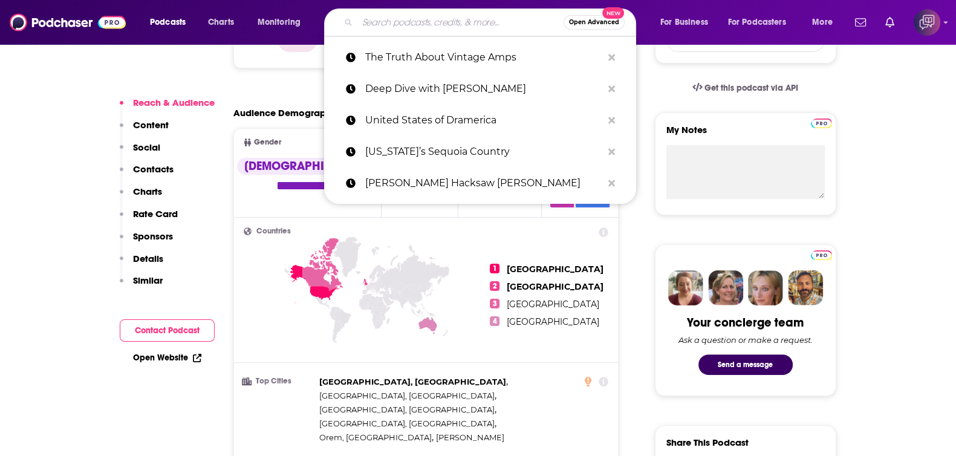
paste input "VERY DELTA with Delta Work"
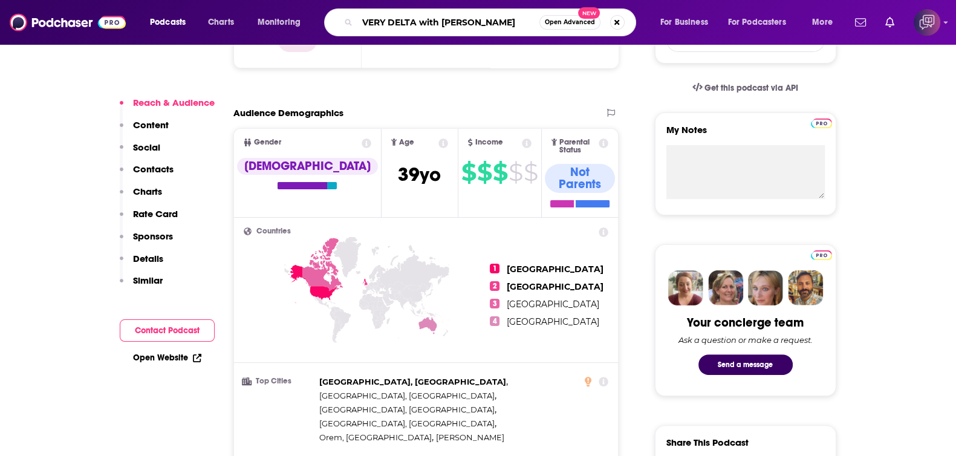
type input "VERY DELTA with Delta Work"
click at [556, 23] on span "Open Advanced" at bounding box center [570, 22] width 50 height 6
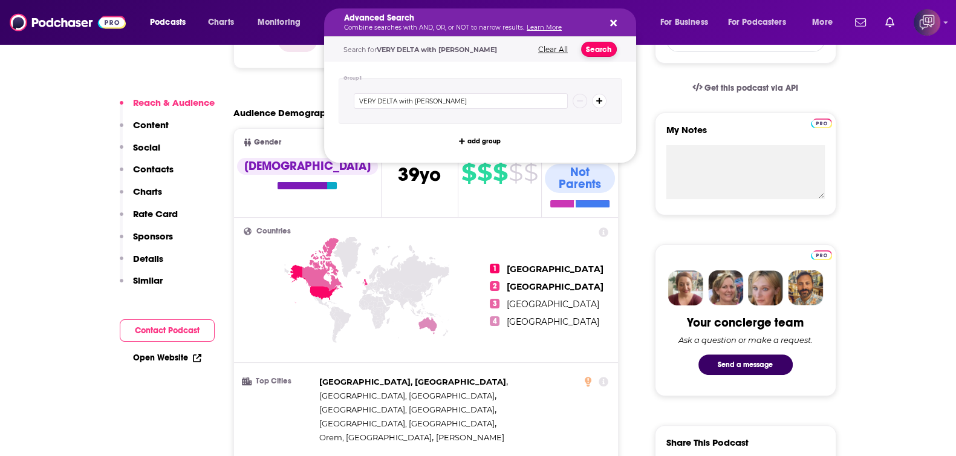
click at [591, 44] on button "Search" at bounding box center [599, 49] width 36 height 15
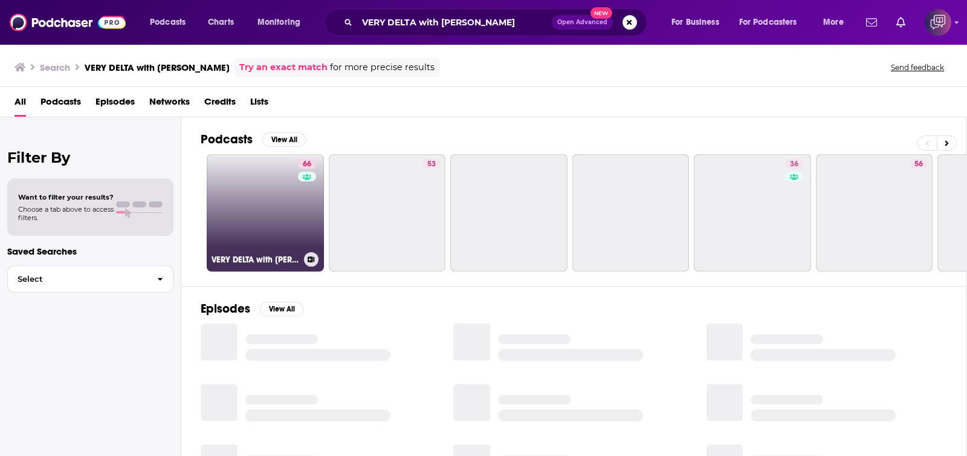
click at [237, 235] on link "66 VERY DELTA with Delta Work" at bounding box center [265, 212] width 117 height 117
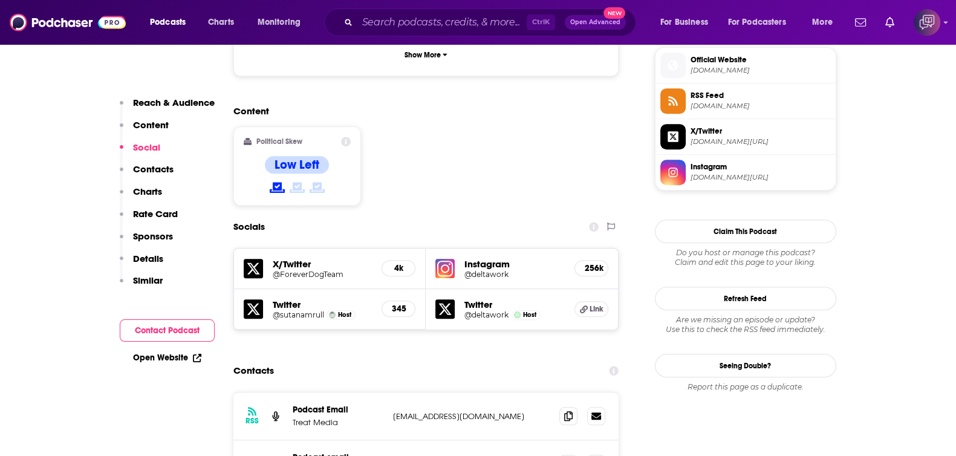
scroll to position [982, 0]
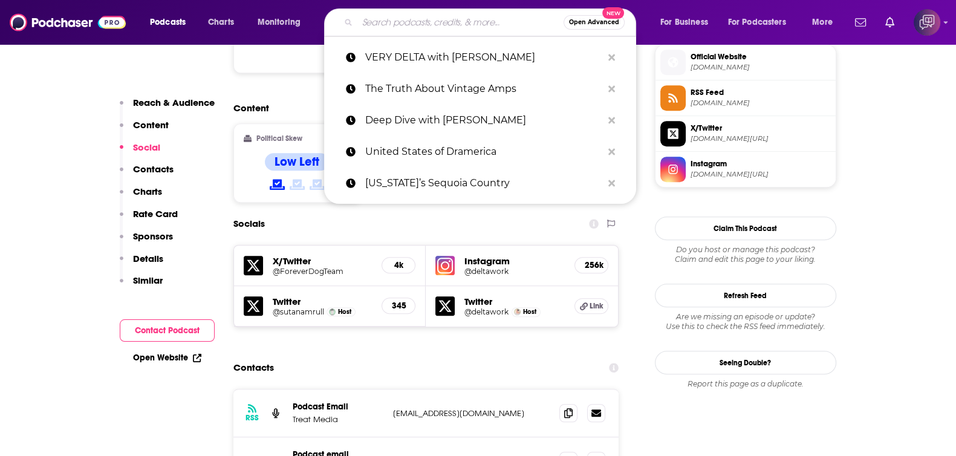
click at [422, 19] on input "Search podcasts, credits, & more..." at bounding box center [460, 22] width 206 height 19
paste input "Feed Your Face With Merrill Shindler"
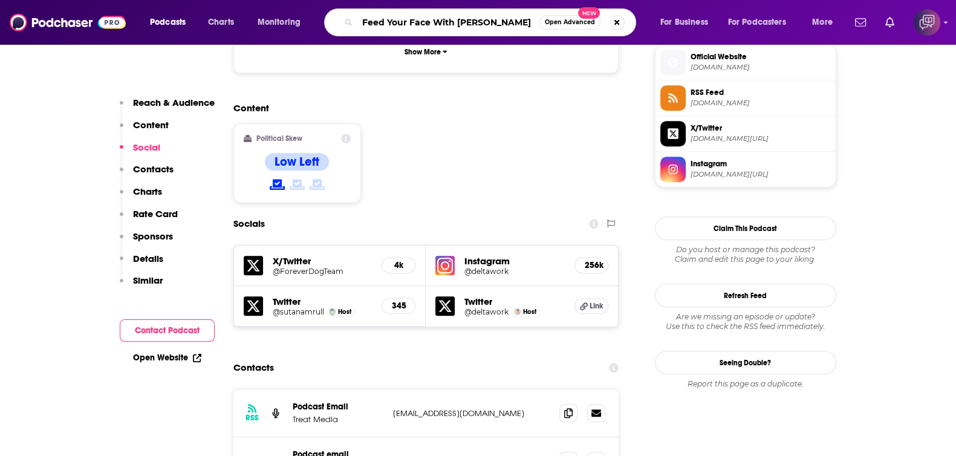
type input "Feed Your Face With Merrill Shindler"
click at [561, 22] on span "Open Advanced" at bounding box center [570, 22] width 50 height 6
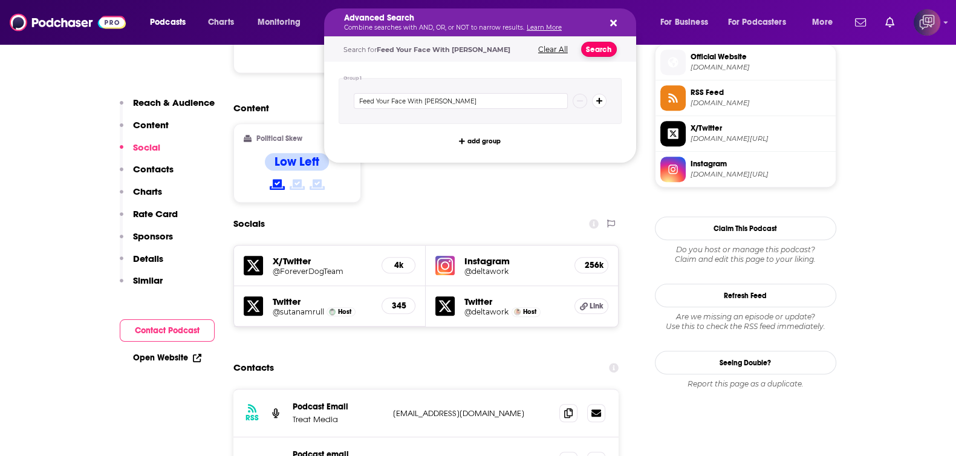
click at [588, 50] on button "Search" at bounding box center [599, 49] width 36 height 15
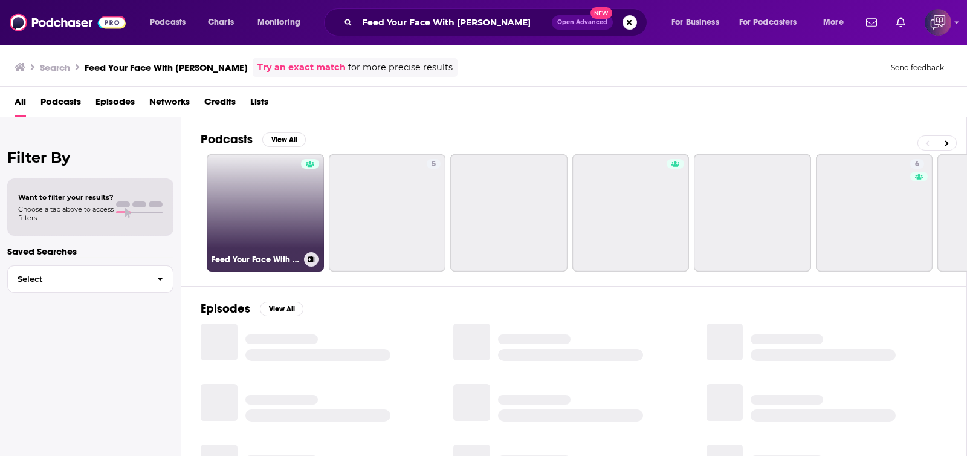
click at [265, 221] on link "Feed Your Face With Merrill Shindler" at bounding box center [265, 212] width 117 height 117
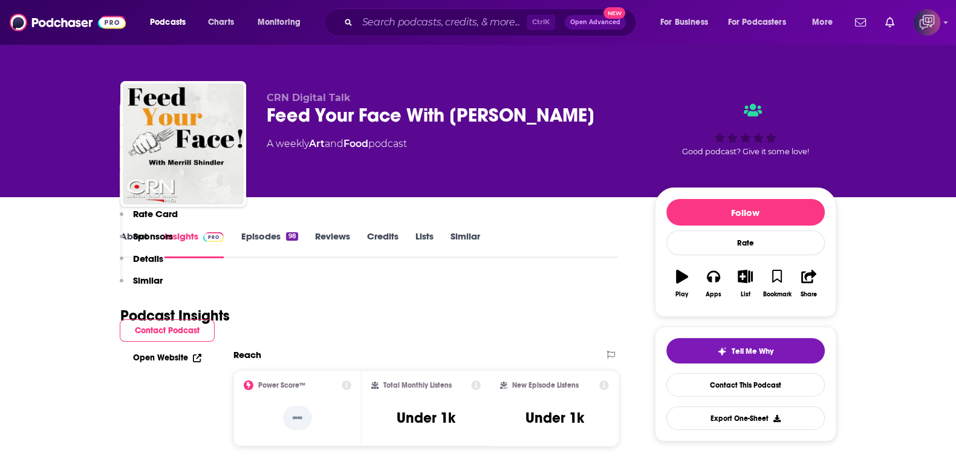
scroll to position [756, 0]
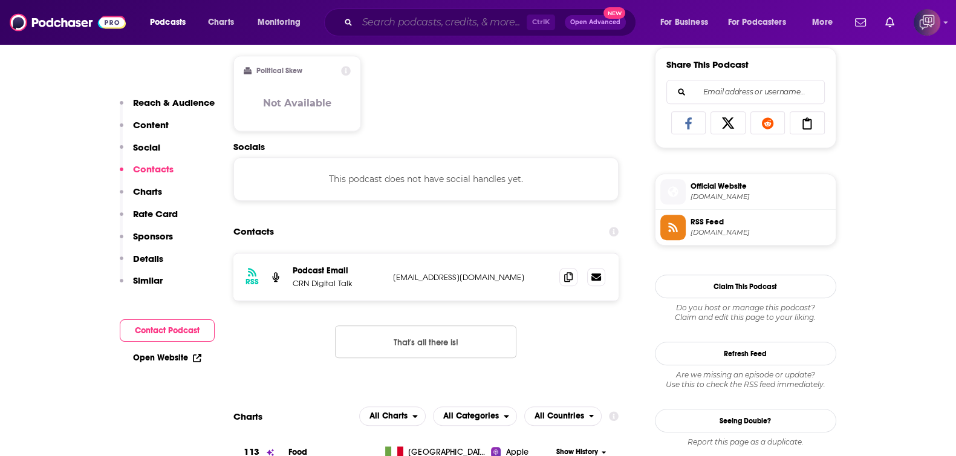
click at [400, 20] on input "Search podcasts, credits, & more..." at bounding box center [441, 22] width 169 height 19
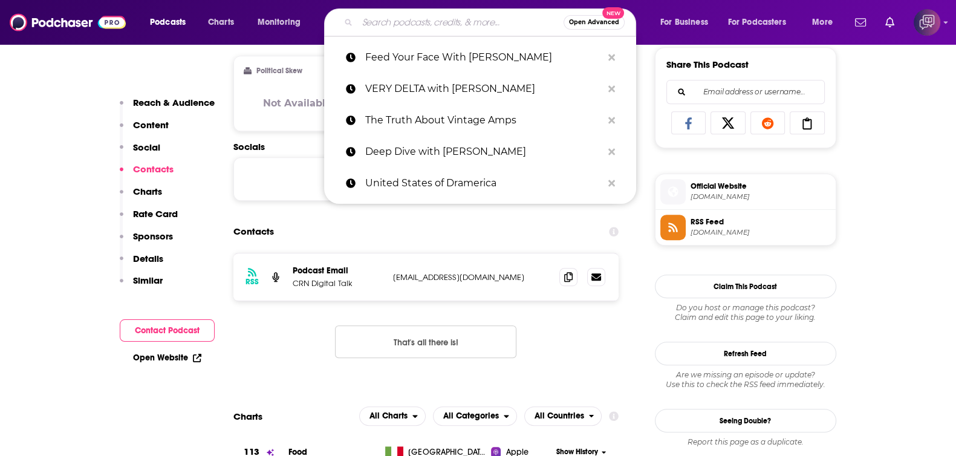
paste input "Everything is the Best"
type input "Everything is the Best"
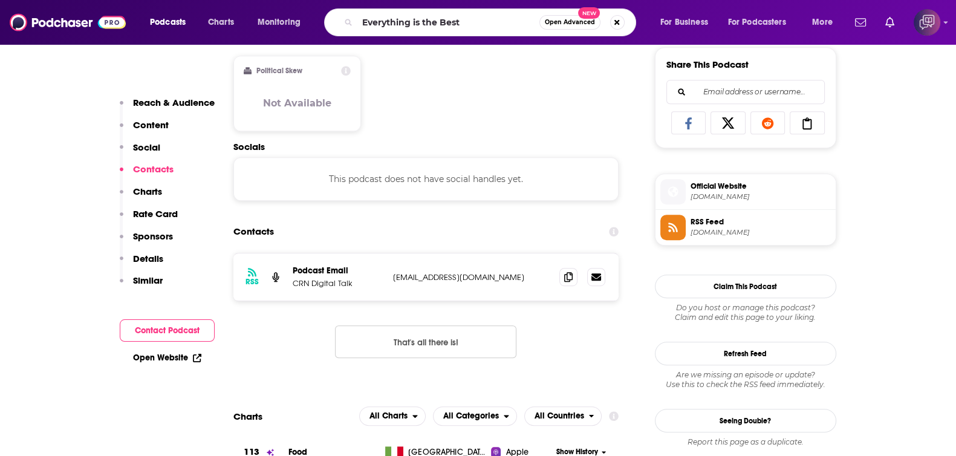
click at [565, 24] on span "Open Advanced" at bounding box center [570, 22] width 50 height 6
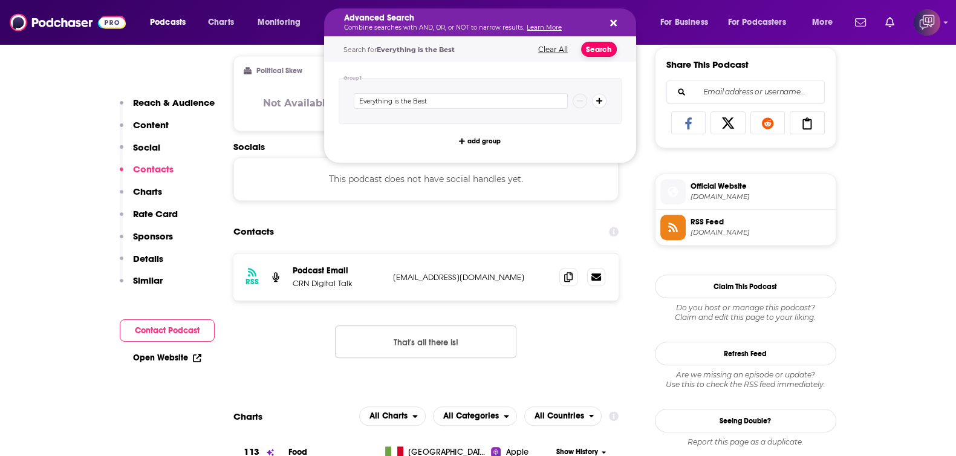
click at [592, 52] on button "Search" at bounding box center [599, 49] width 36 height 15
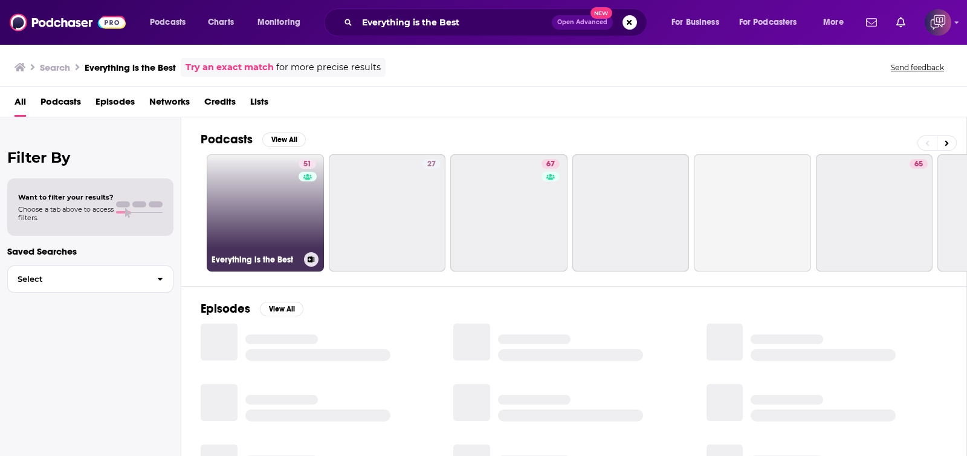
click at [283, 227] on link "51 Everything is the Best" at bounding box center [265, 212] width 117 height 117
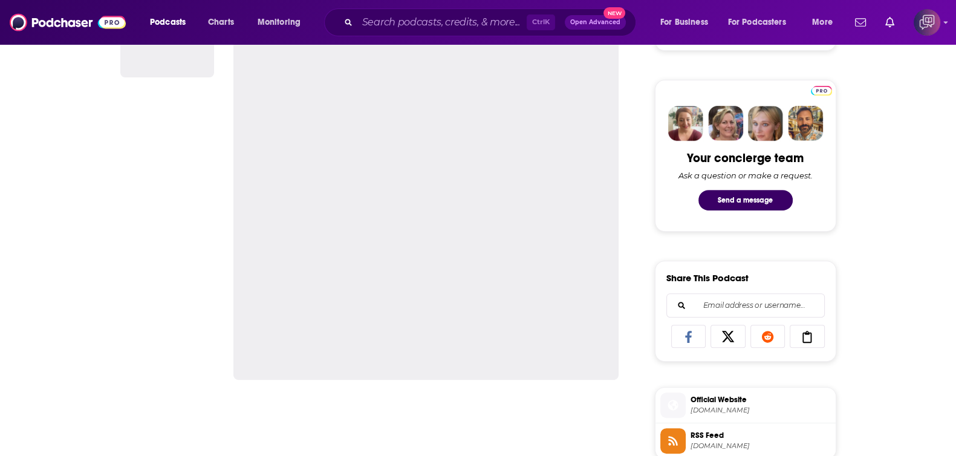
scroll to position [528, 0]
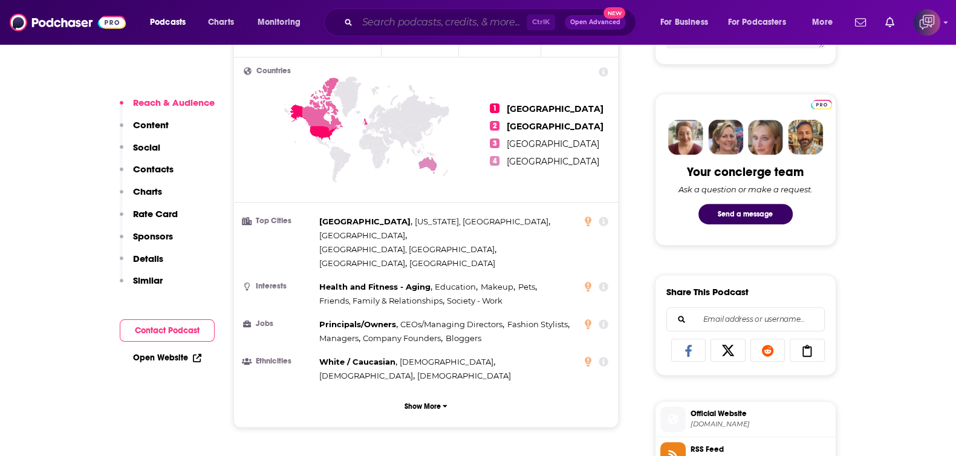
click at [409, 30] on input "Search podcasts, credits, & more..." at bounding box center [441, 22] width 169 height 19
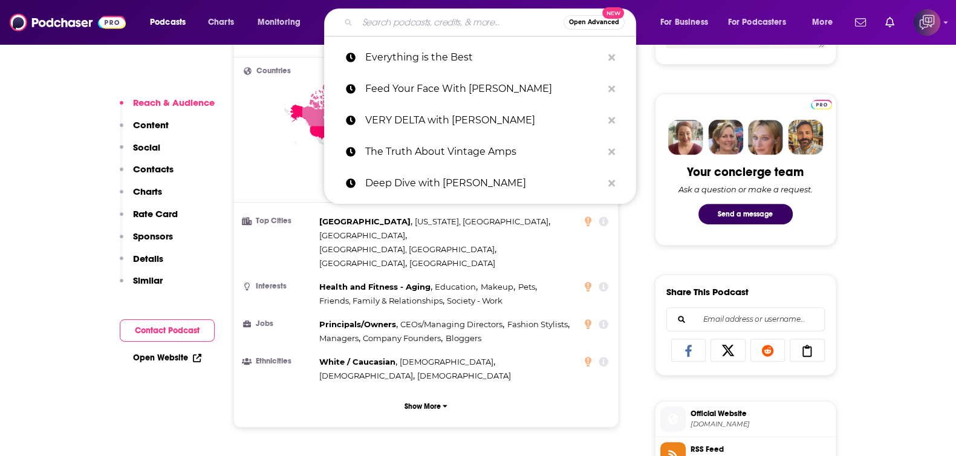
paste input "Skeptoid"
type input "Skeptoid"
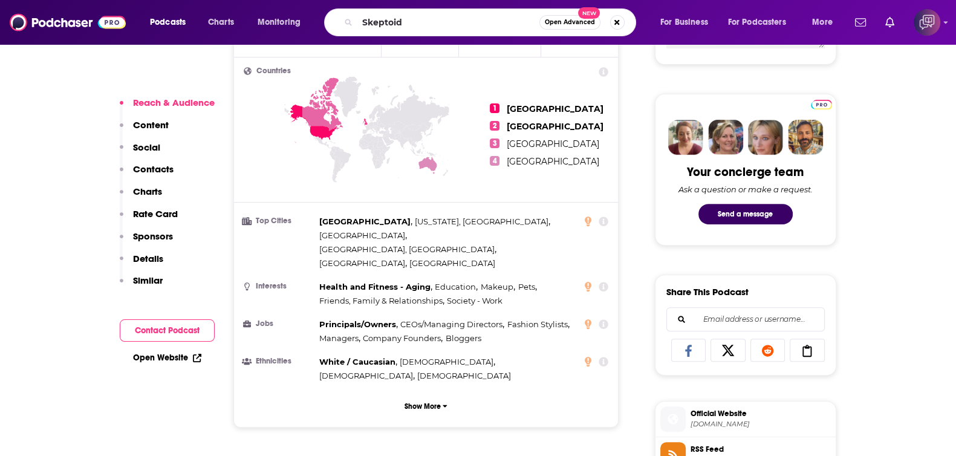
click at [592, 26] on button "Open Advanced New" at bounding box center [569, 22] width 61 height 15
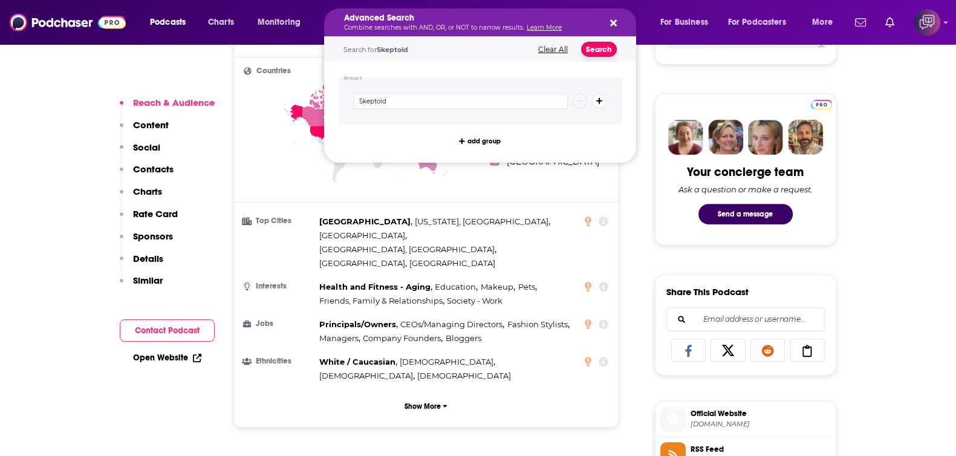
click at [605, 47] on button "Search" at bounding box center [599, 49] width 36 height 15
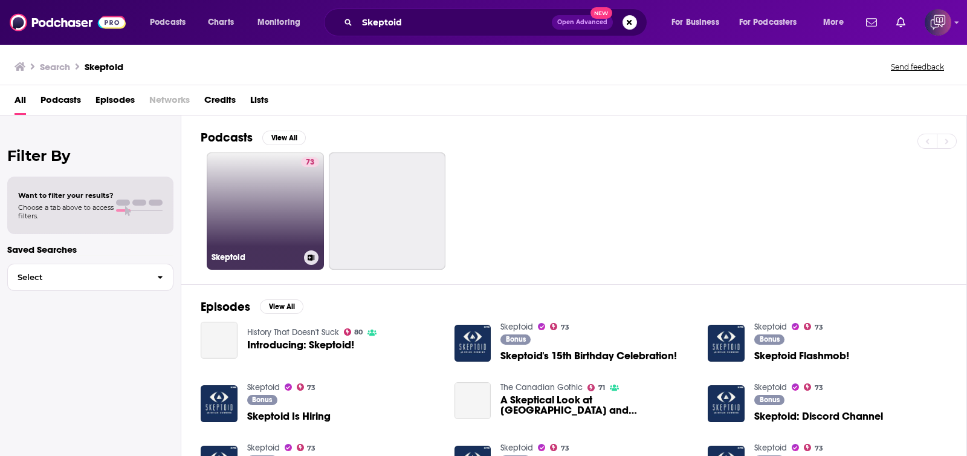
click at [260, 212] on link "73 Skeptoid" at bounding box center [265, 210] width 117 height 117
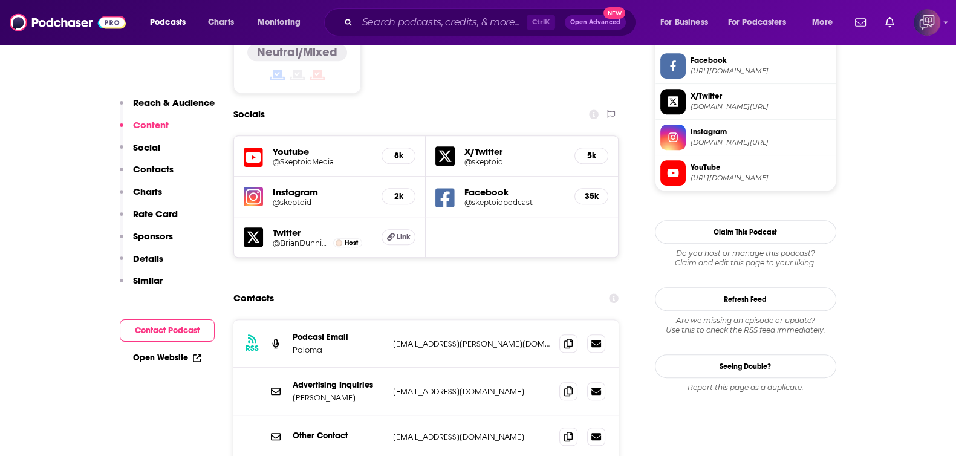
scroll to position [1209, 0]
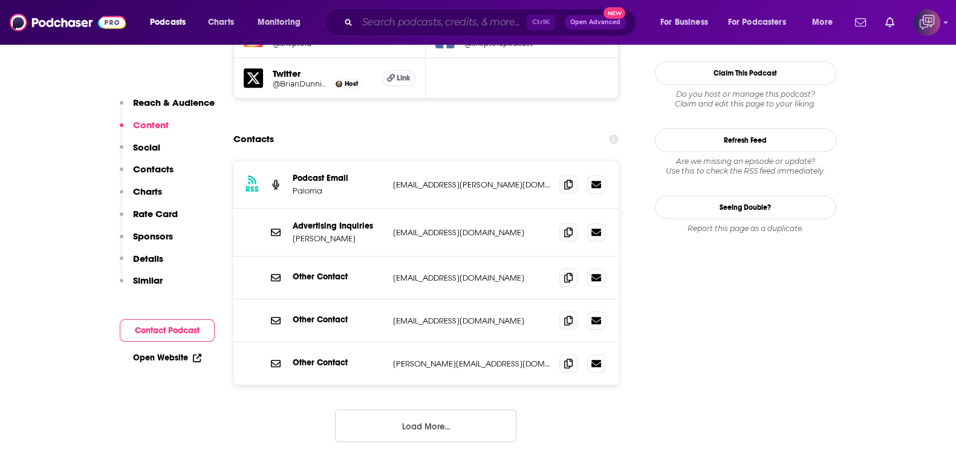
click at [396, 16] on input "Search podcasts, credits, & more..." at bounding box center [441, 22] width 169 height 19
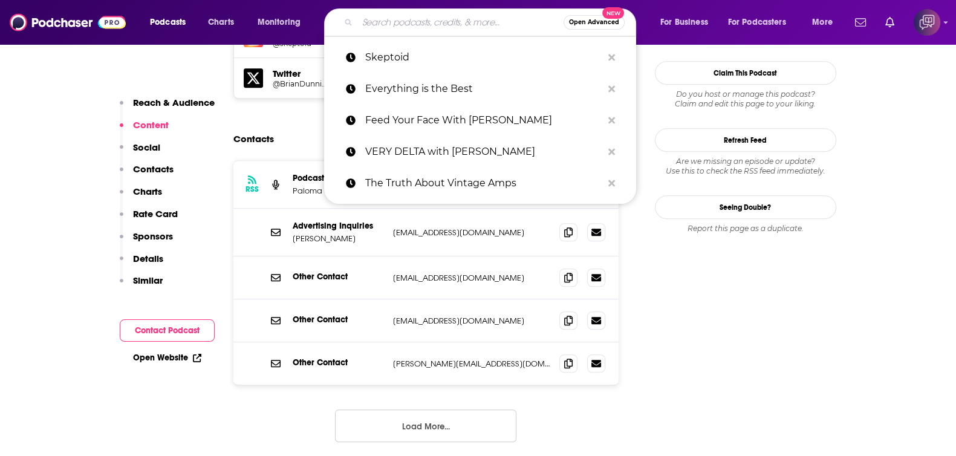
paste input "The Dead Life with [PERSON_NAME]"
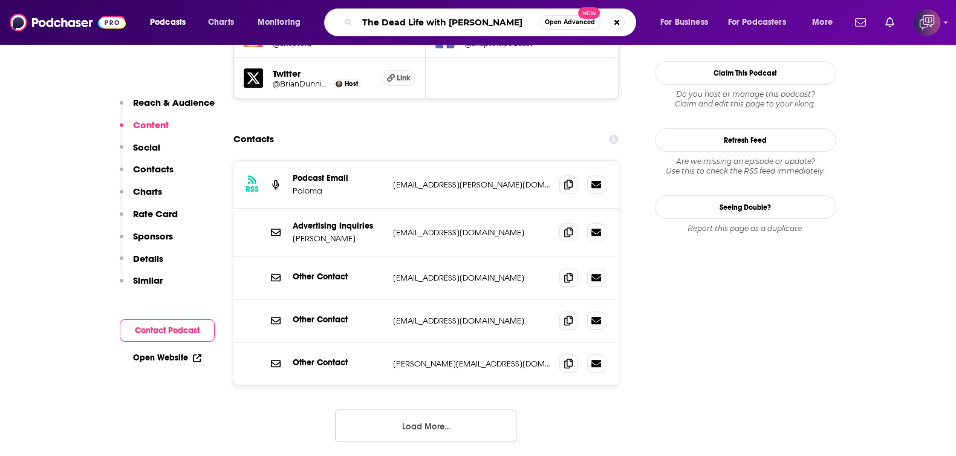
type input "The Dead Life with [PERSON_NAME]"
click at [562, 16] on button "Open Advanced New" at bounding box center [569, 22] width 61 height 15
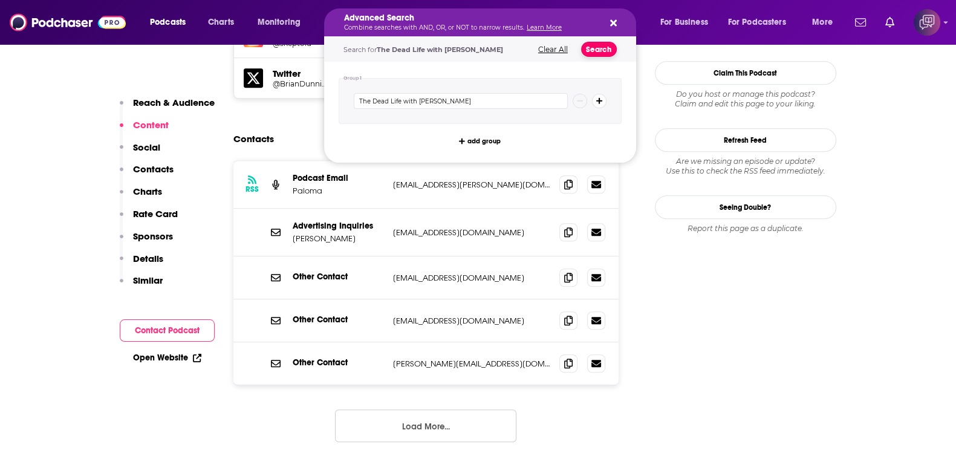
click at [589, 45] on button "Search" at bounding box center [599, 49] width 36 height 15
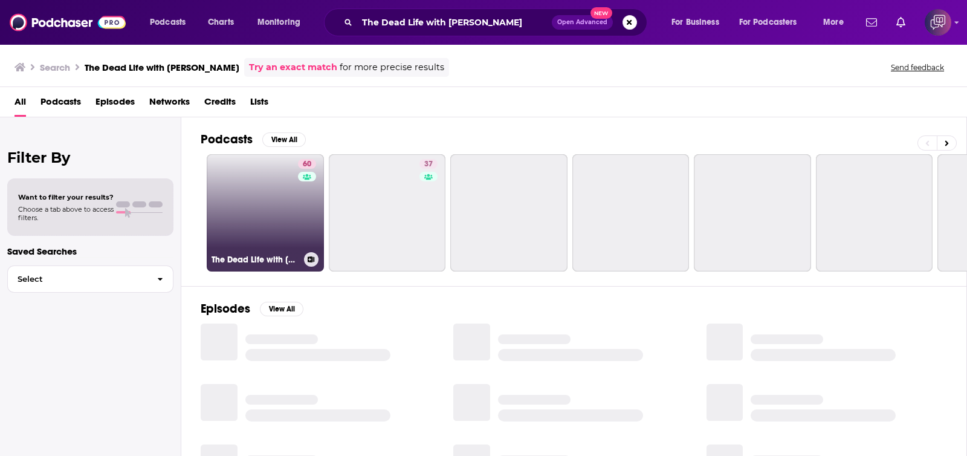
click at [278, 198] on link "60 The Dead Life with Allison DuBois" at bounding box center [265, 212] width 117 height 117
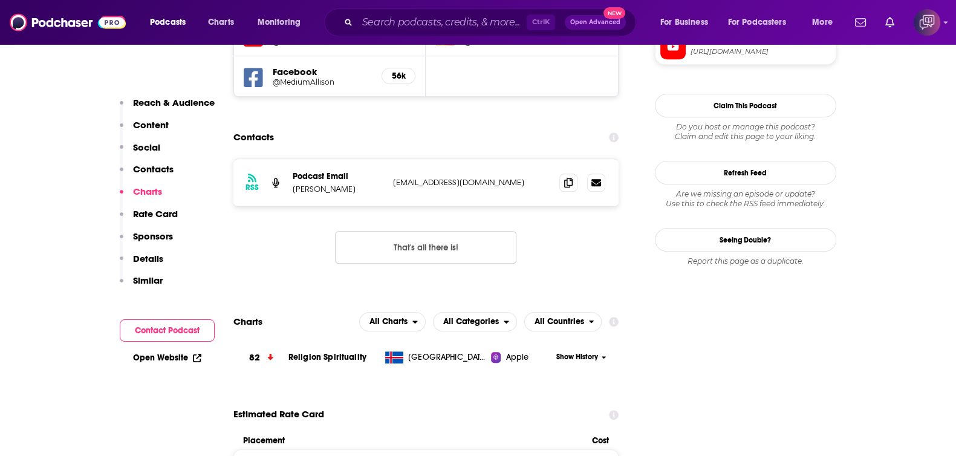
scroll to position [1133, 0]
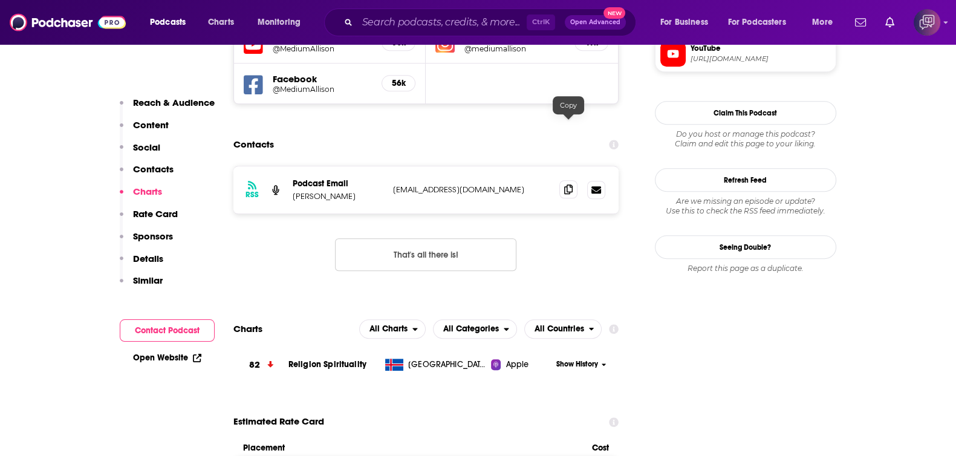
click at [568, 184] on icon at bounding box center [568, 189] width 8 height 10
click at [441, 15] on input "Search podcasts, credits, & more..." at bounding box center [441, 22] width 169 height 19
paste input "Voices from the Streets"
type input "Voices from the Streets"
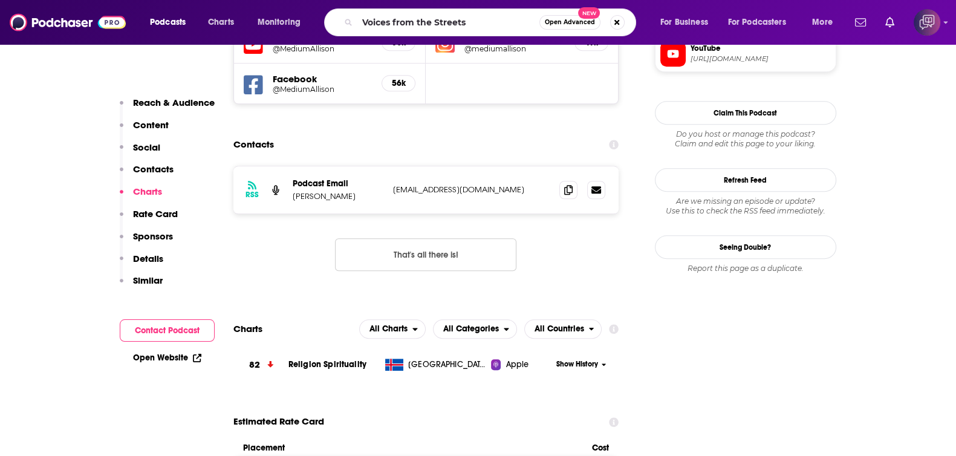
click at [573, 21] on span "Open Advanced" at bounding box center [570, 22] width 50 height 6
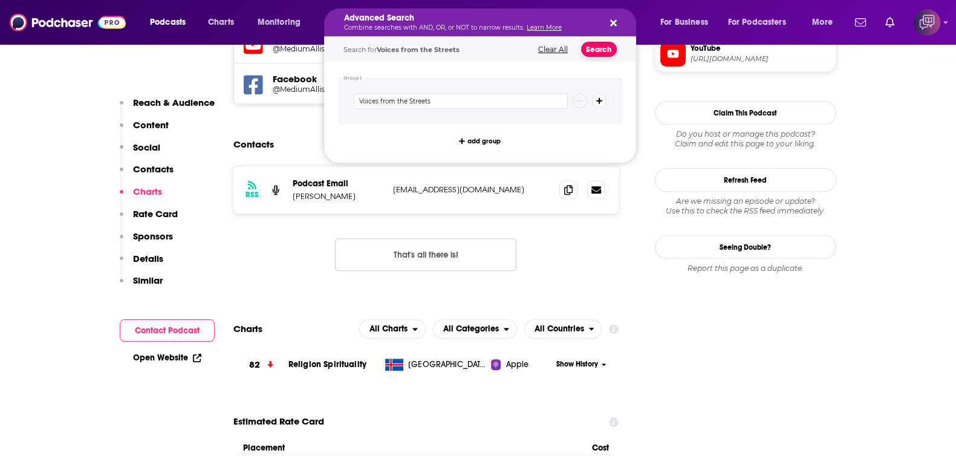
click at [596, 45] on button "Search" at bounding box center [599, 49] width 36 height 15
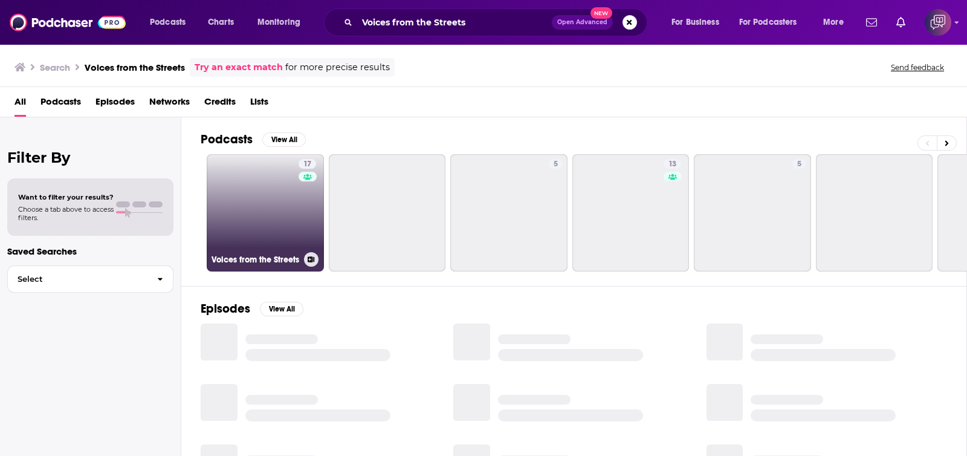
click at [259, 192] on link "17 Voices from the Streets" at bounding box center [265, 212] width 117 height 117
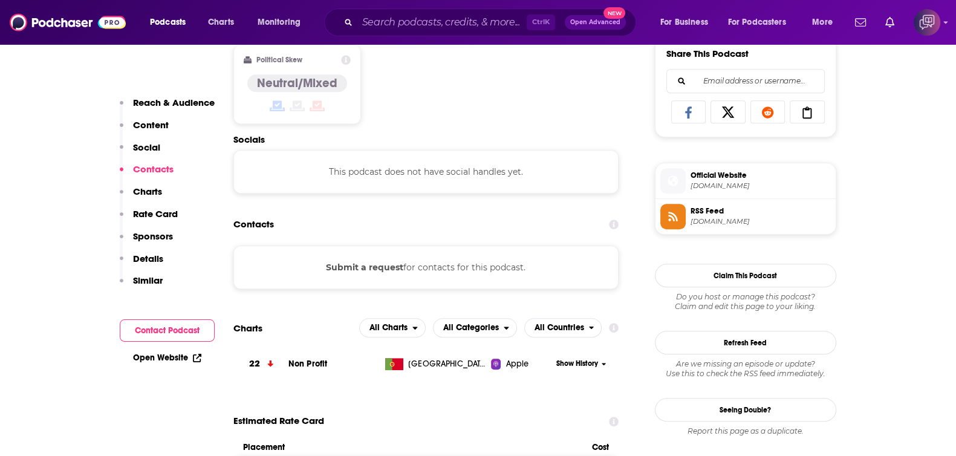
scroll to position [831, 0]
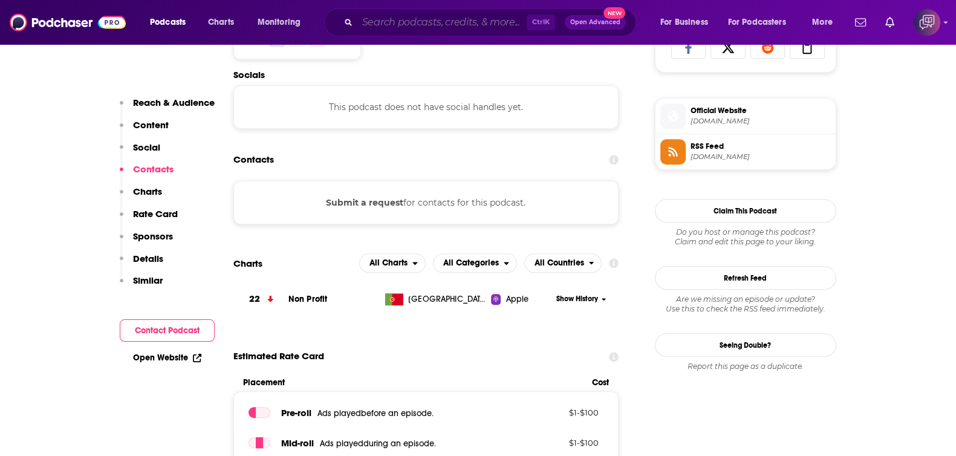
click at [434, 22] on input "Search podcasts, credits, & more..." at bounding box center [441, 22] width 169 height 19
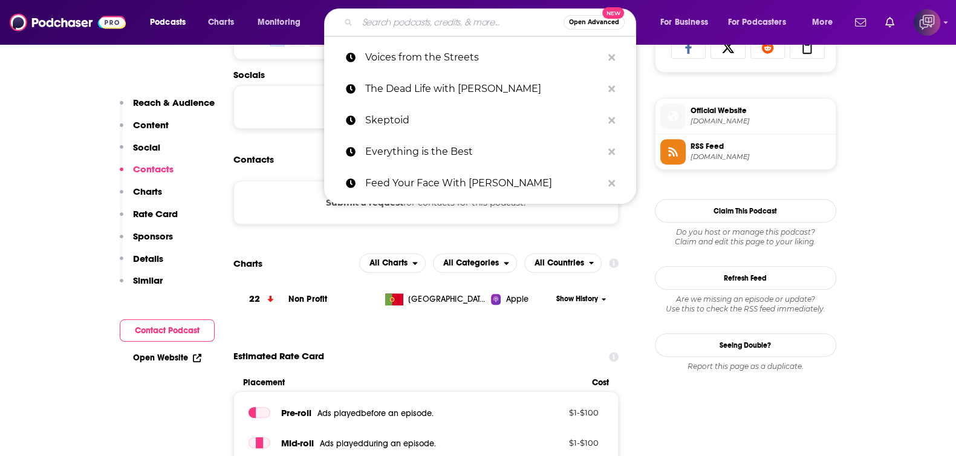
paste input "Earth Ancients"
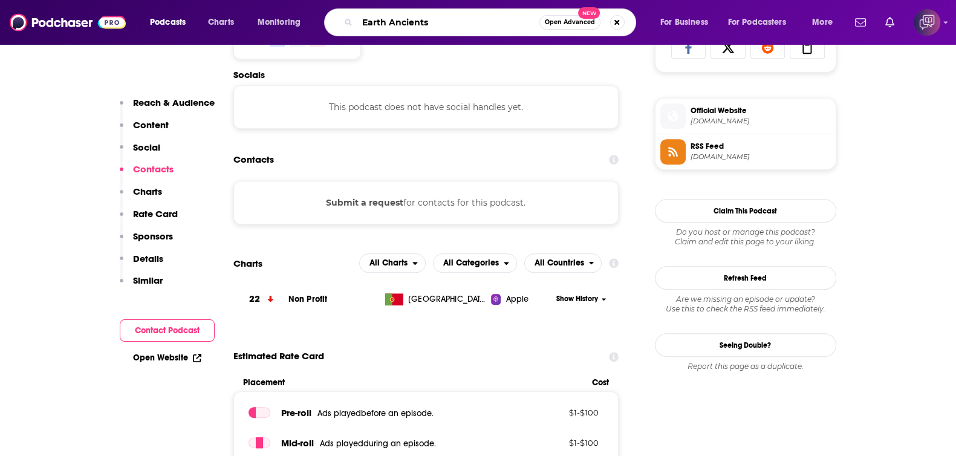
type input "Earth Ancients"
click at [568, 29] on button "Open Advanced New" at bounding box center [569, 22] width 61 height 15
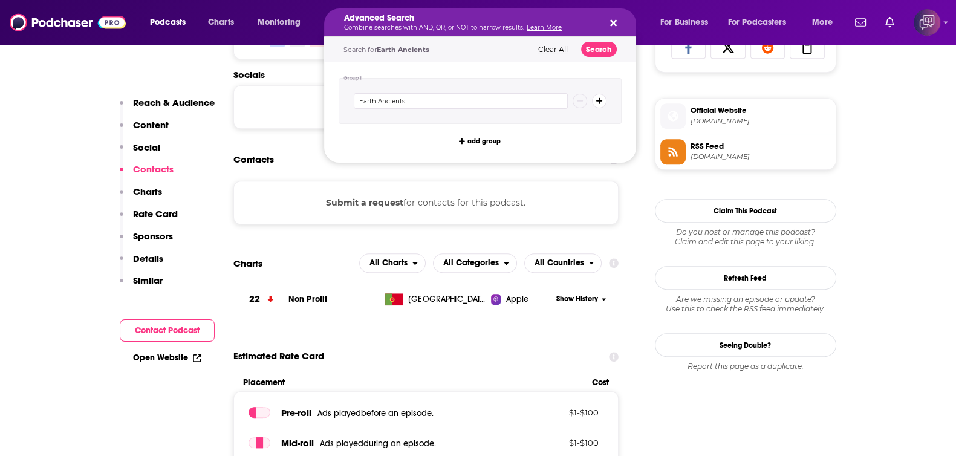
click at [593, 56] on div "Search for Earth Ancients Clear All Search" at bounding box center [480, 49] width 312 height 25
click at [594, 52] on button "Search" at bounding box center [599, 49] width 36 height 15
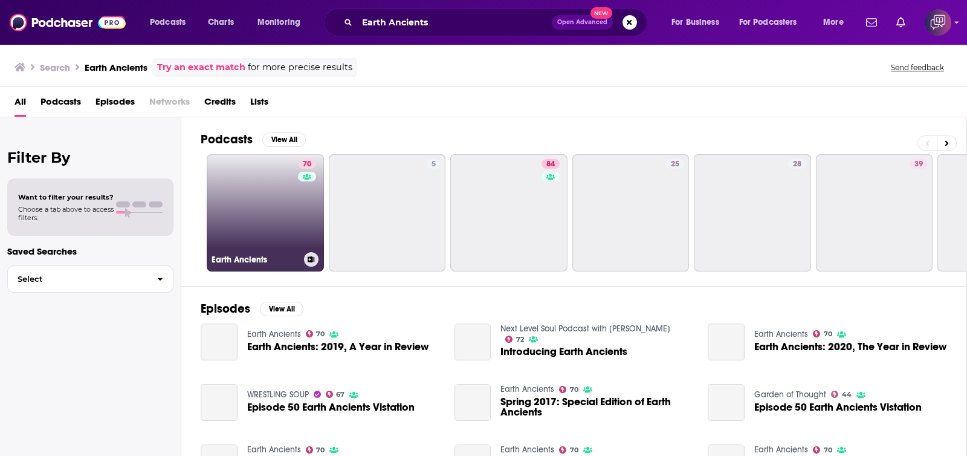
click at [294, 241] on link "70 Earth Ancients" at bounding box center [265, 212] width 117 height 117
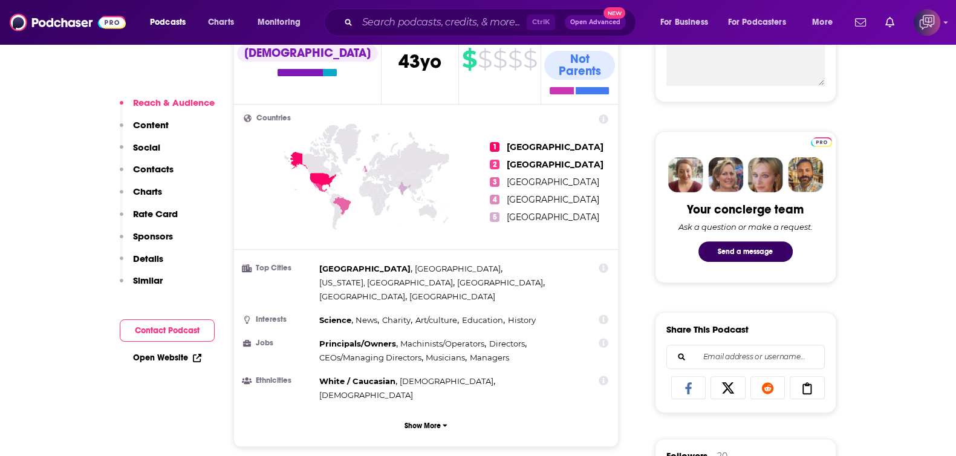
scroll to position [831, 0]
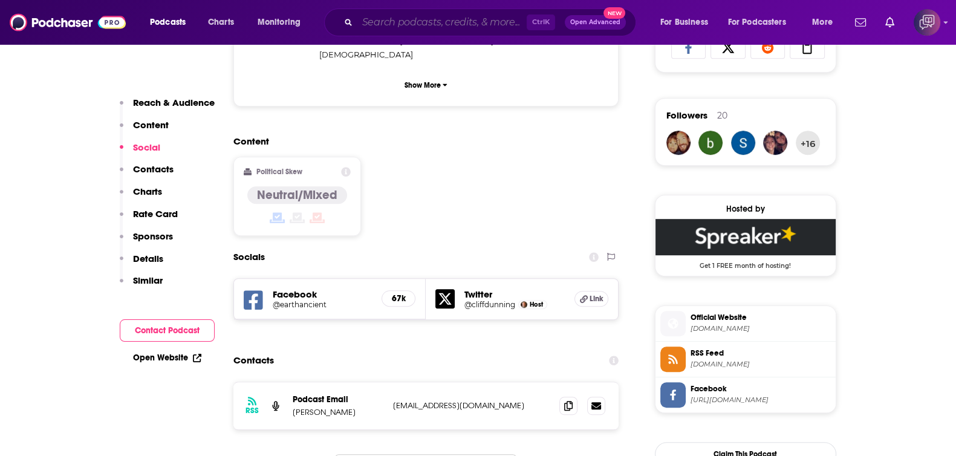
click at [424, 27] on input "Search podcasts, credits, & more..." at bounding box center [441, 22] width 169 height 19
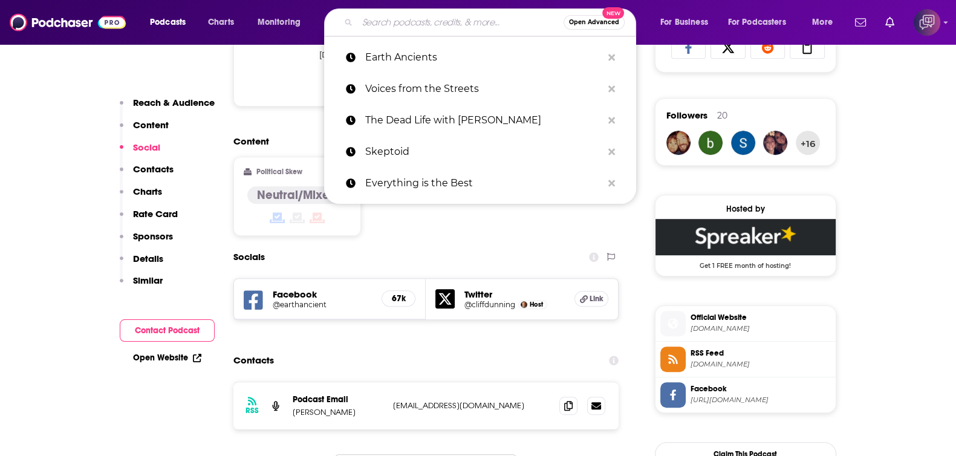
paste input "Romancing the Pod"
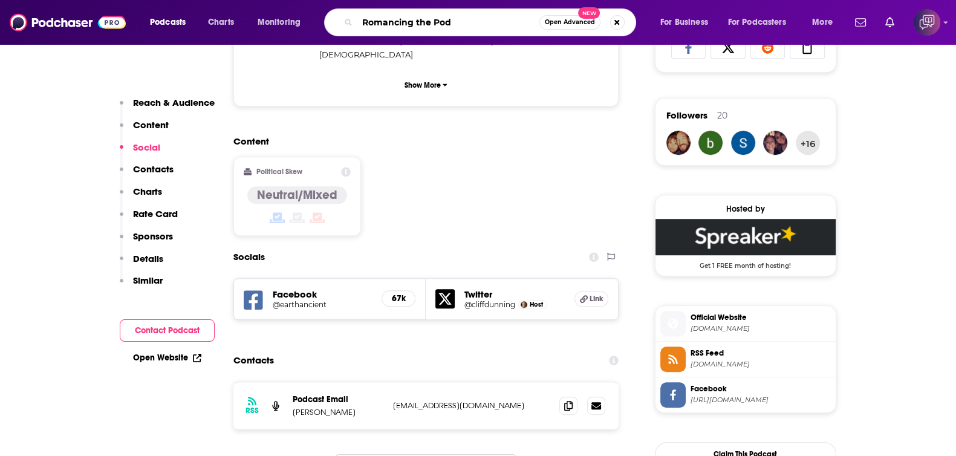
type input "Romancing the Pod"
click at [546, 15] on button "Open Advanced New" at bounding box center [569, 22] width 61 height 15
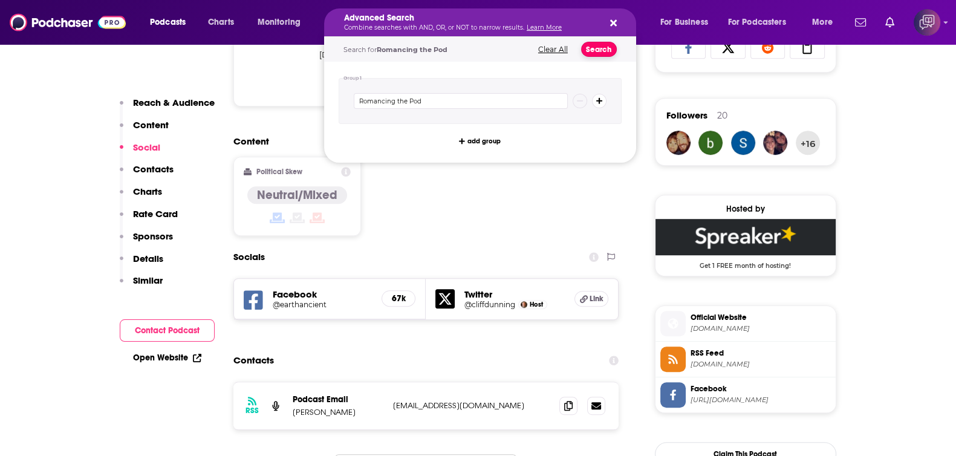
click at [587, 48] on button "Search" at bounding box center [599, 49] width 36 height 15
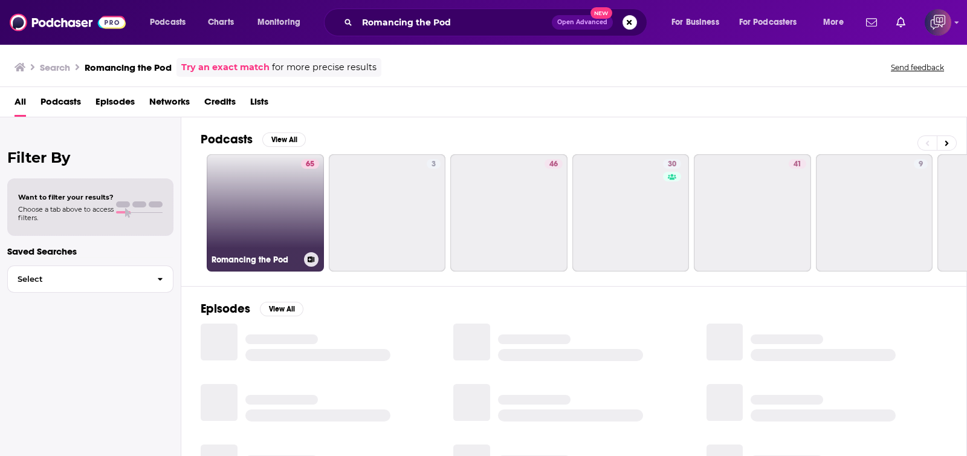
click at [278, 207] on link "65 Romancing the Pod" at bounding box center [265, 212] width 117 height 117
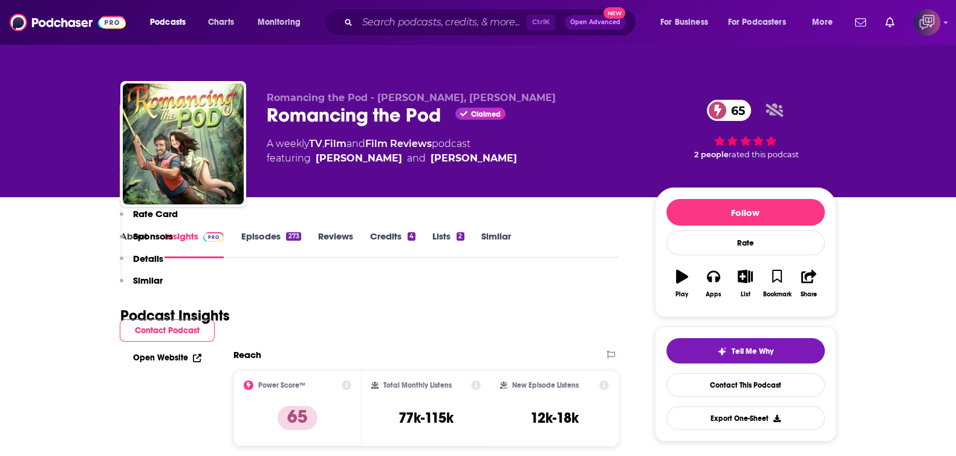
scroll to position [907, 0]
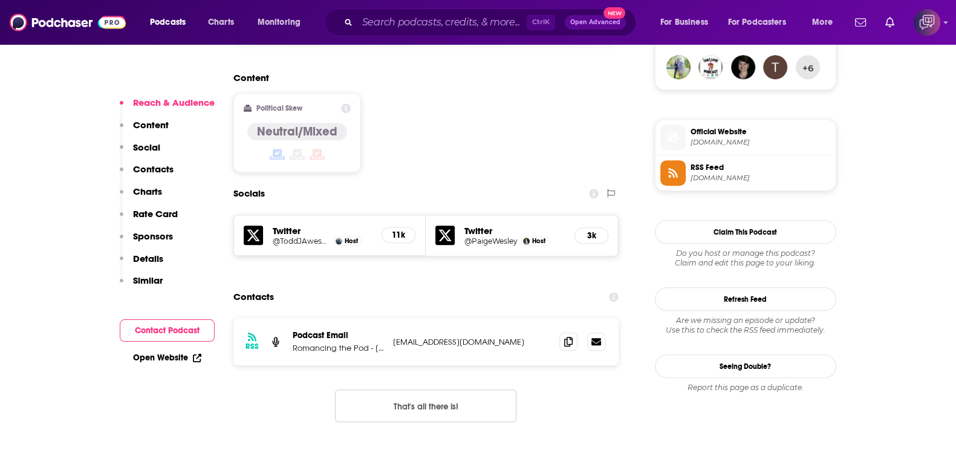
scroll to position [907, 0]
click at [455, 19] on input "Search podcasts, credits, & more..." at bounding box center [441, 22] width 169 height 19
paste input "The Real WTH Show"
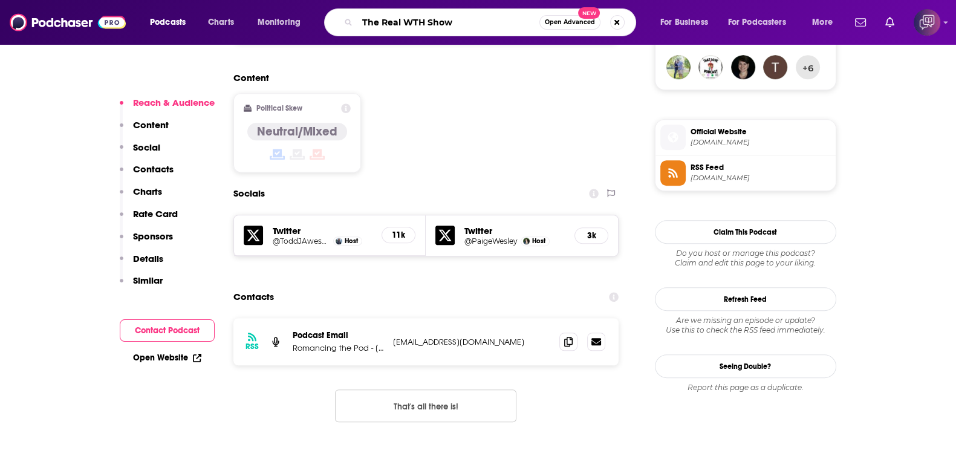
type input "The Real WTH Show"
click at [557, 24] on span "Open Advanced" at bounding box center [570, 22] width 50 height 6
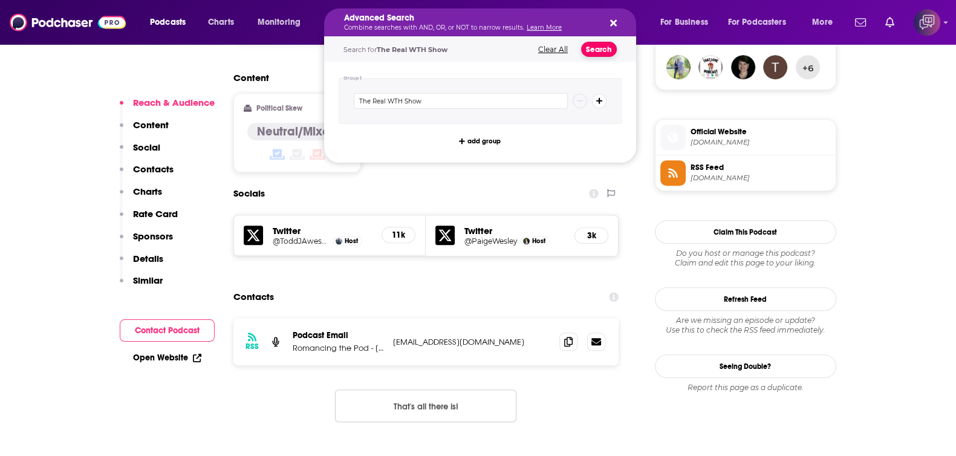
click at [591, 48] on button "Search" at bounding box center [599, 49] width 36 height 15
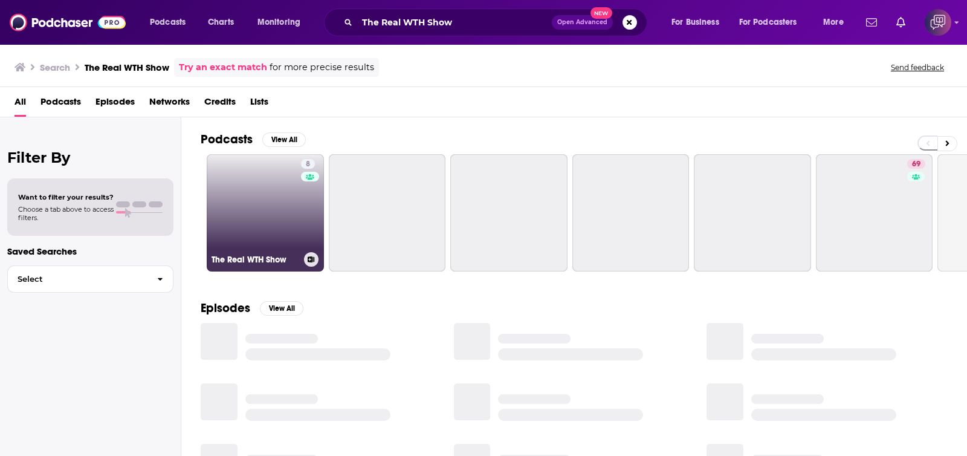
click at [267, 209] on link "8 The Real WTH Show" at bounding box center [265, 212] width 117 height 117
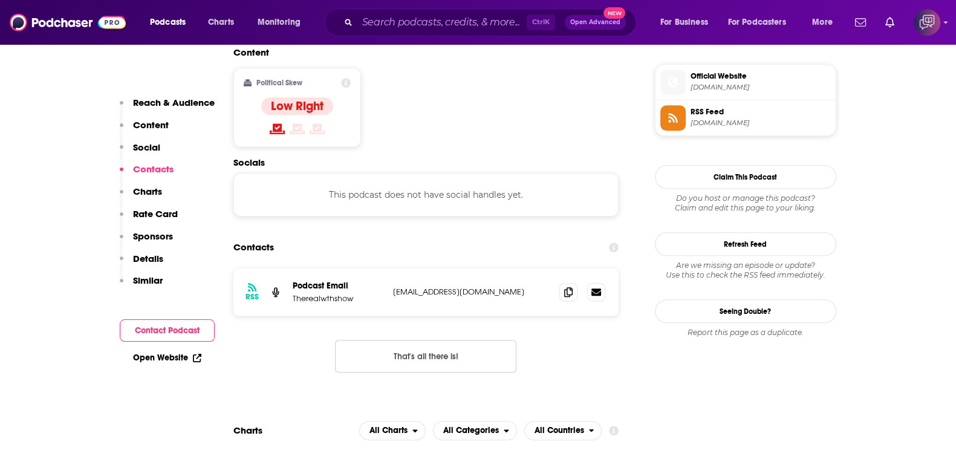
scroll to position [982, 0]
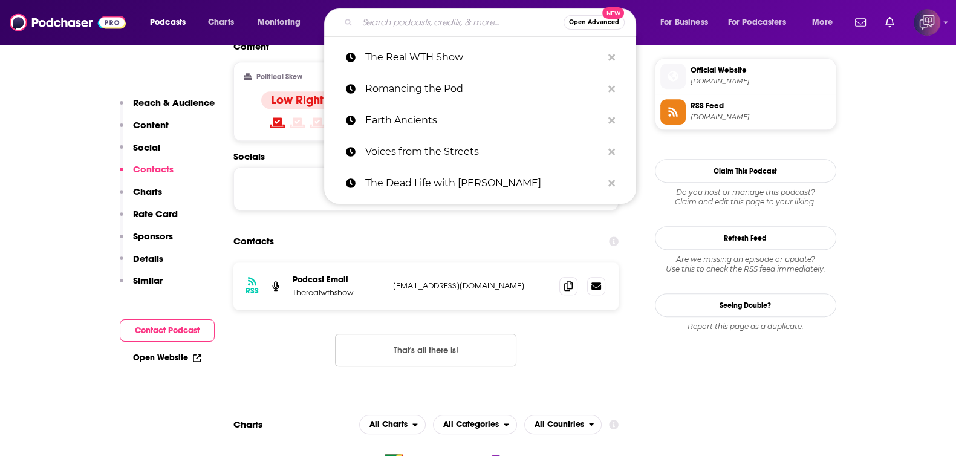
click at [404, 18] on input "Search podcasts, credits, & more..." at bounding box center [460, 22] width 206 height 19
paste input "Women Birders"
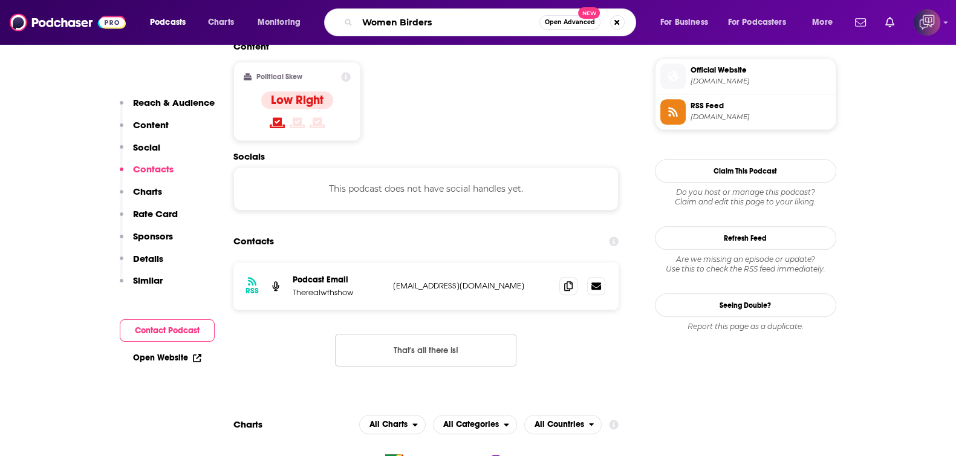
type input "Women Birders"
click at [553, 25] on span "Open Advanced" at bounding box center [570, 22] width 50 height 6
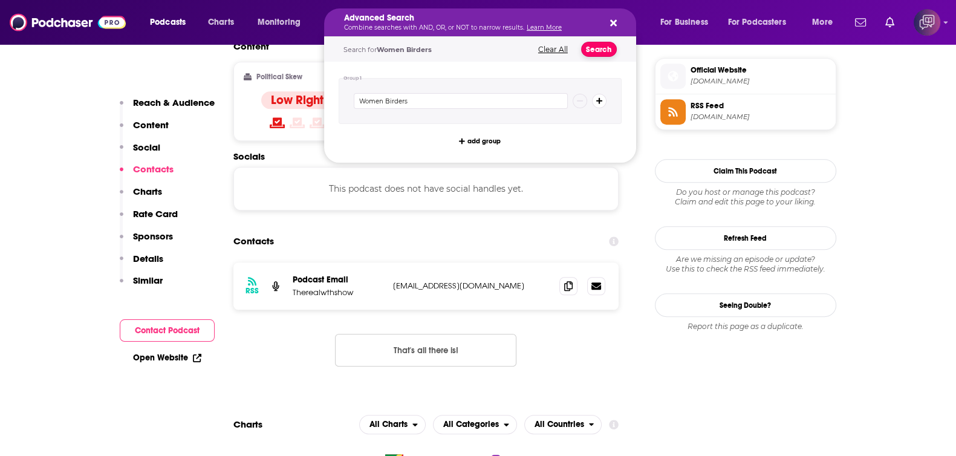
click at [586, 42] on button "Search" at bounding box center [599, 49] width 36 height 15
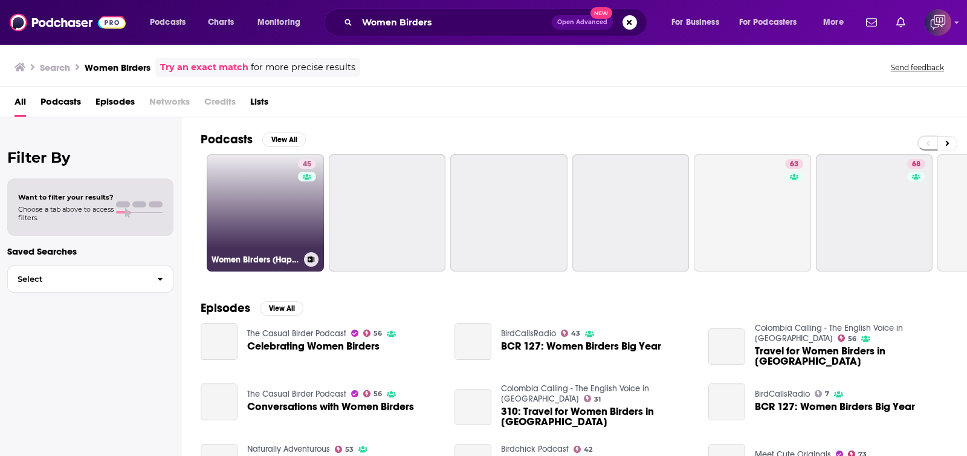
click at [245, 192] on link "45 Women Birders (Happy Hour)" at bounding box center [265, 212] width 117 height 117
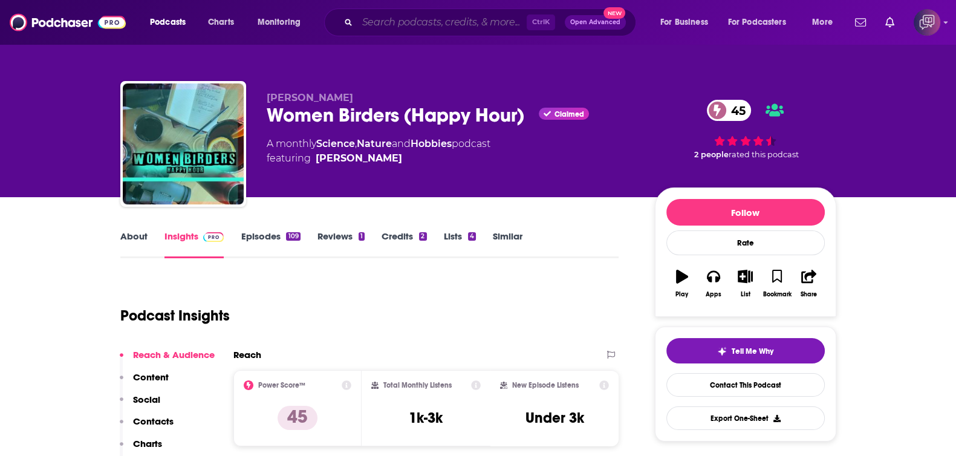
click at [422, 21] on input "Search podcasts, credits, & more..." at bounding box center [441, 22] width 169 height 19
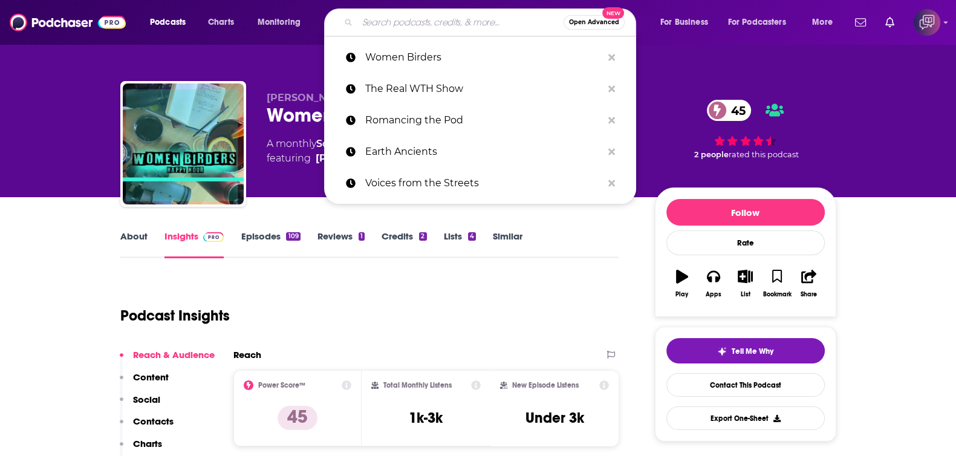
paste input "Asian Hustle Network"
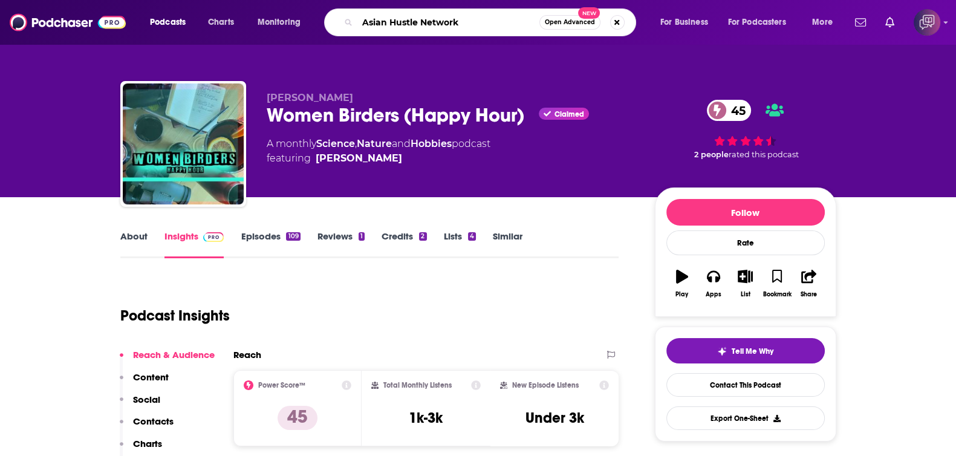
type input "Asian Hustle Network"
click at [570, 23] on span "Open Advanced" at bounding box center [570, 22] width 50 height 6
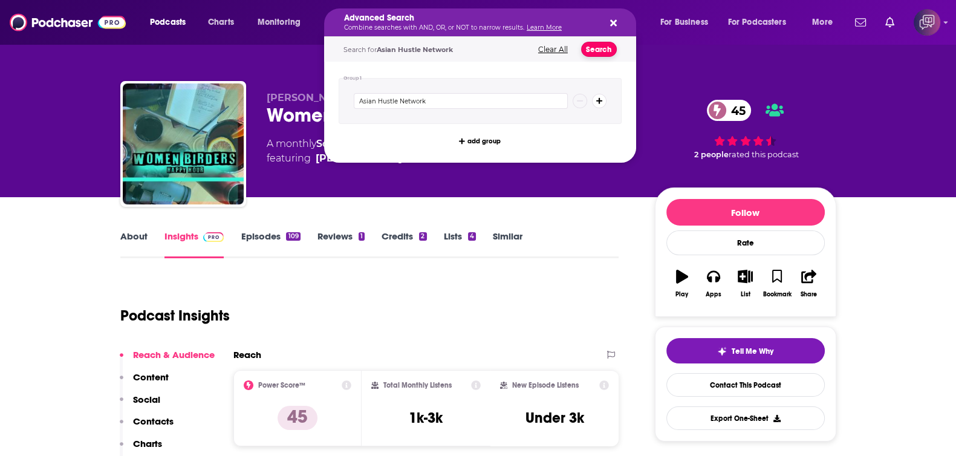
click at [596, 48] on button "Search" at bounding box center [599, 49] width 36 height 15
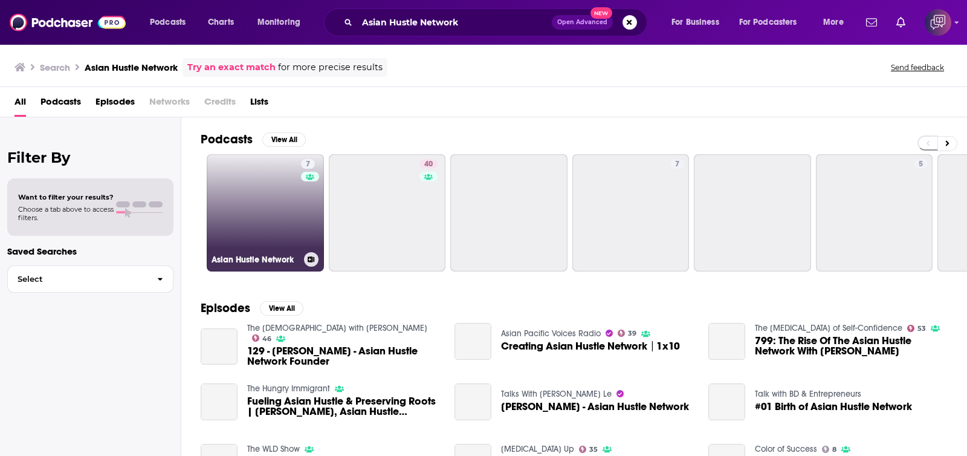
click at [278, 196] on link "7 Asian Hustle Network" at bounding box center [265, 212] width 117 height 117
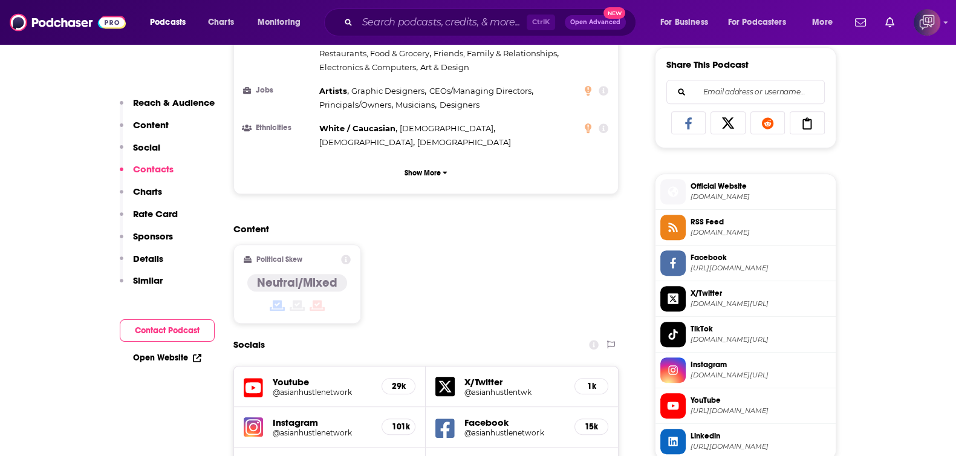
scroll to position [1057, 0]
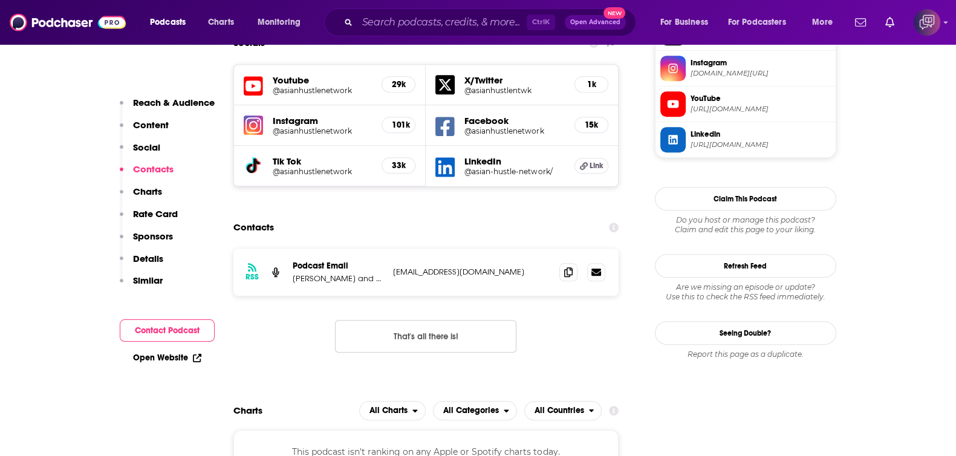
click at [366, 8] on div "Ctrl K Open Advanced New" at bounding box center [480, 22] width 312 height 28
click at [478, 18] on input "Search podcasts, credits, & more..." at bounding box center [441, 22] width 169 height 19
paste input "[DATE] with Dr. [PERSON_NAME] Podcast"
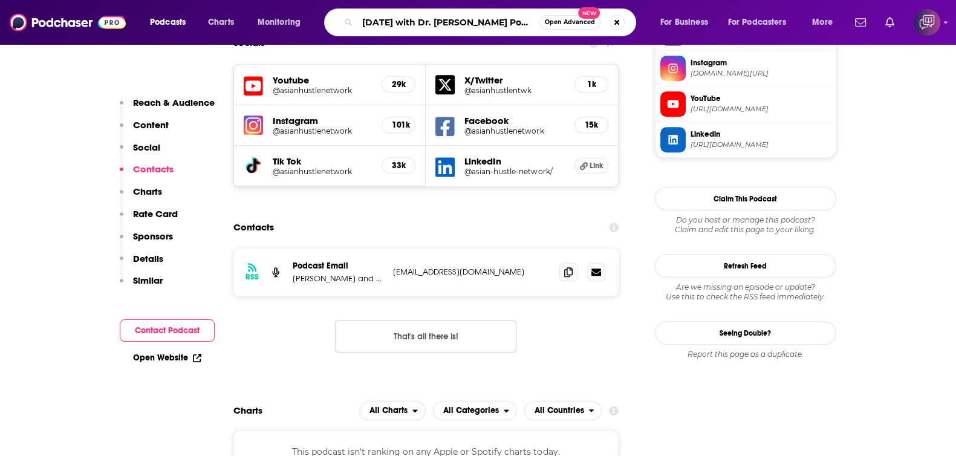
type input "[DATE] with Dr. [PERSON_NAME] Podcast"
click at [568, 24] on span "Open Advanced" at bounding box center [570, 22] width 50 height 6
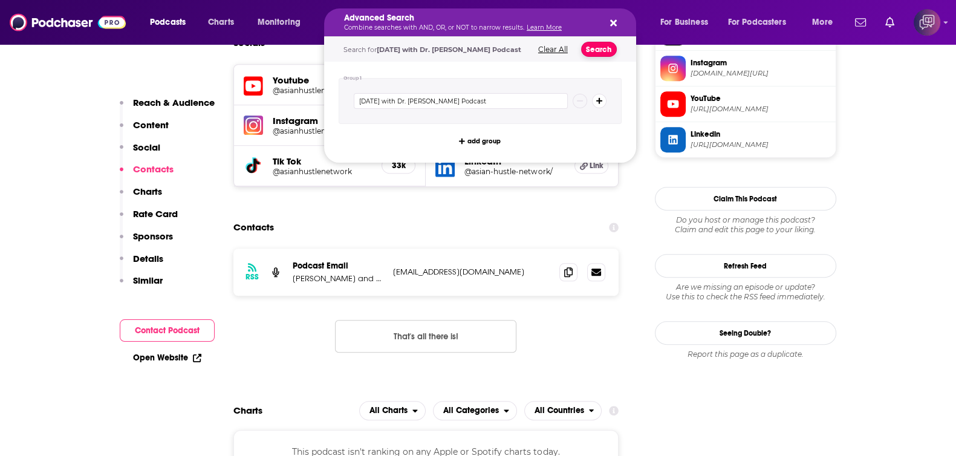
click at [597, 50] on button "Search" at bounding box center [599, 49] width 36 height 15
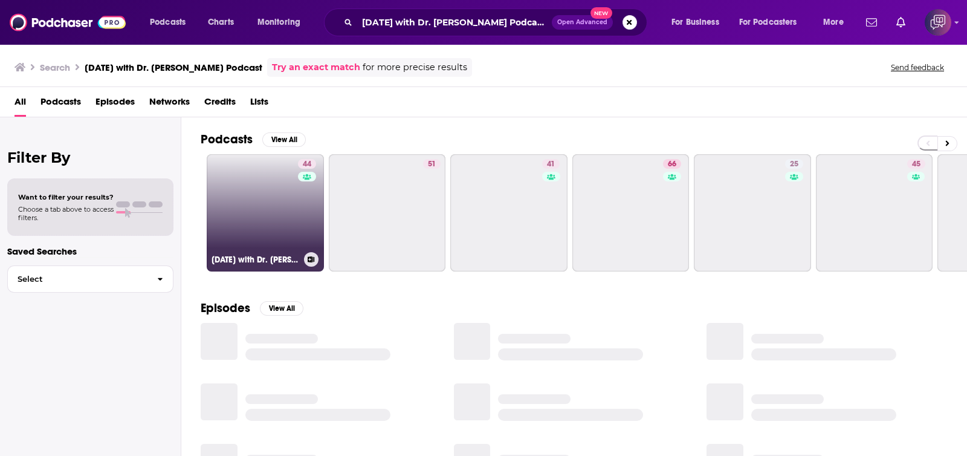
click at [234, 213] on link "44 [DATE] with Dr. [PERSON_NAME] Podcast" at bounding box center [265, 212] width 117 height 117
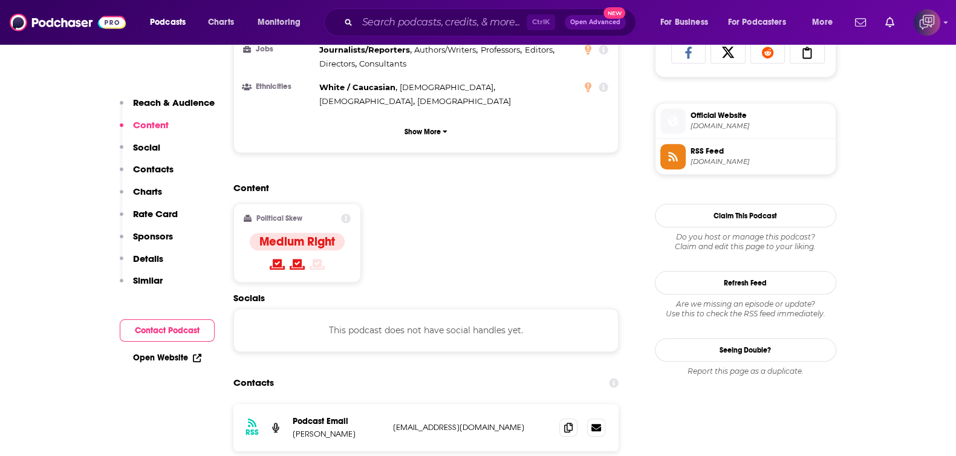
scroll to position [831, 0]
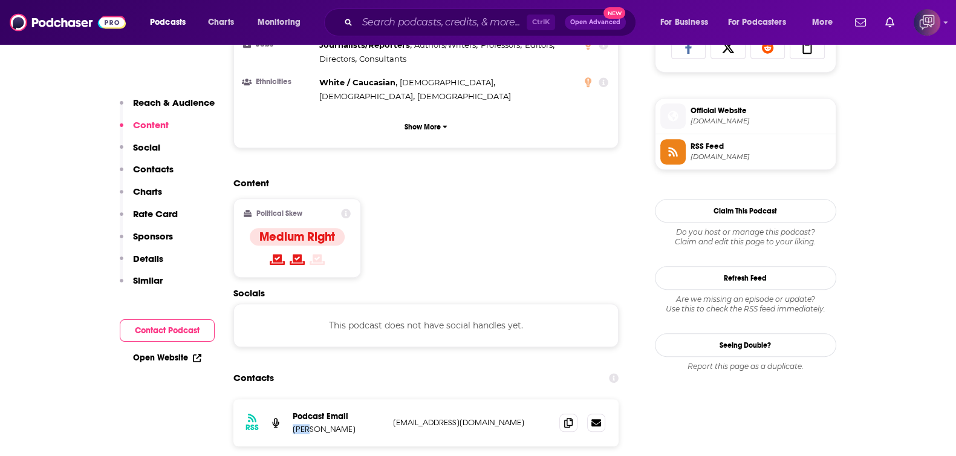
click at [308, 399] on div "RSS Podcast Email [PERSON_NAME] [PERSON_NAME][EMAIL_ADDRESS][DOMAIN_NAME] [EMAI…" at bounding box center [426, 422] width 386 height 47
click at [441, 17] on input "Search podcasts, credits, & more..." at bounding box center [441, 22] width 169 height 19
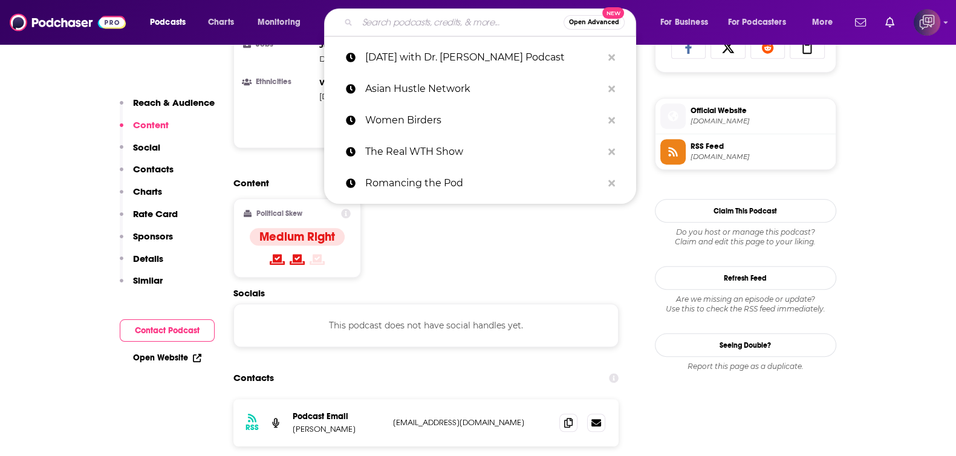
paste input "BBQ Interview Series"
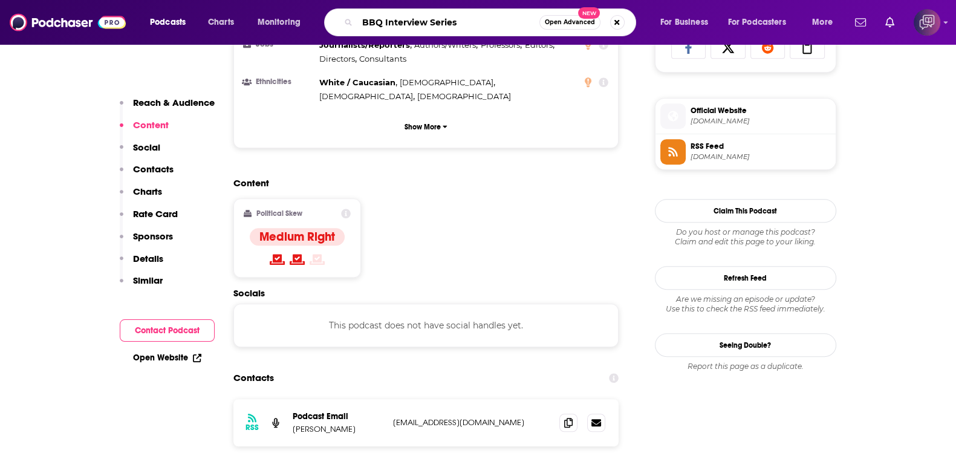
type input "BBQ Interview Series"
click at [551, 22] on span "Open Advanced" at bounding box center [570, 22] width 50 height 6
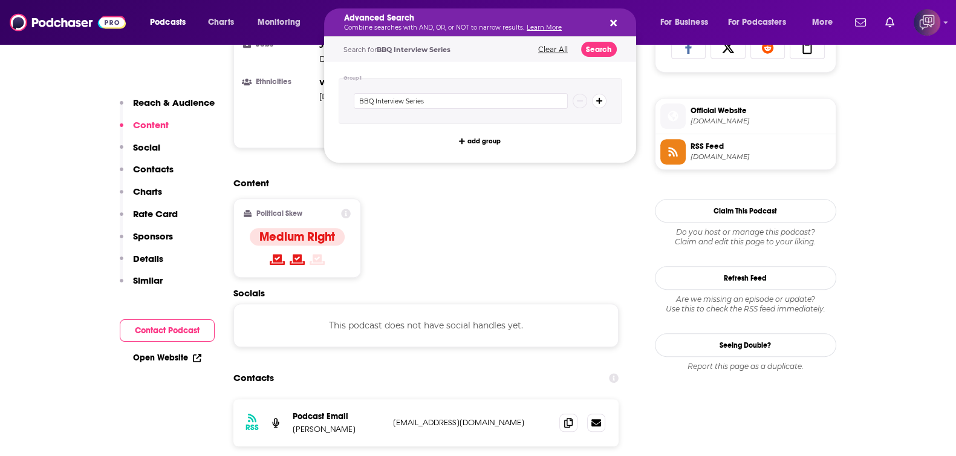
click at [577, 41] on div "Search for BBQ Interview Series Clear All Search" at bounding box center [480, 49] width 312 height 25
click at [589, 46] on button "Search" at bounding box center [599, 49] width 36 height 15
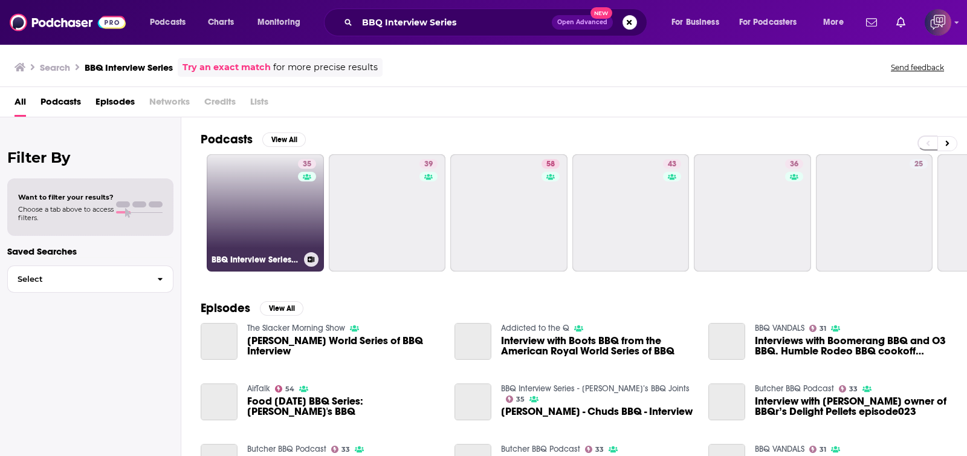
click at [265, 208] on link "35 BBQ Interview Series - [PERSON_NAME]’s BBQ Joints" at bounding box center [265, 212] width 117 height 117
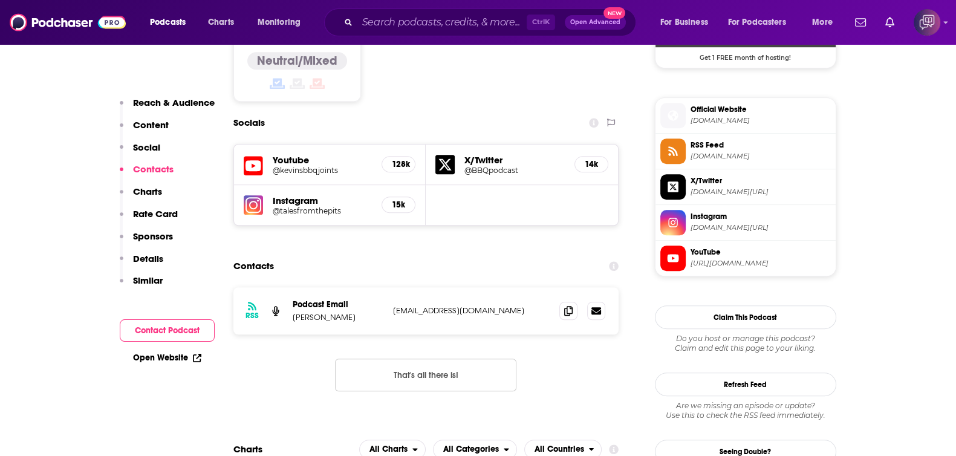
scroll to position [1057, 0]
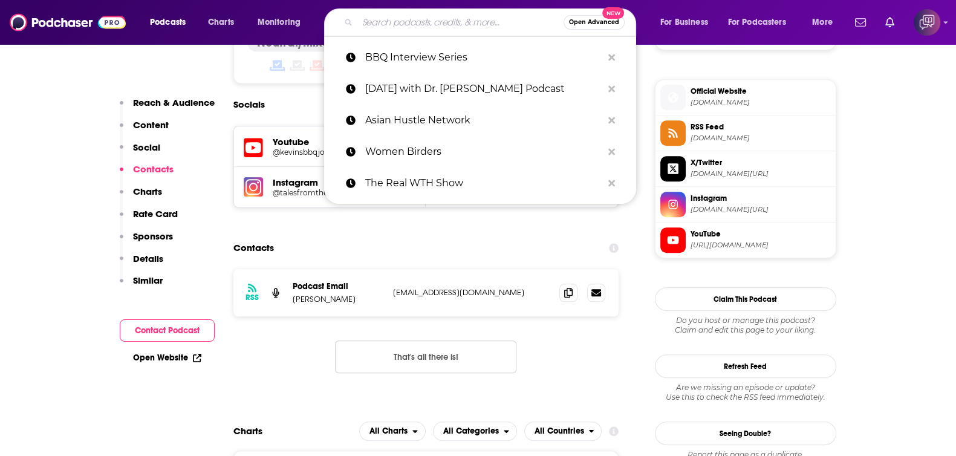
click at [383, 30] on input "Search podcasts, credits, & more..." at bounding box center [460, 22] width 206 height 19
paste input "Binge-Watchers Podcast"
type input "Binge-Watchers Podcast"
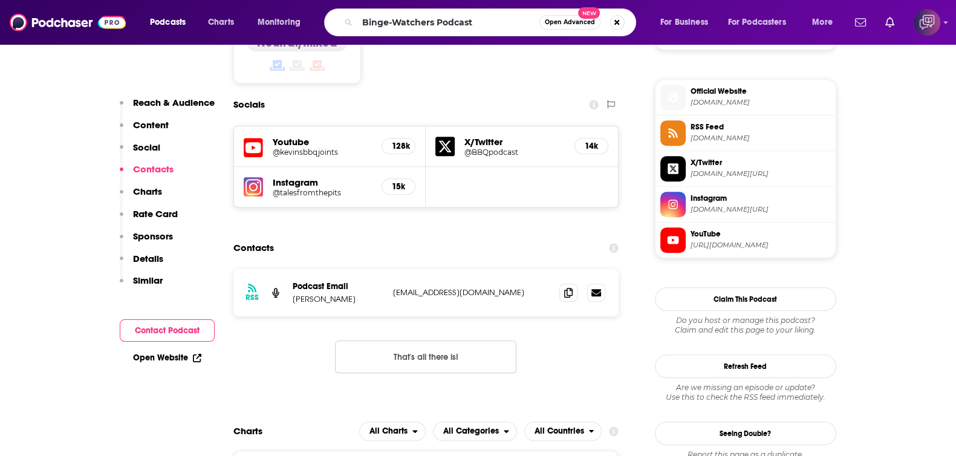
click at [555, 27] on button "Open Advanced New" at bounding box center [569, 22] width 61 height 15
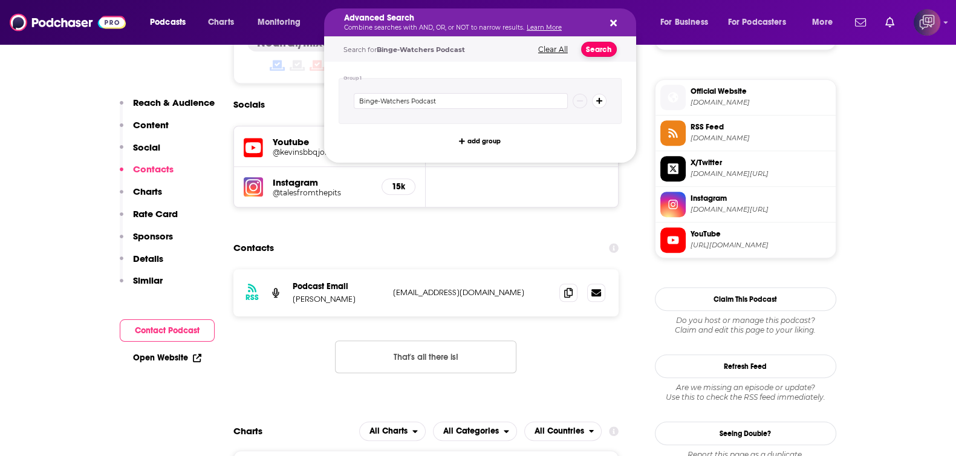
click at [589, 53] on button "Search" at bounding box center [599, 49] width 36 height 15
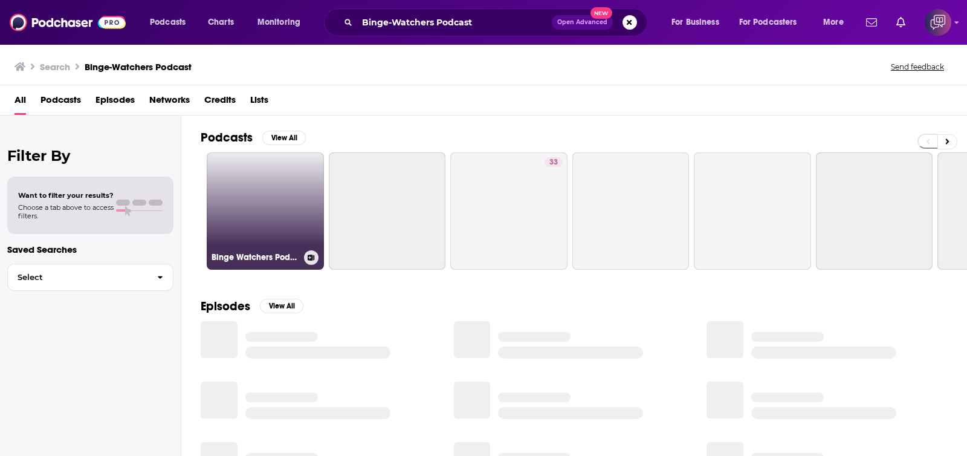
click at [276, 212] on link "Binge Watchers Podcast" at bounding box center [265, 210] width 117 height 117
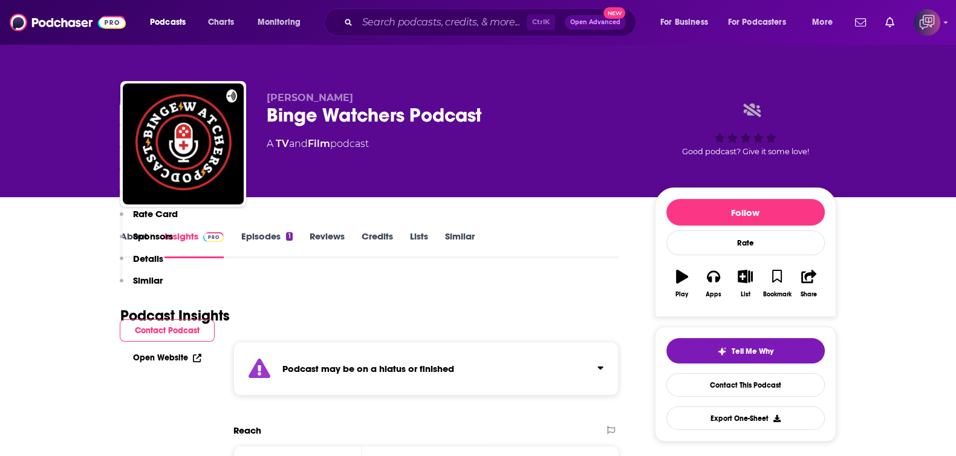
scroll to position [680, 0]
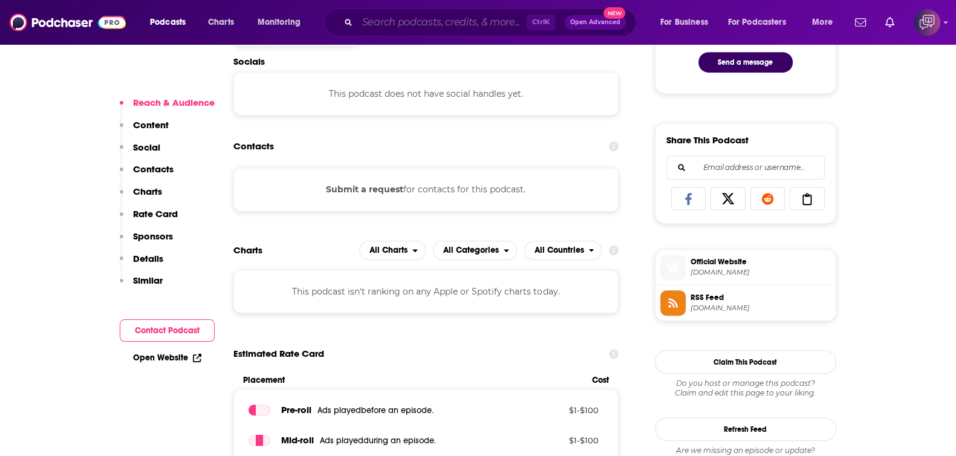
click at [450, 31] on input "Search podcasts, credits, & more..." at bounding box center [441, 22] width 169 height 19
paste input "Water Talk"
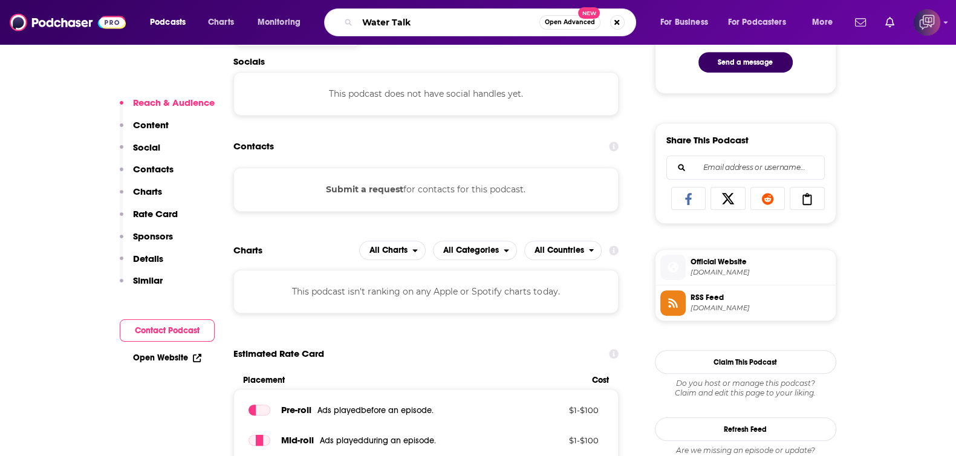
type input "Water Talk"
click at [563, 32] on div "Water Talk Open Advanced New" at bounding box center [480, 22] width 312 height 28
click at [570, 26] on button "Open Advanced New" at bounding box center [569, 22] width 61 height 15
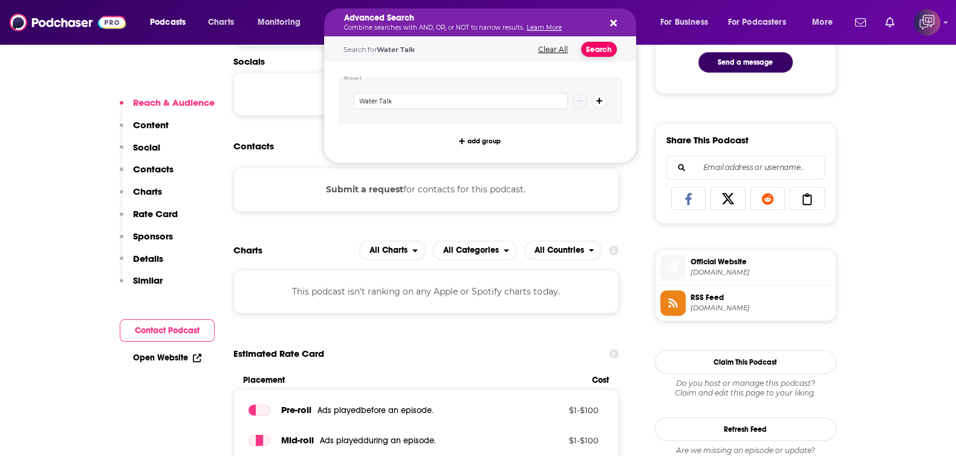
click at [591, 54] on button "Search" at bounding box center [599, 49] width 36 height 15
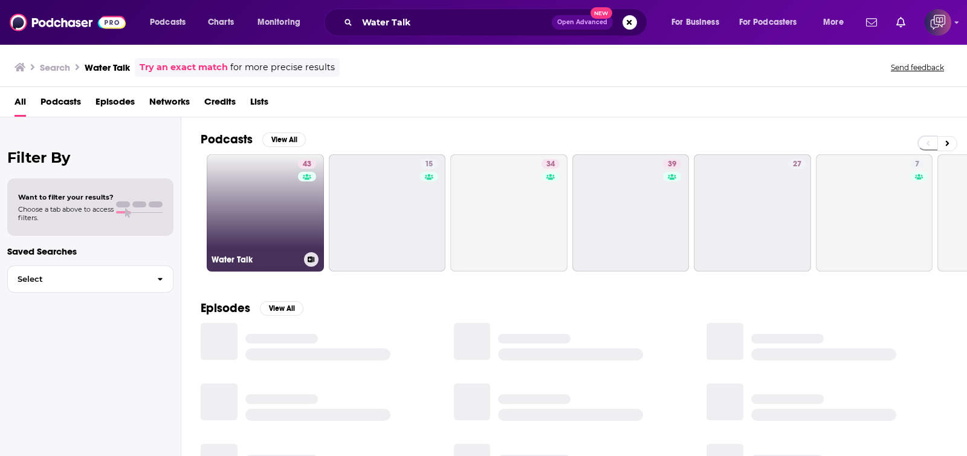
click at [238, 196] on link "43 Water Talk" at bounding box center [265, 212] width 117 height 117
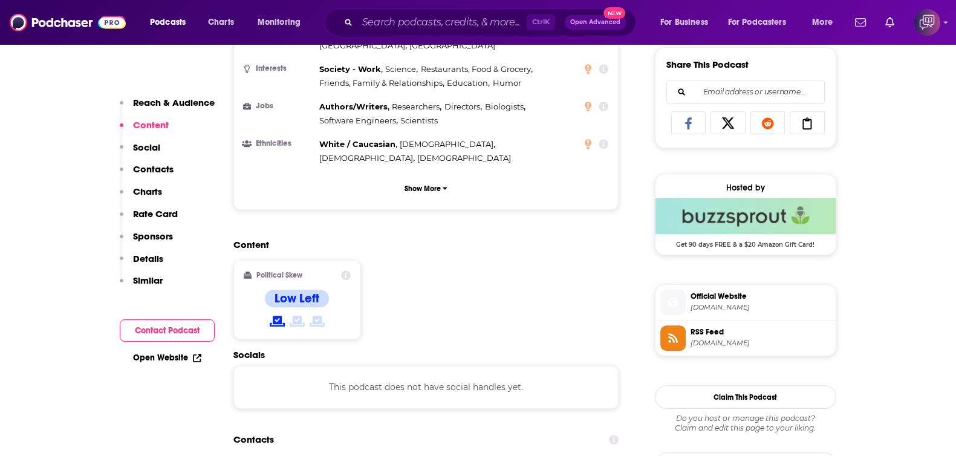
scroll to position [831, 0]
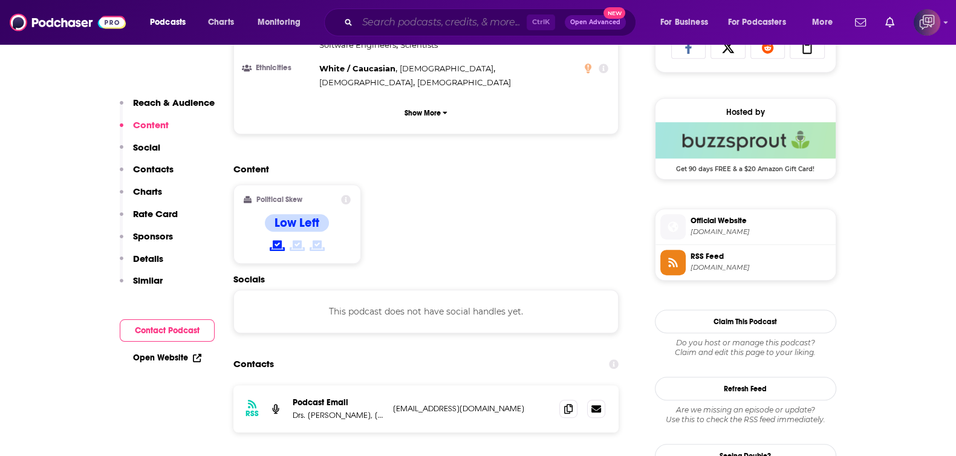
click at [396, 27] on input "Search podcasts, credits, & more..." at bounding box center [441, 22] width 169 height 19
paste input "Otherppl with [PERSON_NAME]"
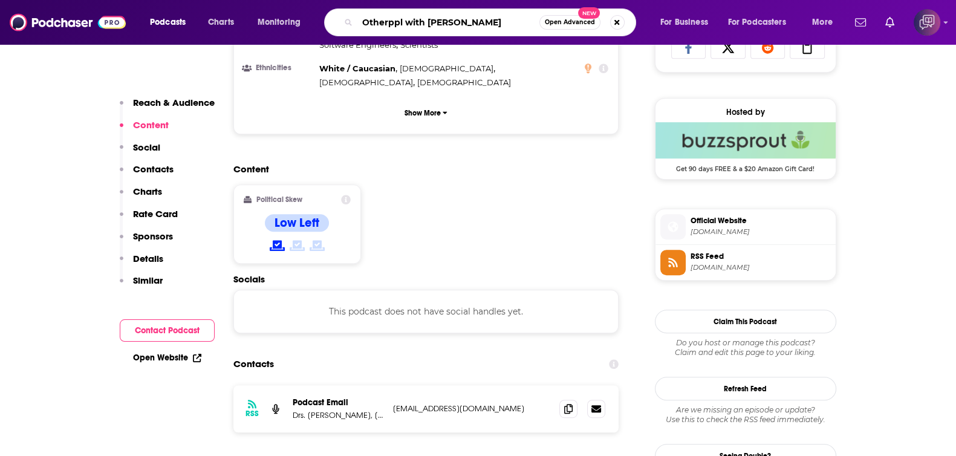
type input "Otherppl with [PERSON_NAME]"
click at [574, 24] on span "Open Advanced" at bounding box center [570, 22] width 50 height 6
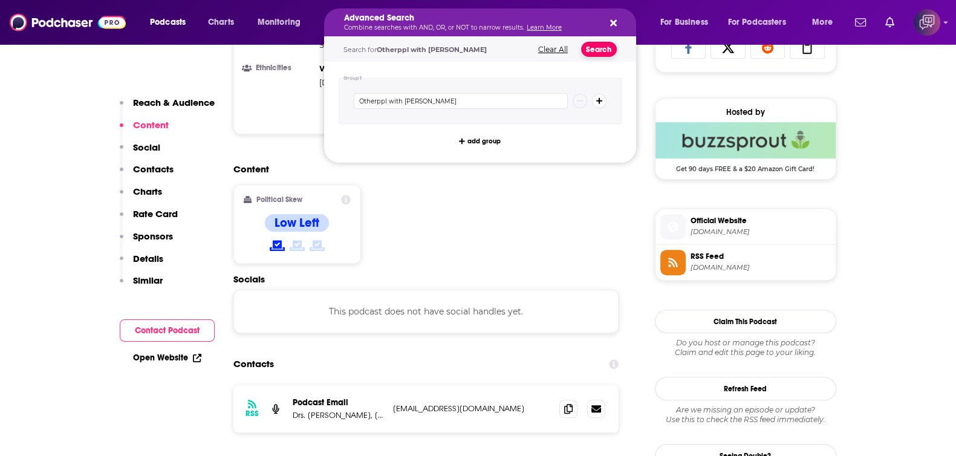
click at [596, 49] on button "Search" at bounding box center [599, 49] width 36 height 15
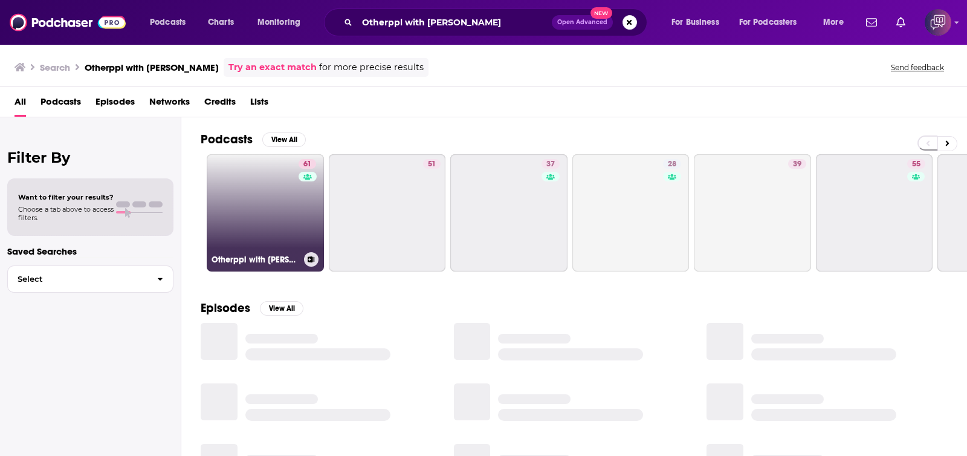
click at [223, 222] on link "61 Otherppl with [PERSON_NAME]" at bounding box center [265, 212] width 117 height 117
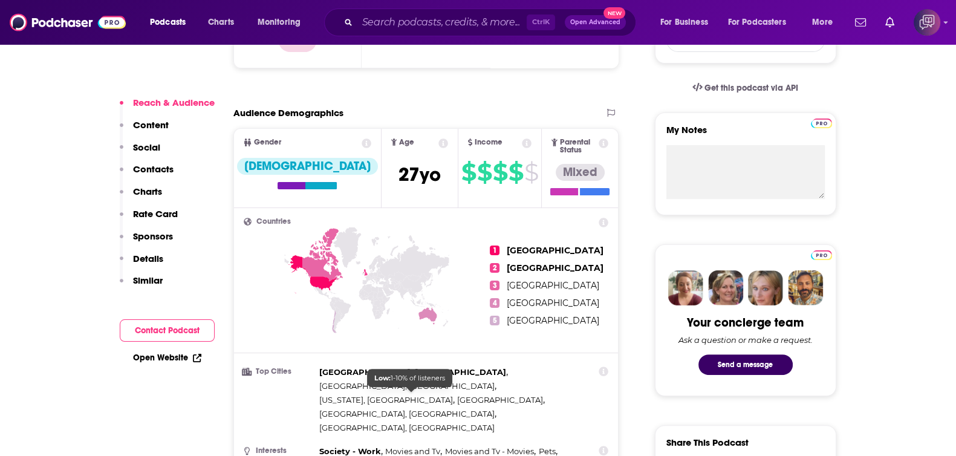
scroll to position [907, 0]
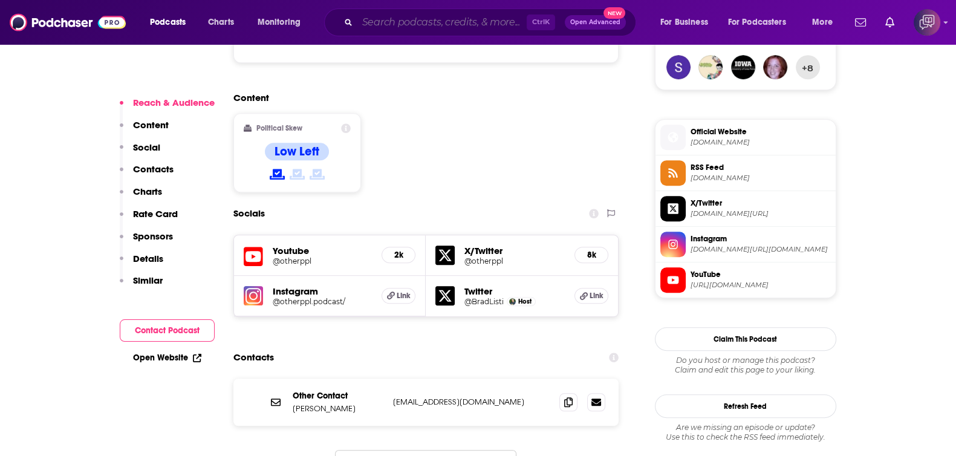
click at [415, 20] on input "Search podcasts, credits, & more..." at bounding box center [441, 22] width 169 height 19
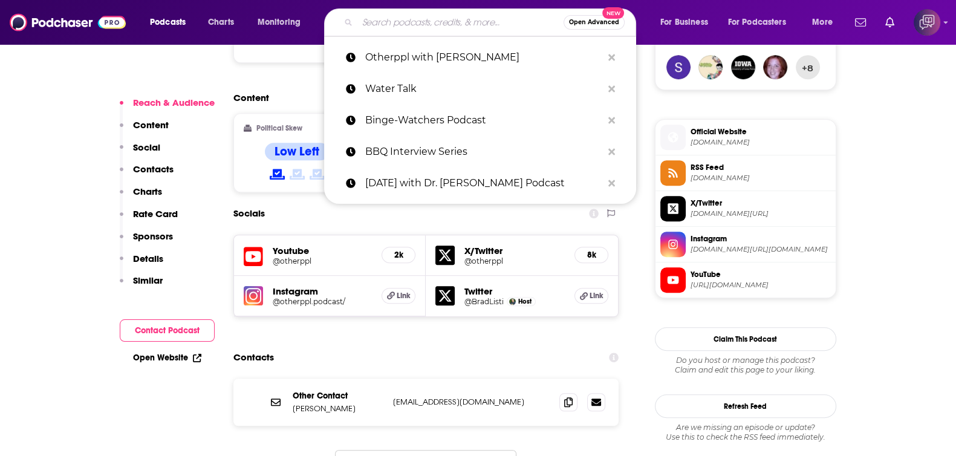
paste input "Barrio Voices"
type input "Barrio Voices"
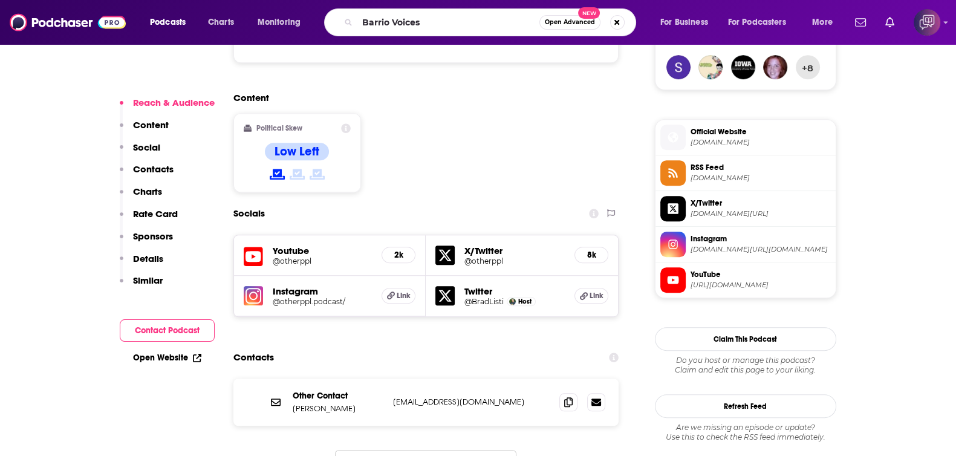
click at [576, 21] on span "Open Advanced" at bounding box center [570, 22] width 50 height 6
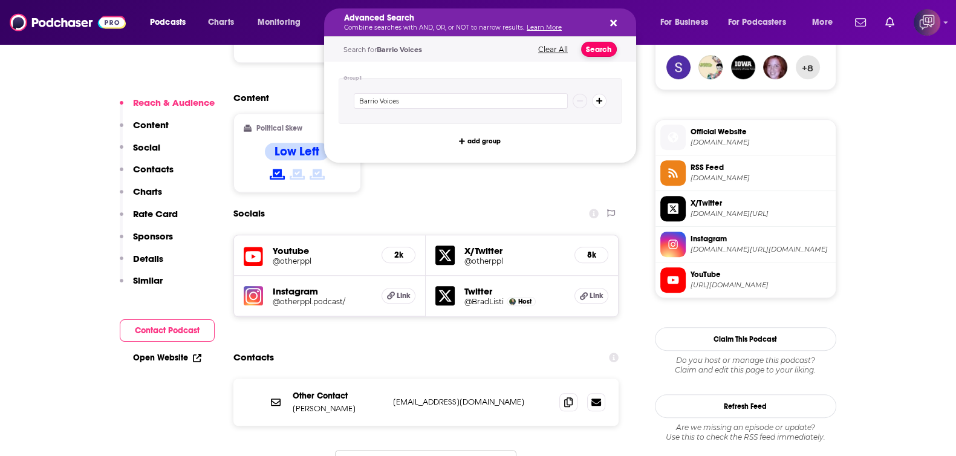
click at [595, 49] on button "Search" at bounding box center [599, 49] width 36 height 15
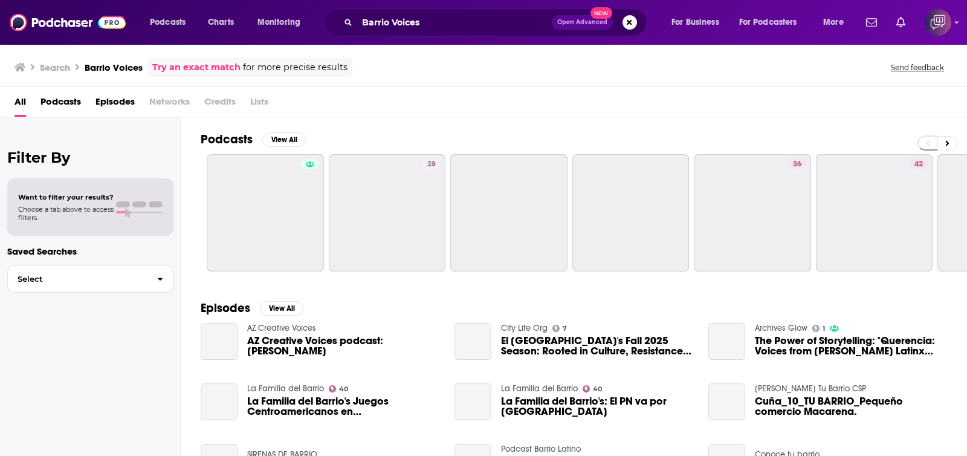
click at [261, 278] on div "Podcasts View All 28 36 42" at bounding box center [584, 201] width 767 height 169
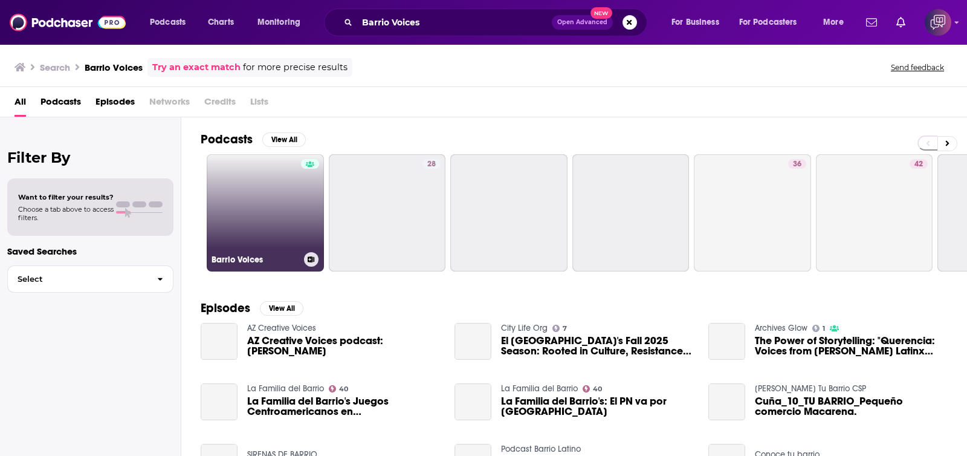
click at [262, 210] on link "Barrio Voices" at bounding box center [265, 212] width 117 height 117
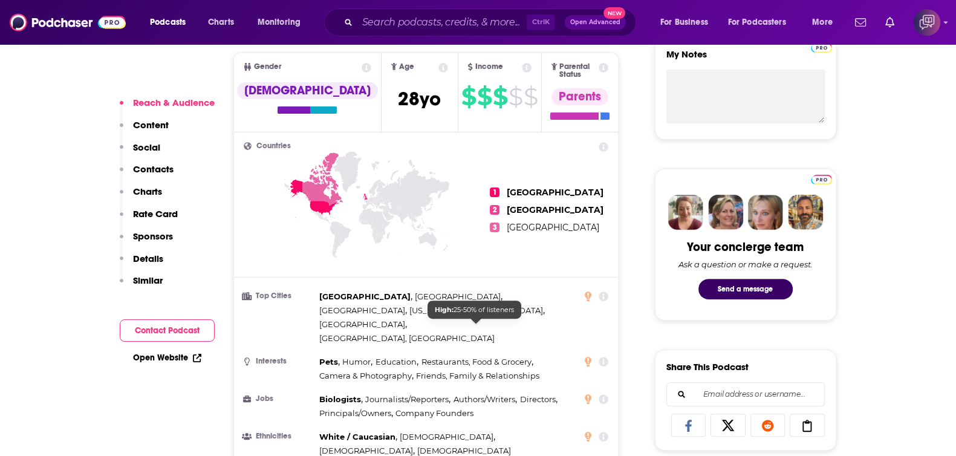
scroll to position [907, 0]
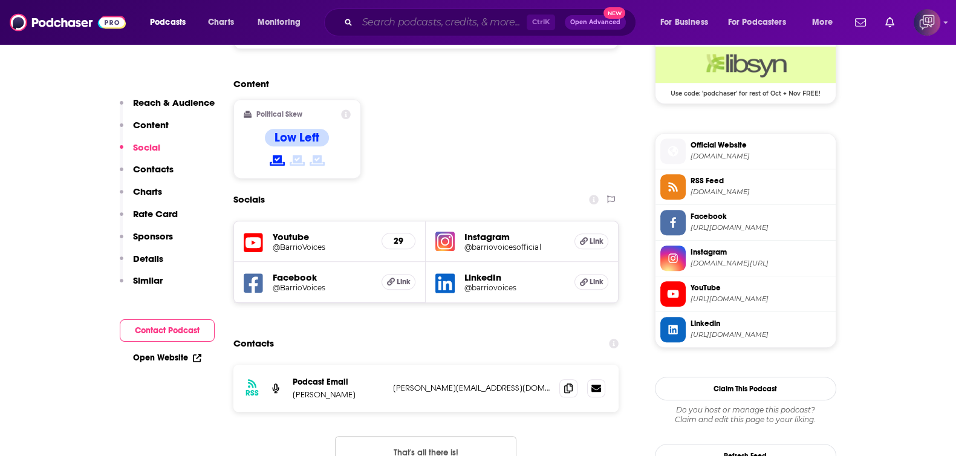
click at [403, 21] on input "Search podcasts, credits, & more..." at bounding box center [441, 22] width 169 height 19
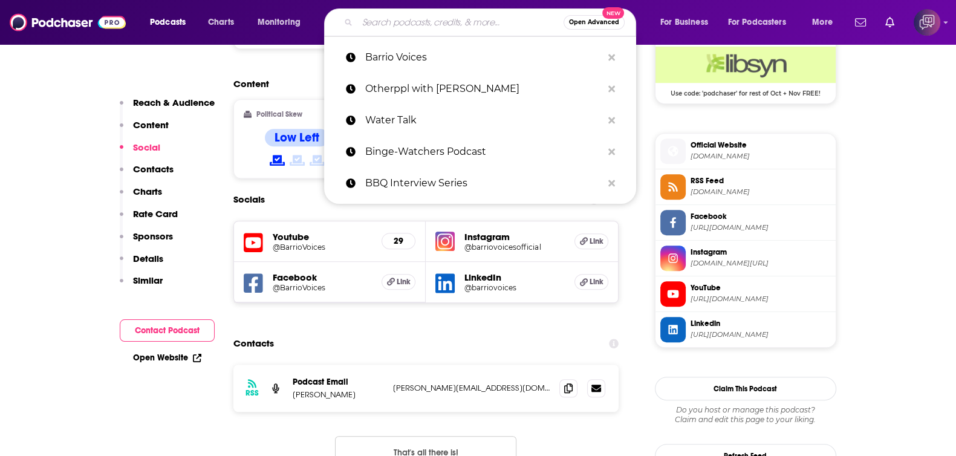
paste input "The CrossYAAS Podcast: Appreciating Crossdressing, Sexuality and Gender"
type input "The CrossYAAS Podcast: Appreciating Crossdressing, Sexuality and Gender"
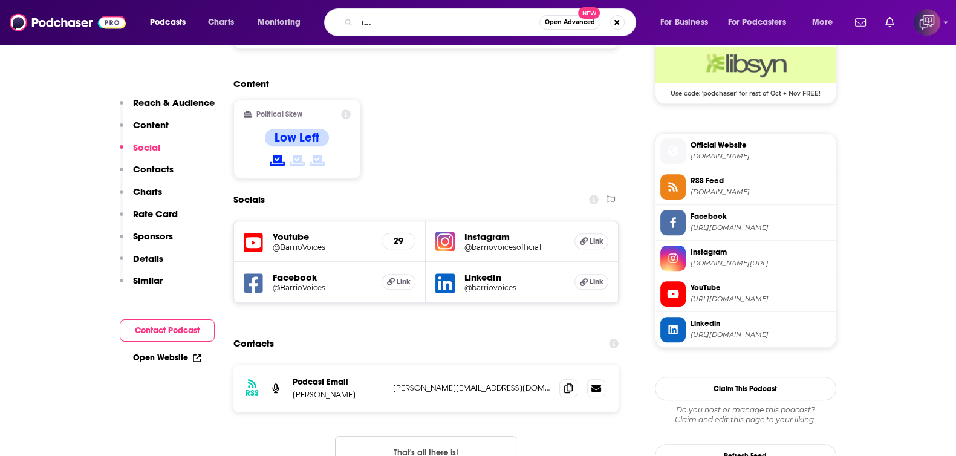
click at [574, 24] on span "Open Advanced" at bounding box center [570, 22] width 50 height 6
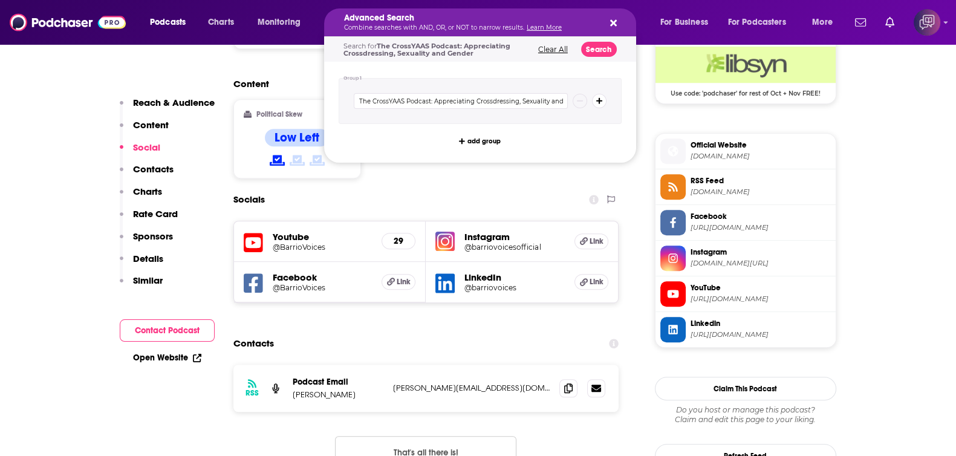
click at [596, 59] on div "Search for The CrossYAAS Podcast: Appreciating Crossdressing, Sexuality and Gen…" at bounding box center [480, 49] width 312 height 25
click at [599, 48] on button "Search" at bounding box center [599, 49] width 36 height 15
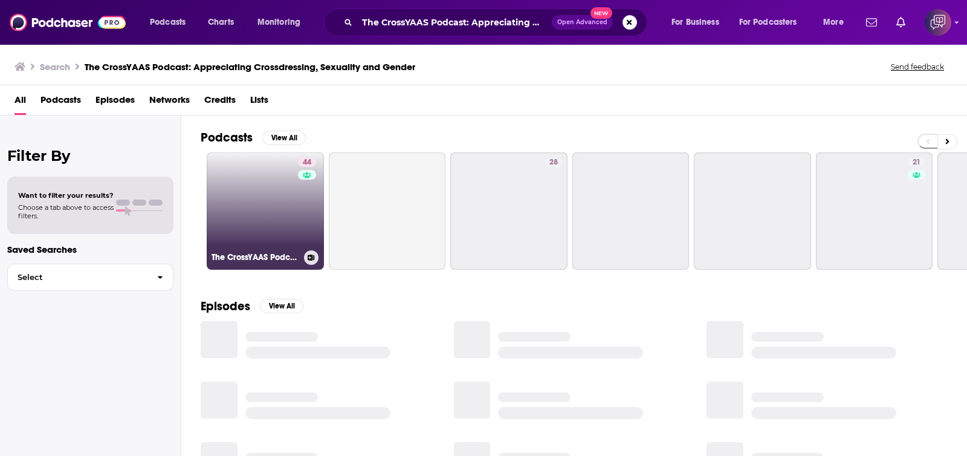
click at [263, 198] on link "44 The CrossYAAS Podcast: Appreciating Crossdressing, Sexuality and Gender" at bounding box center [265, 210] width 117 height 117
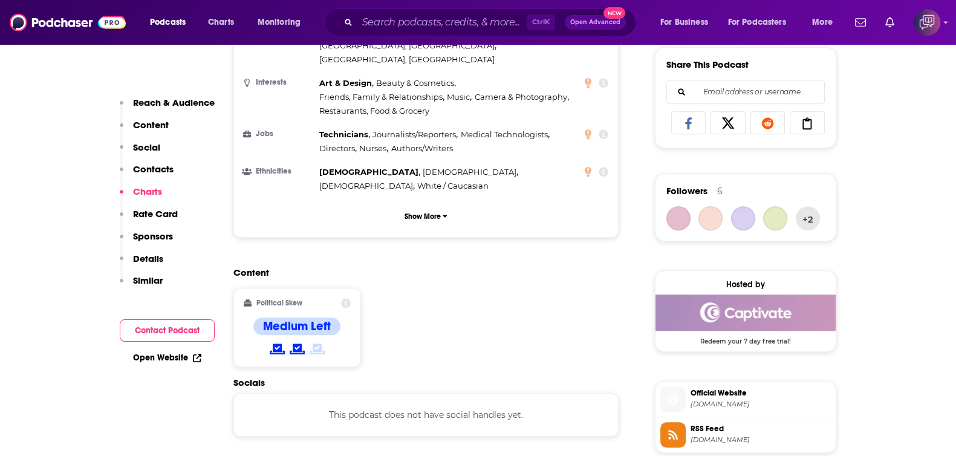
scroll to position [1057, 0]
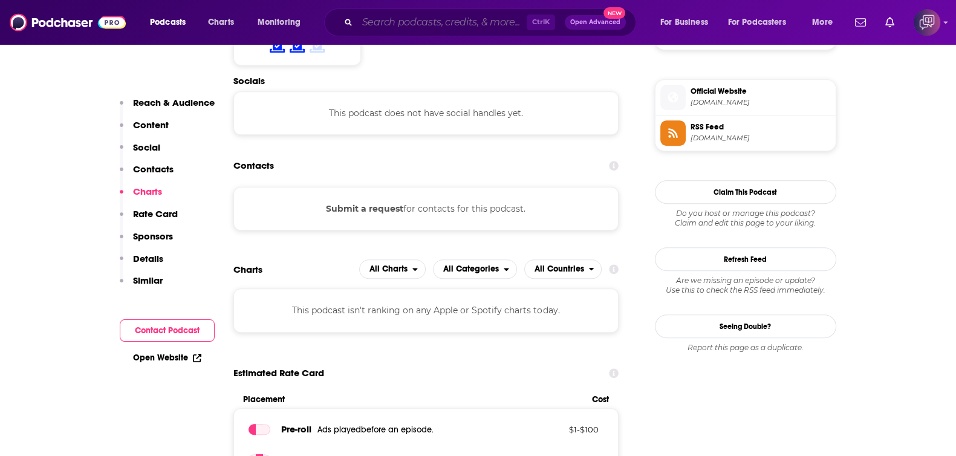
click at [453, 21] on input "Search podcasts, credits, & more..." at bounding box center [441, 22] width 169 height 19
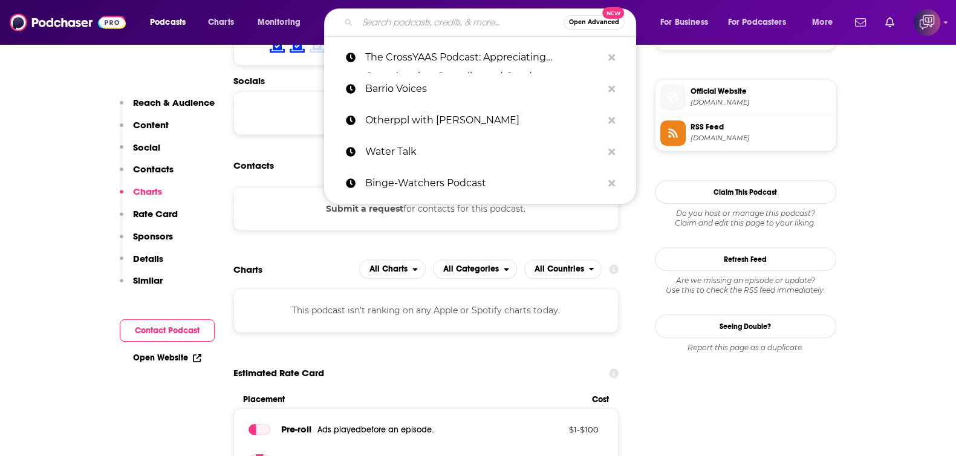
paste input "[PERSON_NAME] Podcast"
type input "[PERSON_NAME] Podcast"
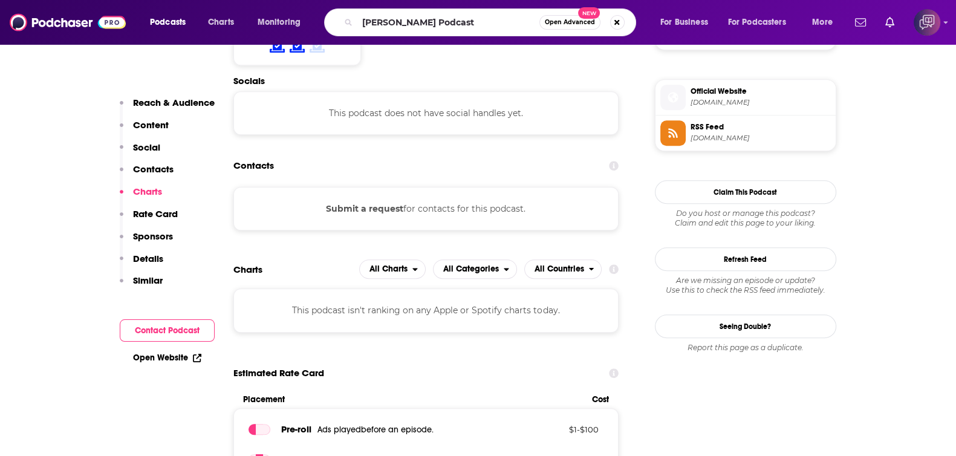
click at [567, 22] on span "Open Advanced" at bounding box center [570, 22] width 50 height 6
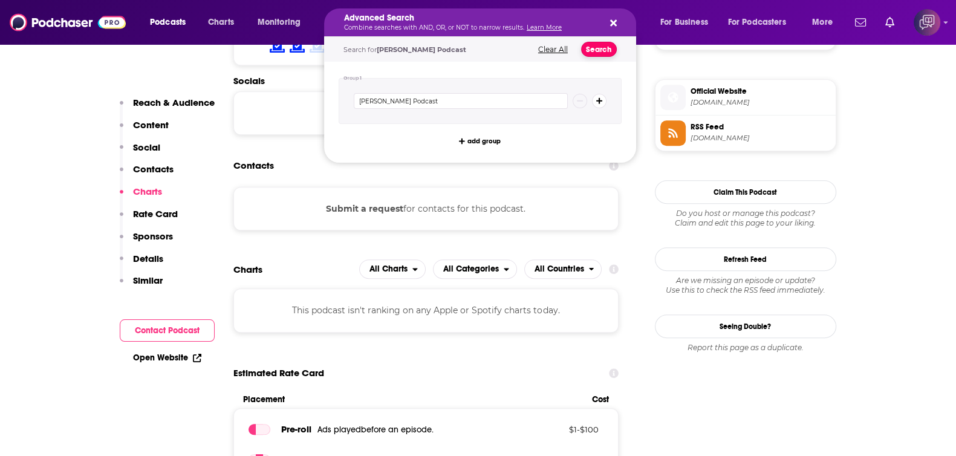
click at [603, 50] on button "Search" at bounding box center [599, 49] width 36 height 15
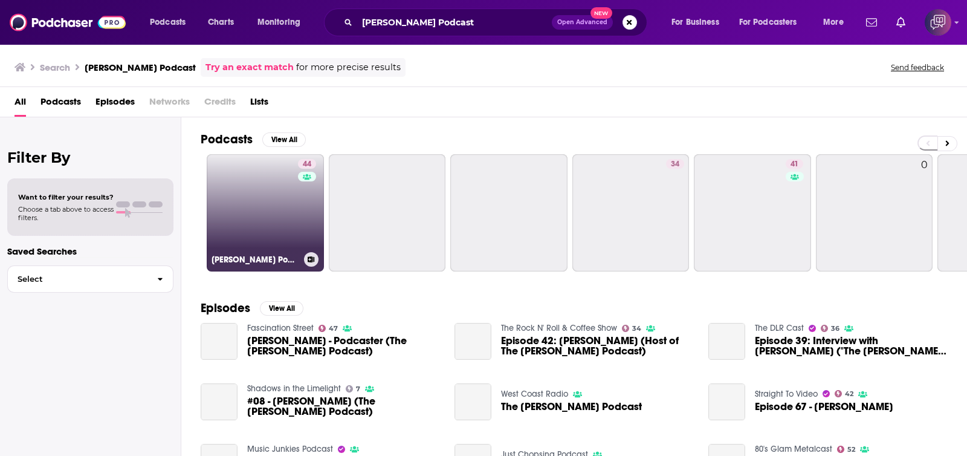
click at [279, 227] on link "44 [PERSON_NAME] Podcast" at bounding box center [265, 212] width 117 height 117
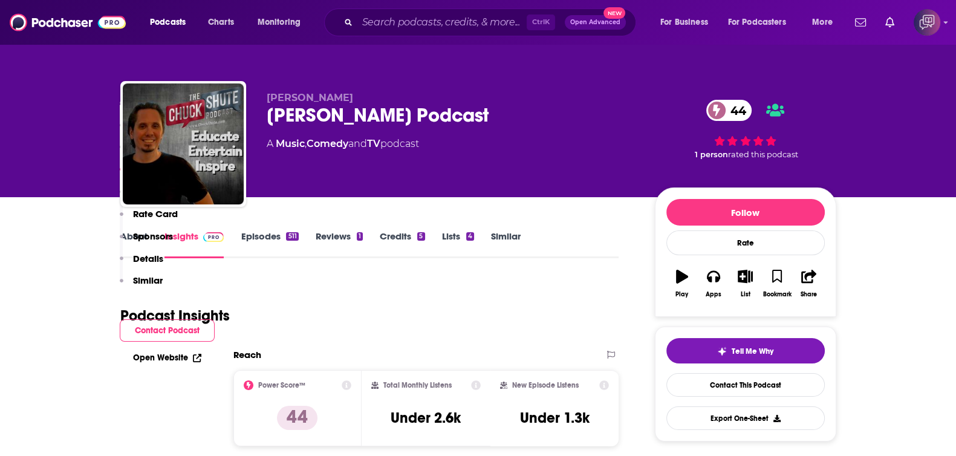
scroll to position [1057, 0]
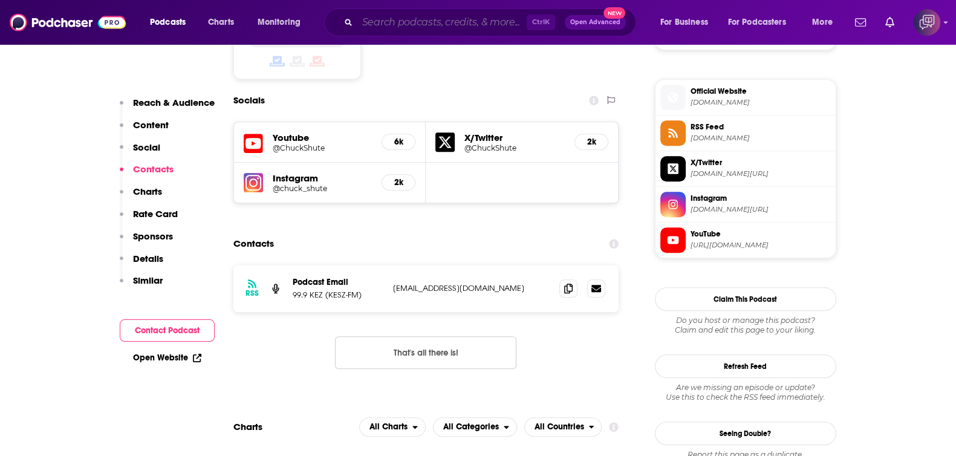
click at [459, 25] on input "Search podcasts, credits, & more..." at bounding box center [441, 22] width 169 height 19
paste input "Two Idiot Girls"
type input "Two Idiot Girls"
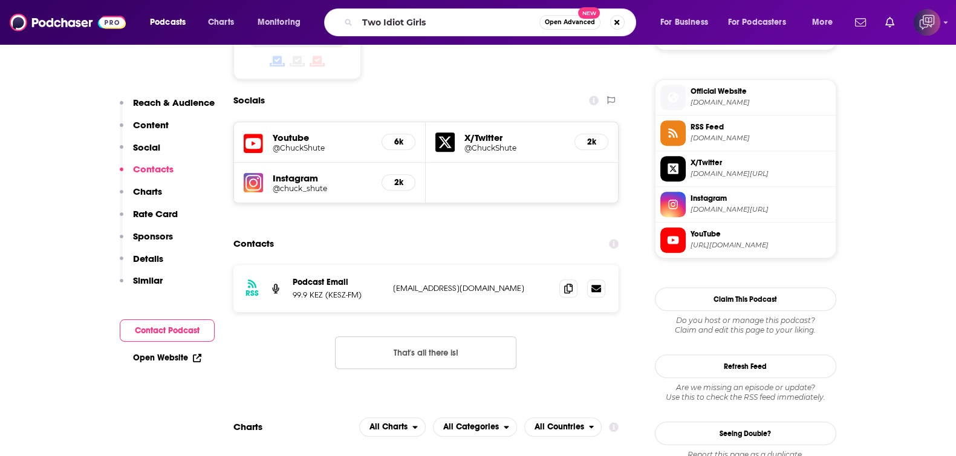
click at [550, 24] on span "Open Advanced" at bounding box center [570, 22] width 50 height 6
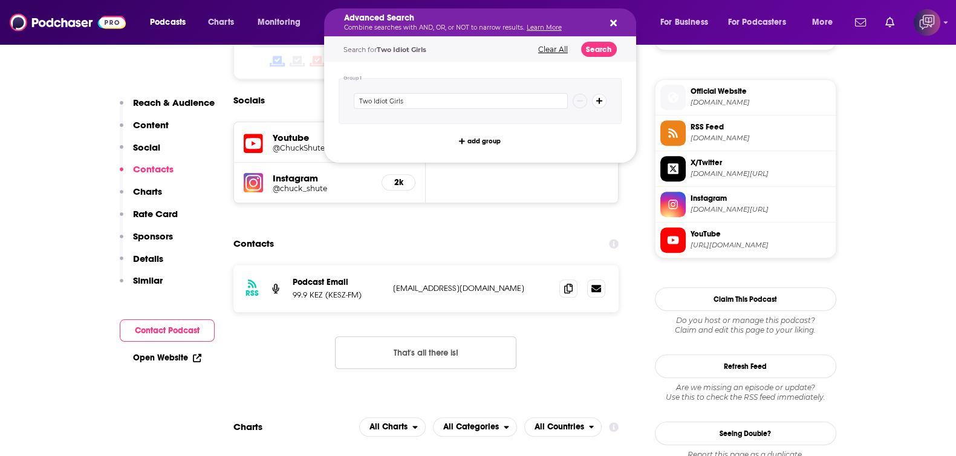
click at [579, 41] on div "Search for Two Idiot Girls Clear All Search" at bounding box center [480, 49] width 312 height 25
click at [600, 48] on button "Search" at bounding box center [599, 49] width 36 height 15
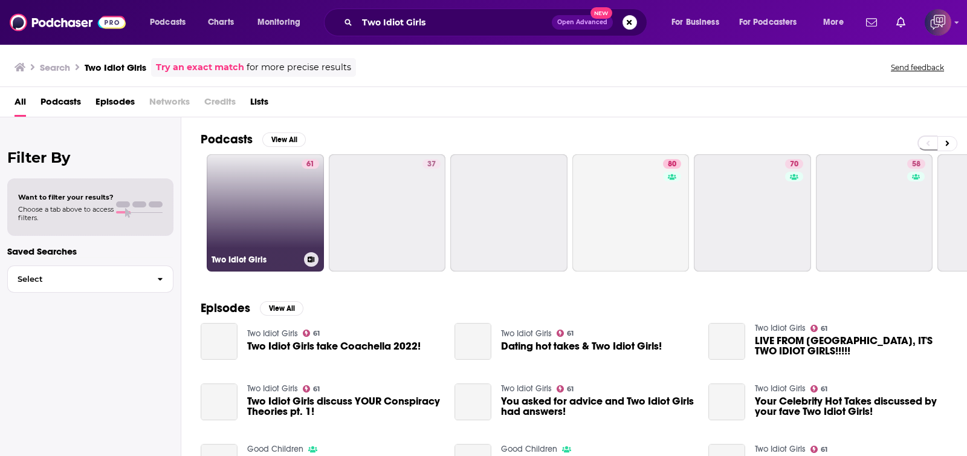
click at [272, 195] on link "61 Two Idiot Girls" at bounding box center [265, 212] width 117 height 117
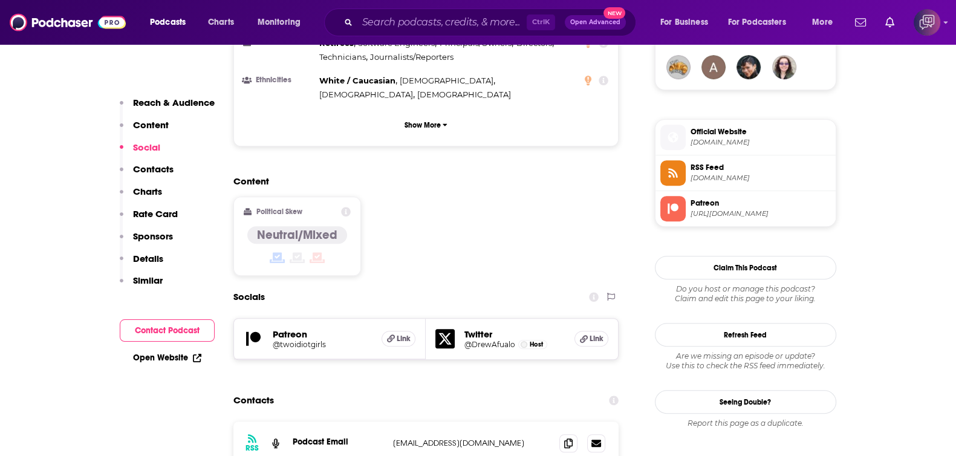
scroll to position [982, 0]
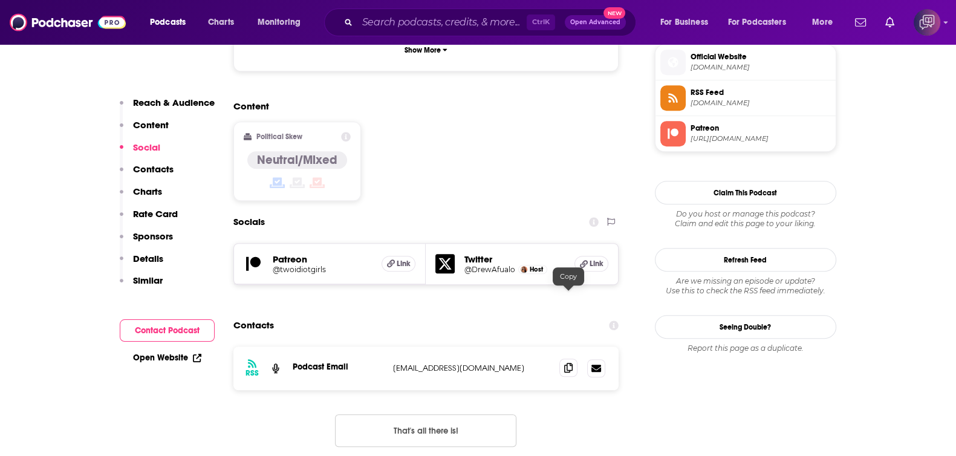
click at [571, 363] on icon at bounding box center [568, 368] width 8 height 10
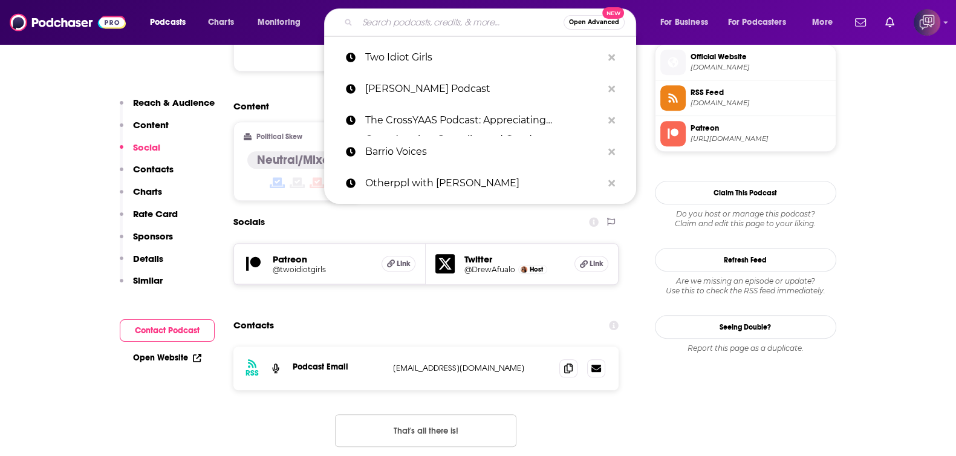
click at [389, 17] on input "Search podcasts, credits, & more..." at bounding box center [460, 22] width 206 height 19
paste input "WHAT WENT WRONG"
type input "WHAT WENT WRONG"
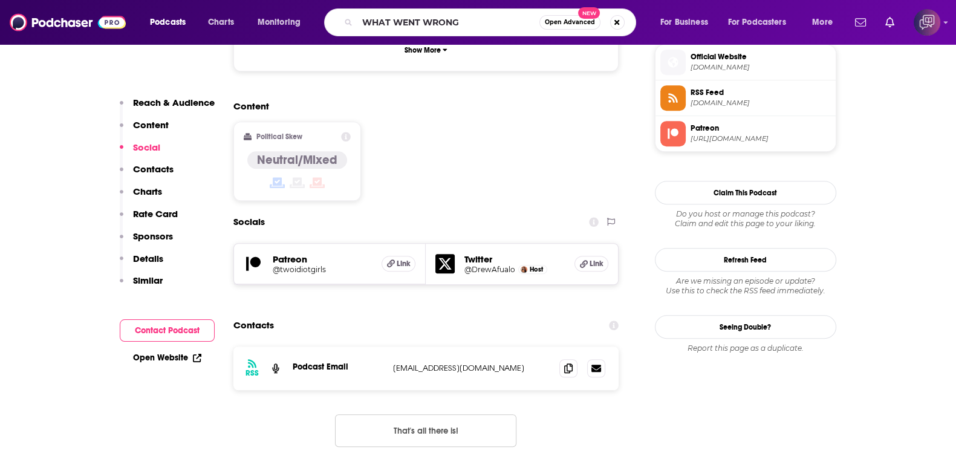
click at [565, 23] on span "Open Advanced" at bounding box center [570, 22] width 50 height 6
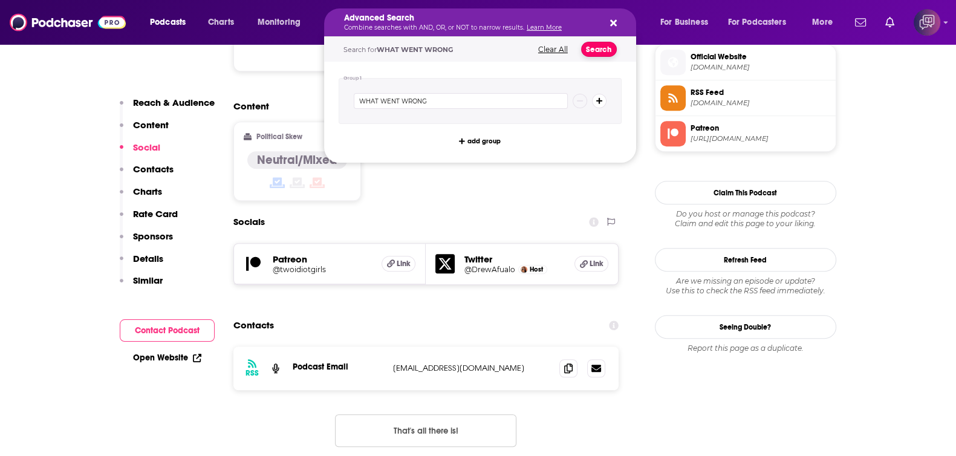
click at [588, 49] on button "Search" at bounding box center [599, 49] width 36 height 15
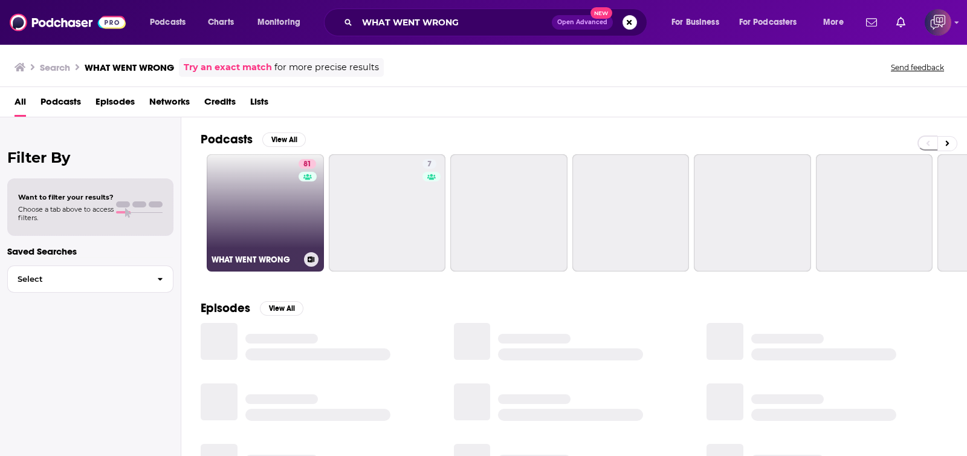
click at [239, 207] on link "81 WHAT WENT WRONG" at bounding box center [265, 212] width 117 height 117
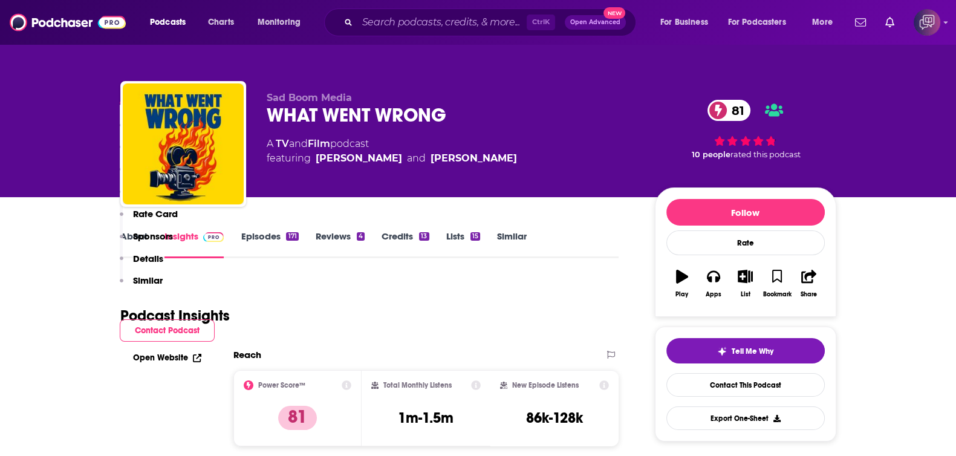
scroll to position [1057, 0]
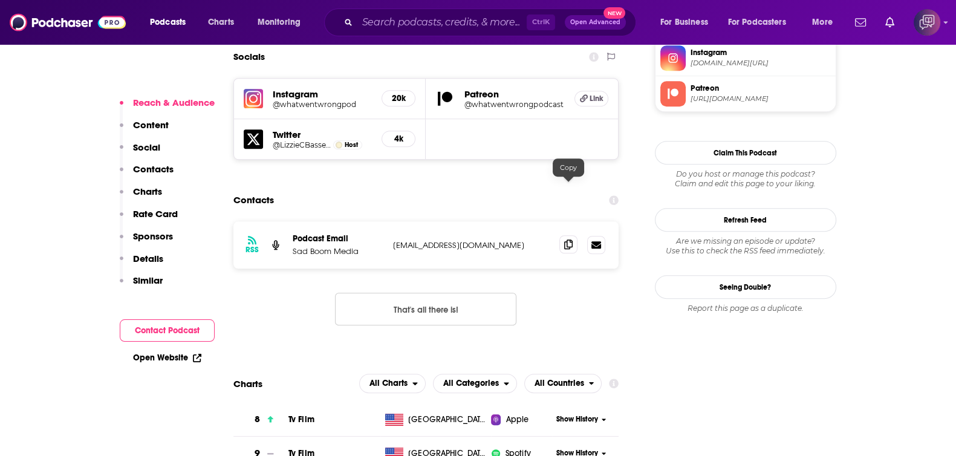
click at [571, 239] on icon at bounding box center [568, 244] width 8 height 10
click at [476, 25] on input "Search podcasts, credits, & more..." at bounding box center [441, 22] width 169 height 19
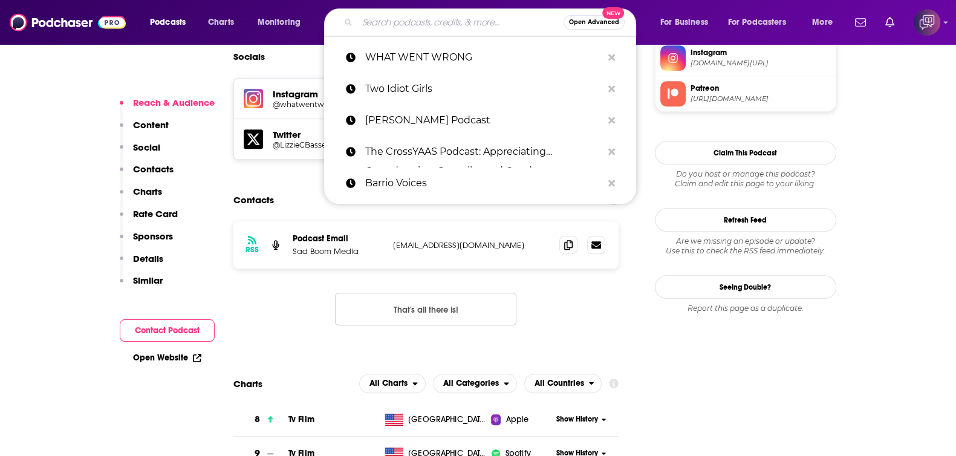
paste input "Raise the Bar"
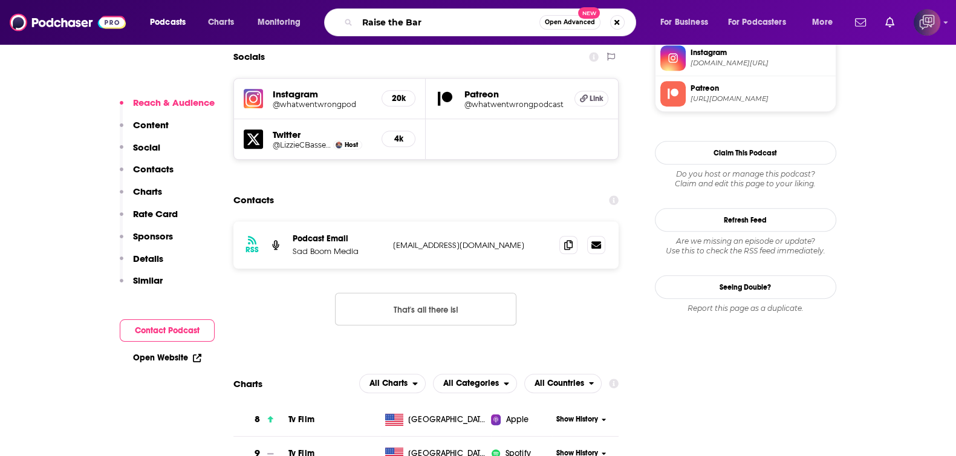
type input "Raise the Bar"
click at [550, 25] on span "Open Advanced" at bounding box center [570, 22] width 50 height 6
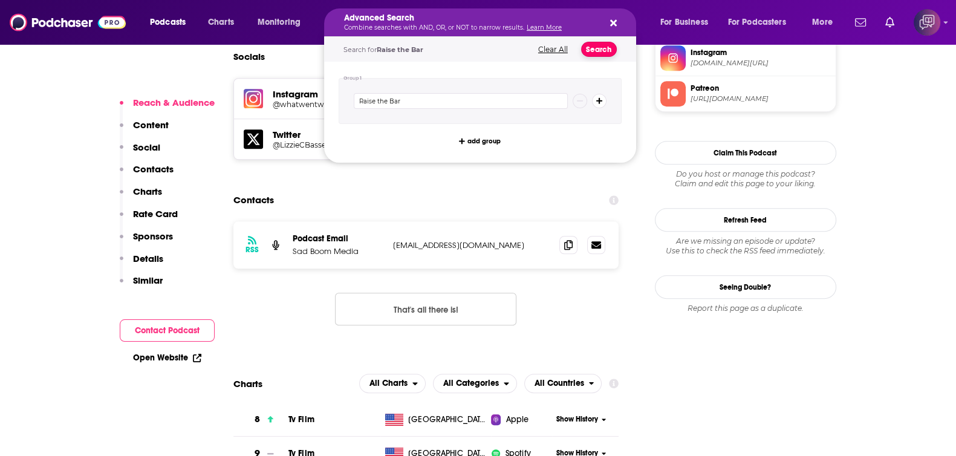
click at [592, 52] on button "Search" at bounding box center [599, 49] width 36 height 15
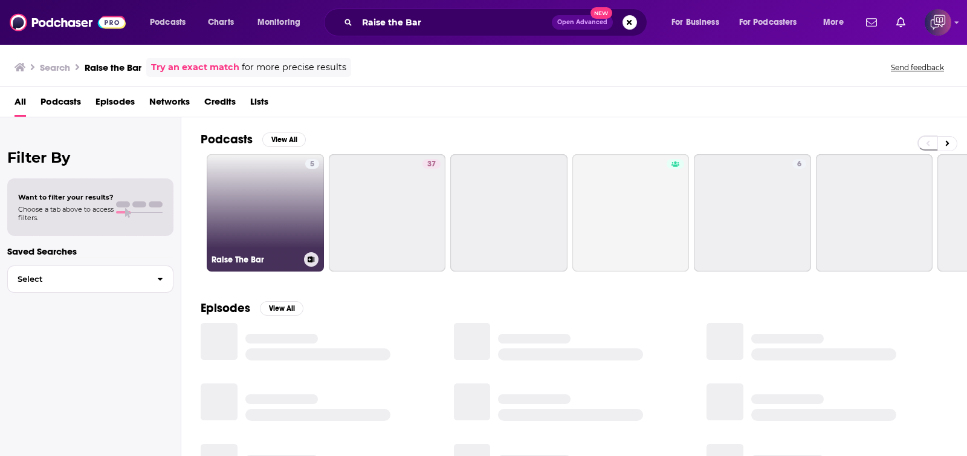
click at [242, 198] on link "5 Raise The Bar" at bounding box center [265, 212] width 117 height 117
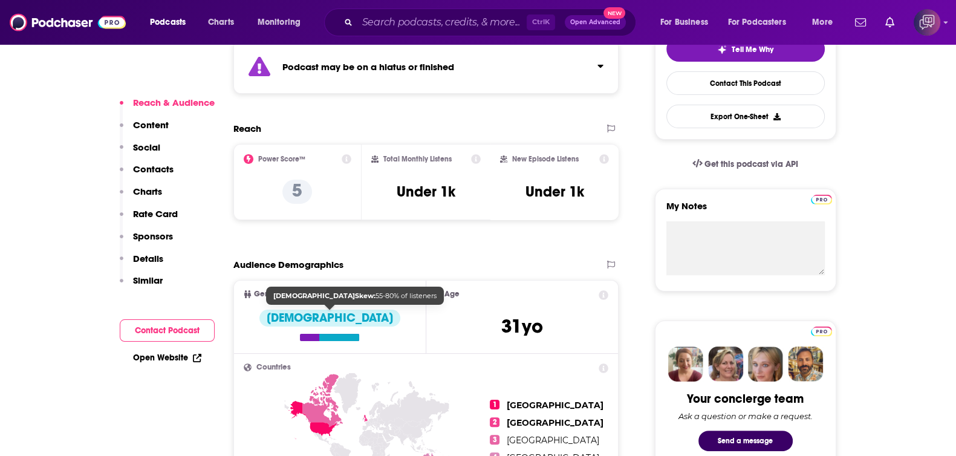
scroll to position [756, 0]
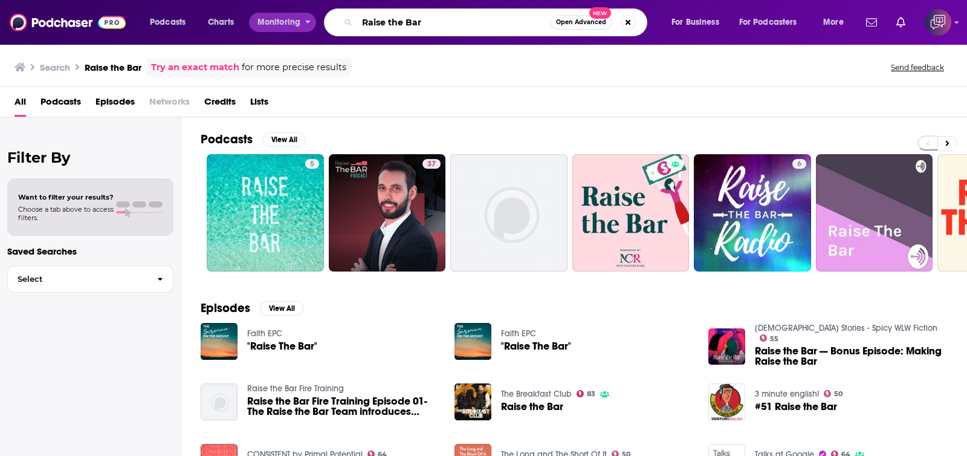
drag, startPoint x: 429, startPoint y: 16, endPoint x: 476, endPoint y: 19, distance: 47.2
click at [270, 33] on div "Podcasts Charts Monitoring Raise the Bar Open Advanced New For Business For Pod…" at bounding box center [498, 22] width 714 height 28
paste input "Travel Bros Pod"
type input "Travel Bros Pod"
click at [575, 24] on span "Open Advanced" at bounding box center [581, 22] width 50 height 6
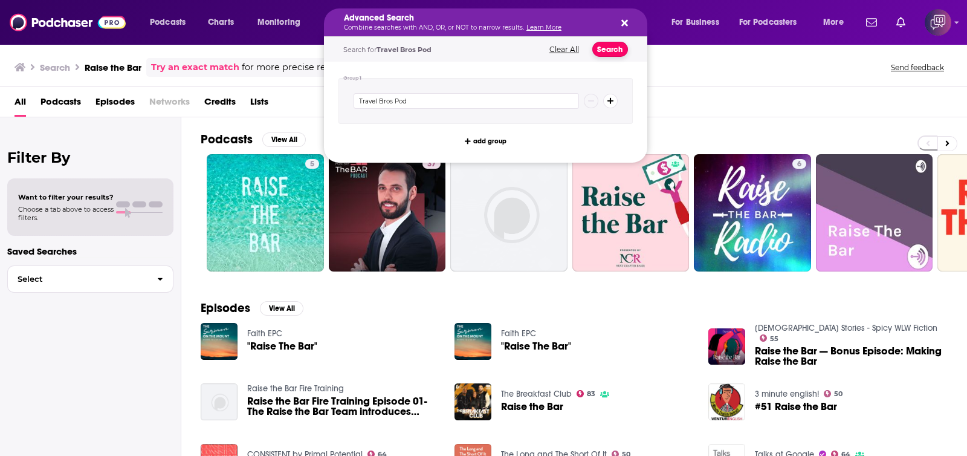
click at [606, 49] on button "Search" at bounding box center [611, 49] width 36 height 15
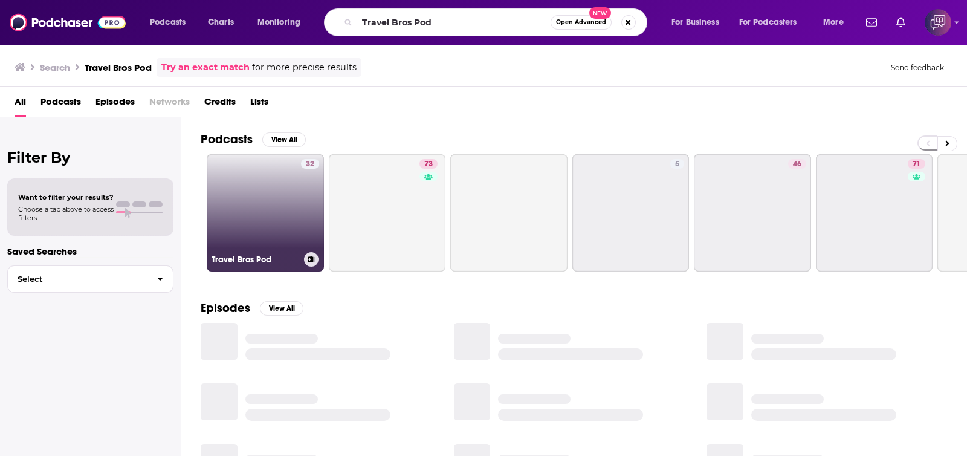
click at [311, 207] on div "32" at bounding box center [310, 205] width 18 height 93
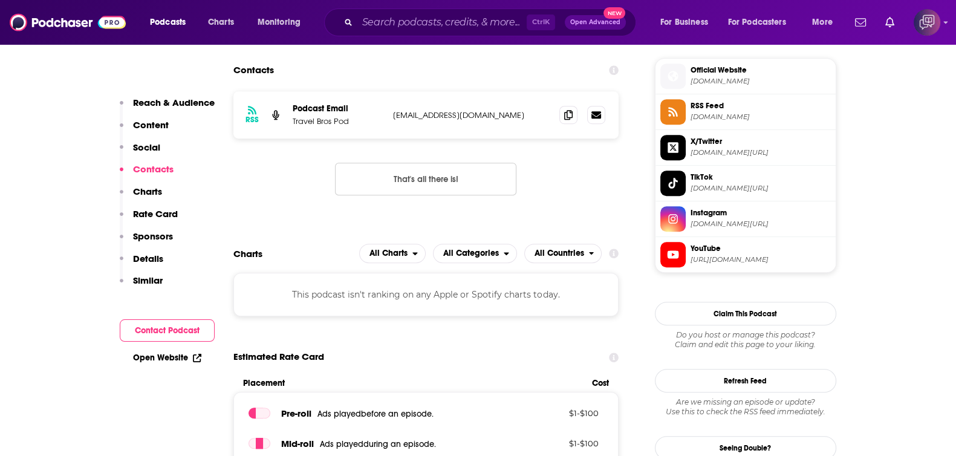
scroll to position [831, 0]
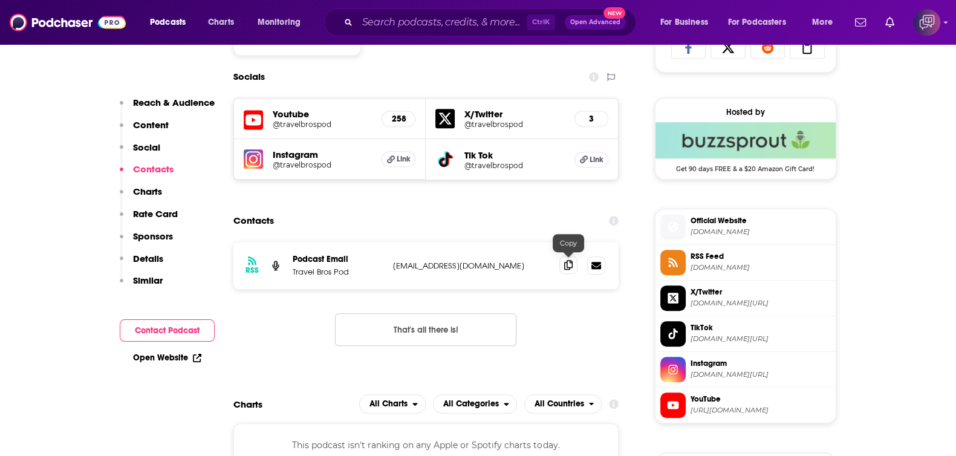
click at [569, 261] on icon at bounding box center [568, 265] width 8 height 10
click at [424, 22] on input "Search podcasts, credits, & more..." at bounding box center [441, 22] width 169 height 19
paste input "Honest Tattooer Podcast"
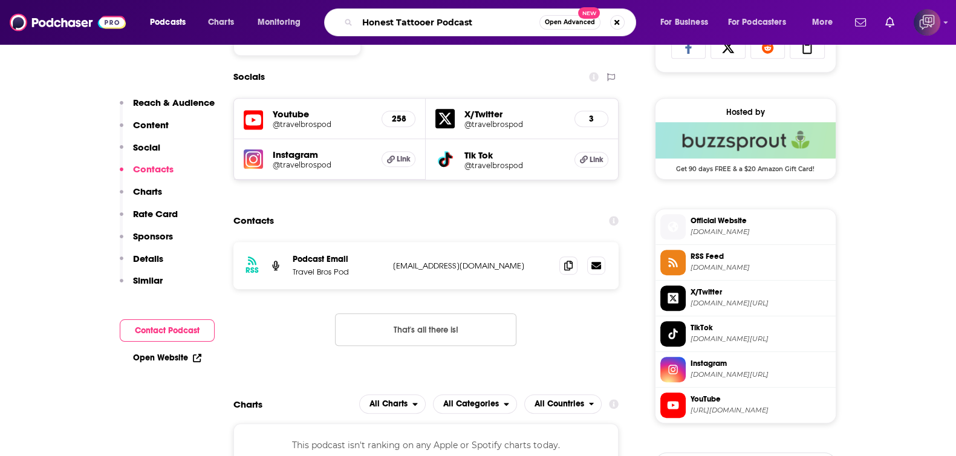
type input "Honest Tattooer Podcast"
click at [577, 22] on span "Open Advanced" at bounding box center [570, 22] width 50 height 6
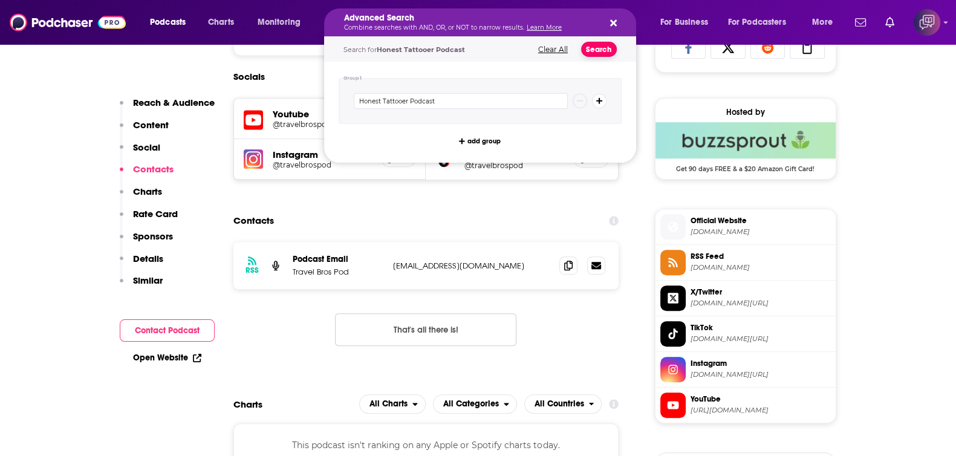
click at [595, 42] on button "Search" at bounding box center [599, 49] width 36 height 15
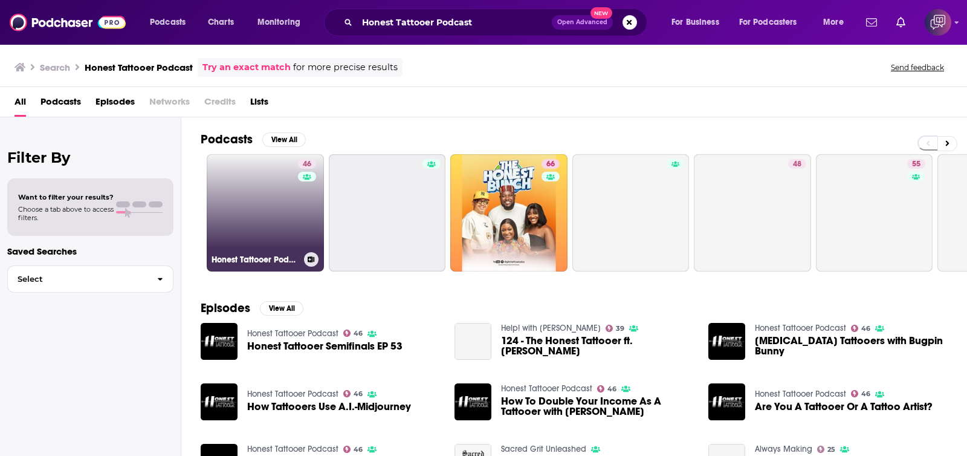
click at [279, 214] on link "46 Honest Tattooer Podcast" at bounding box center [265, 212] width 117 height 117
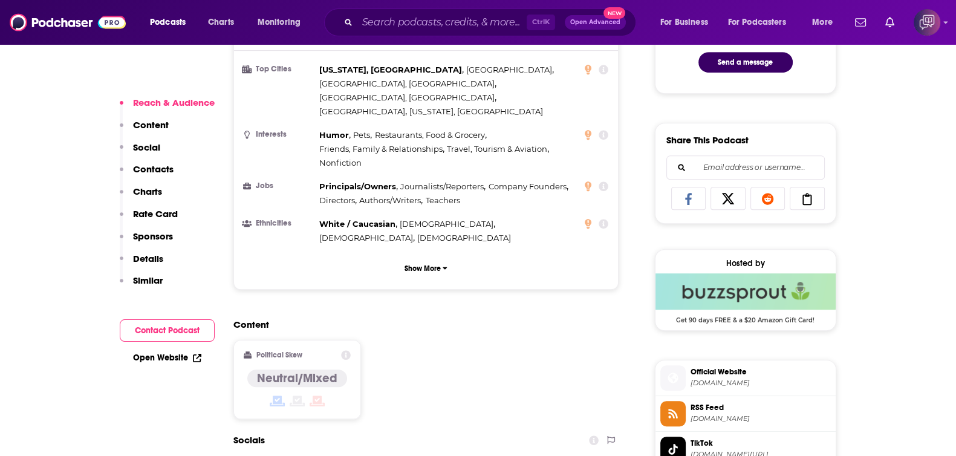
scroll to position [1057, 0]
